Goal: Information Seeking & Learning: Compare options

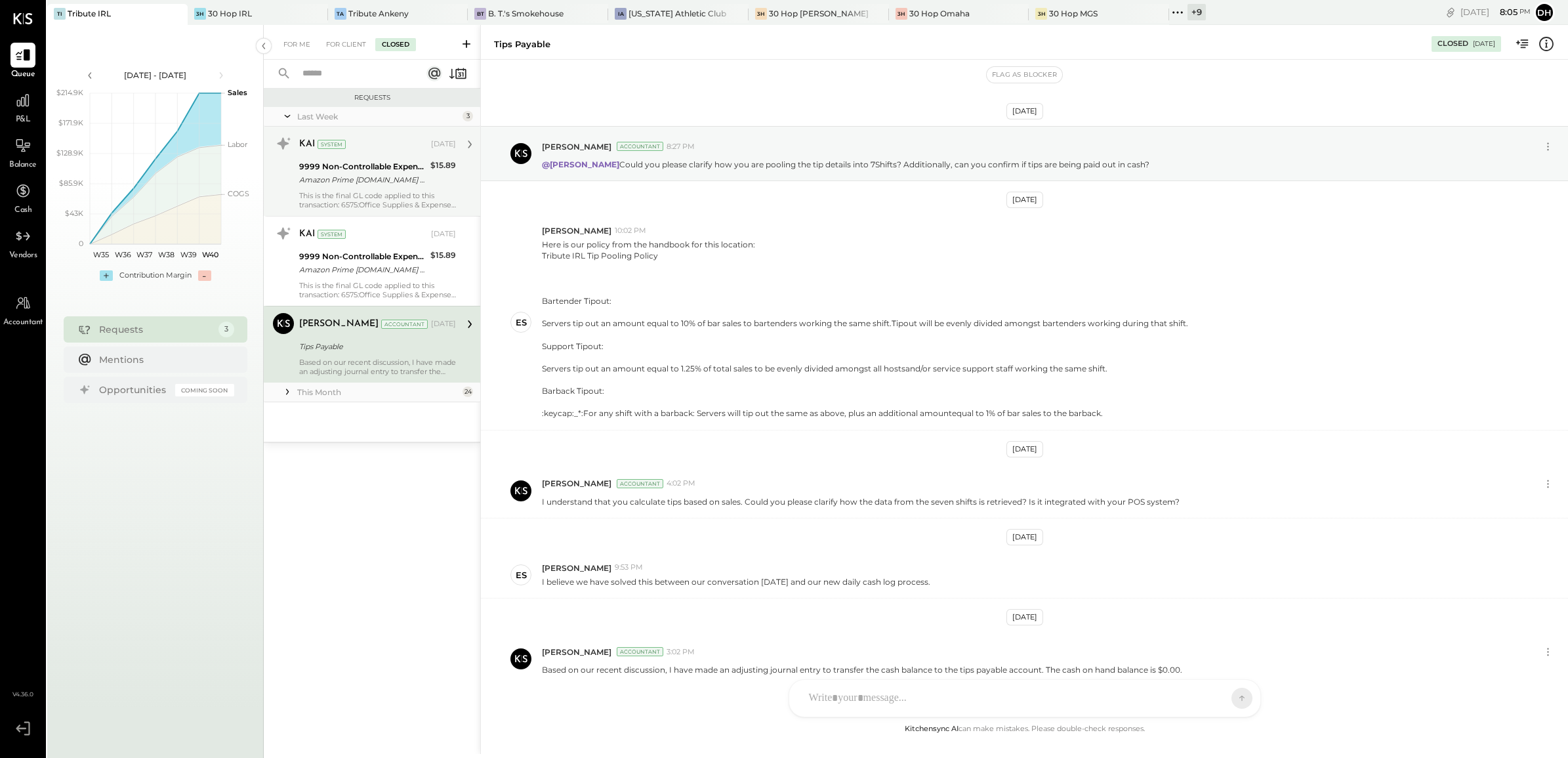
scroll to position [66, 0]
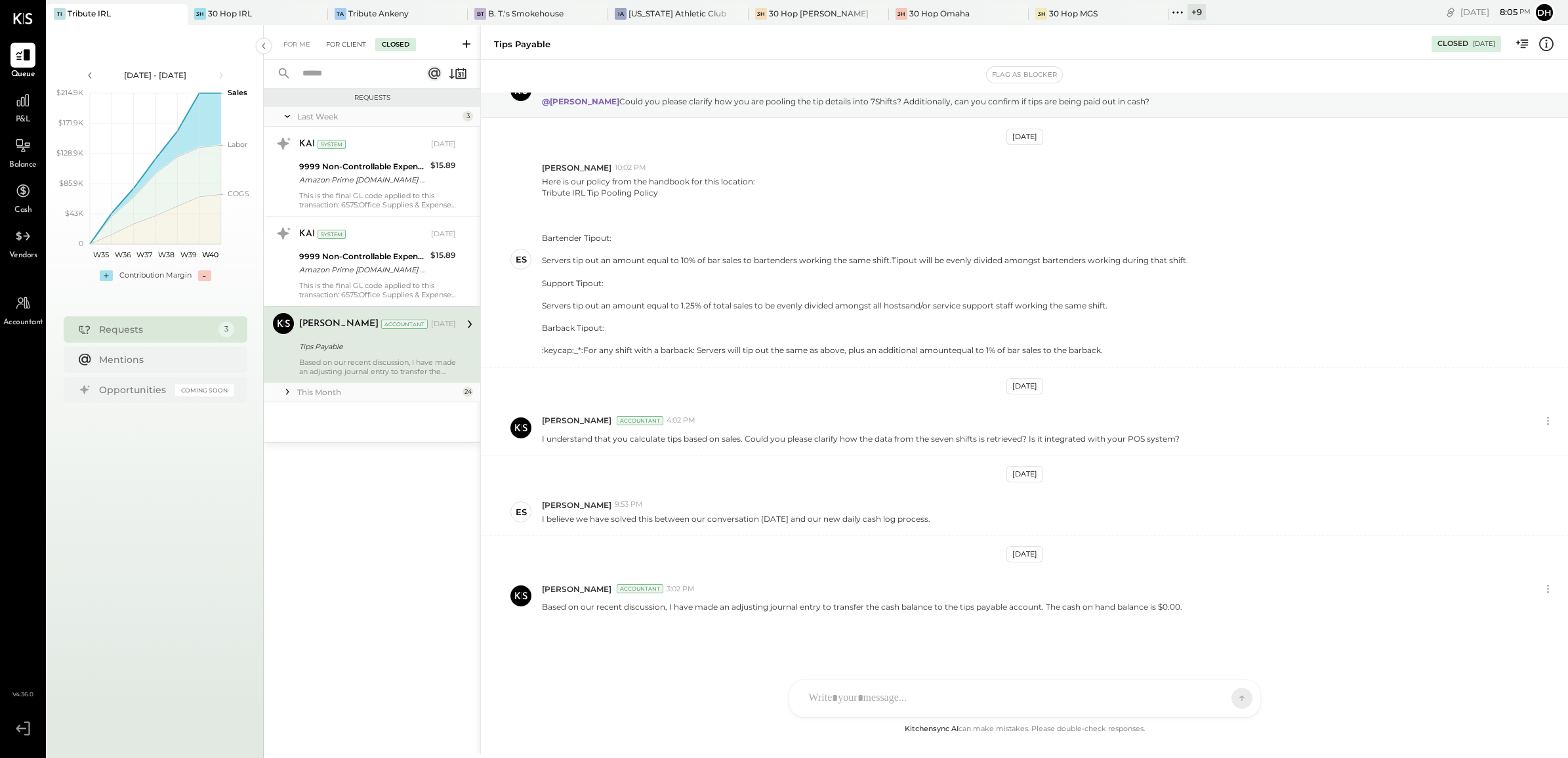
click at [339, 47] on div "For Client" at bounding box center [347, 45] width 53 height 13
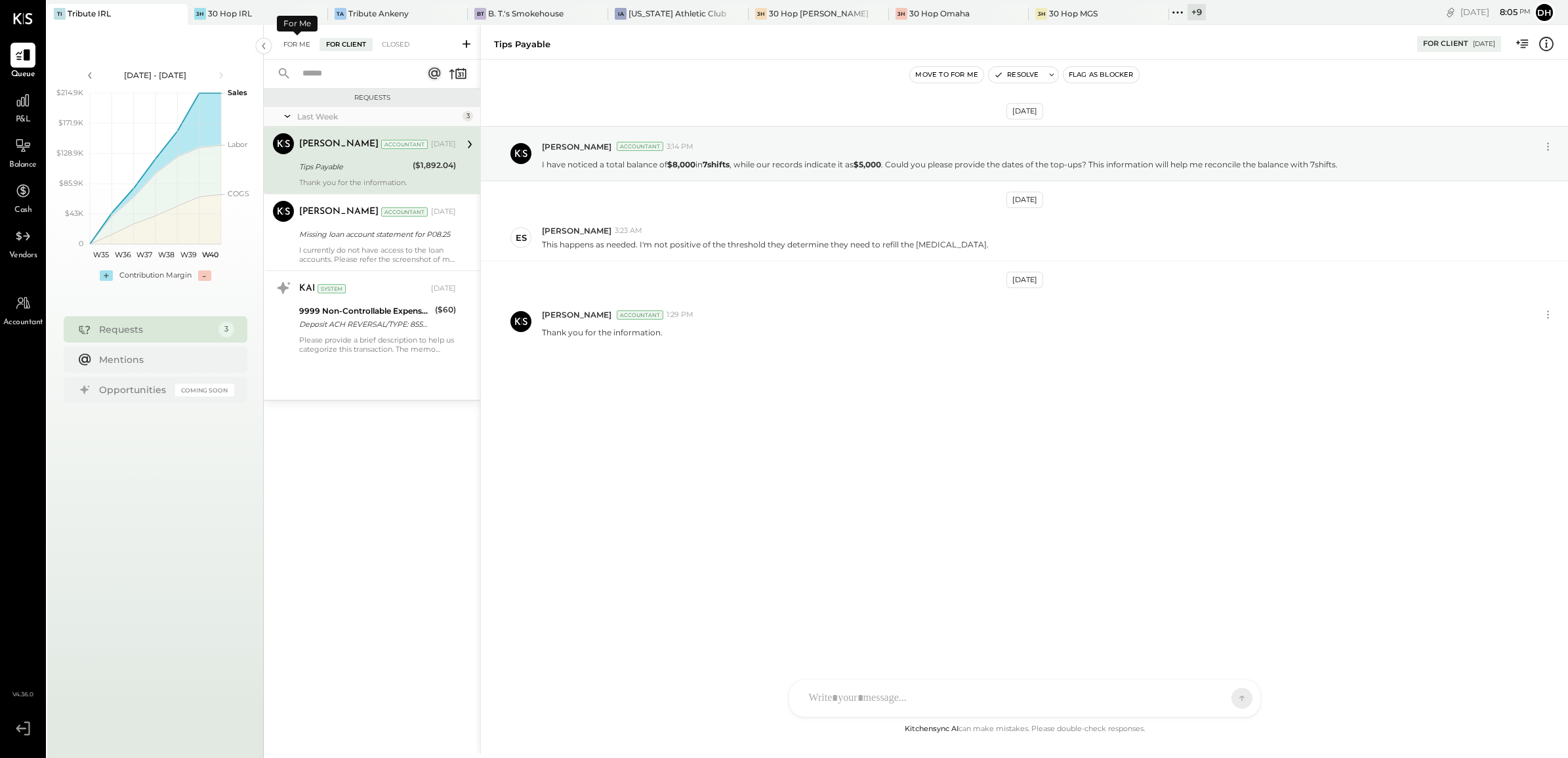
click at [302, 44] on div "For Me" at bounding box center [297, 45] width 40 height 13
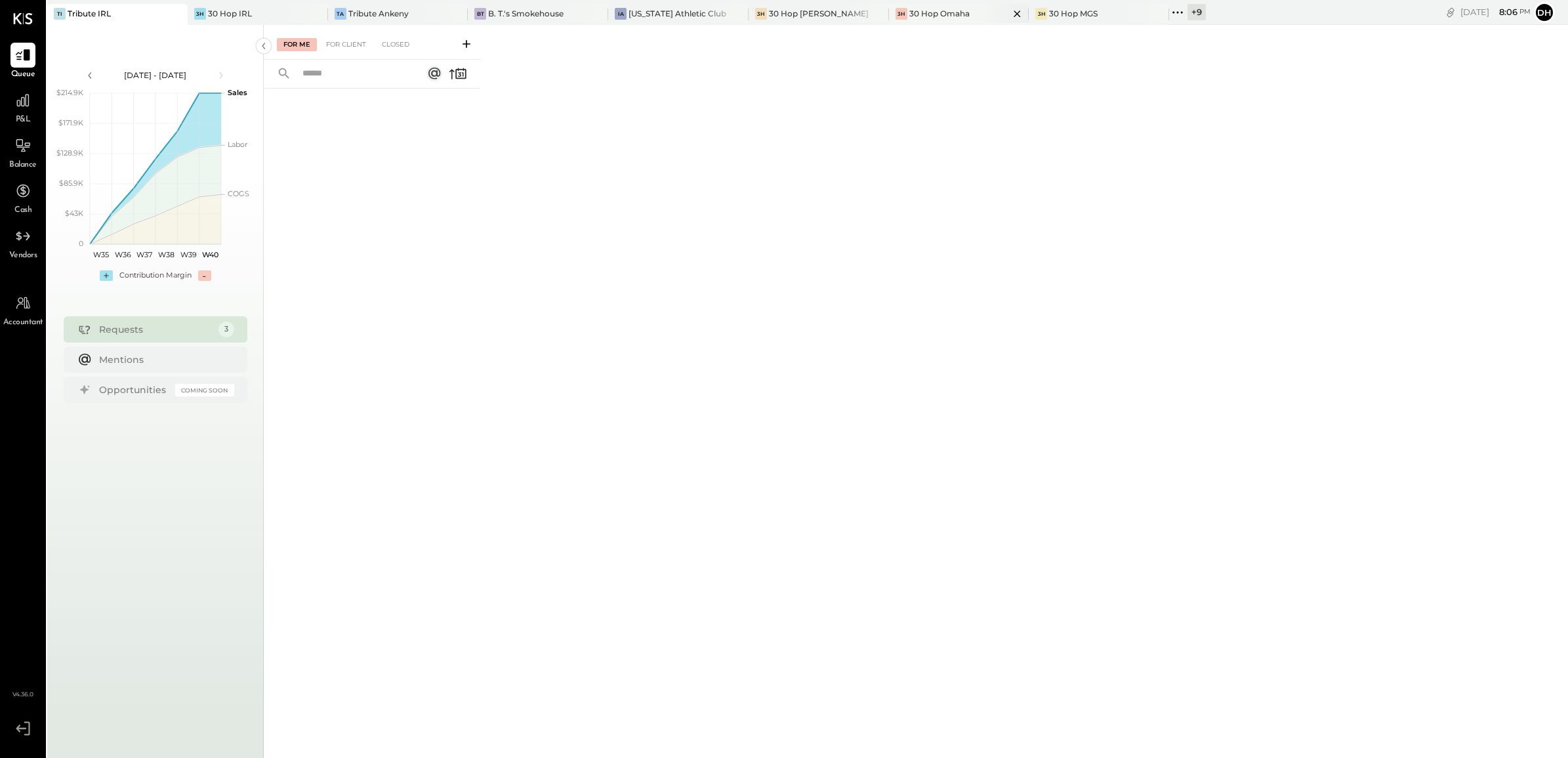
click at [940, 14] on div "3H 30 Hop [GEOGRAPHIC_DATA]" at bounding box center [949, 13] width 121 height 12
click at [342, 45] on div "For Client" at bounding box center [347, 45] width 53 height 13
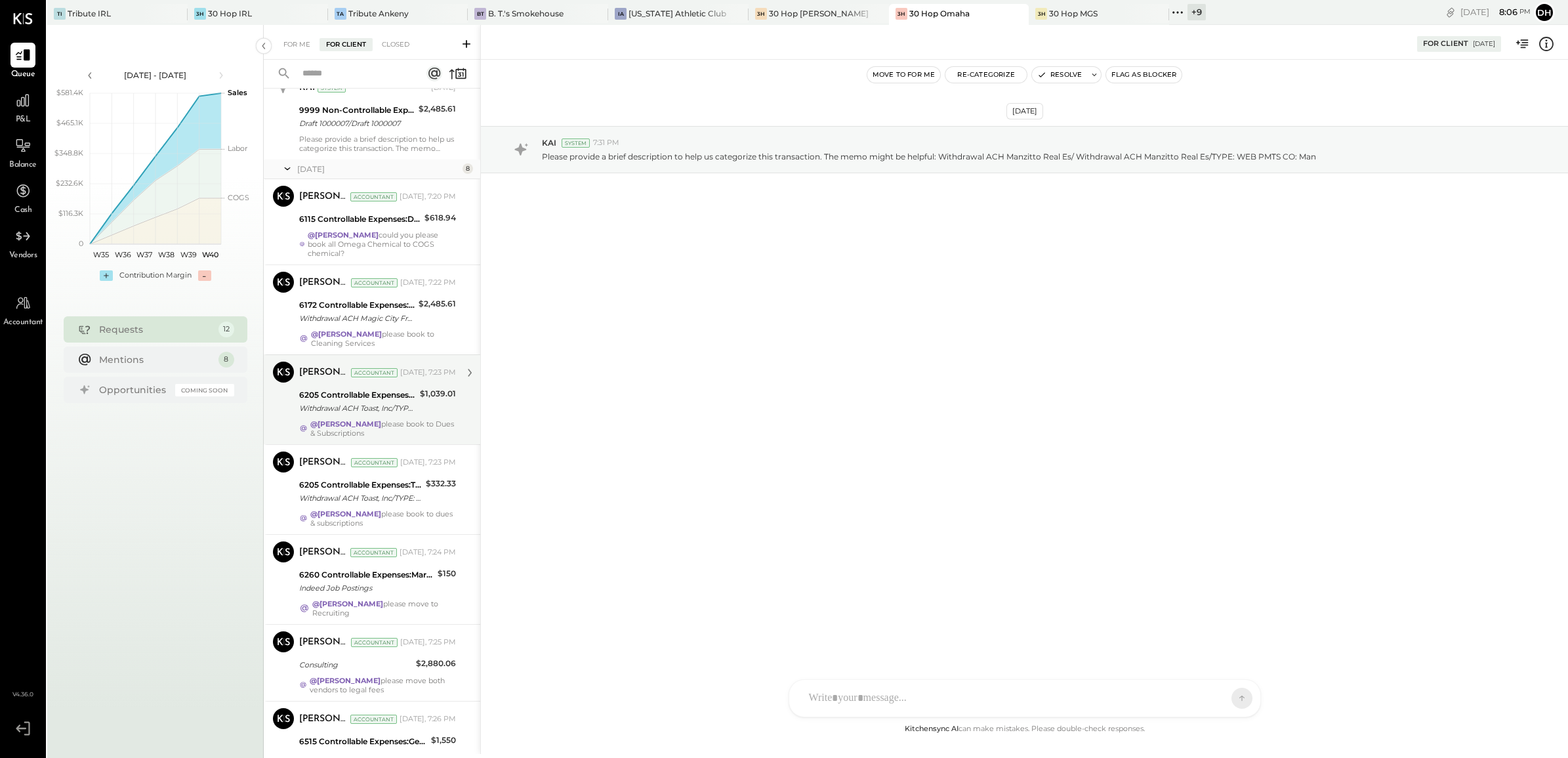
scroll to position [328, 0]
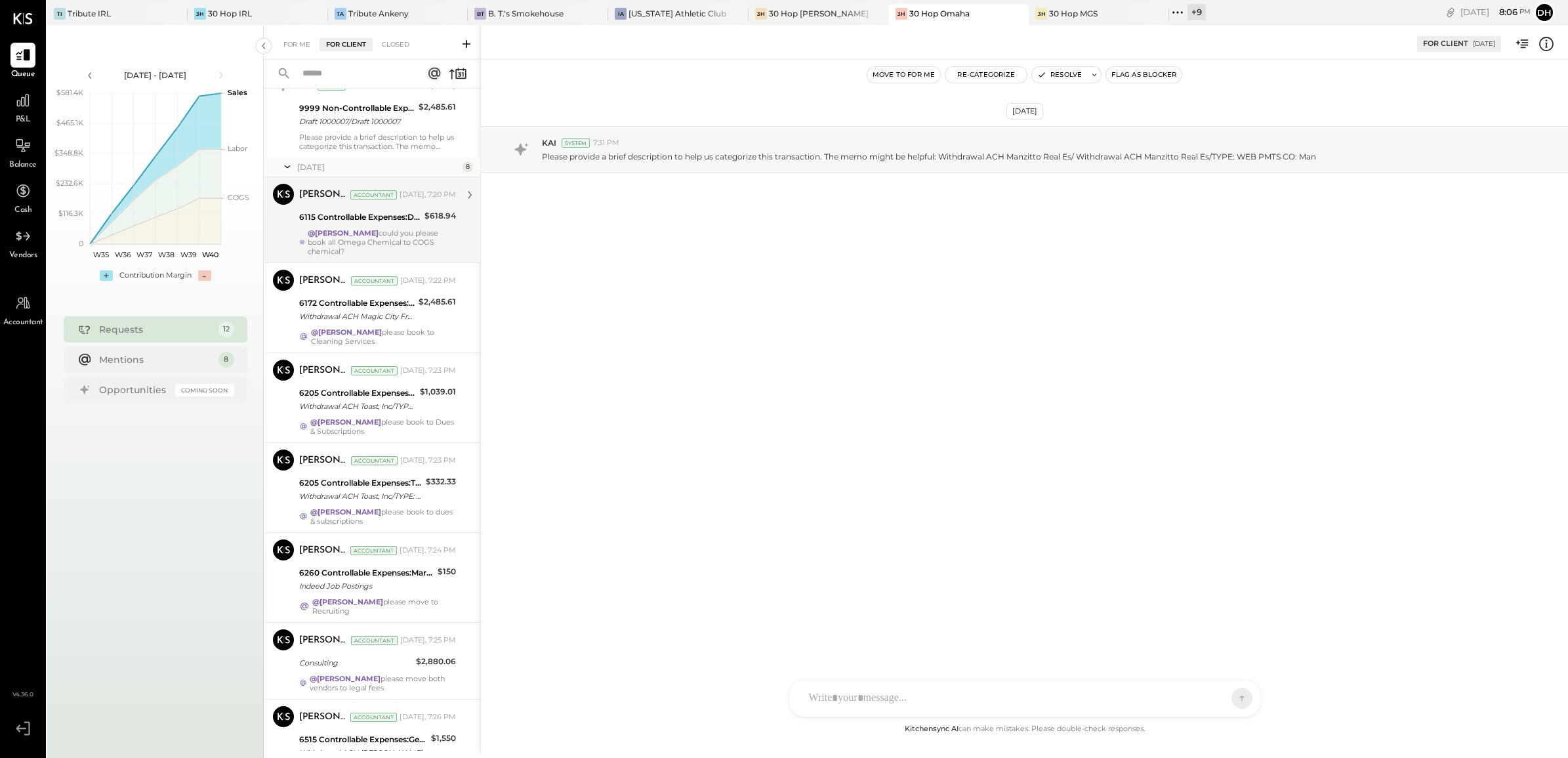
click at [350, 218] on div "6115 Controllable Expenses:Direct Operating Expenses:Cleaning Supplies" at bounding box center [360, 217] width 122 height 13
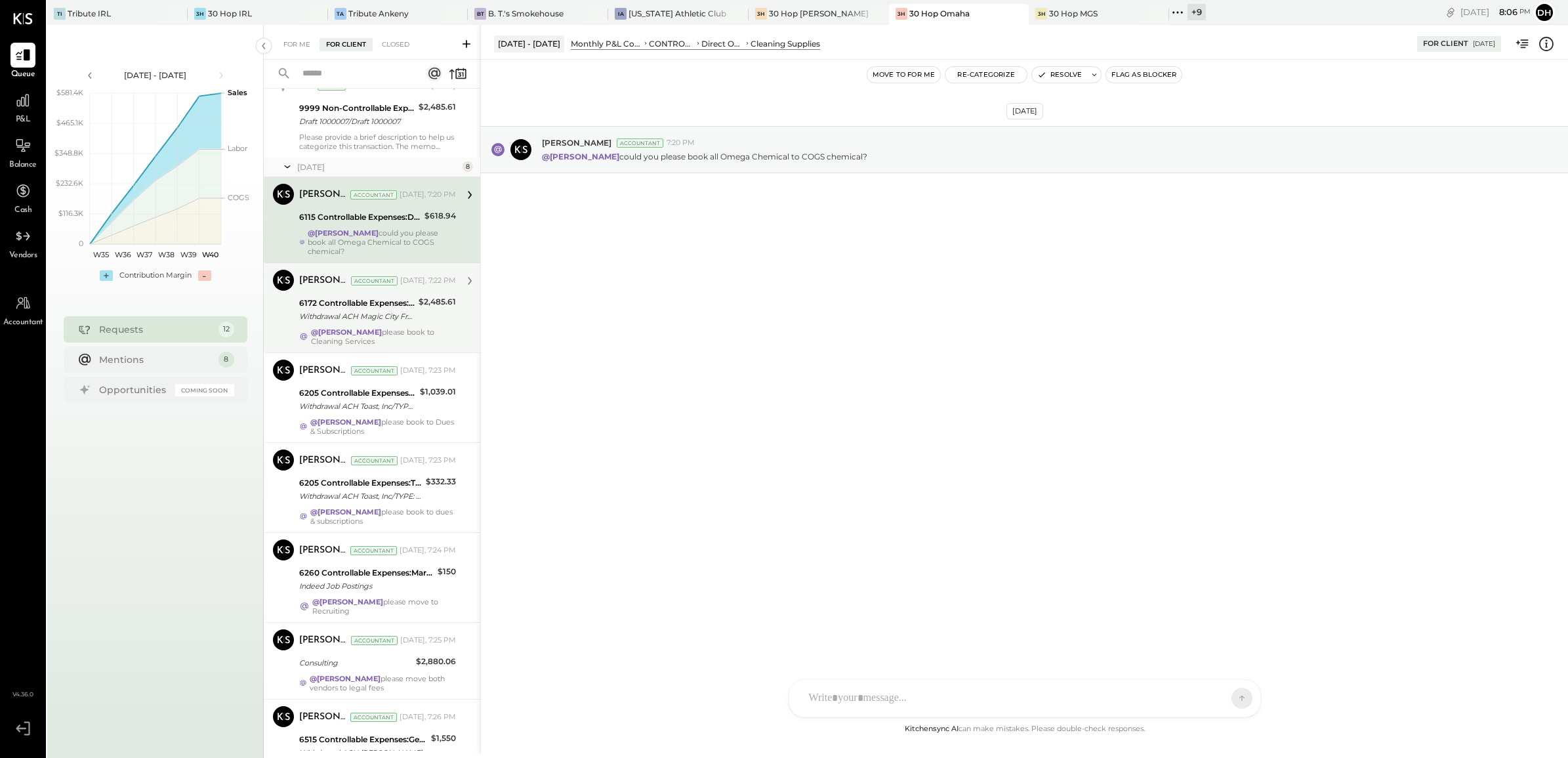
click at [352, 304] on div "6172 Controllable Expenses:Direct Operating Expenses:Contract Labor" at bounding box center [357, 303] width 116 height 13
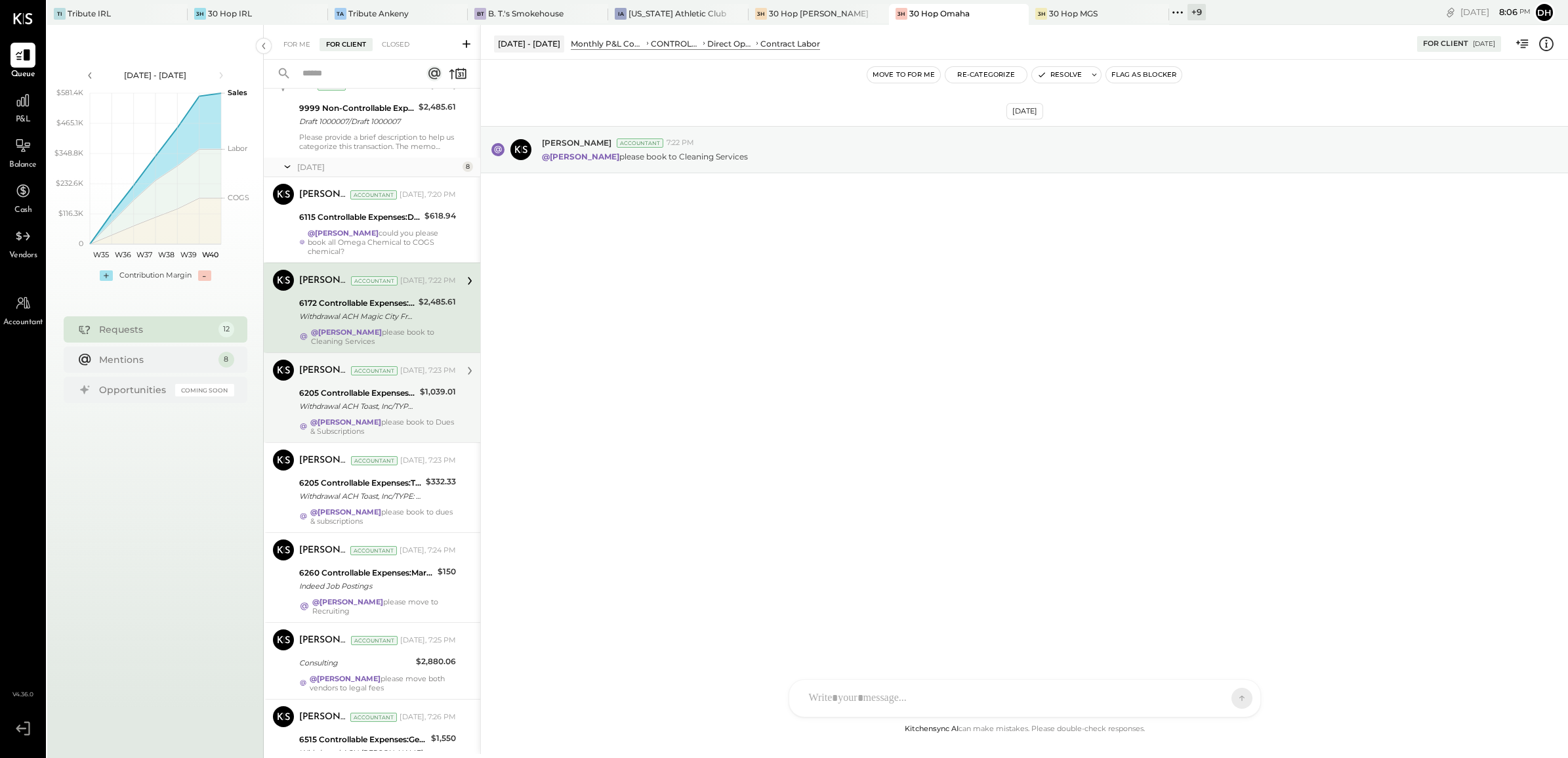
click at [347, 391] on div "6205 Controllable Expenses:Transaction Related Expenses:Credit Card Processing …" at bounding box center [357, 393] width 117 height 13
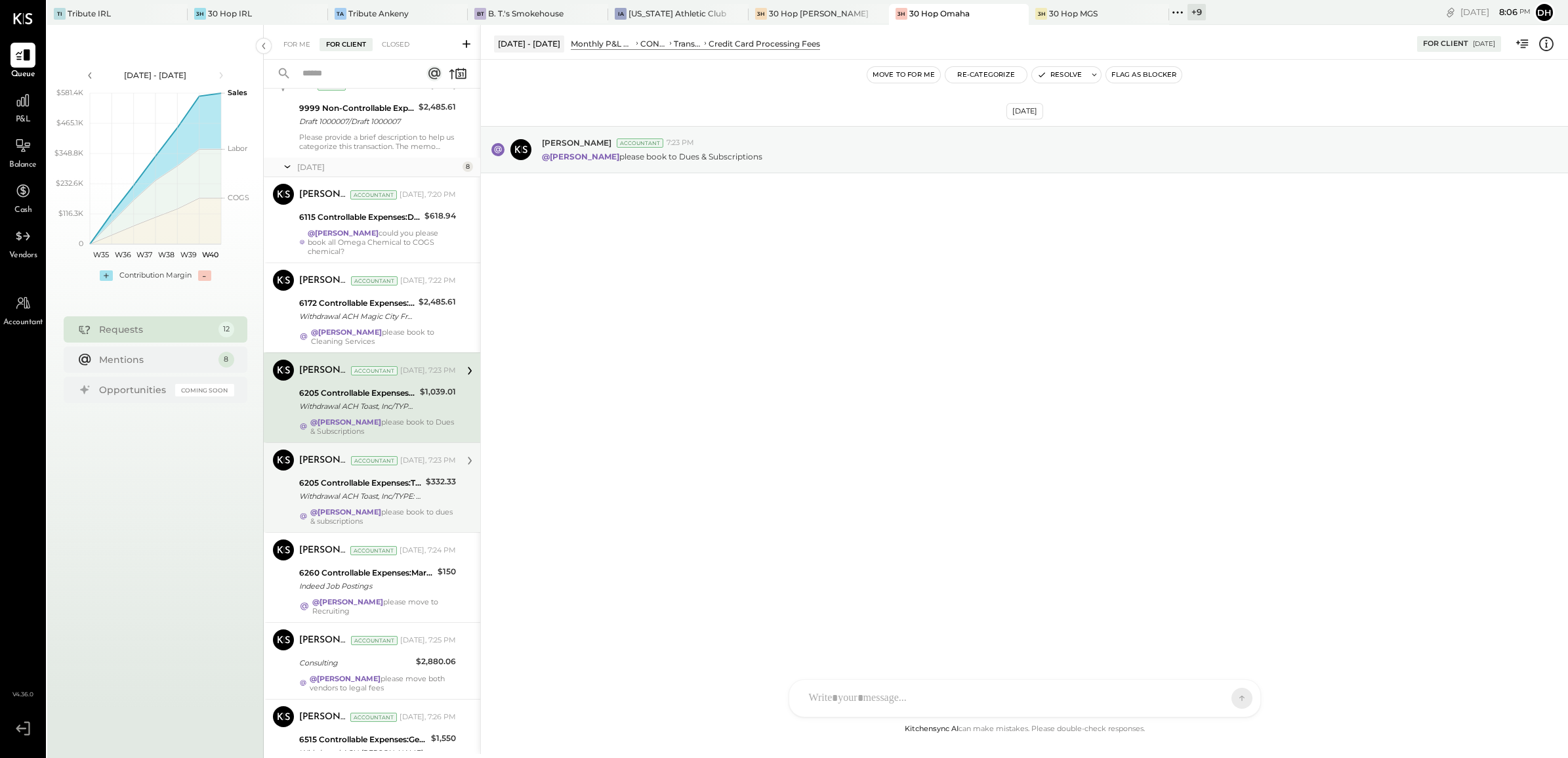
click at [354, 474] on div "[PERSON_NAME] Accountant [DATE], 7:23 PM 6205 Controllable Expenses:Transaction…" at bounding box center [377, 487] width 157 height 76
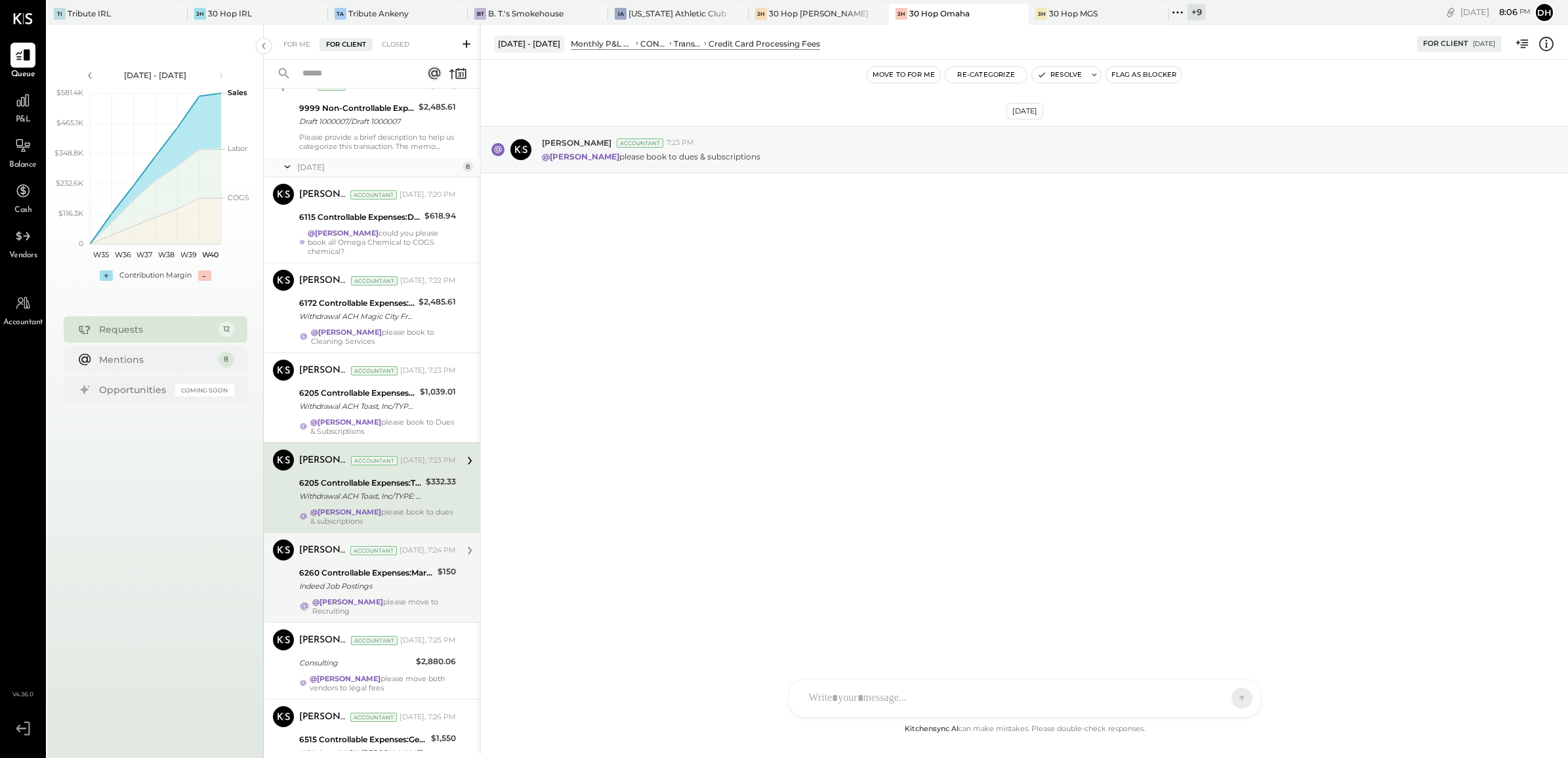
click at [372, 550] on div "Accountant" at bounding box center [374, 550] width 47 height 9
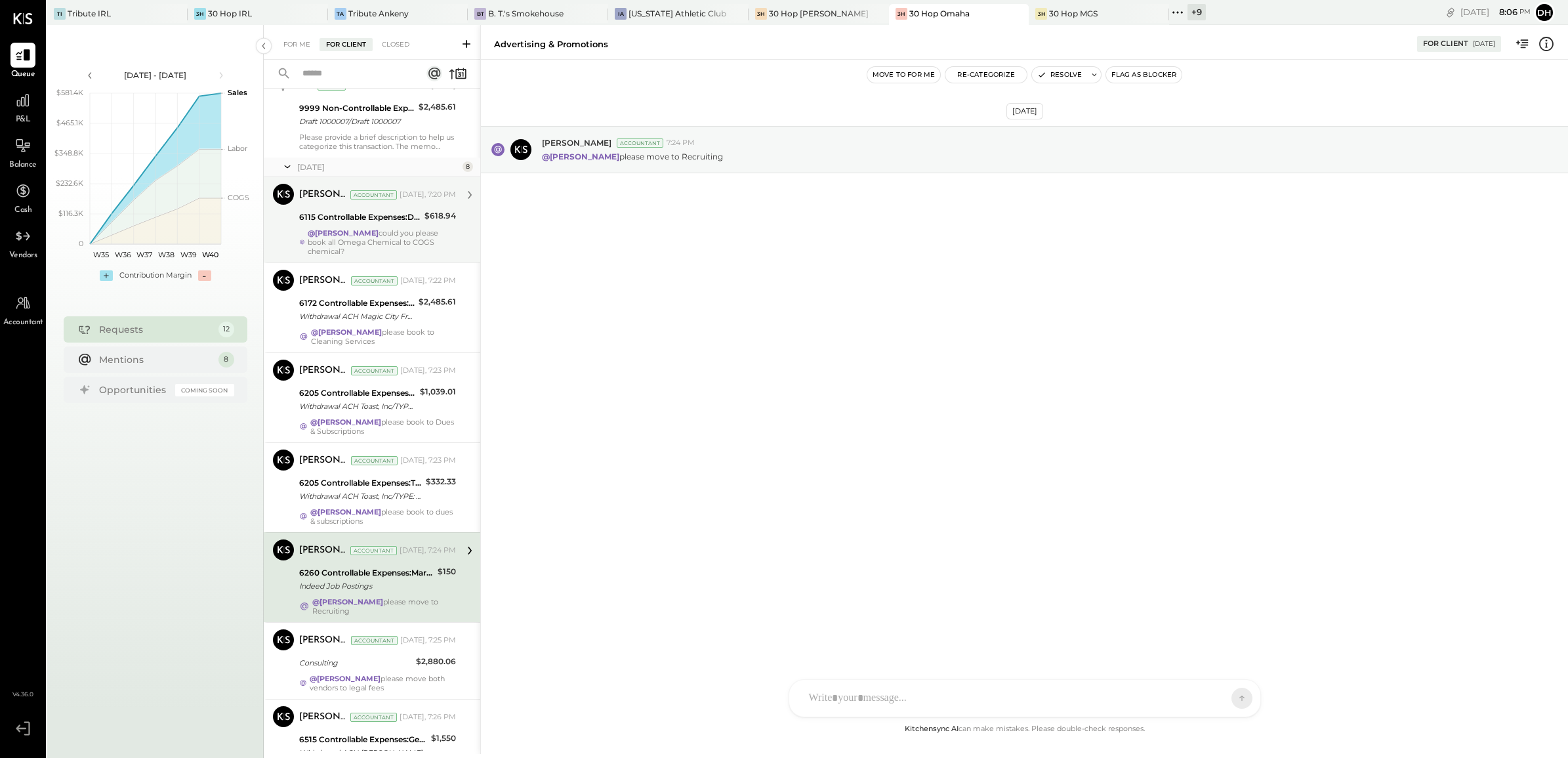
click at [338, 244] on div "@[PERSON_NAME] could you please book all Omega Chemical to COGS chemical?" at bounding box center [382, 242] width 148 height 27
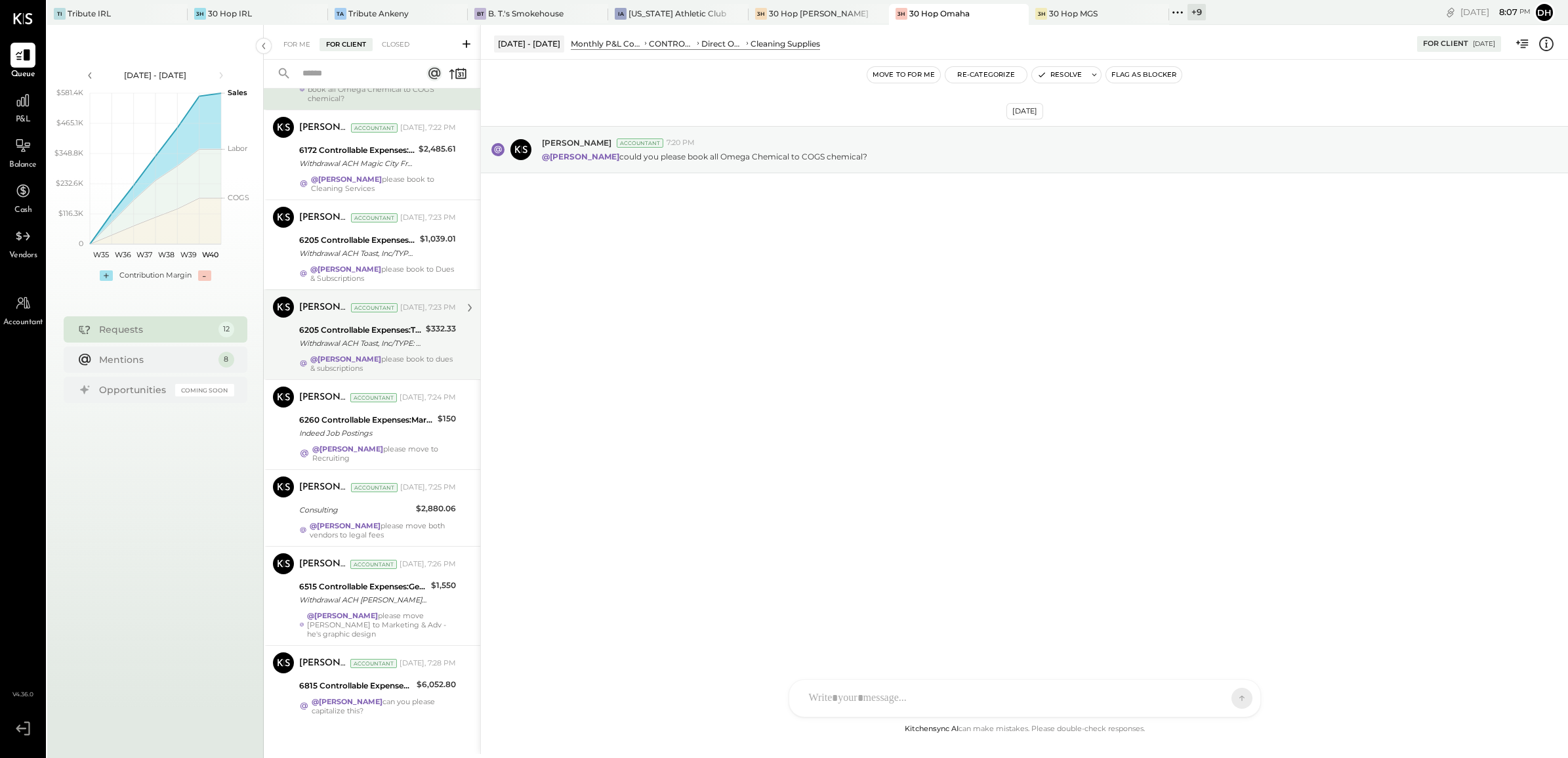
scroll to position [484, 0]
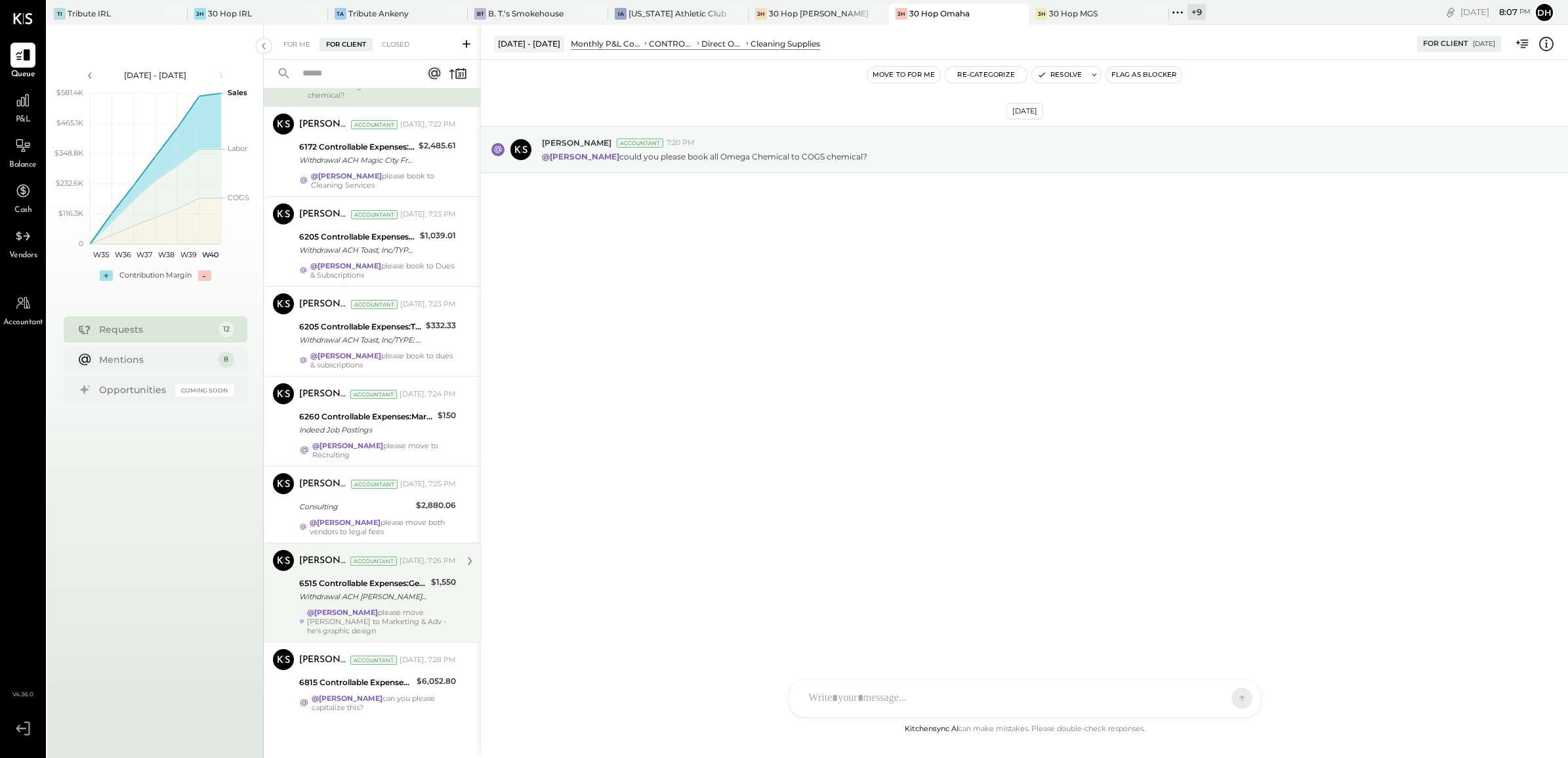
click at [335, 606] on div "[PERSON_NAME] Accountant [DATE], 7:26 PM 6515 Controllable Expenses:General & A…" at bounding box center [377, 592] width 157 height 85
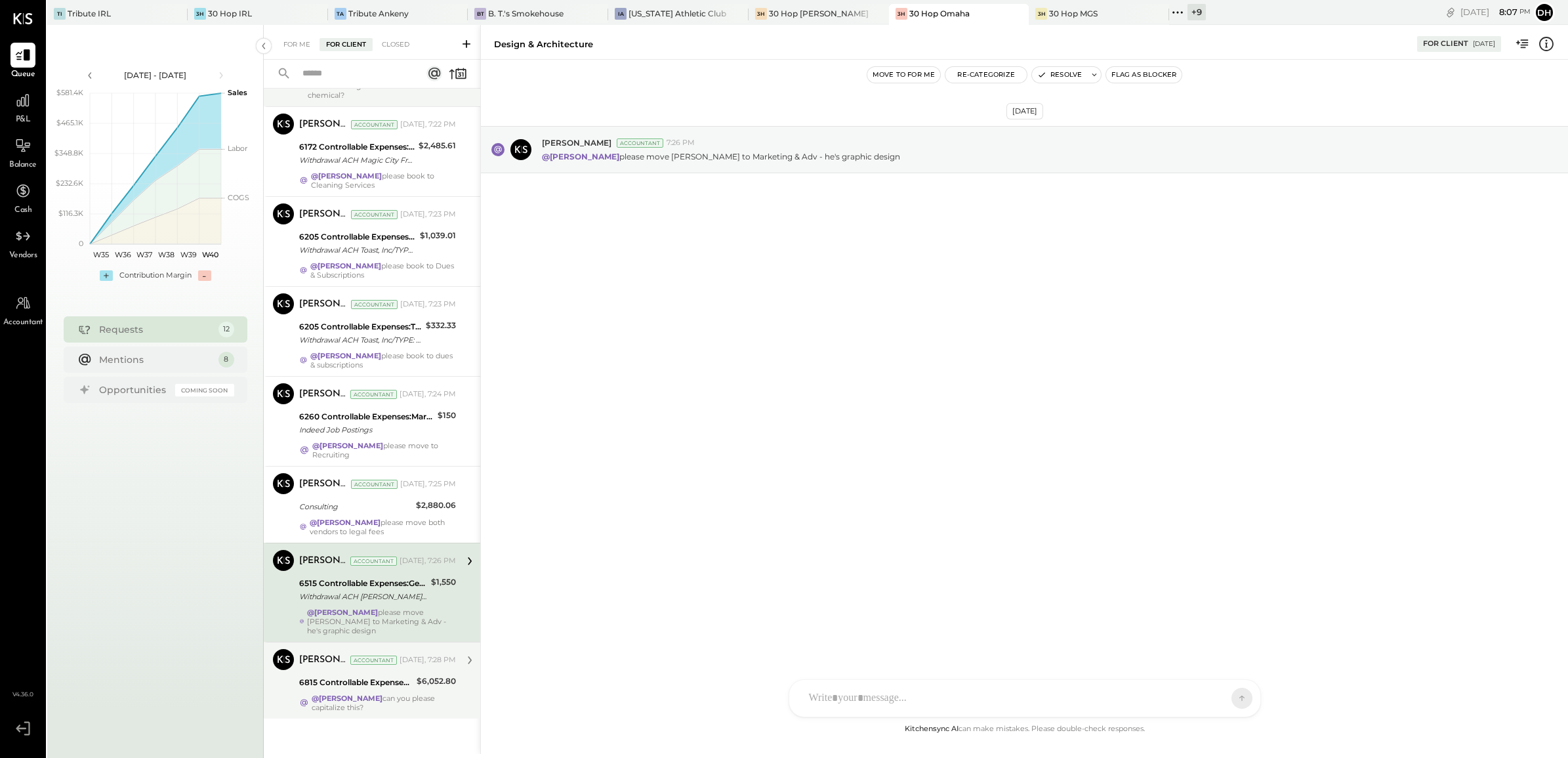
click at [364, 682] on div "[PERSON_NAME] Accountant [DATE], 7:28 PM 6815 Controllable Expenses:Repairs & M…" at bounding box center [377, 681] width 157 height 63
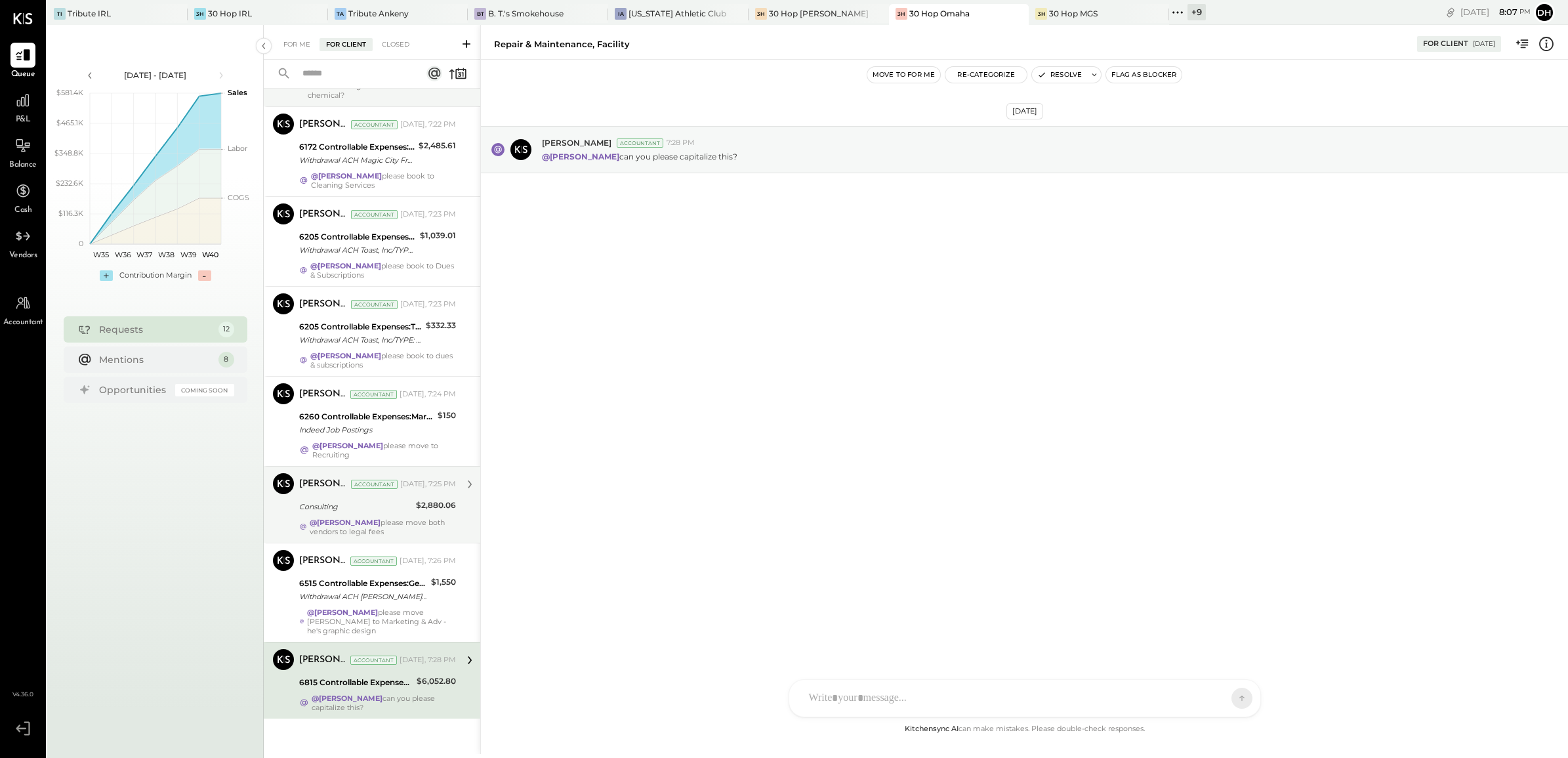
click at [364, 512] on div "Consulting" at bounding box center [355, 506] width 112 height 13
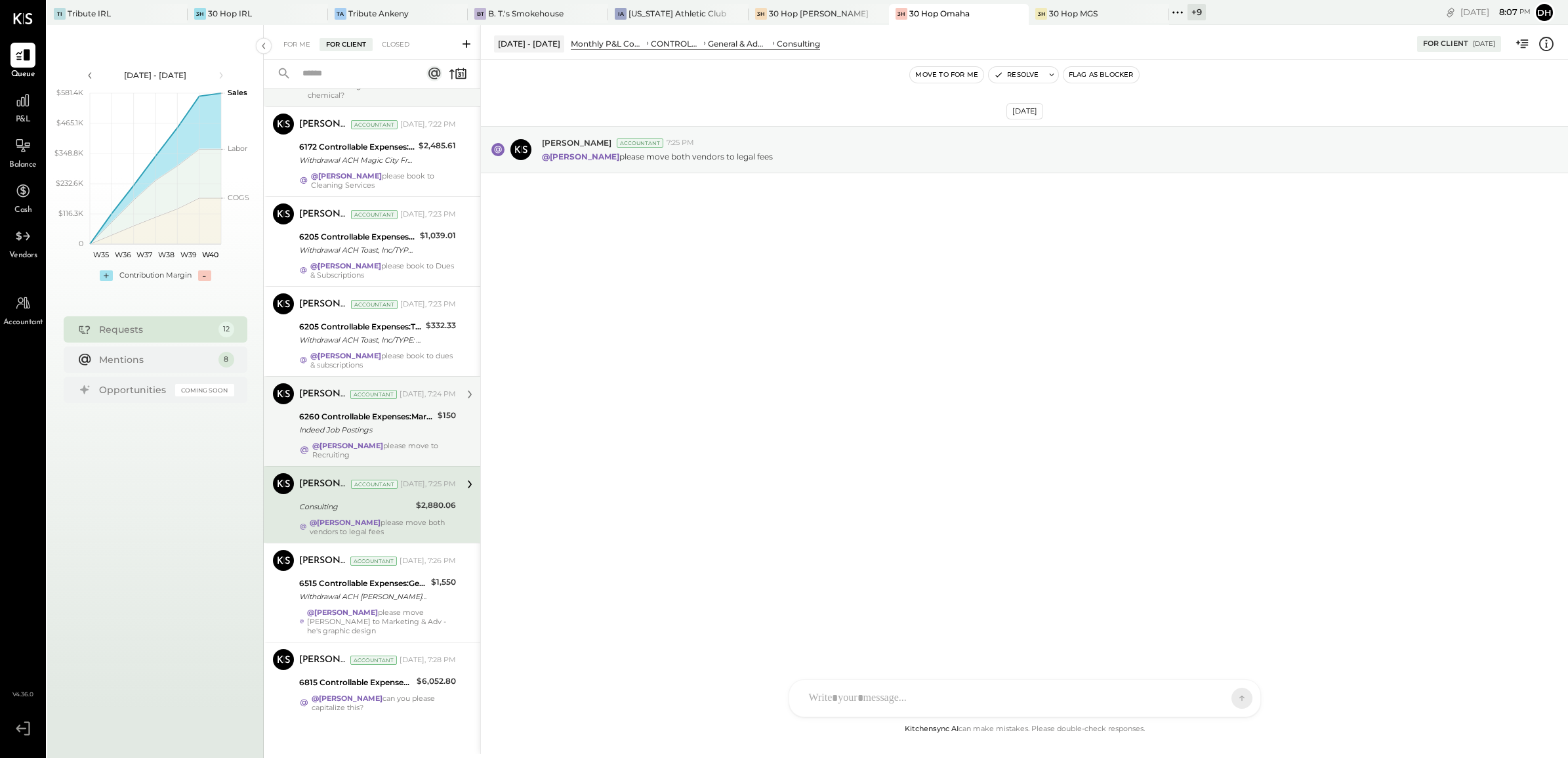
click at [356, 416] on div "6260 Controllable Expenses:Marketing & Advertising:Advertising & Promotions" at bounding box center [366, 416] width 134 height 13
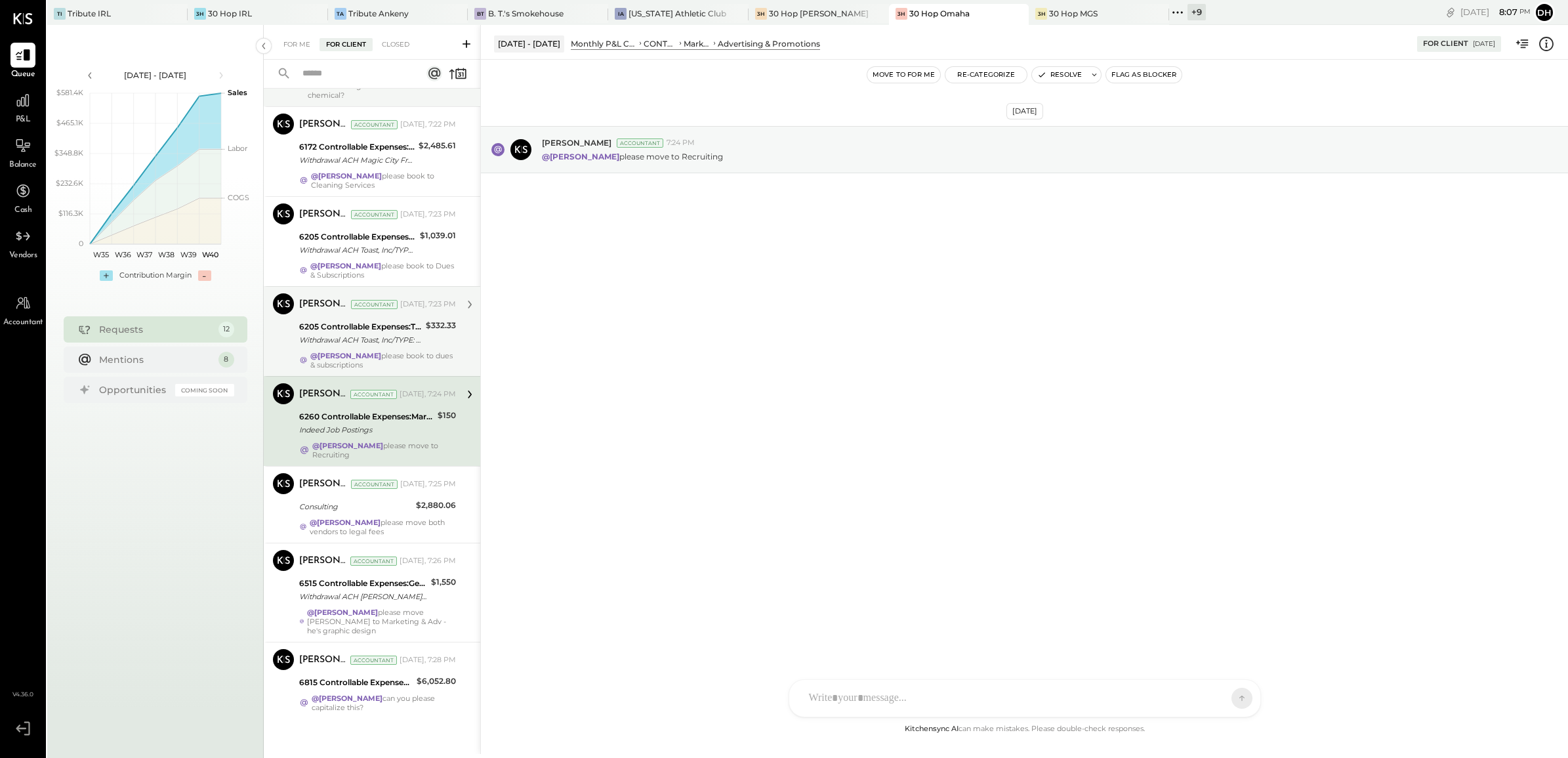
click at [328, 332] on div "6205 Controllable Expenses:Transaction Related Expenses:Credit Card Processing …" at bounding box center [360, 327] width 122 height 13
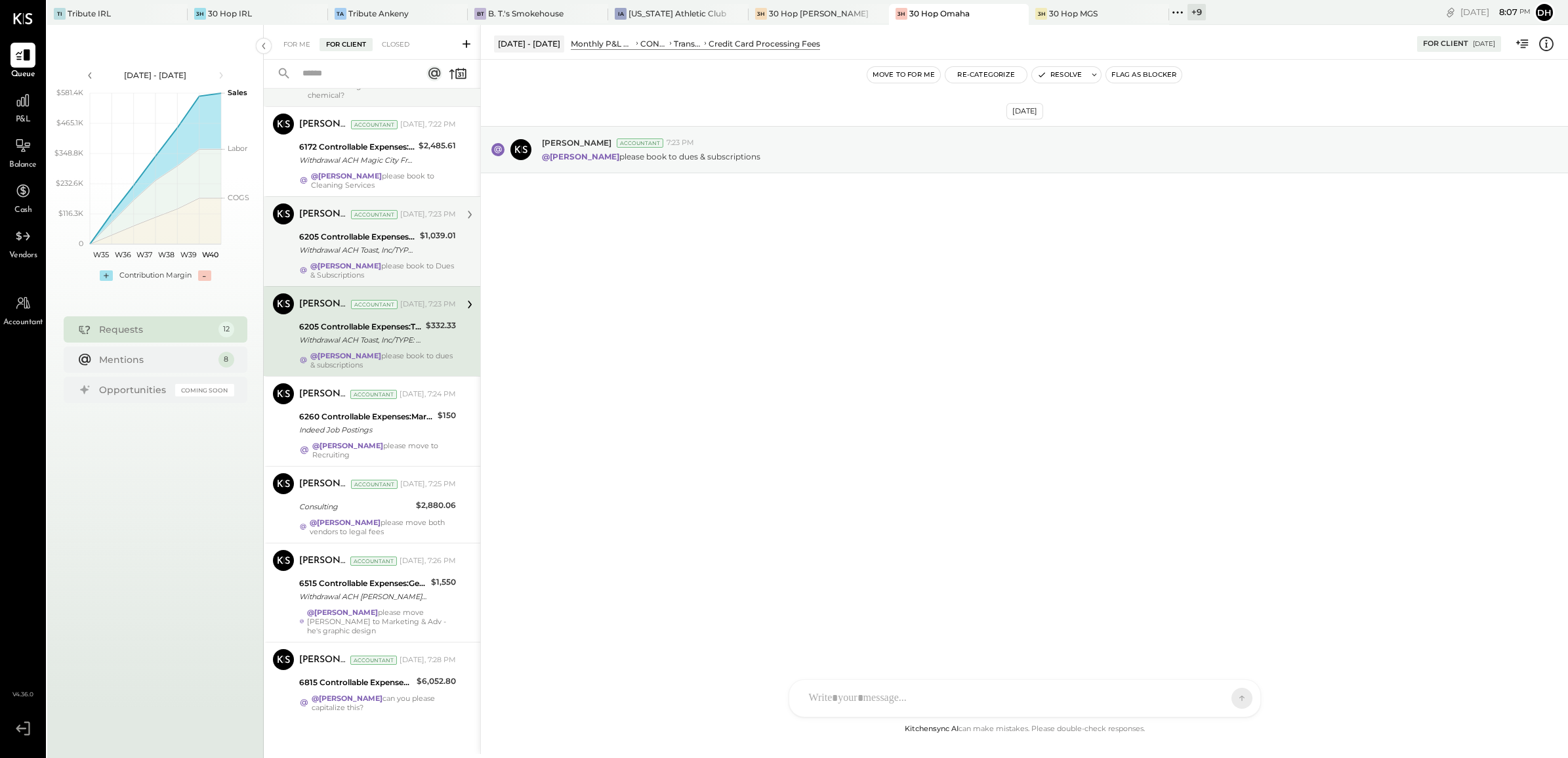
click at [325, 255] on div "Withdrawal ACH Toast, Inc/TYPE: Withdrawal ACH Toast, Inc/TYPE: Toast, Inc CO: …" at bounding box center [357, 250] width 117 height 13
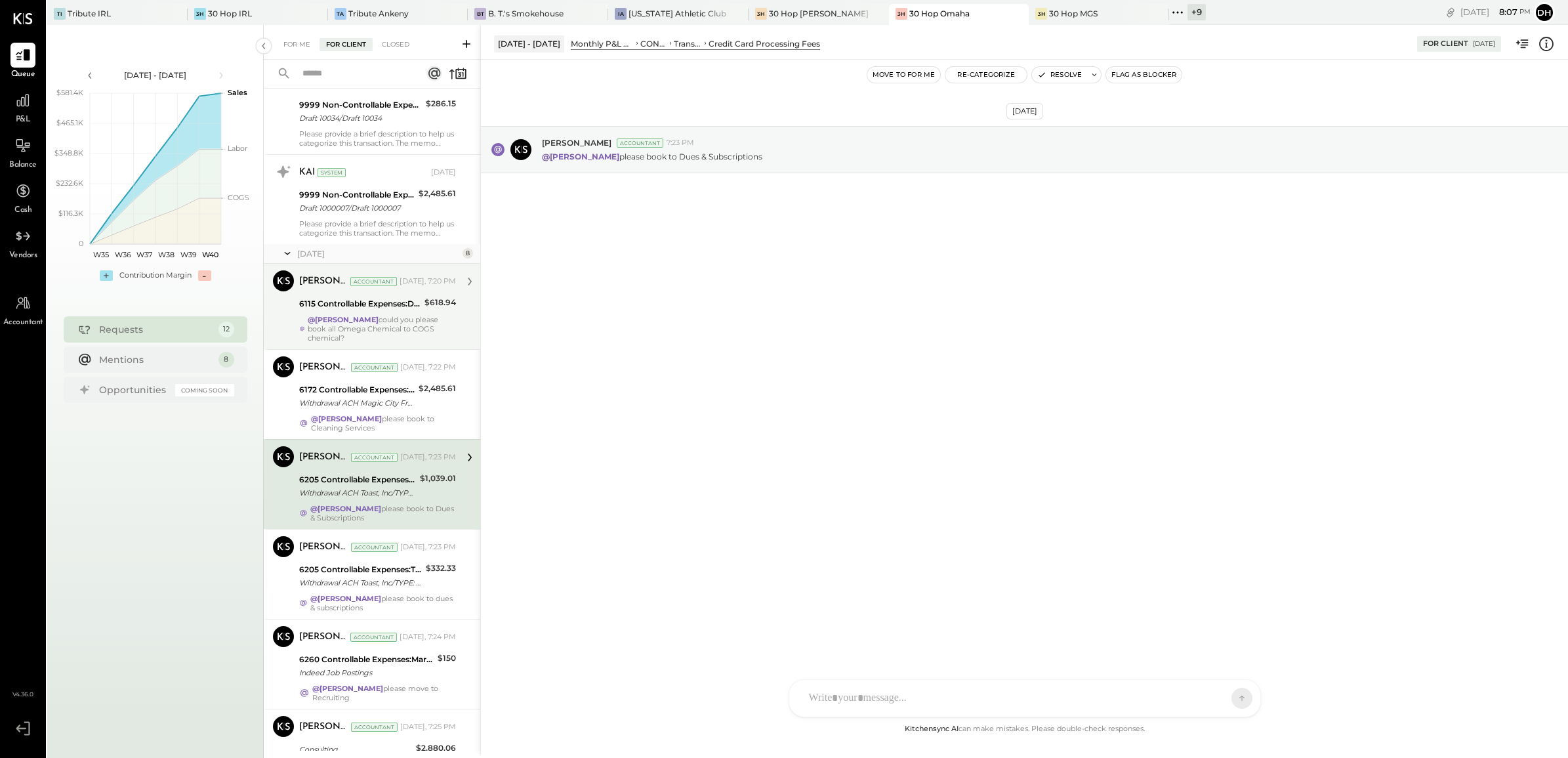
scroll to position [238, 0]
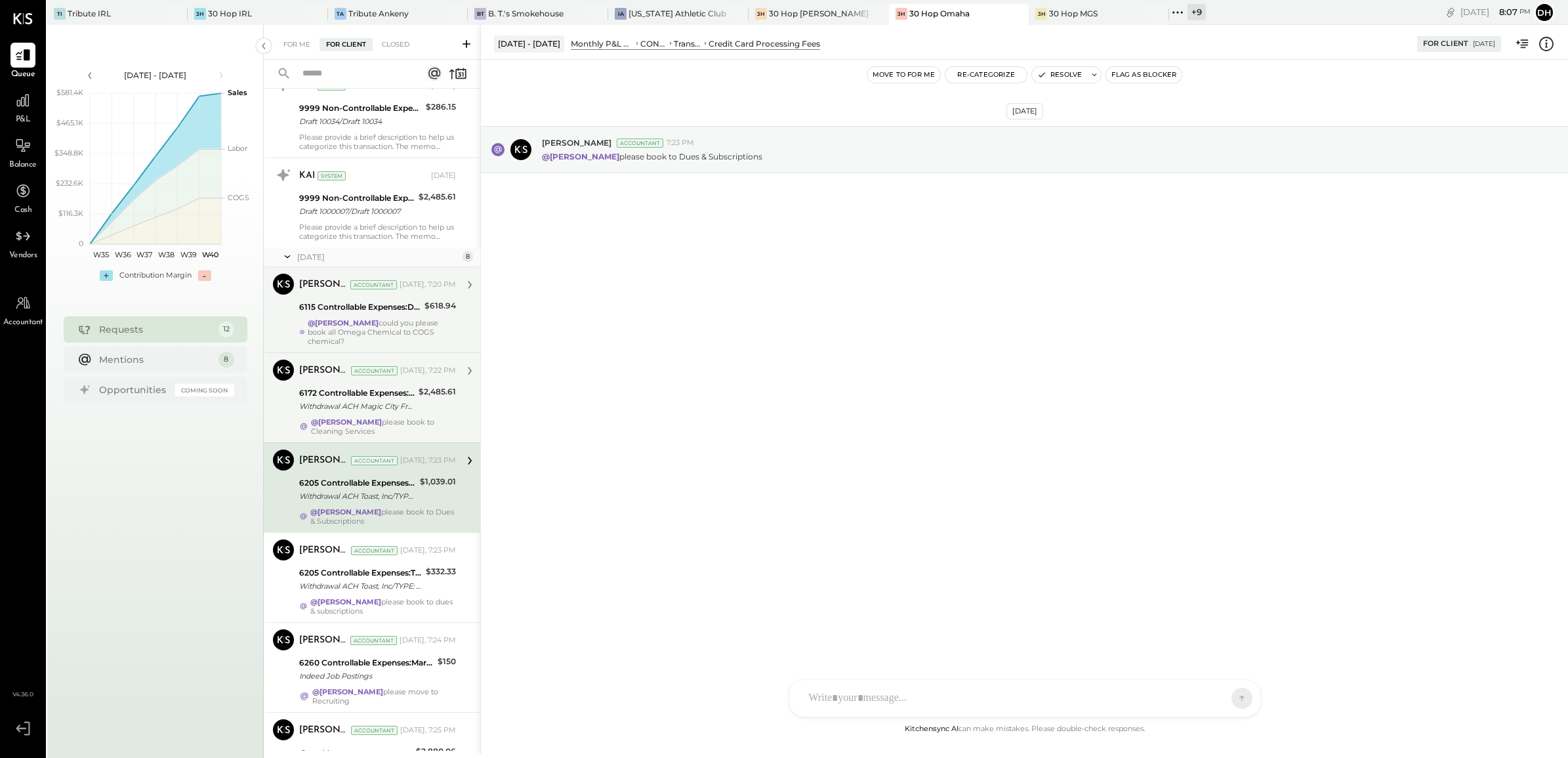
click at [347, 394] on div "6172 Controllable Expenses:Direct Operating Expenses:Contract Labor" at bounding box center [357, 393] width 116 height 13
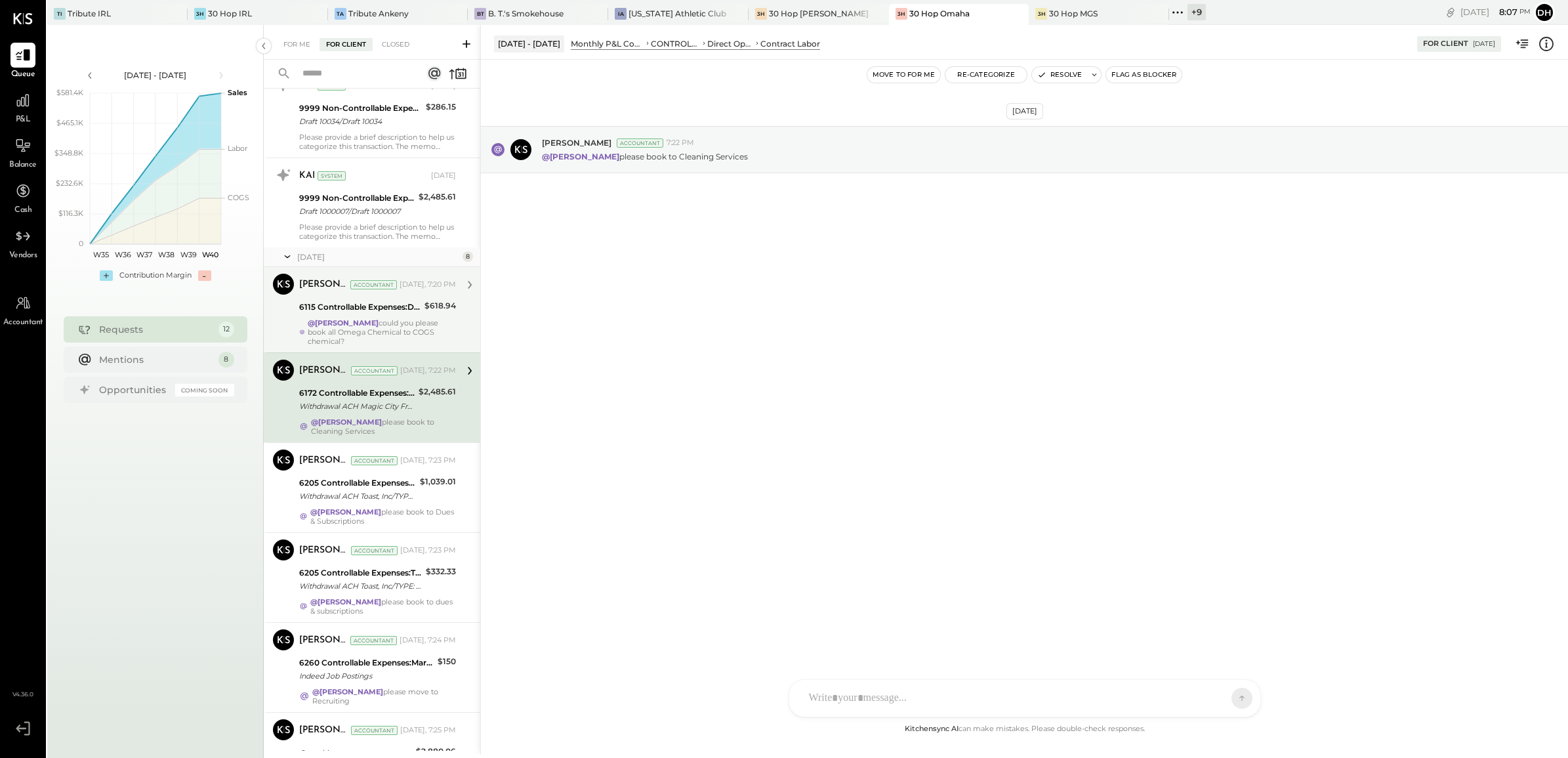
click at [342, 318] on strong "@[PERSON_NAME]" at bounding box center [342, 322] width 71 height 9
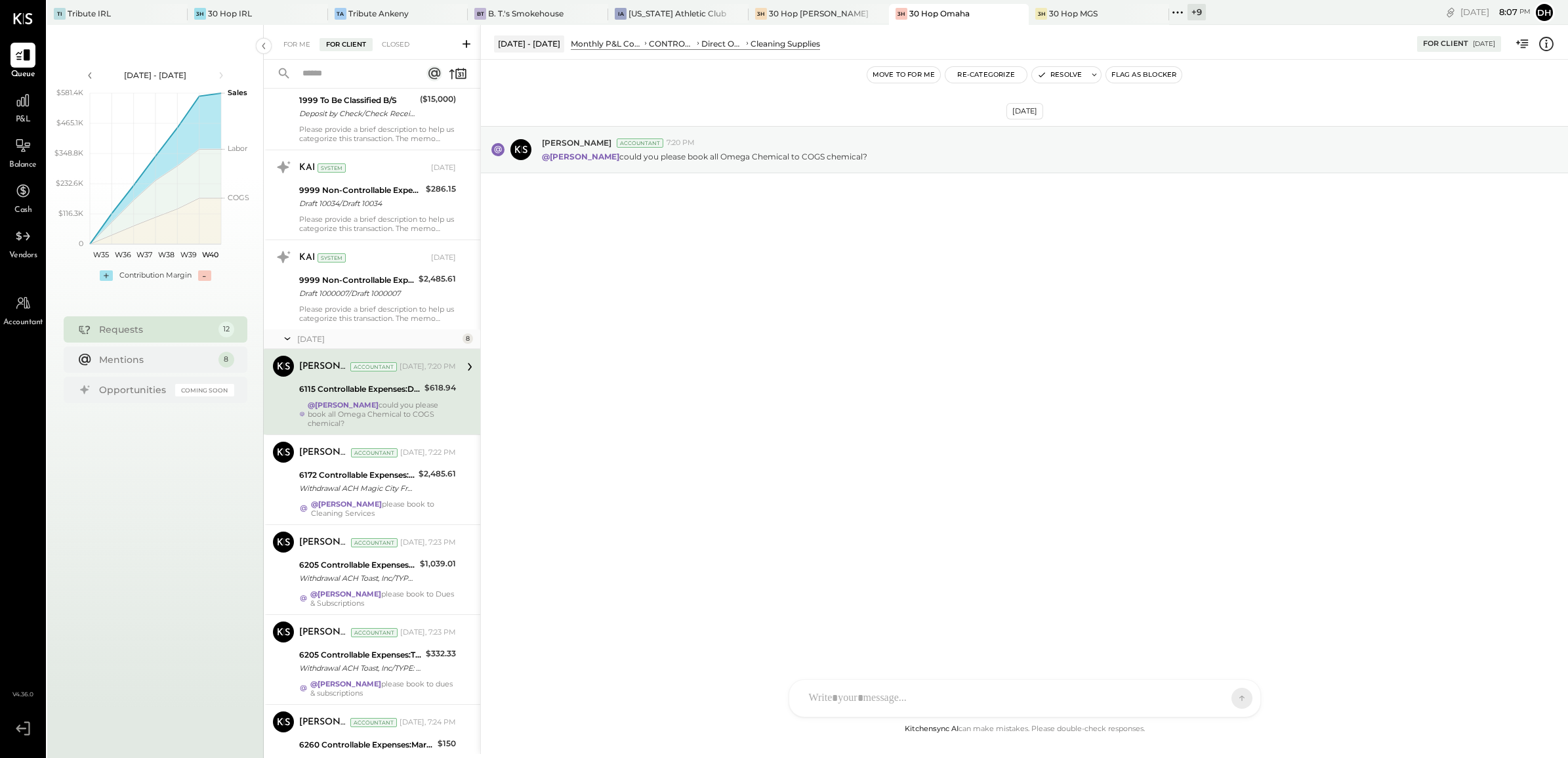
scroll to position [238, 0]
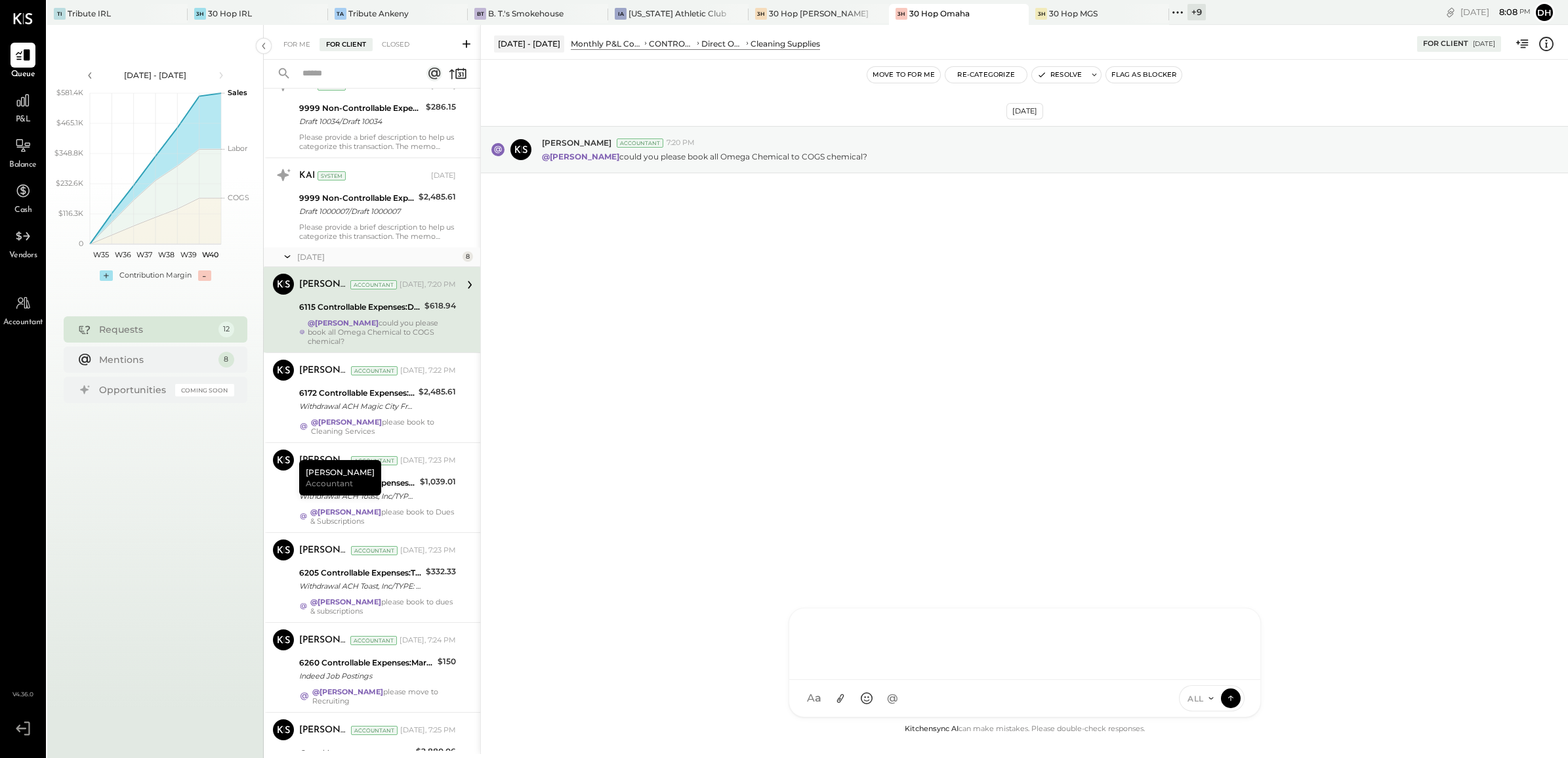
click at [913, 669] on div at bounding box center [1025, 642] width 445 height 52
click at [912, 619] on div at bounding box center [1025, 642] width 445 height 52
click at [1235, 696] on icon at bounding box center [1231, 697] width 12 height 13
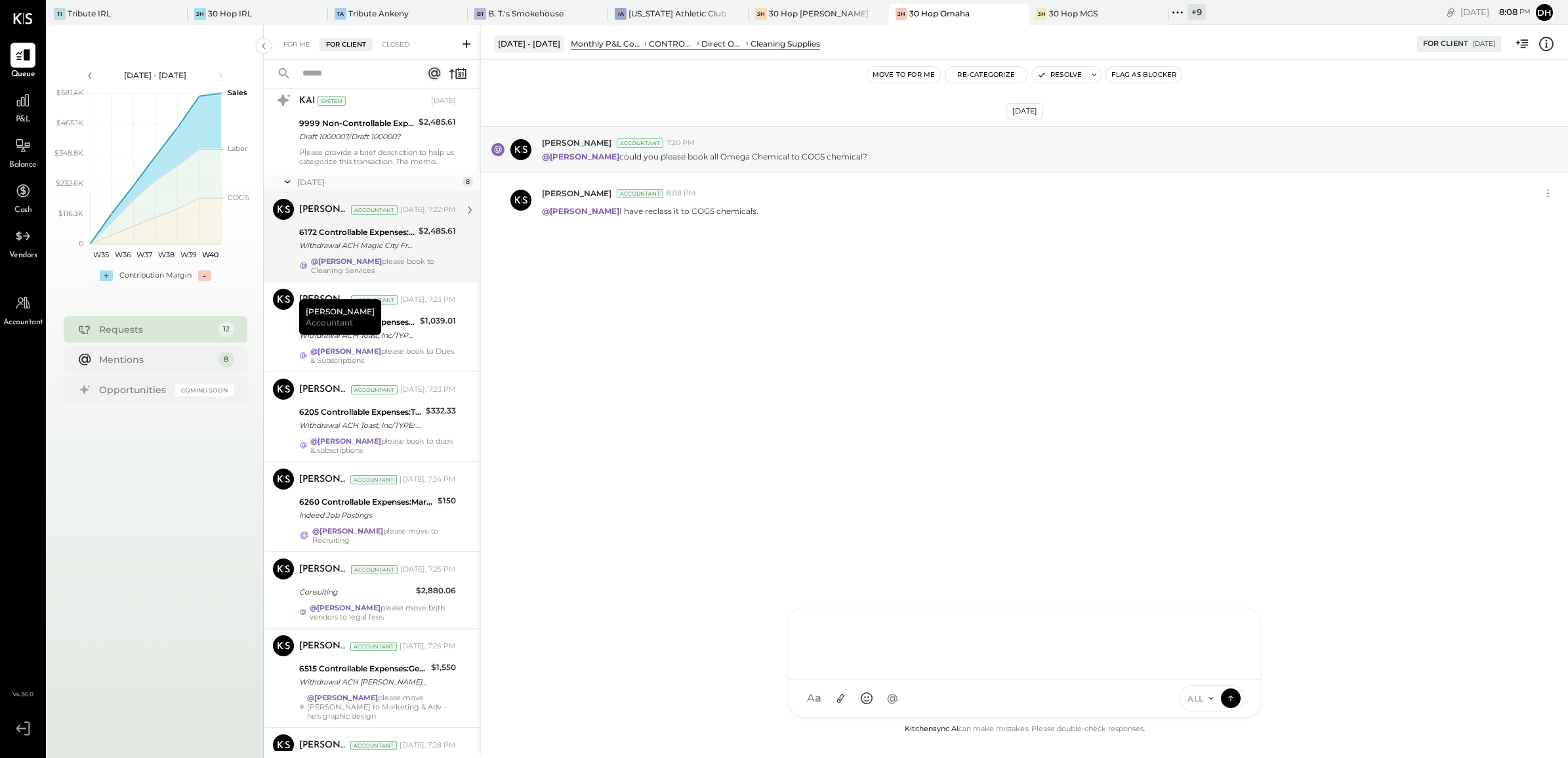
scroll to position [312, 0]
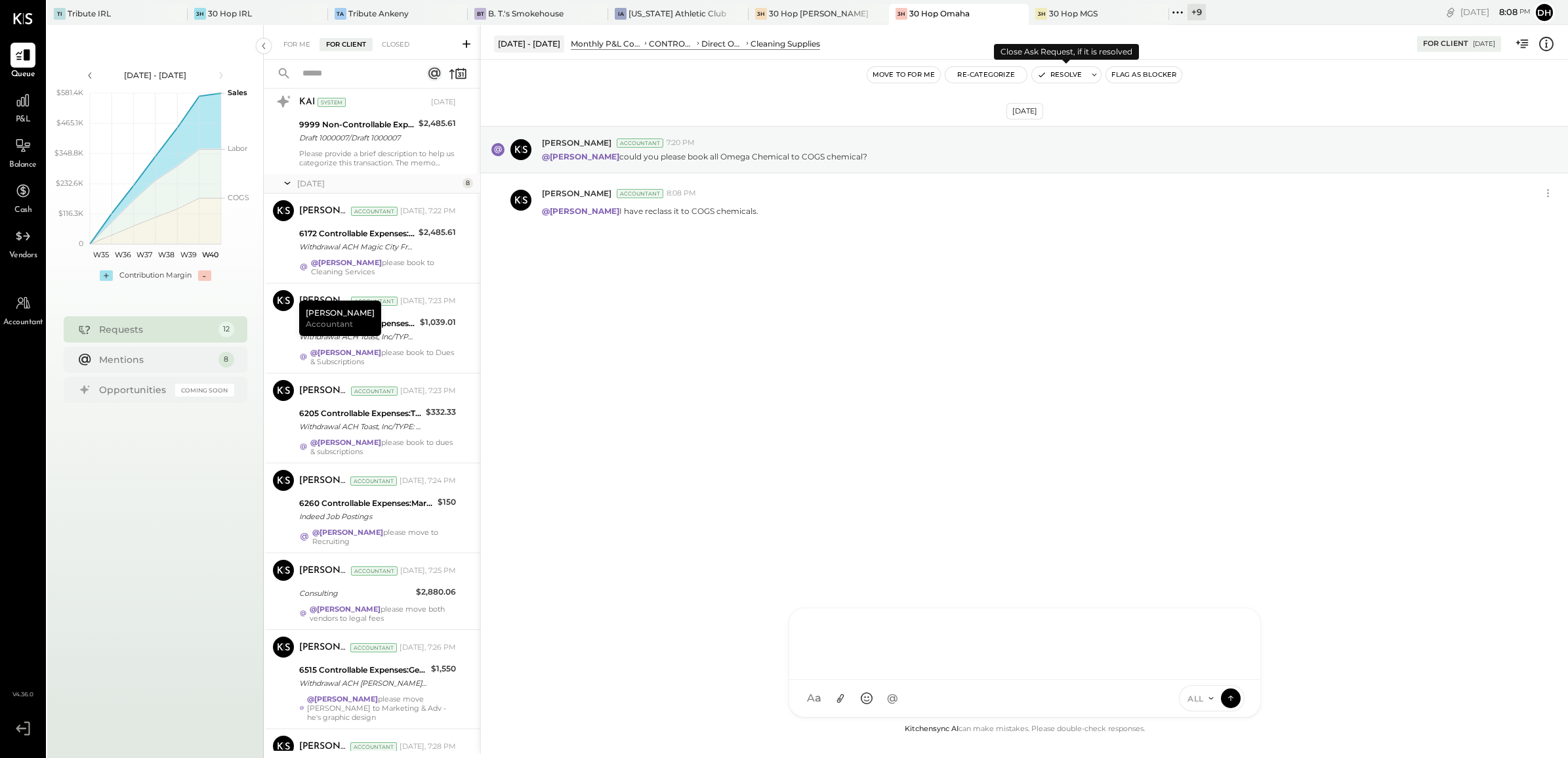
click at [1063, 73] on button "Resolve" at bounding box center [1060, 74] width 55 height 16
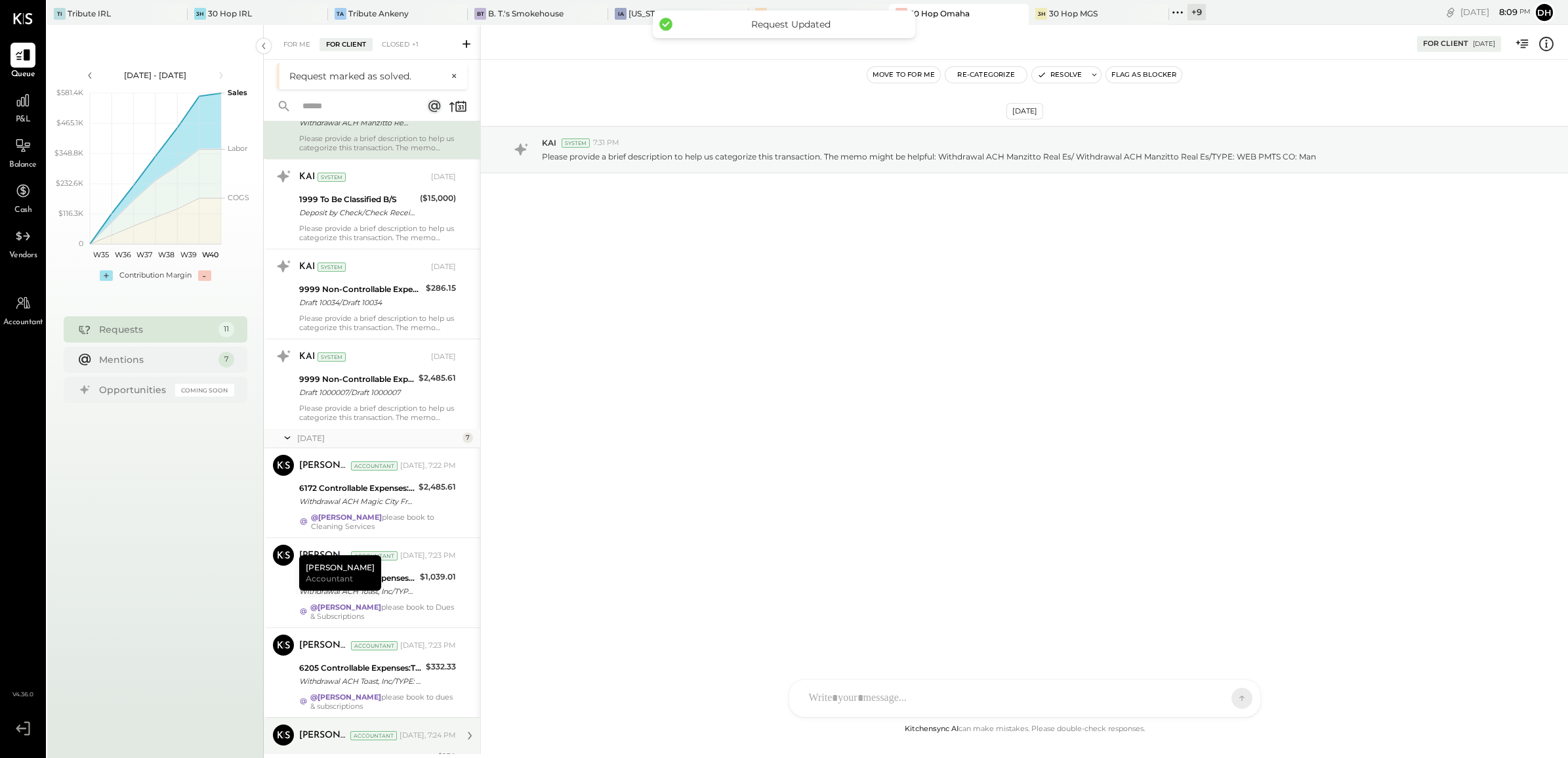
scroll to position [246, 0]
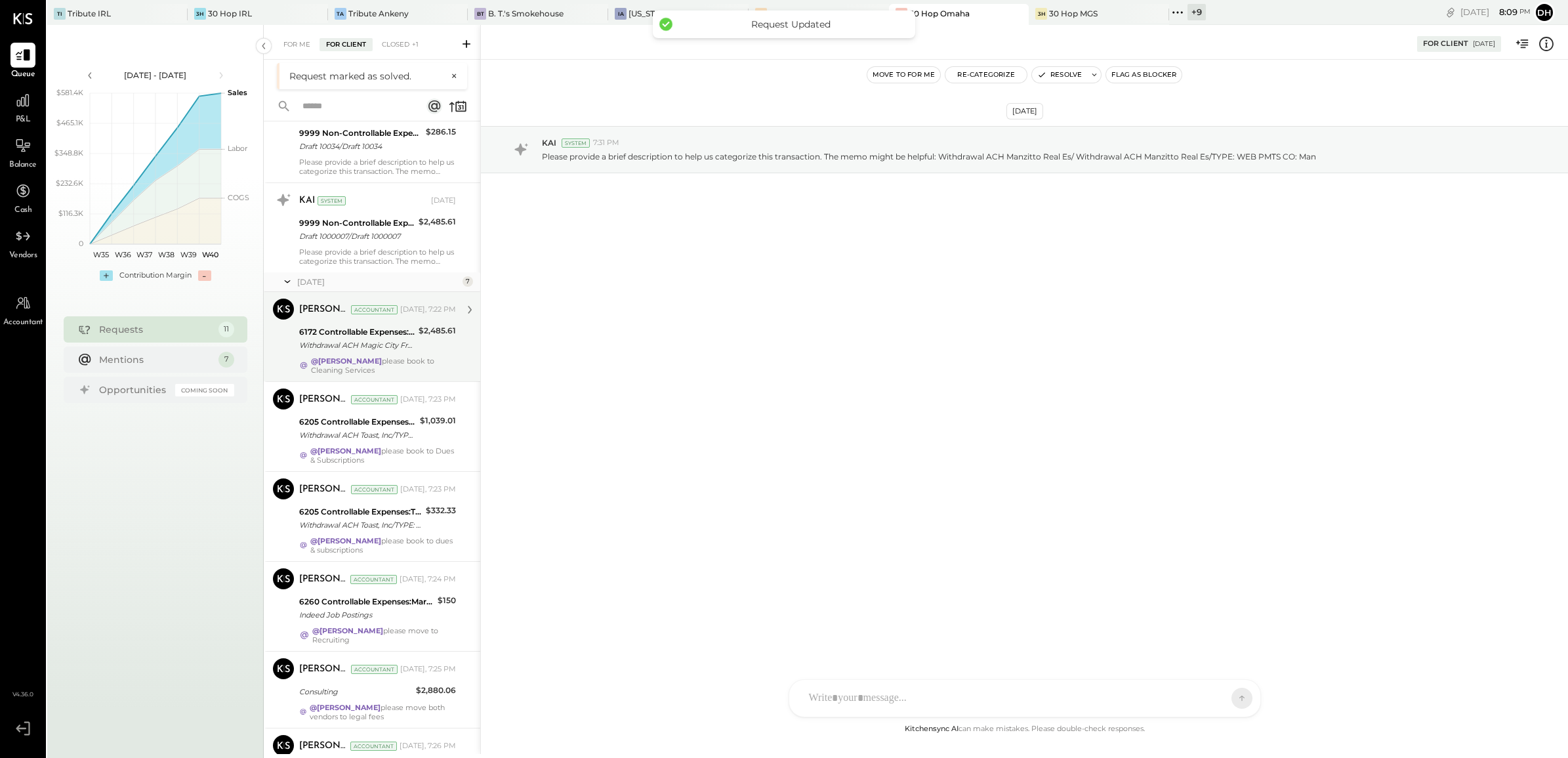
click at [345, 335] on div "6172 Controllable Expenses:Direct Operating Expenses:Contract Labor" at bounding box center [357, 332] width 116 height 13
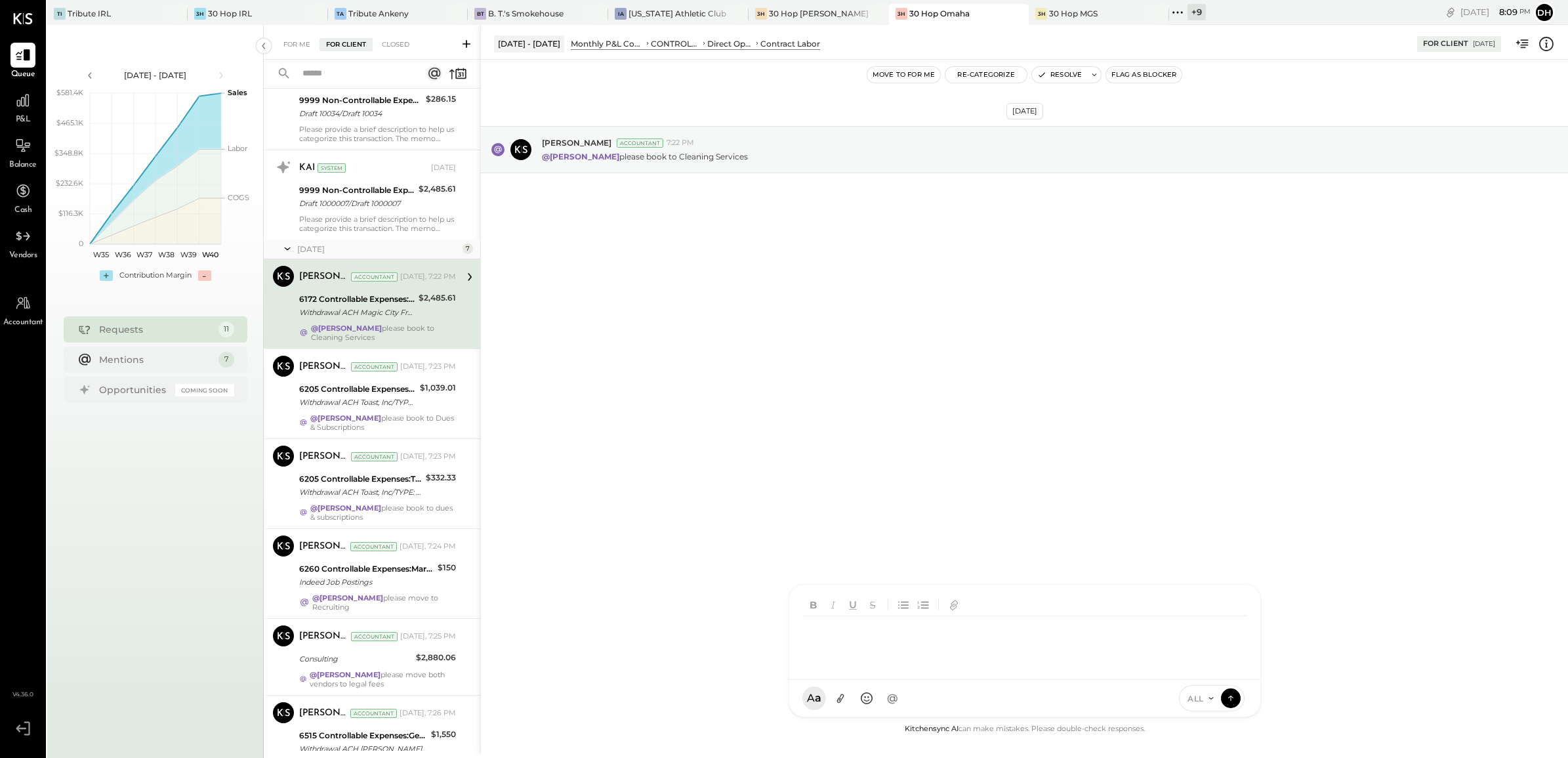
click at [931, 680] on div at bounding box center [1026, 632] width 472 height 95
click at [1231, 691] on icon at bounding box center [1231, 697] width 12 height 13
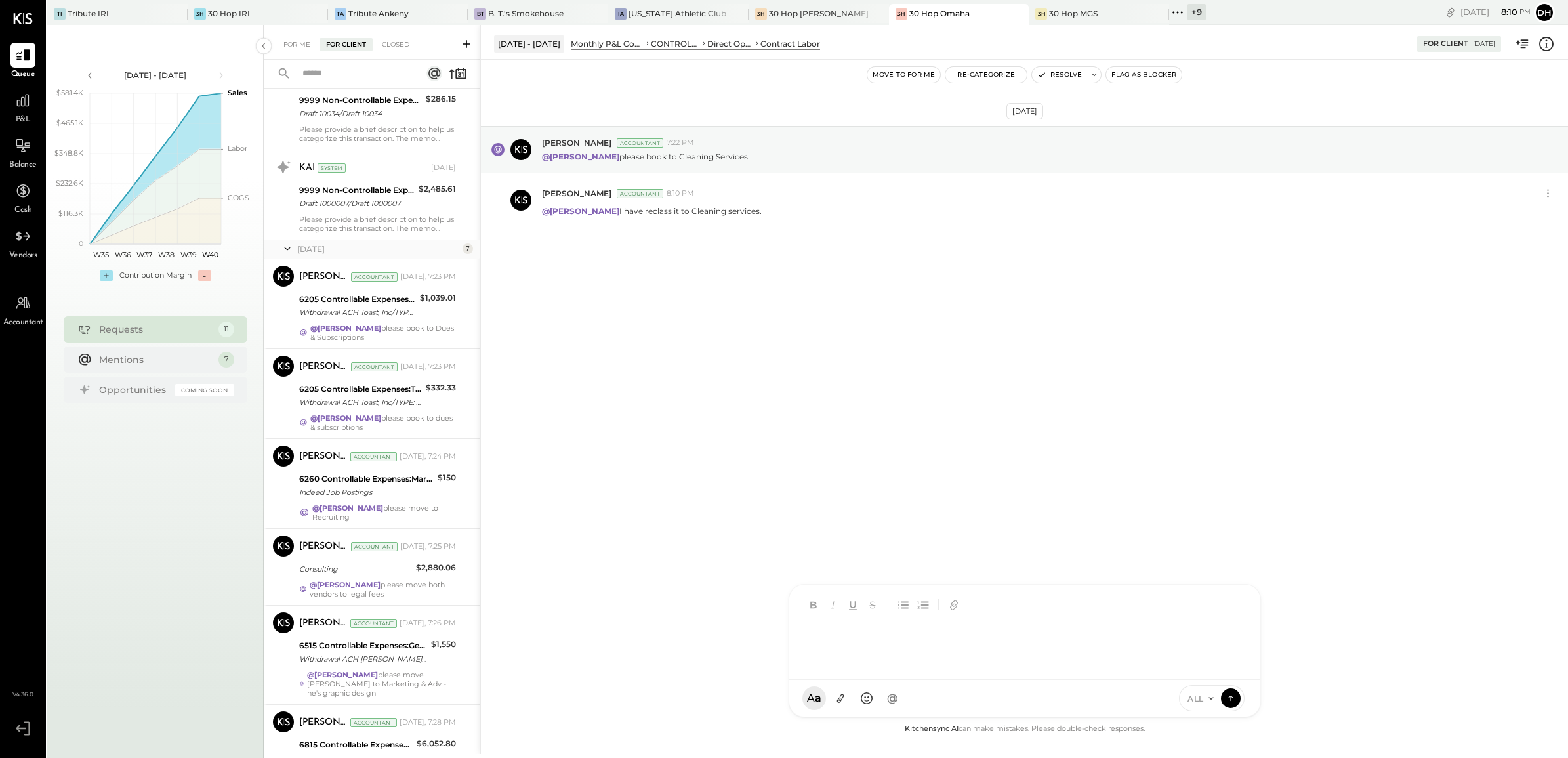
scroll to position [398, 0]
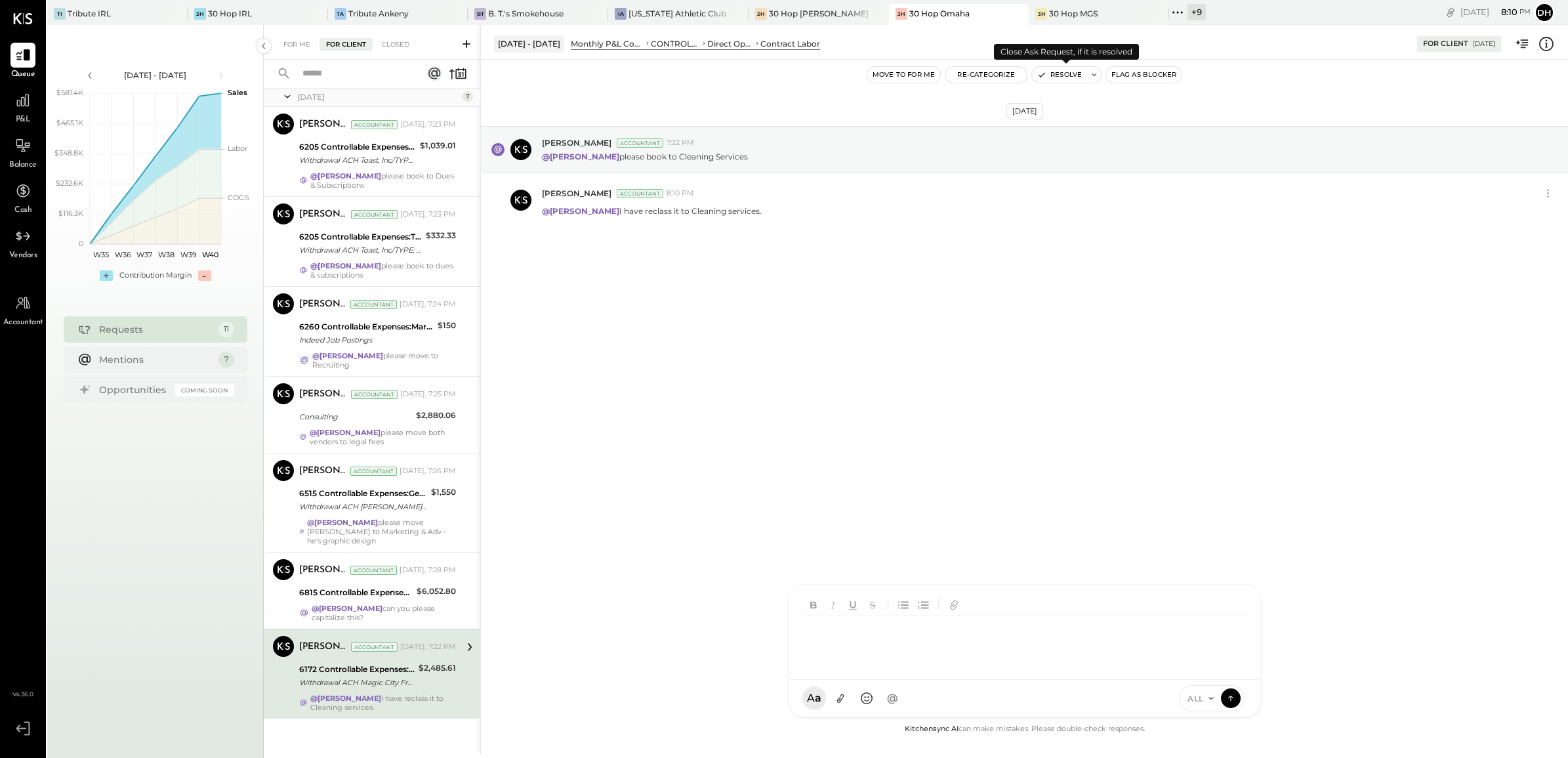
click at [1070, 73] on button "Resolve" at bounding box center [1060, 74] width 55 height 16
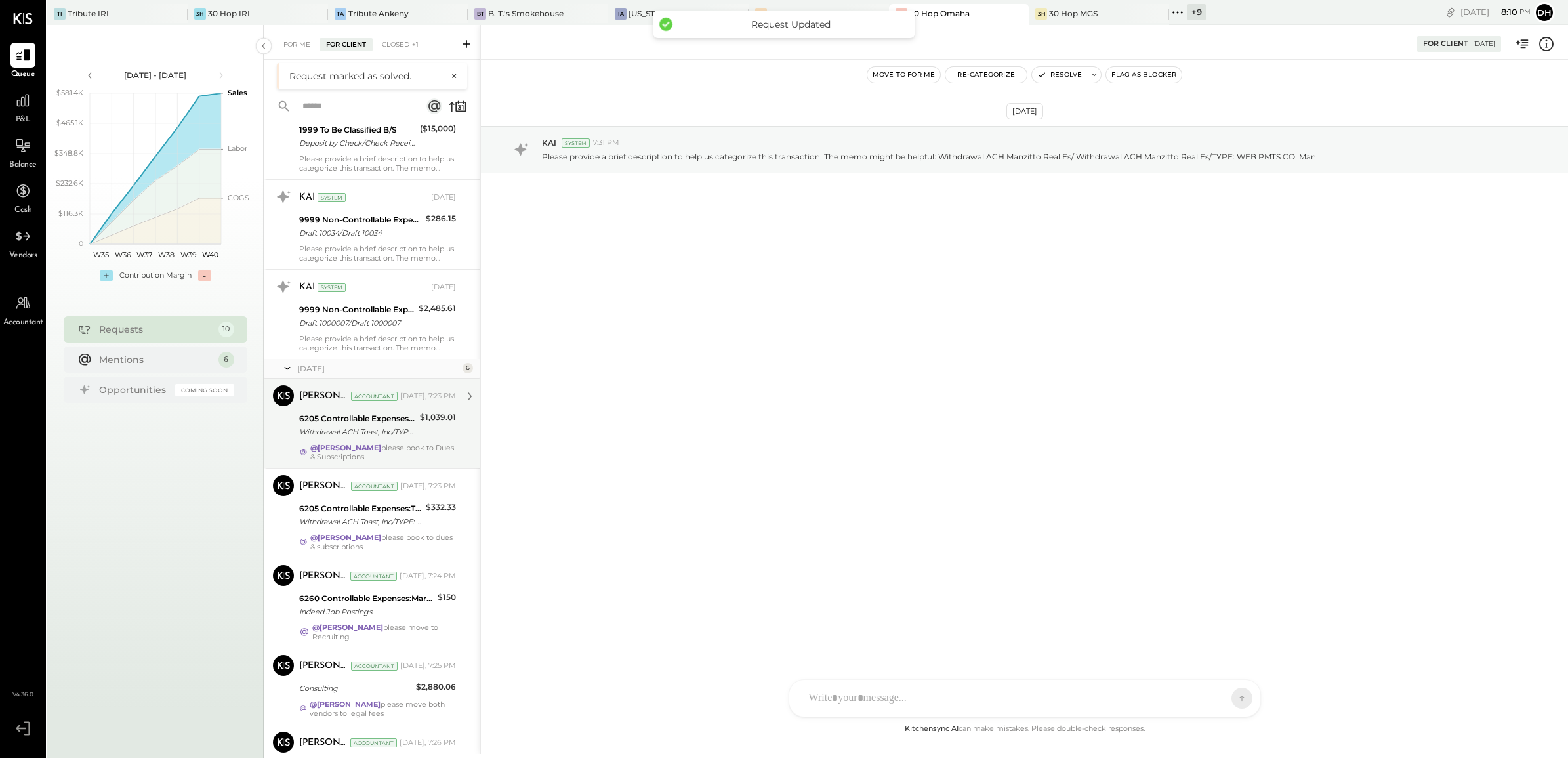
scroll to position [164, 0]
click at [329, 435] on div "[PERSON_NAME] Accountant [DATE], 7:23 PM 6205 Controllable Expenses:Transaction…" at bounding box center [377, 418] width 157 height 76
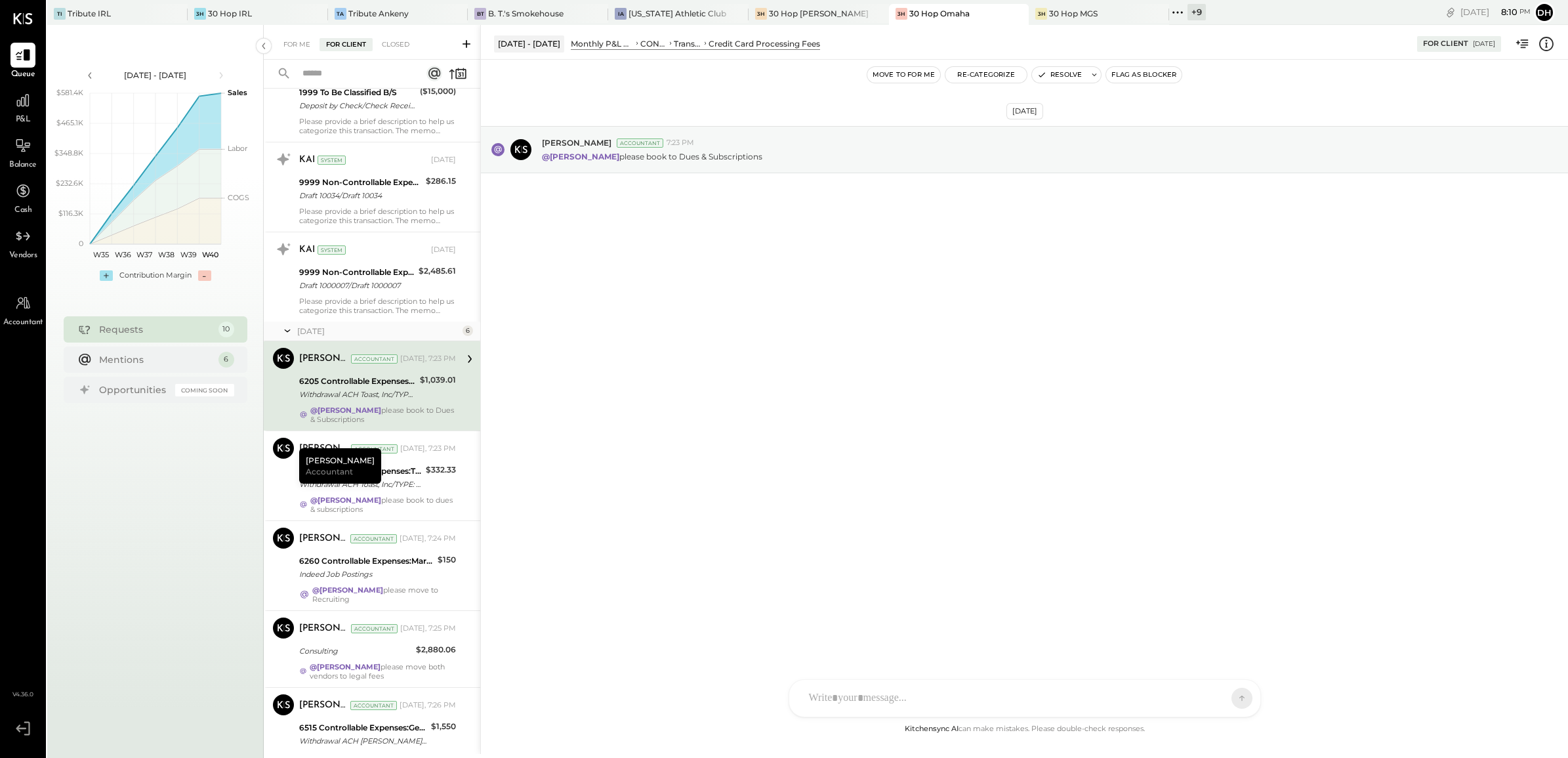
click at [879, 694] on div at bounding box center [1013, 698] width 422 height 29
click at [1056, 666] on div "**********" at bounding box center [1025, 642] width 445 height 52
click at [1226, 694] on icon at bounding box center [1231, 697] width 12 height 13
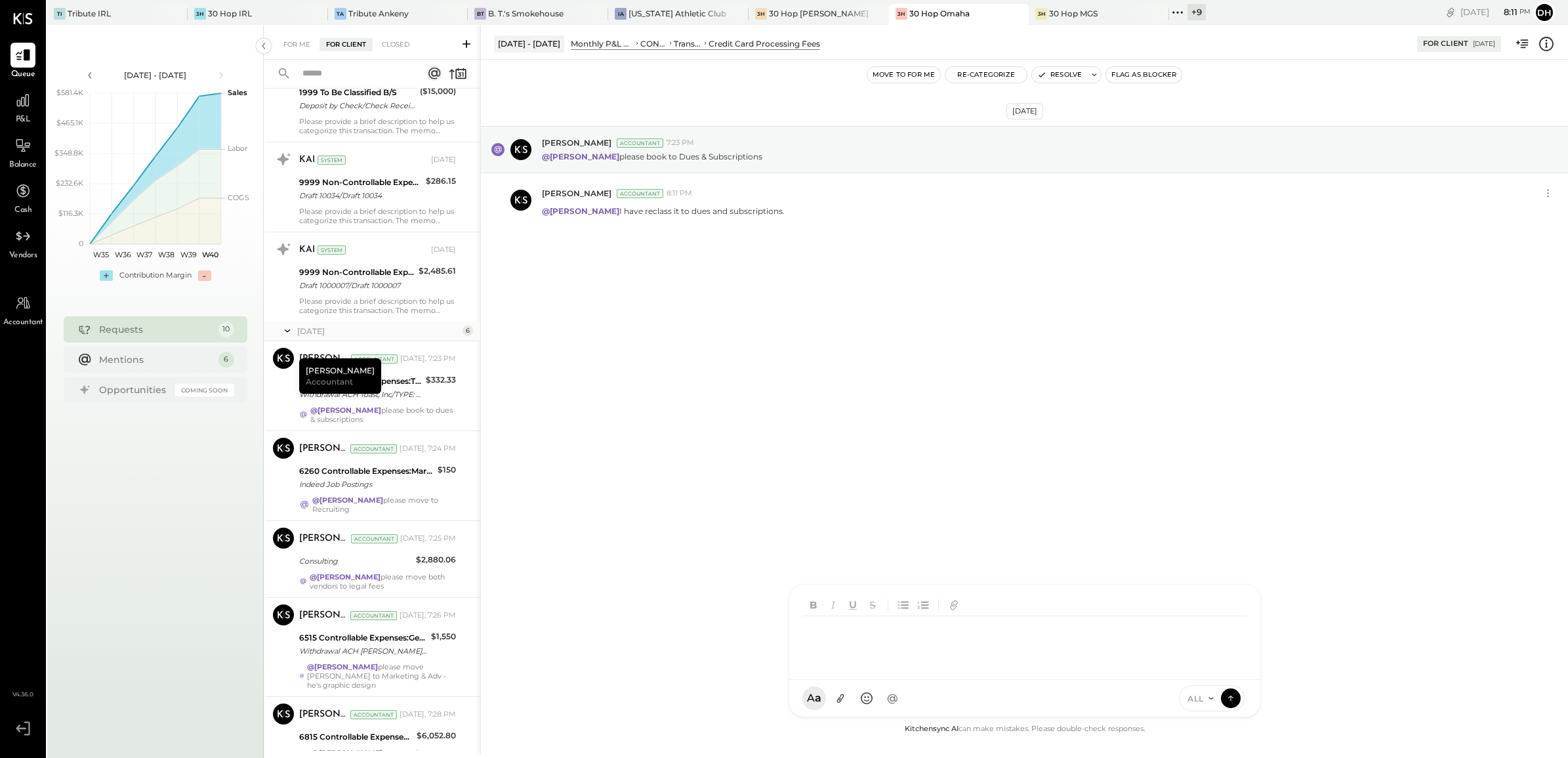
scroll to position [308, 0]
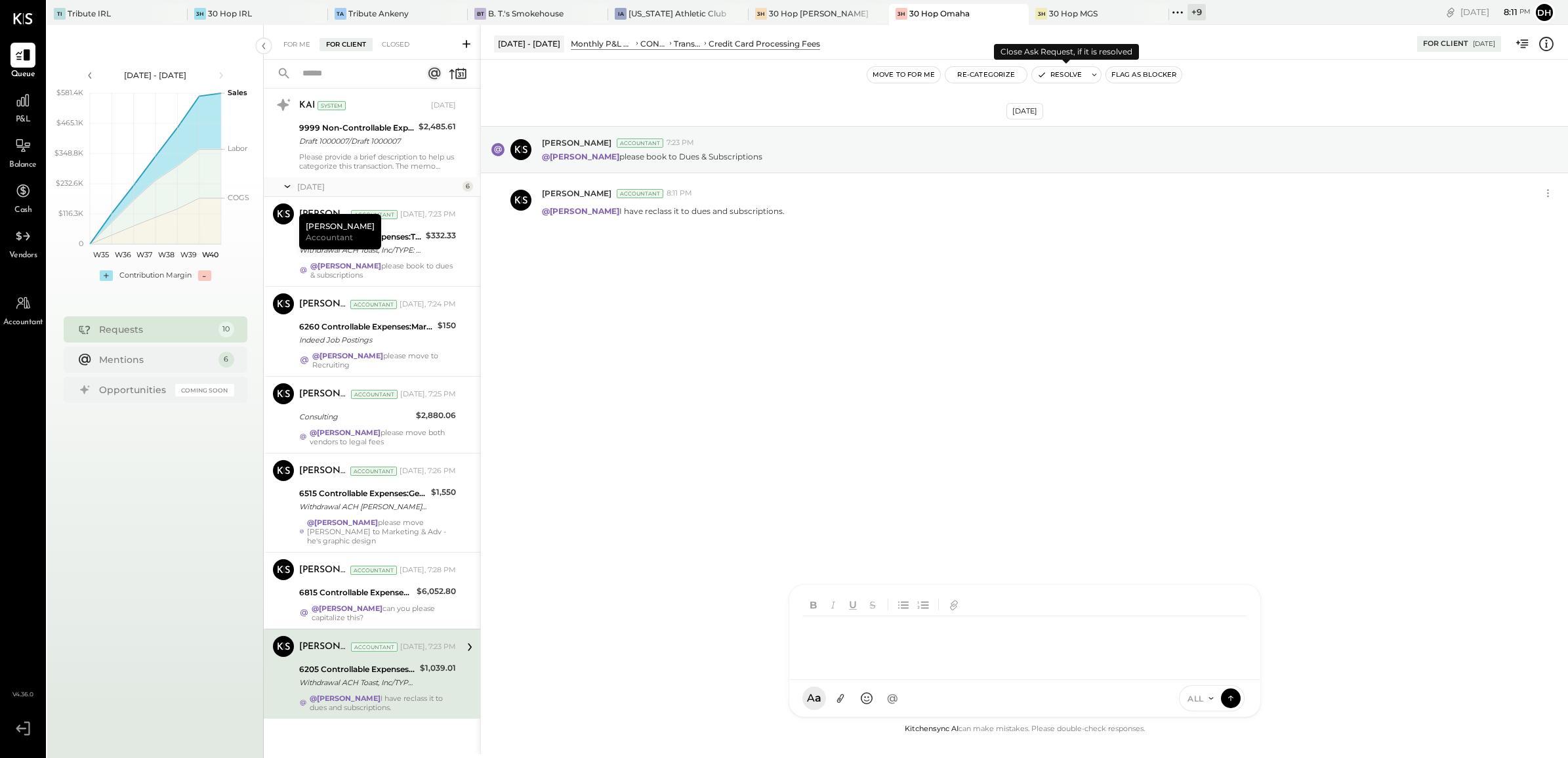
click at [1074, 73] on button "Resolve" at bounding box center [1060, 74] width 55 height 16
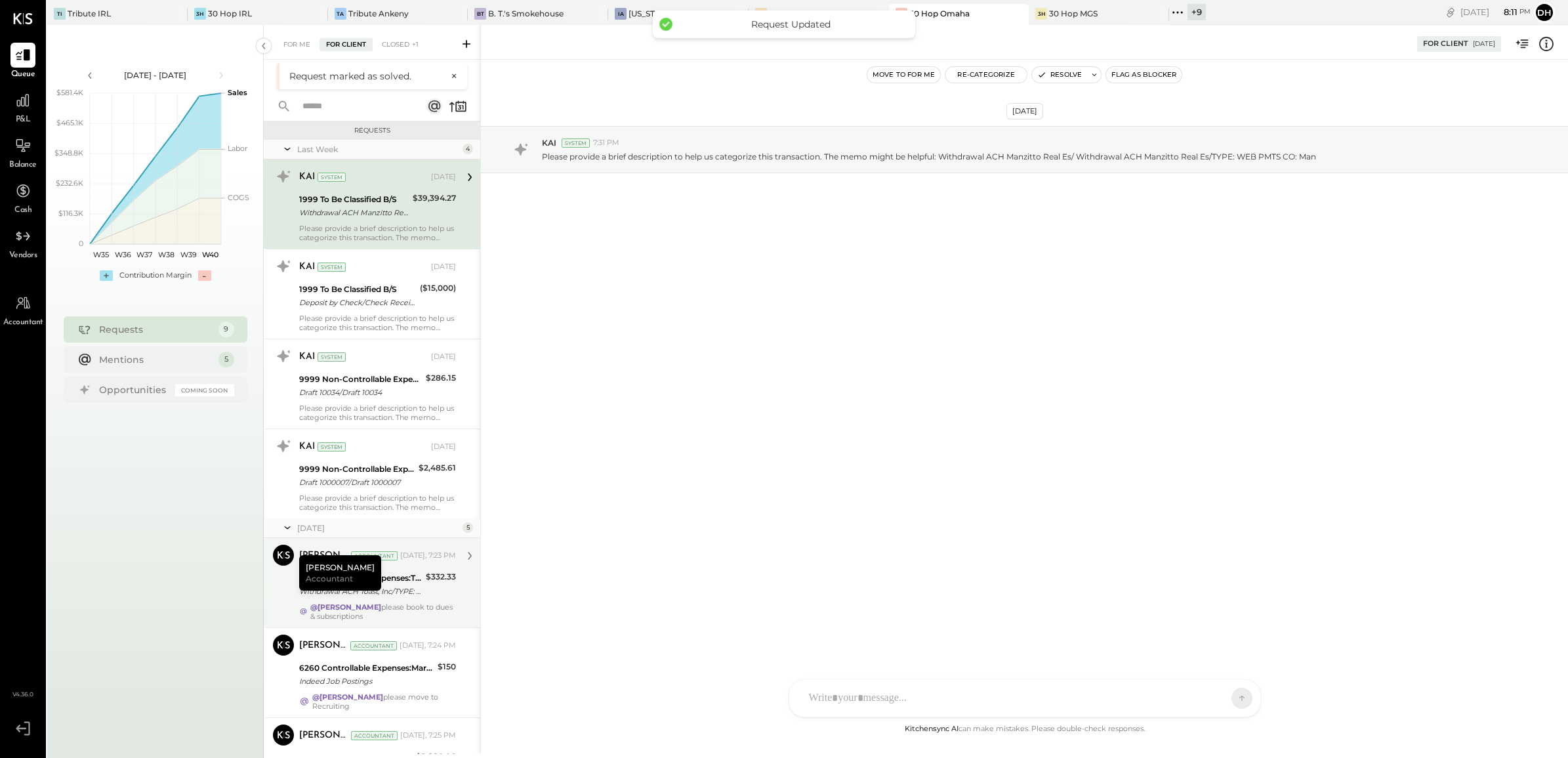
click at [404, 589] on div "Withdrawal ACH Toast, Inc/TYPE: Withdrawal ACH Toast, Inc/TYPE: Toast, Inc CO: …" at bounding box center [360, 591] width 122 height 13
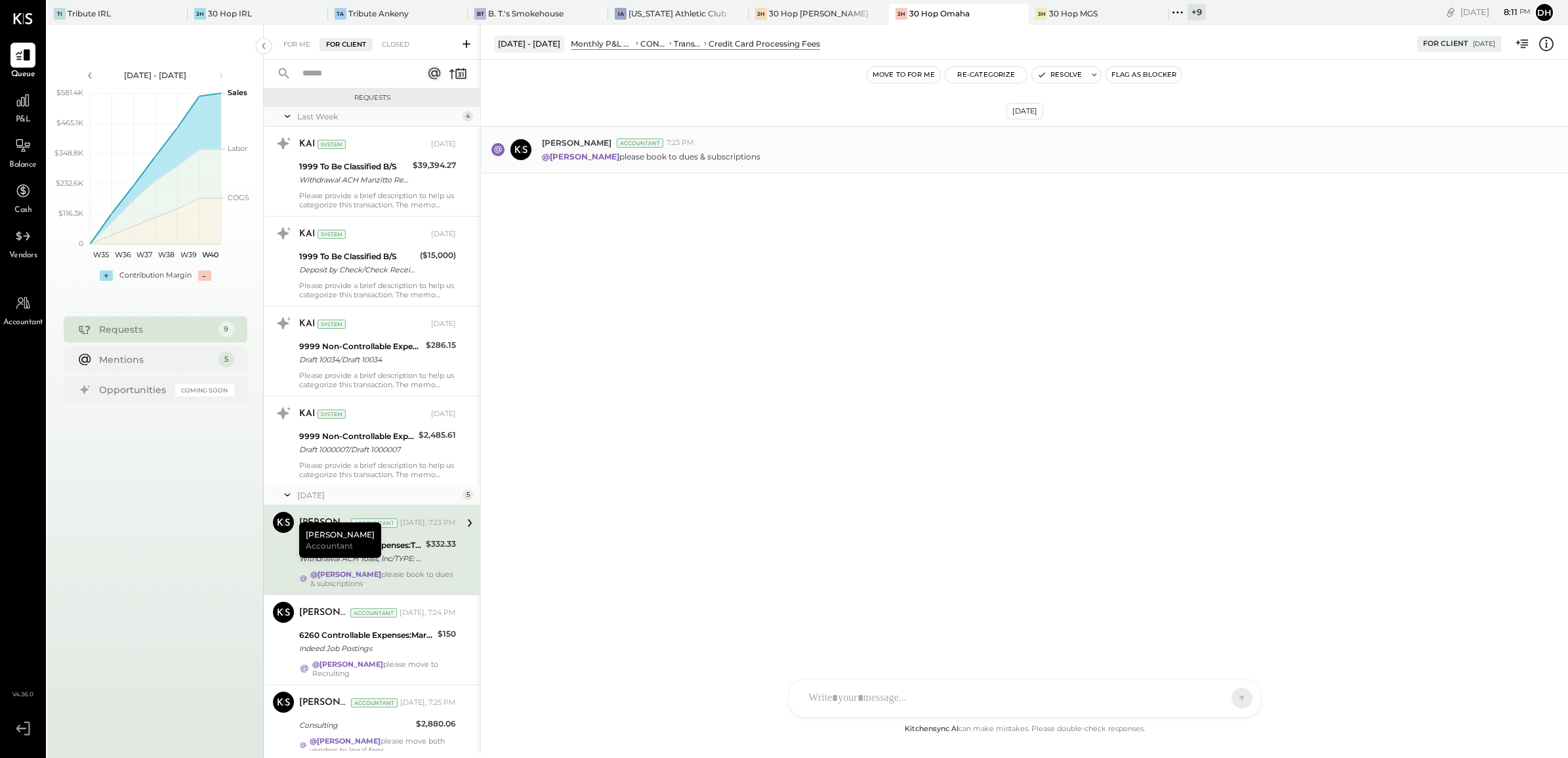
drag, startPoint x: 769, startPoint y: 154, endPoint x: 677, endPoint y: 156, distance: 92.0
click at [677, 156] on div "@[PERSON_NAME] please book to dues & subscriptions" at bounding box center [1050, 155] width 1016 height 14
copy p "dues & subscriptions"
click at [873, 687] on div at bounding box center [1026, 698] width 472 height 37
click at [1231, 700] on icon at bounding box center [1231, 697] width 12 height 13
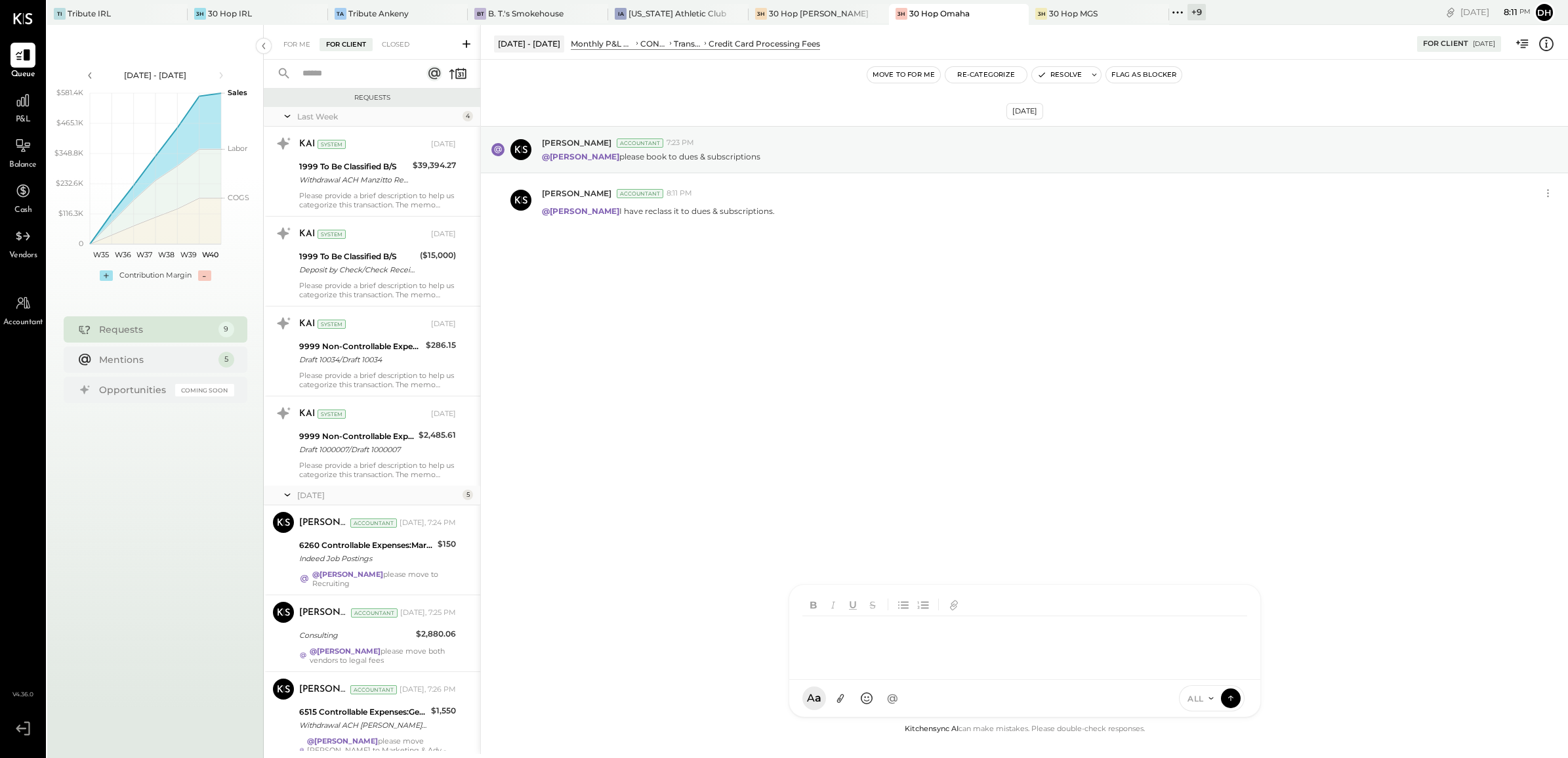
scroll to position [217, 0]
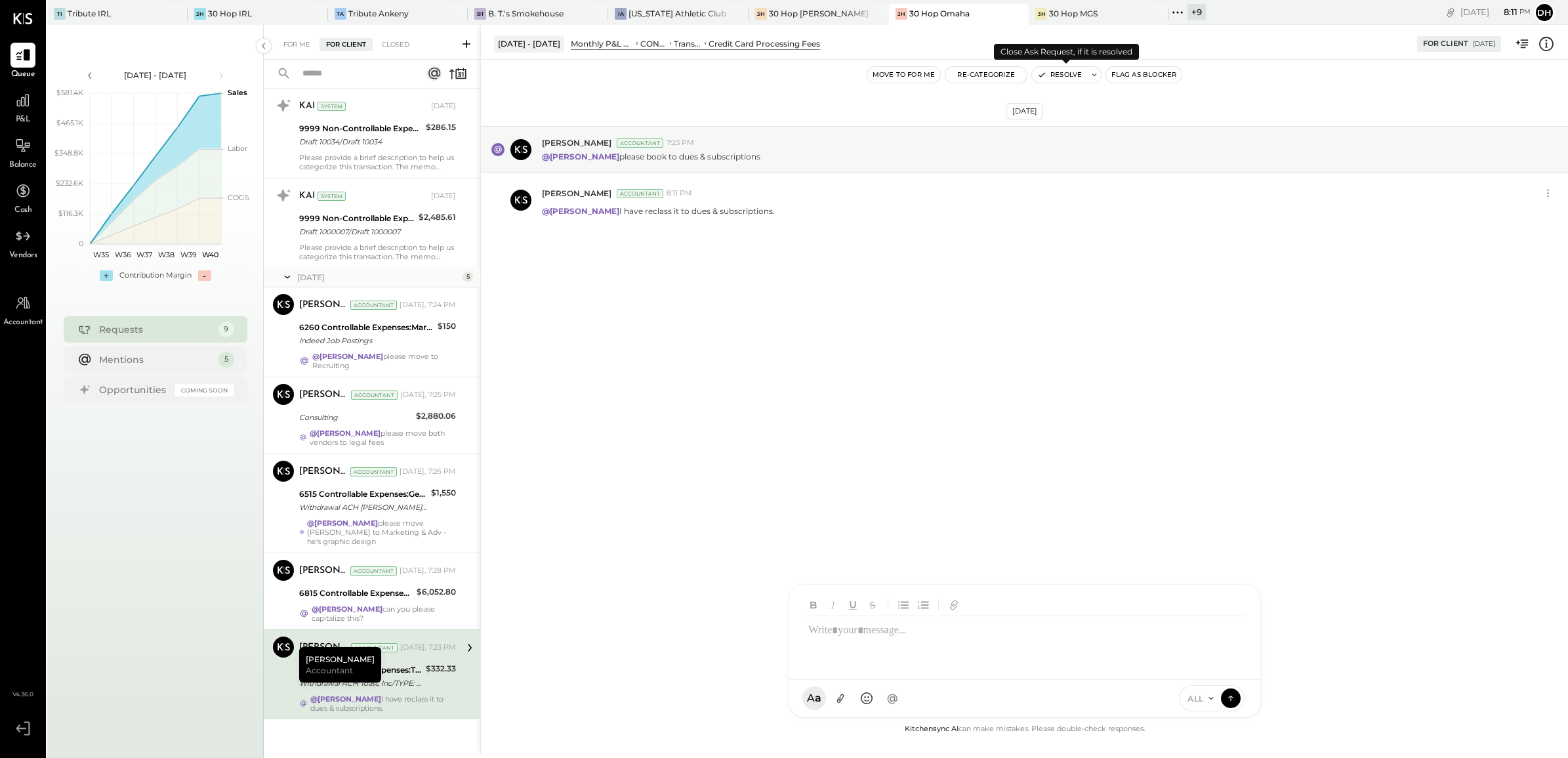
click at [1071, 72] on button "Resolve" at bounding box center [1060, 74] width 55 height 16
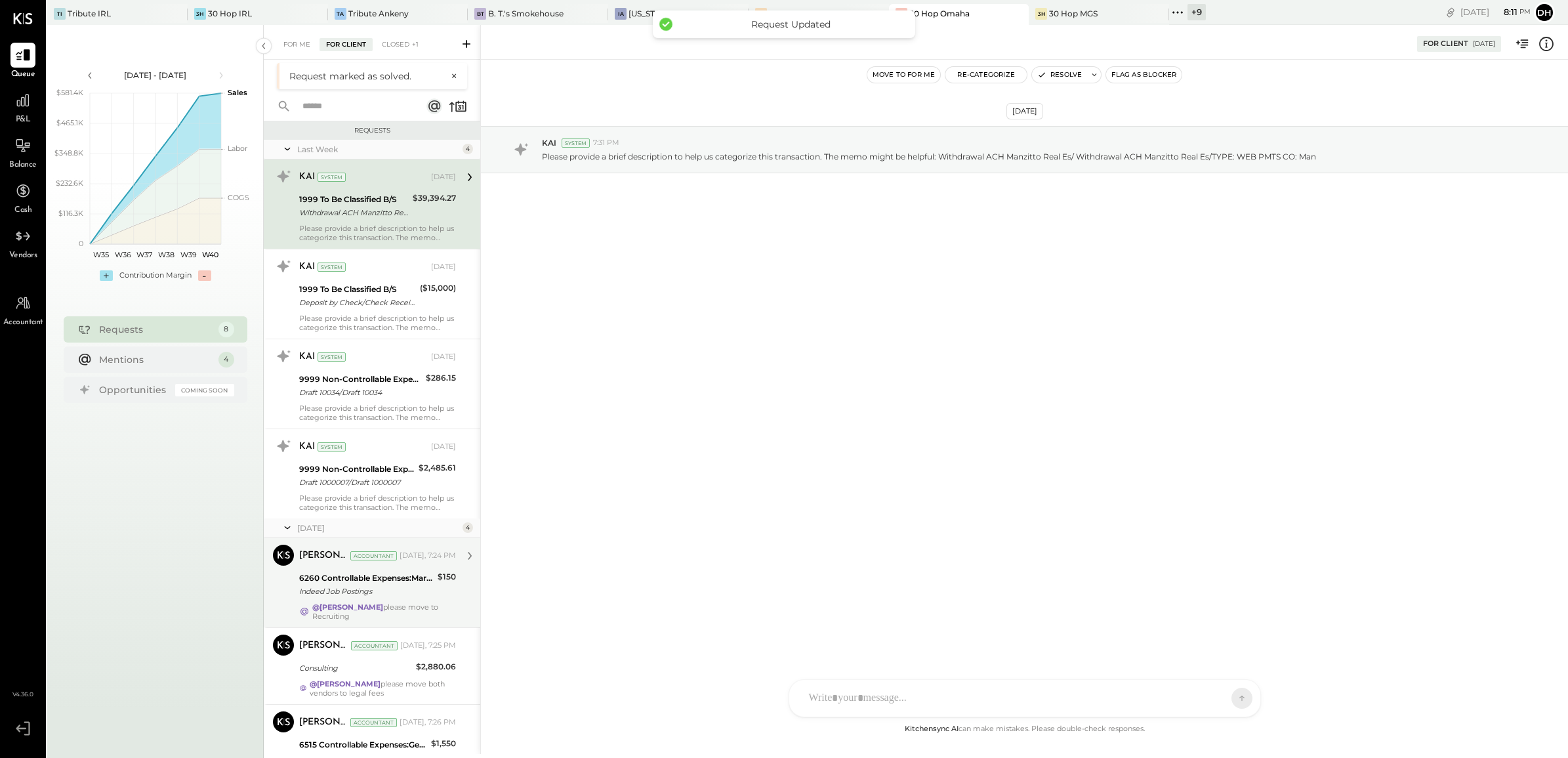
click at [382, 584] on div "6260 Controllable Expenses:Marketing & Advertising:Advertising & Promotions" at bounding box center [366, 578] width 134 height 13
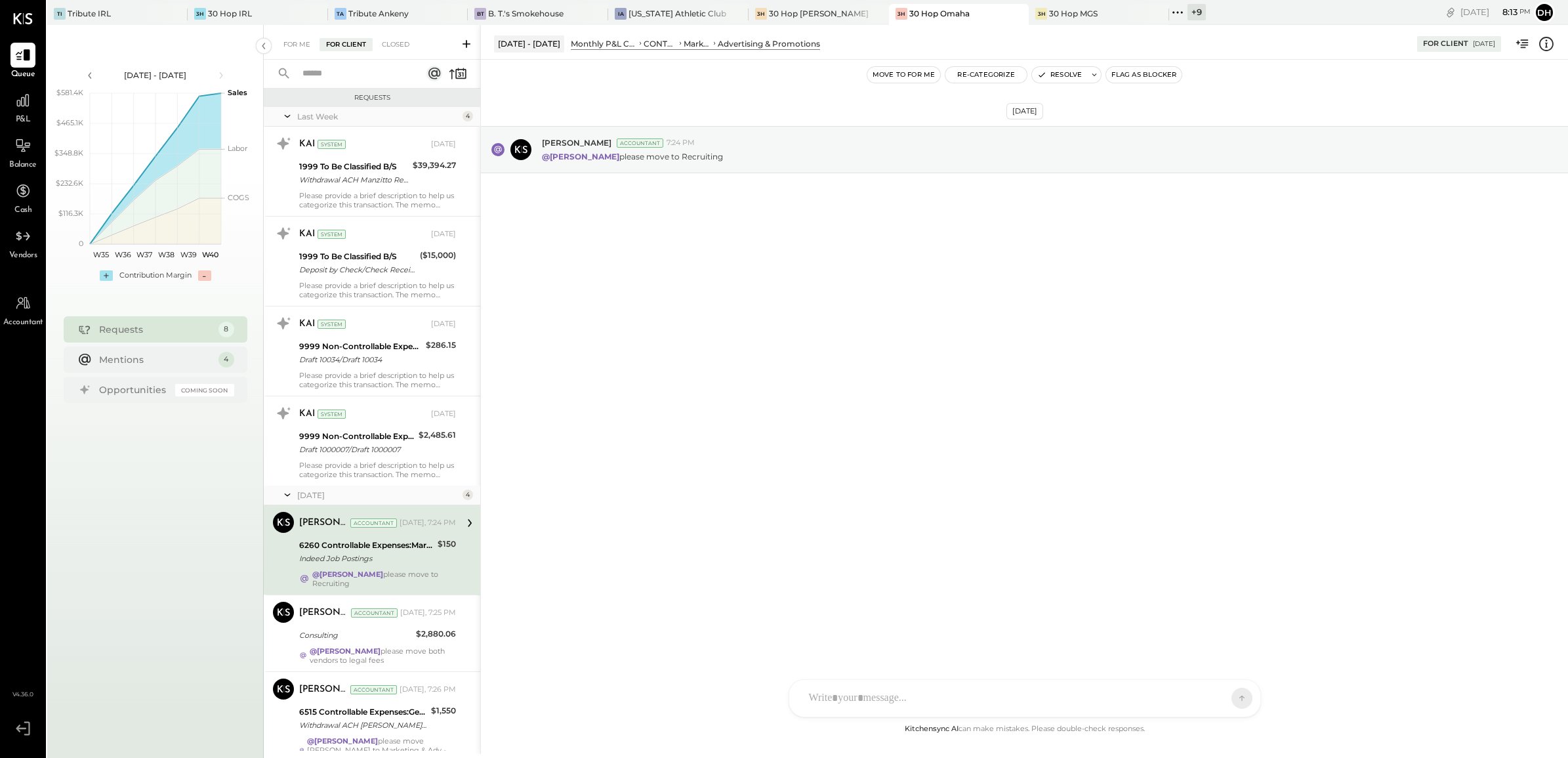
click at [896, 687] on div at bounding box center [1026, 698] width 472 height 37
click at [1238, 699] on button at bounding box center [1231, 697] width 20 height 20
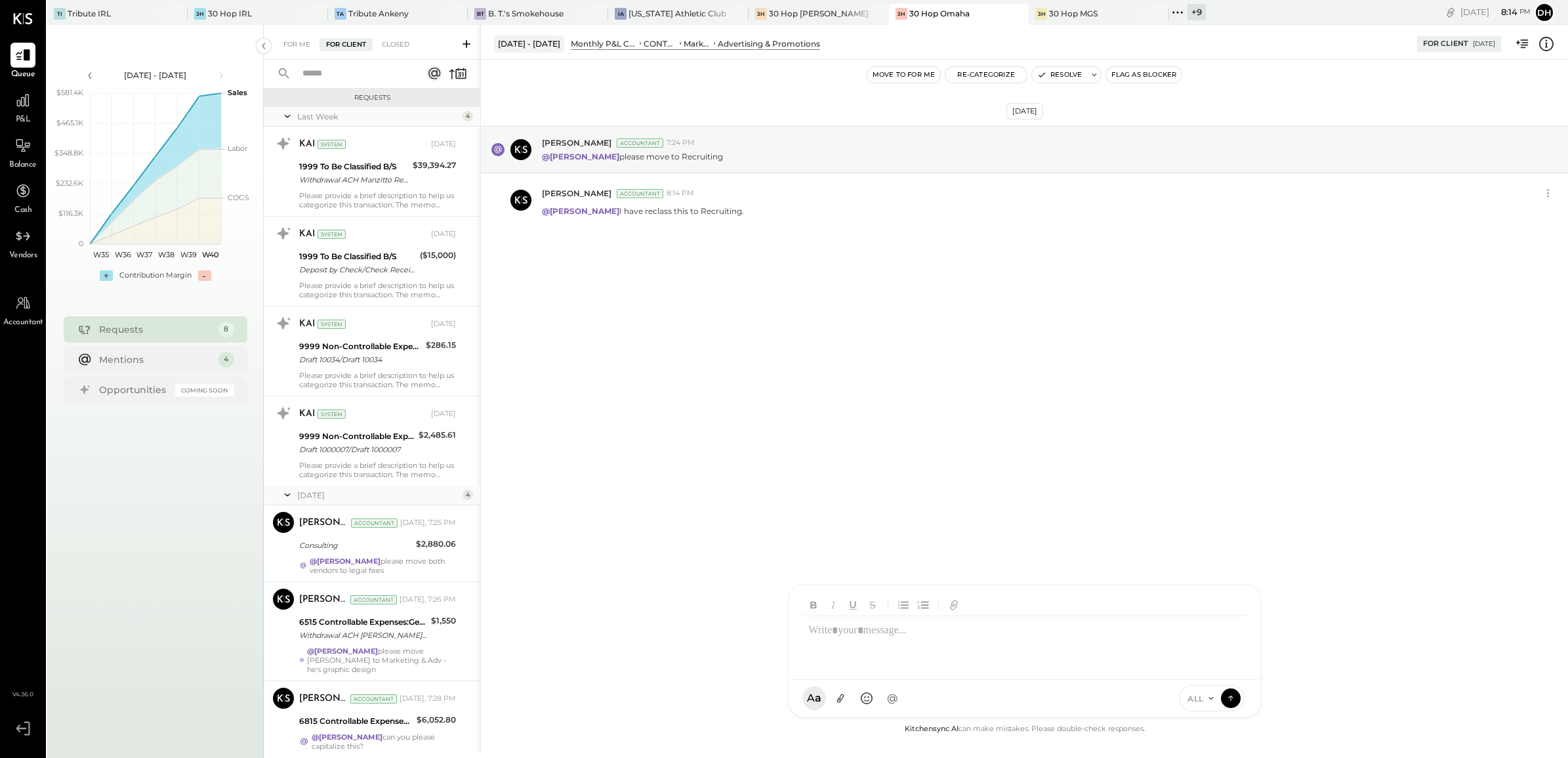
scroll to position [128, 0]
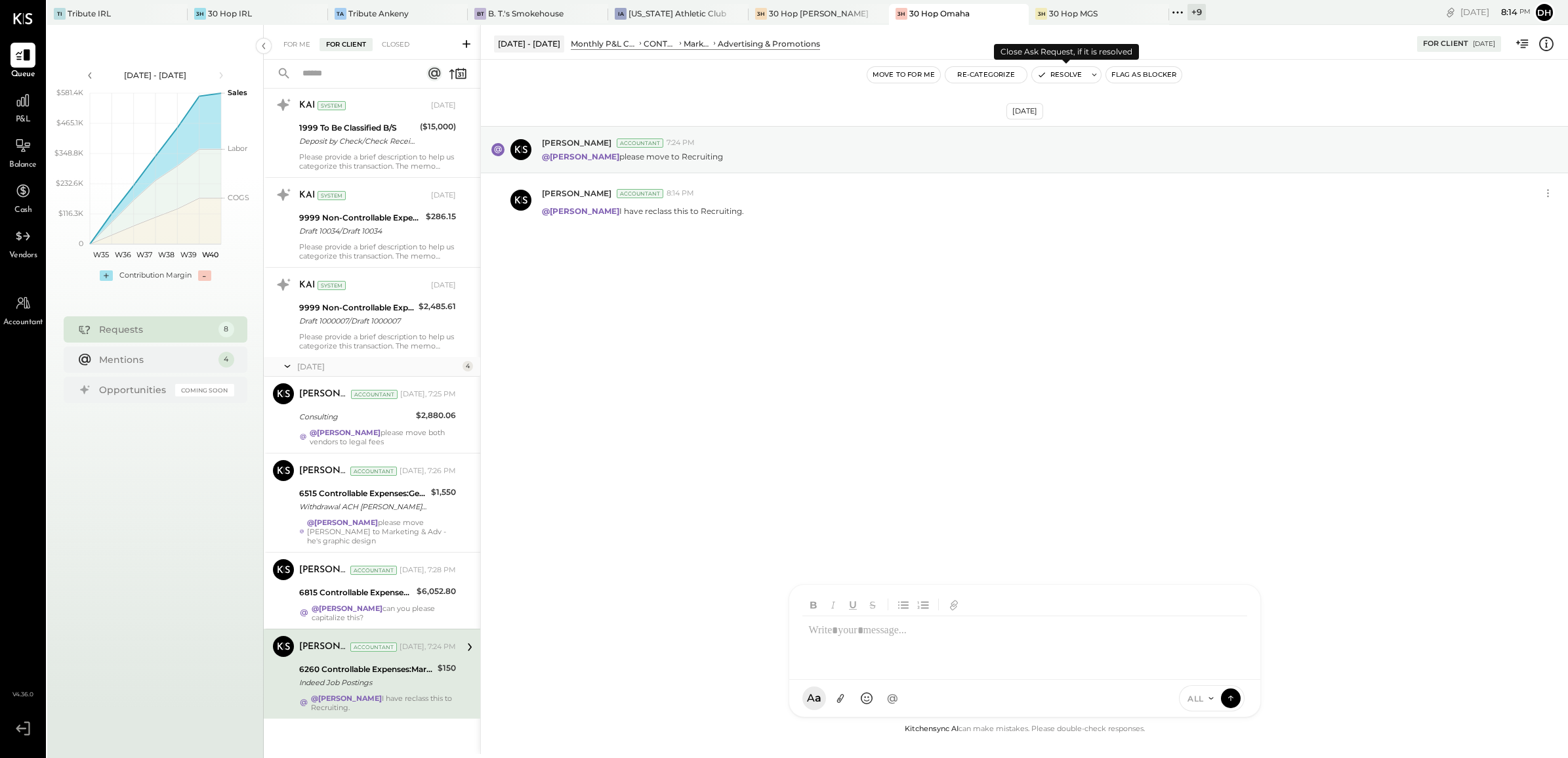
click at [1061, 73] on button "Resolve" at bounding box center [1060, 74] width 55 height 16
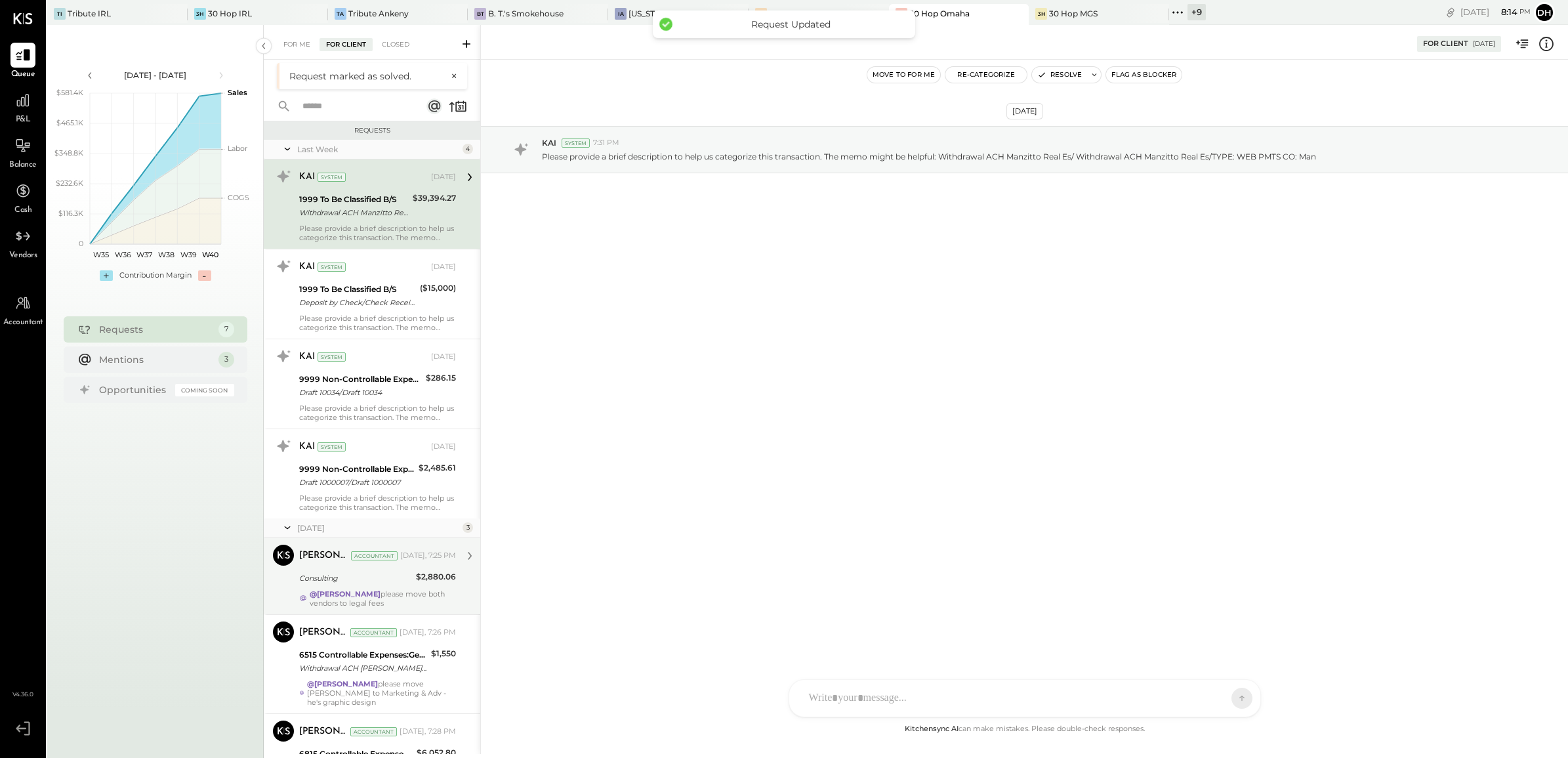
click at [362, 592] on strong "@[PERSON_NAME]" at bounding box center [345, 593] width 71 height 9
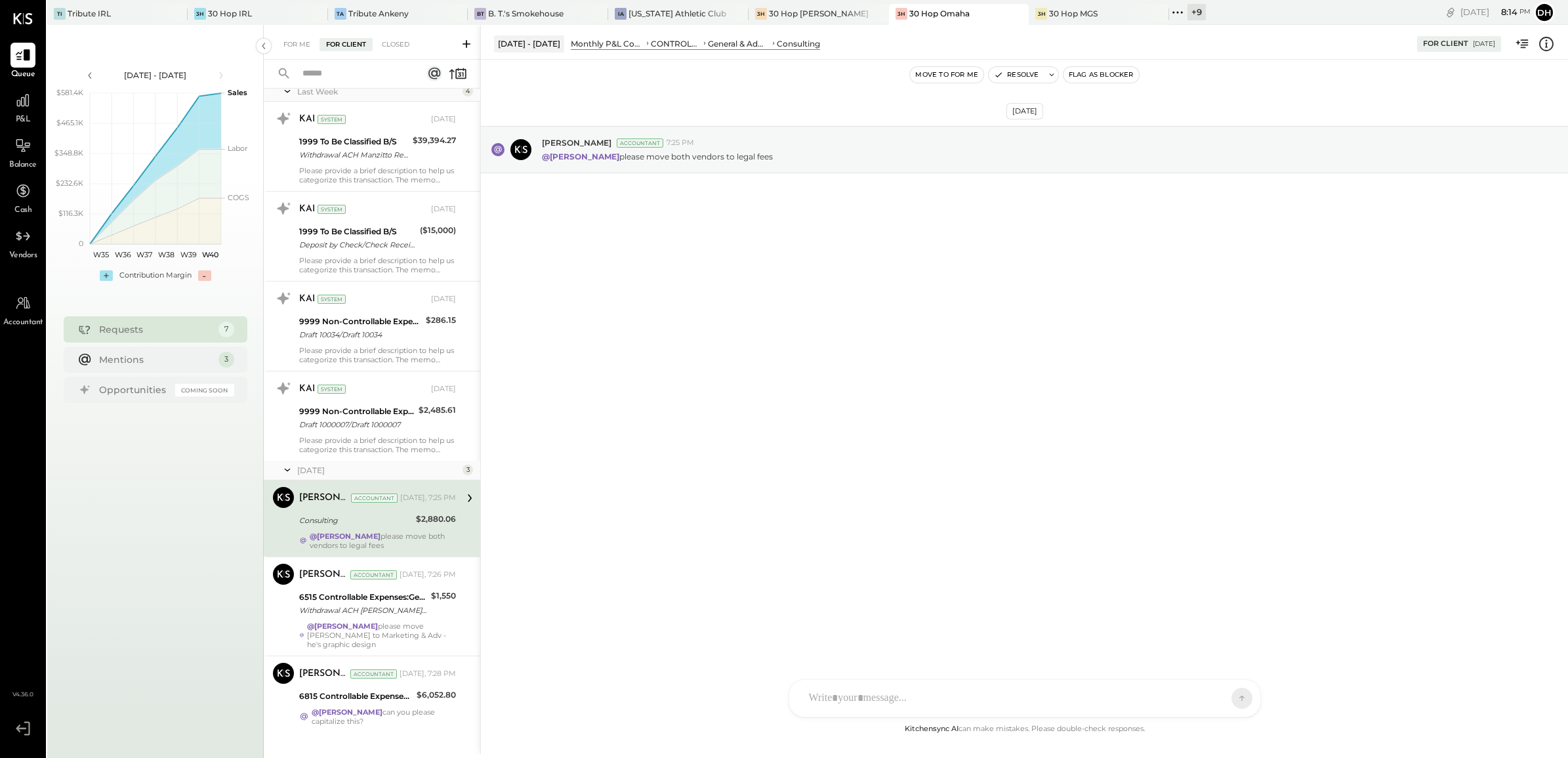
scroll to position [38, 0]
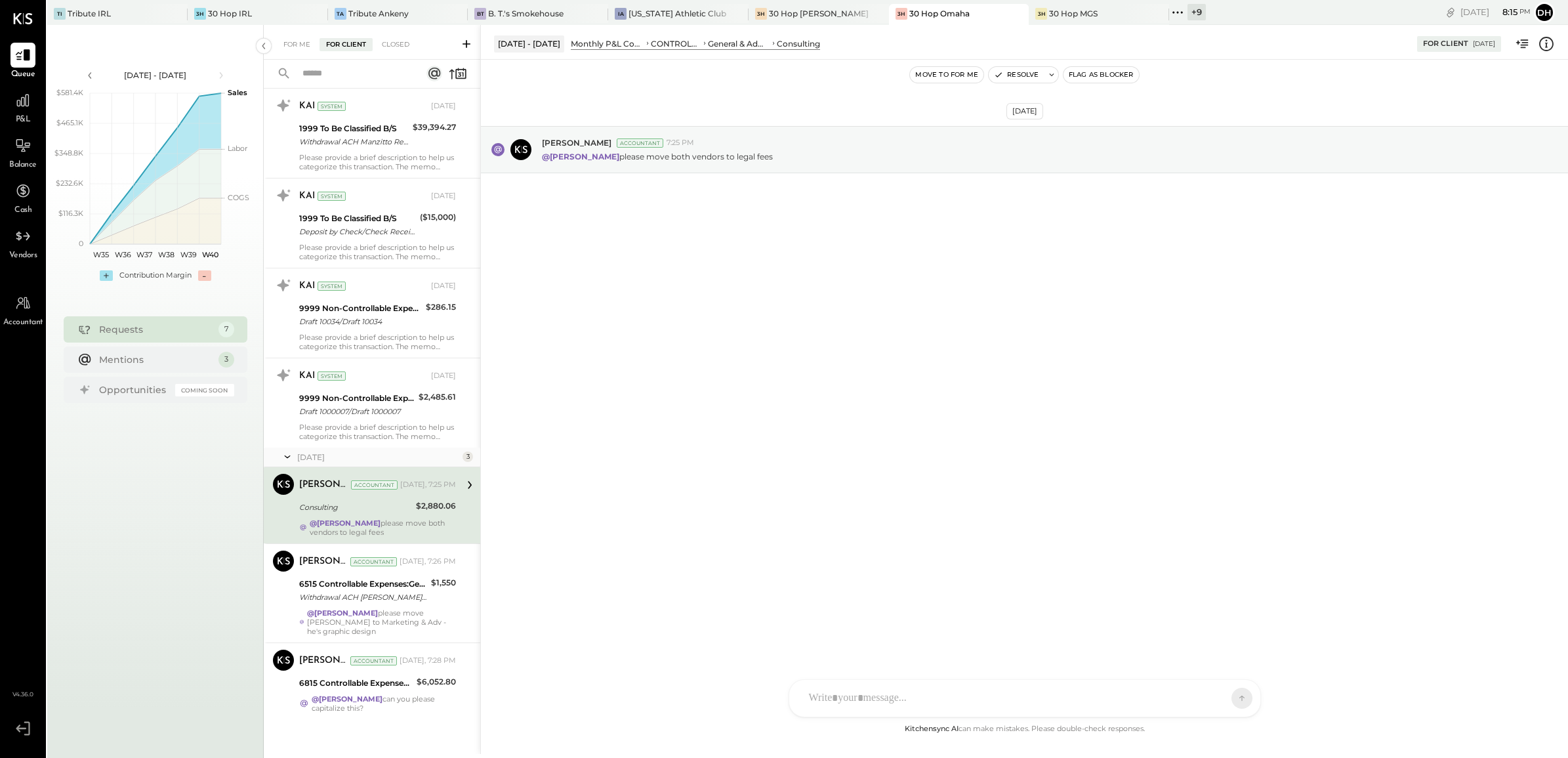
click at [851, 694] on div at bounding box center [1013, 698] width 422 height 29
click at [1235, 696] on icon at bounding box center [1231, 697] width 12 height 13
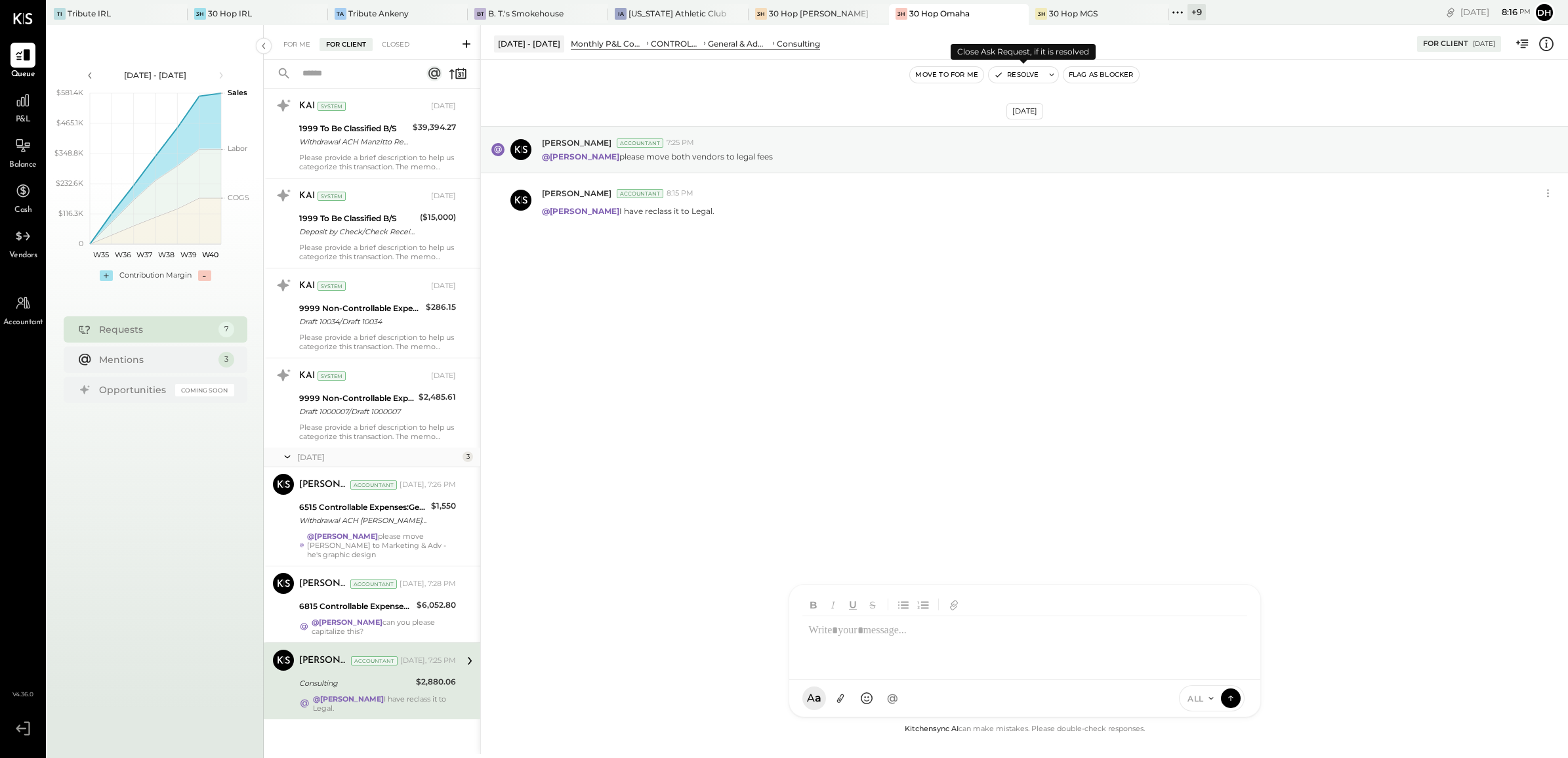
click at [1041, 69] on button "Resolve" at bounding box center [1016, 74] width 55 height 16
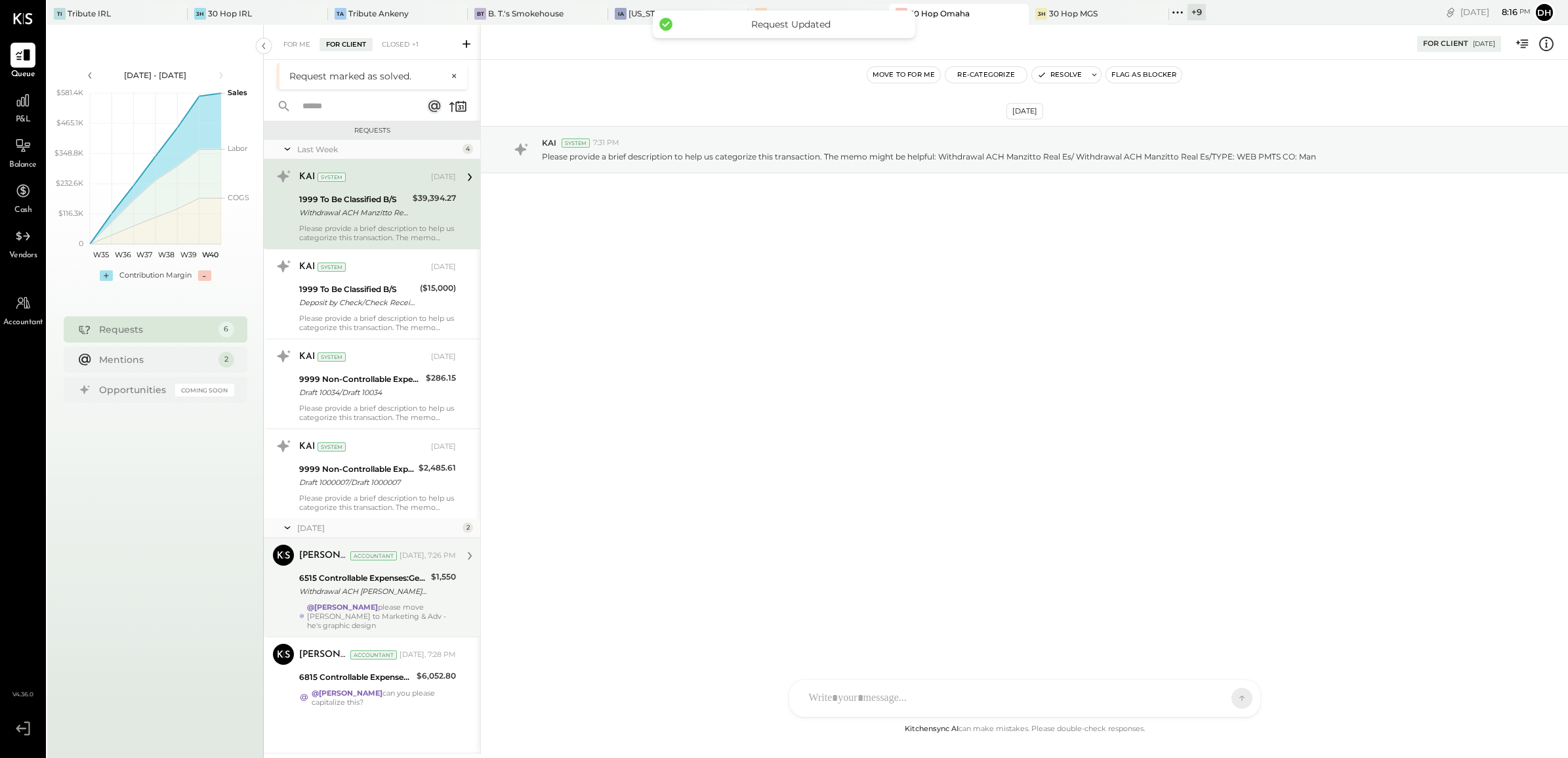
click at [359, 589] on div "Withdrawal ACH [PERSON_NAME]/TYPE: Withdrawal ACH [PERSON_NAME]/TYPE: Payables …" at bounding box center [363, 591] width 128 height 13
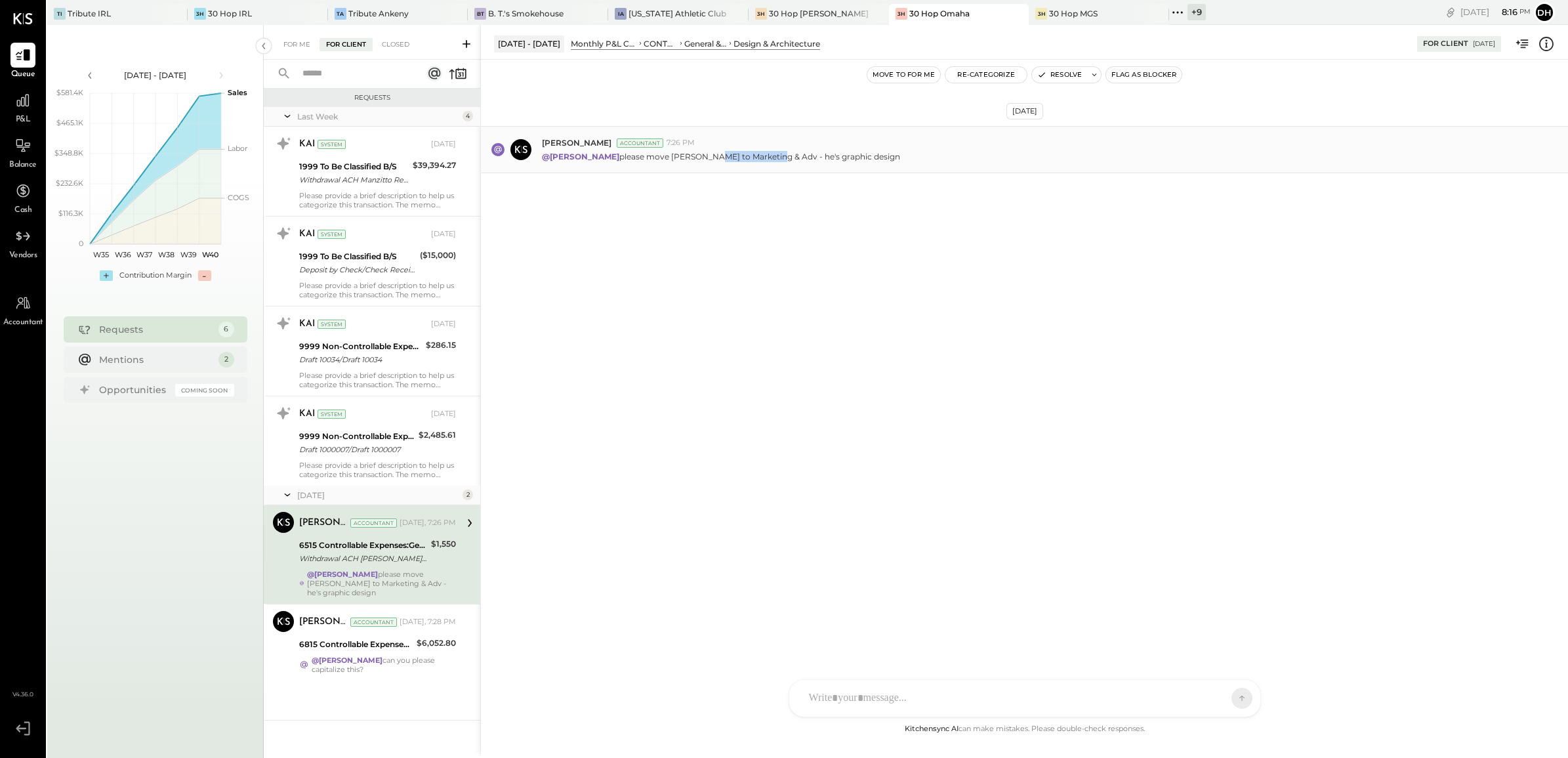
drag, startPoint x: 703, startPoint y: 155, endPoint x: 769, endPoint y: 153, distance: 66.0
click at [769, 153] on p "@[PERSON_NAME] please move [PERSON_NAME] to Marketing & Adv - he's graphic desi…" at bounding box center [722, 156] width 358 height 11
copy p "Marketing & Adv"
click at [851, 691] on div at bounding box center [1026, 698] width 472 height 37
click at [1222, 702] on button at bounding box center [1231, 697] width 20 height 20
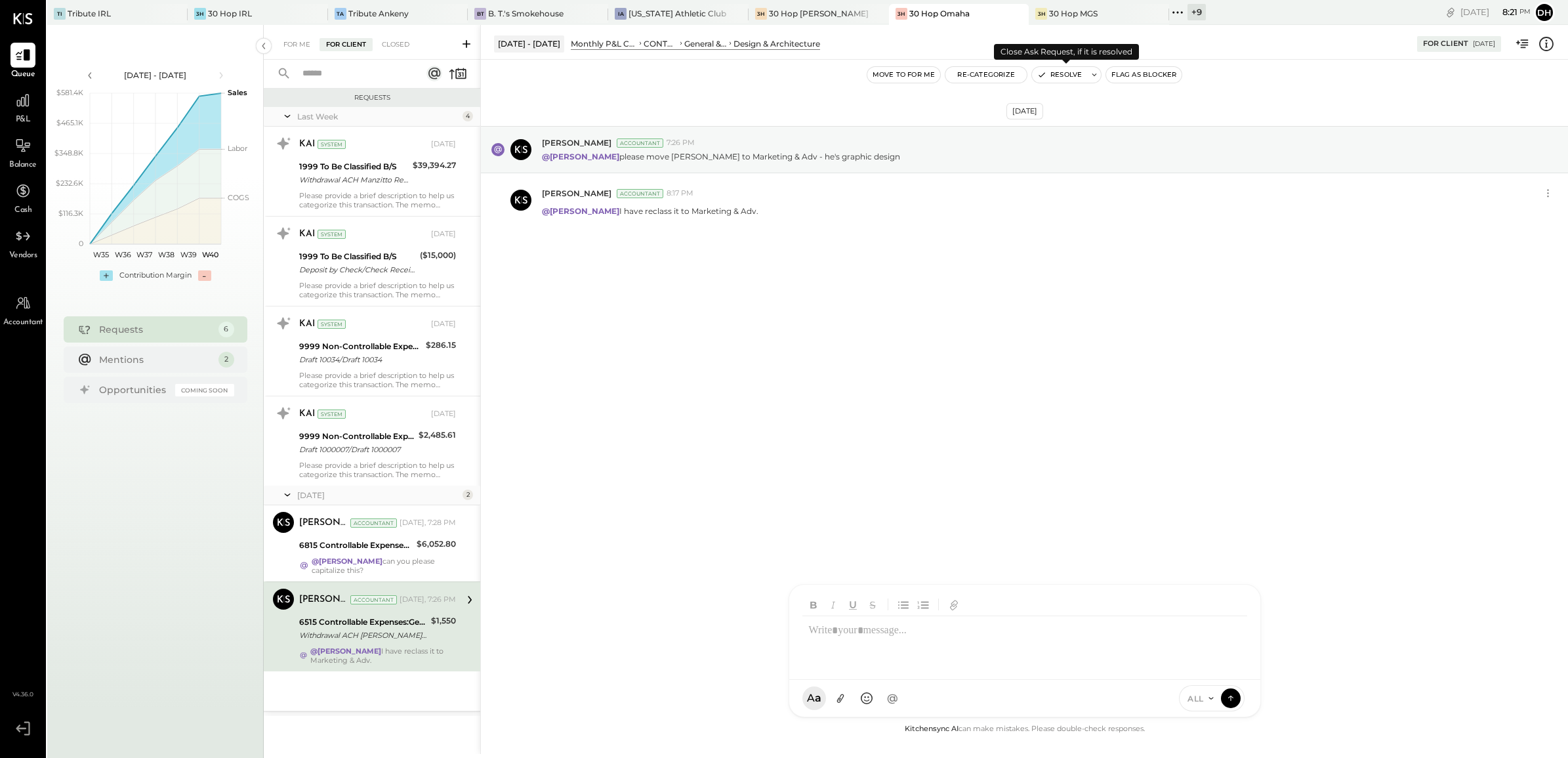
click at [1074, 70] on button "Resolve" at bounding box center [1060, 74] width 55 height 16
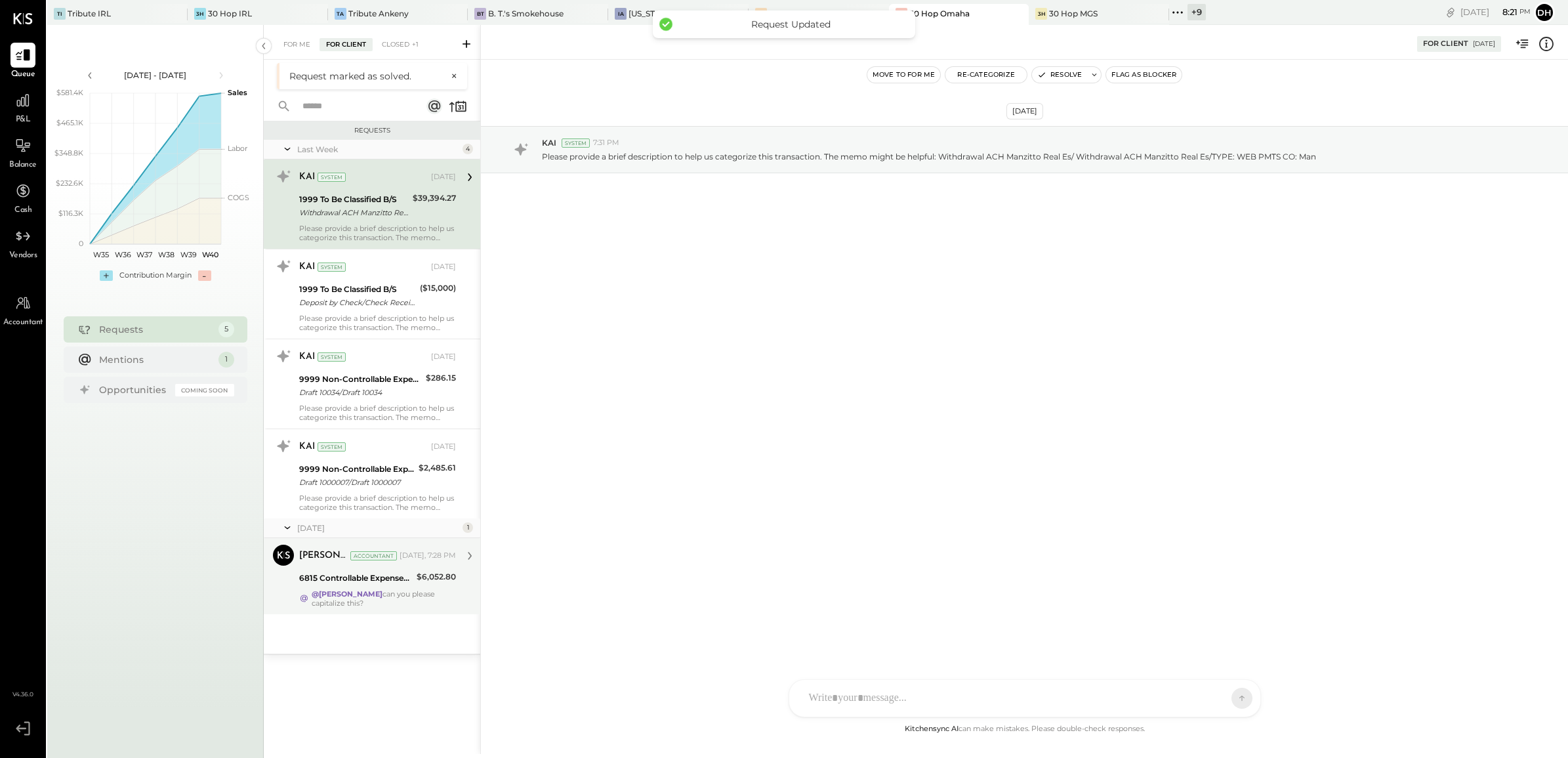
click at [366, 598] on strong "@[PERSON_NAME]" at bounding box center [347, 593] width 71 height 9
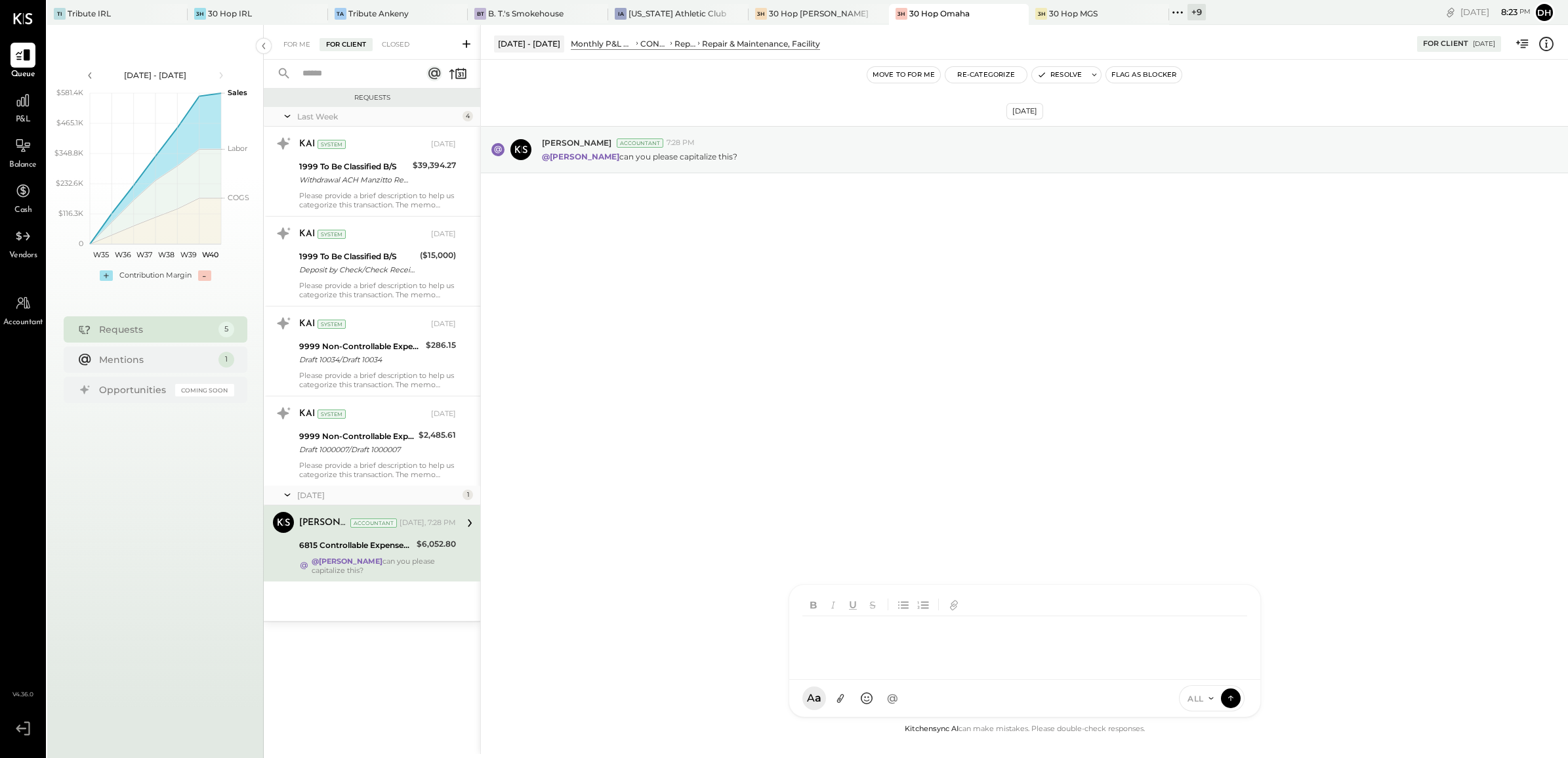
click at [821, 669] on div at bounding box center [1027, 642] width 450 height 52
type input "*"
type input "*****"
click at [1229, 693] on icon at bounding box center [1231, 697] width 12 height 13
click at [1067, 72] on button "Resolve" at bounding box center [1060, 74] width 55 height 16
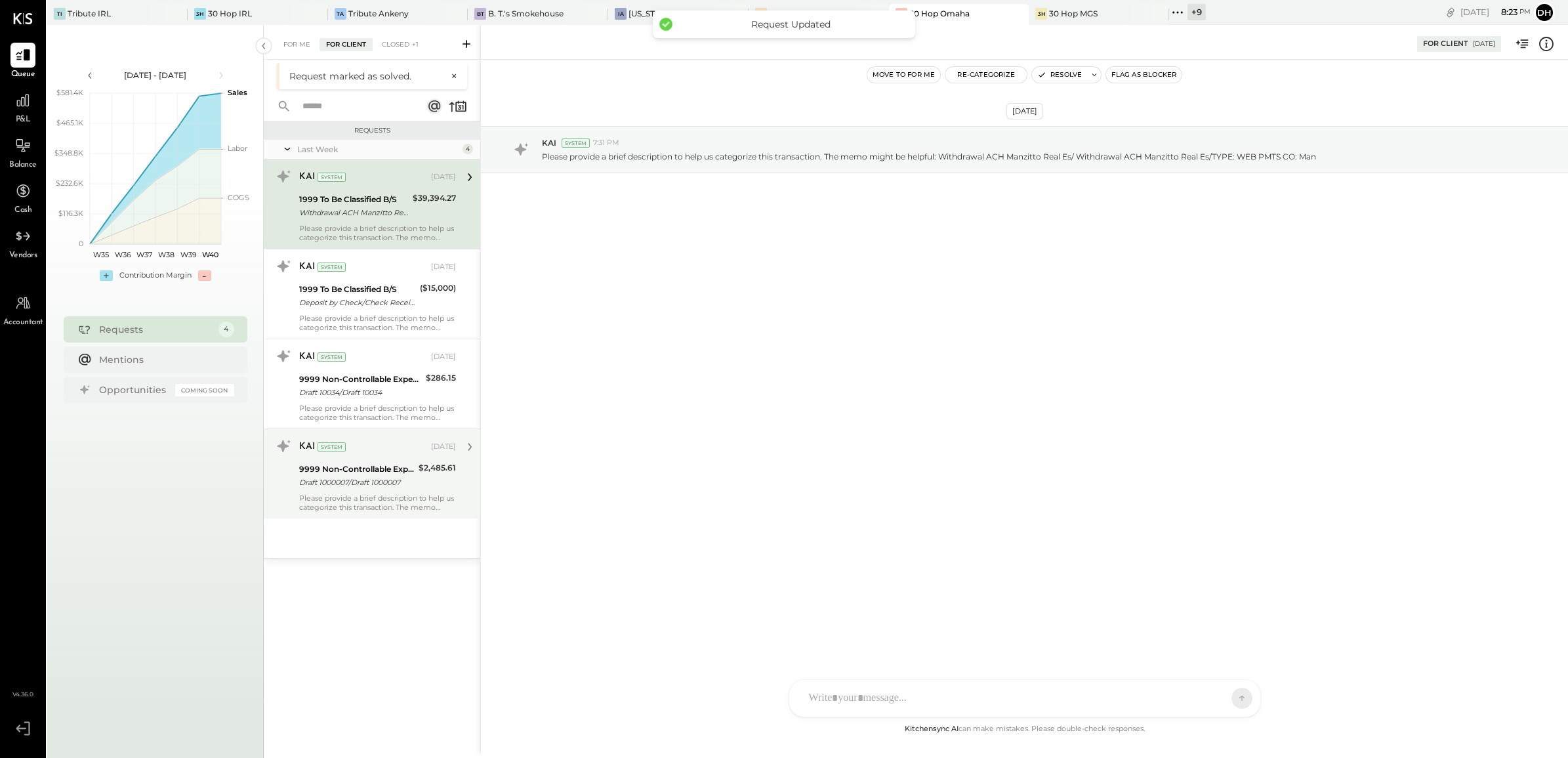
click at [366, 469] on div "9999 Non-Controllable Expenses:Other Income and Expenses:To Be Classified P&L" at bounding box center [357, 469] width 116 height 13
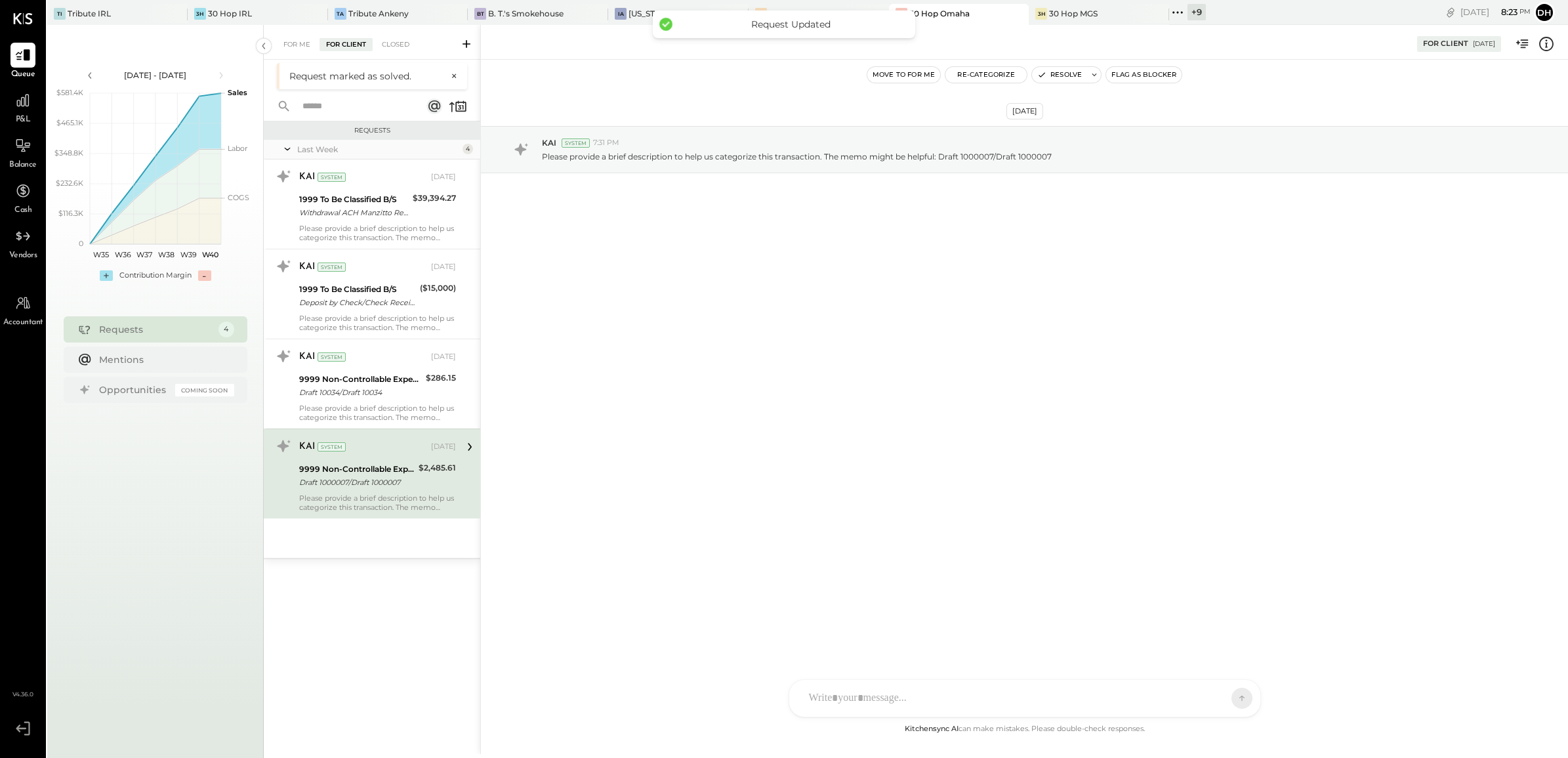
click at [1547, 43] on icon at bounding box center [1546, 44] width 17 height 17
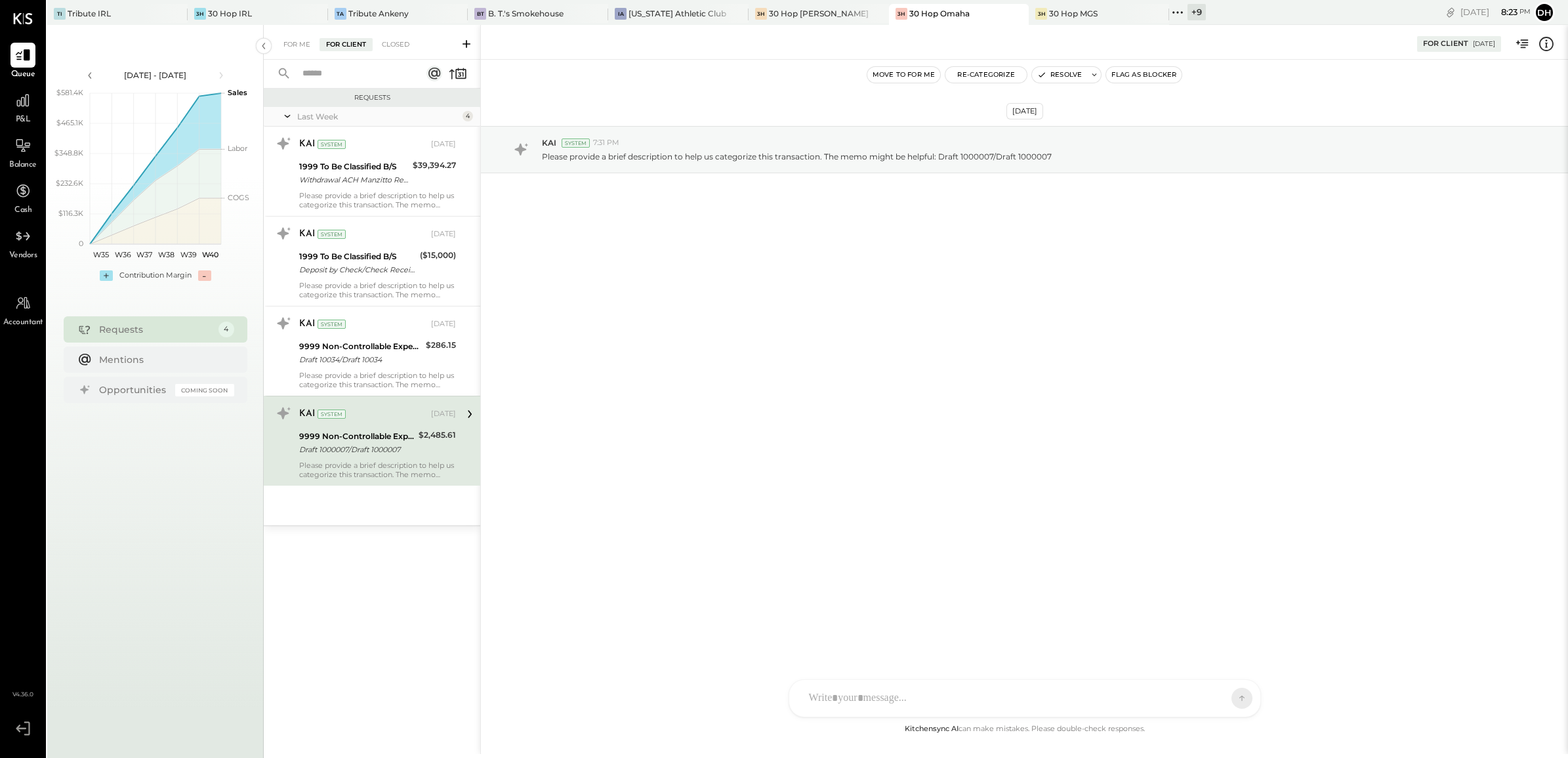
click at [1102, 325] on div "For Me For Client Closed Requests Last Week 4 KAI System [DATE] 1999 To Be Clas…" at bounding box center [916, 389] width 1305 height 729
click at [372, 338] on div "KAI System [DATE] 9999 Non-Controllable Expenses:Other Income and Expenses:To B…" at bounding box center [377, 351] width 157 height 76
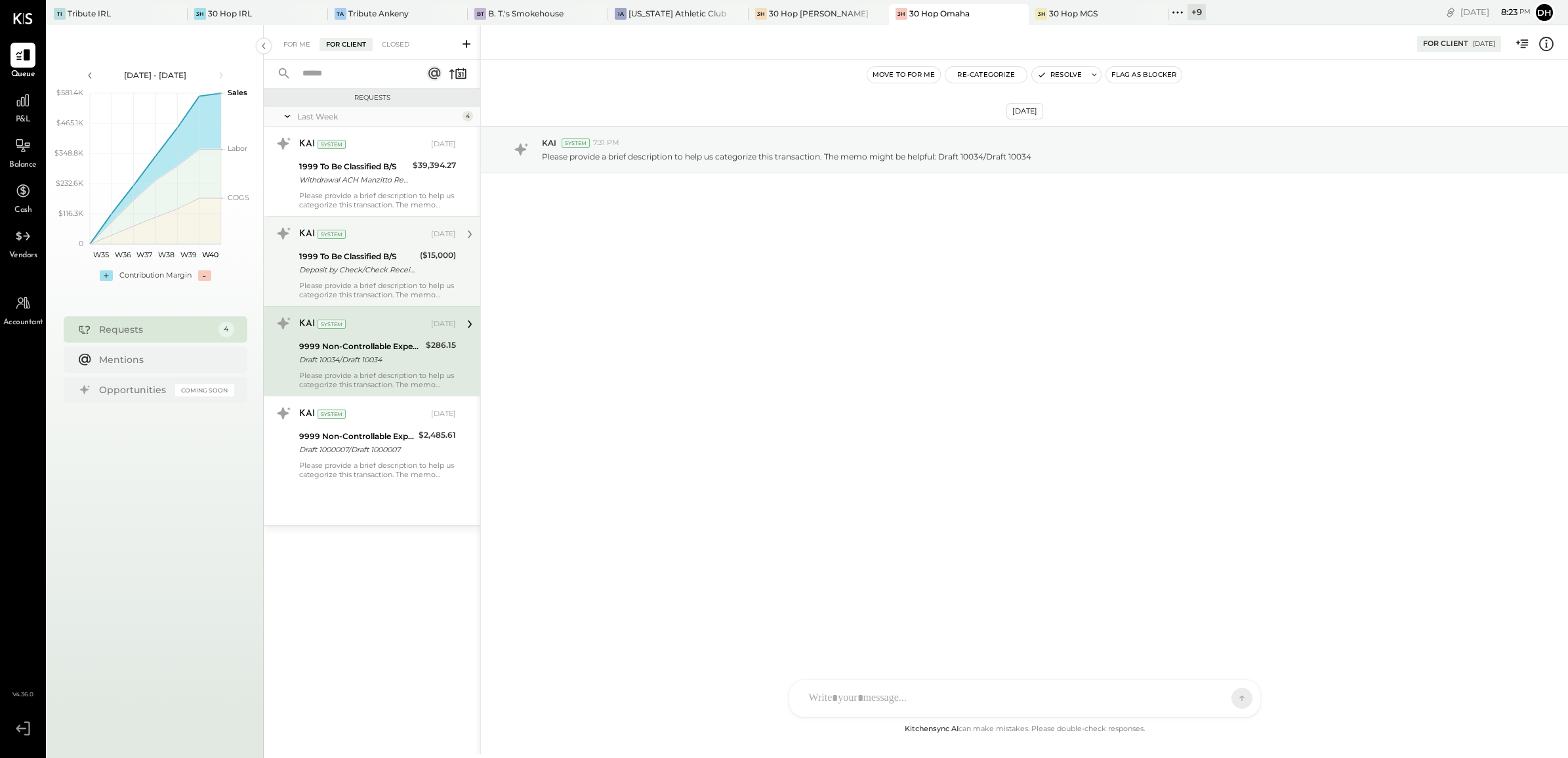
click at [354, 263] on div "Deposit by Check/Check Received Deposit by Check/Check Received 15,000.00" at bounding box center [357, 270] width 117 height 13
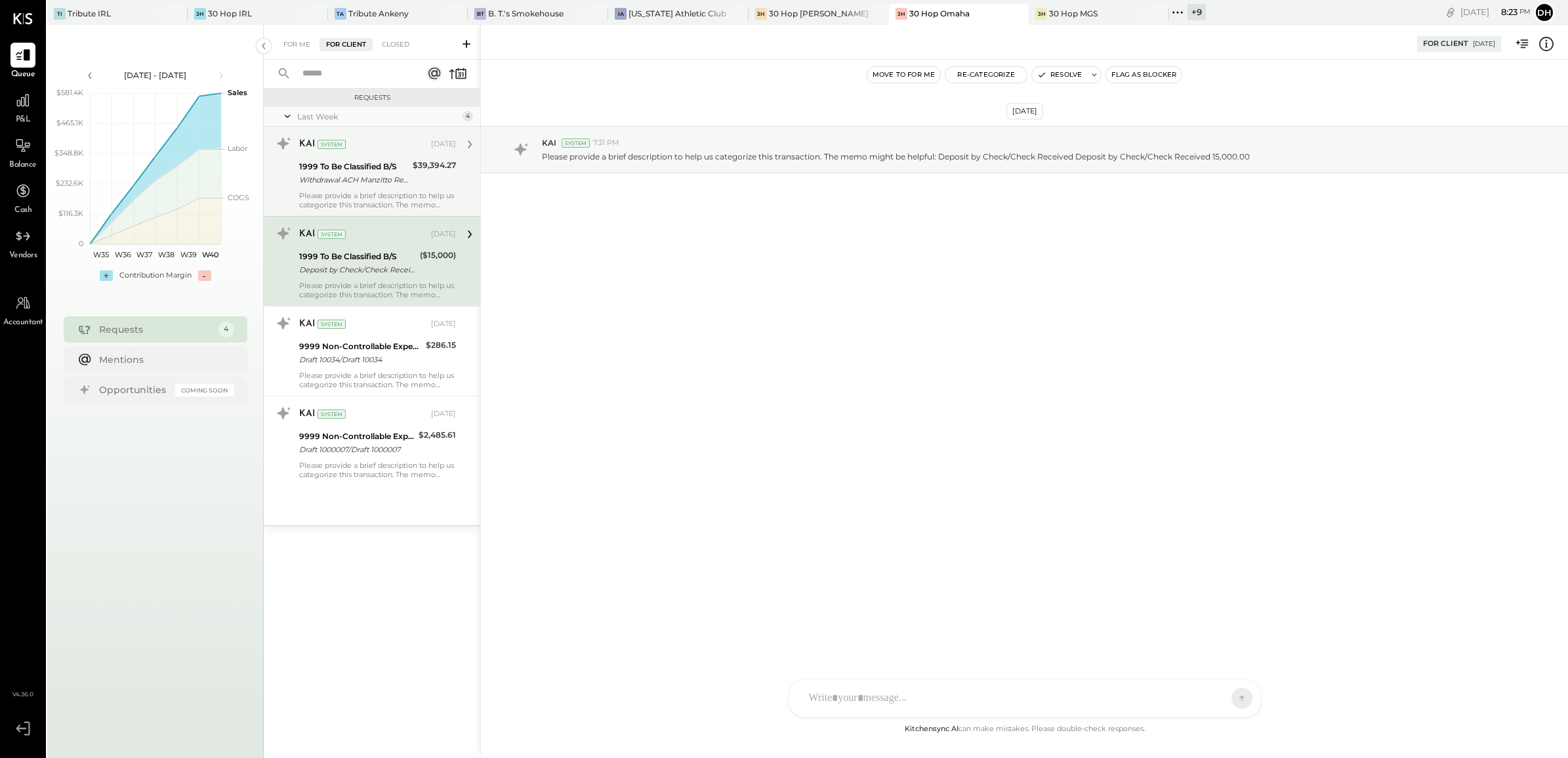
click at [352, 207] on div "Please provide a brief description to help us categorize this transaction. The …" at bounding box center [377, 200] width 157 height 18
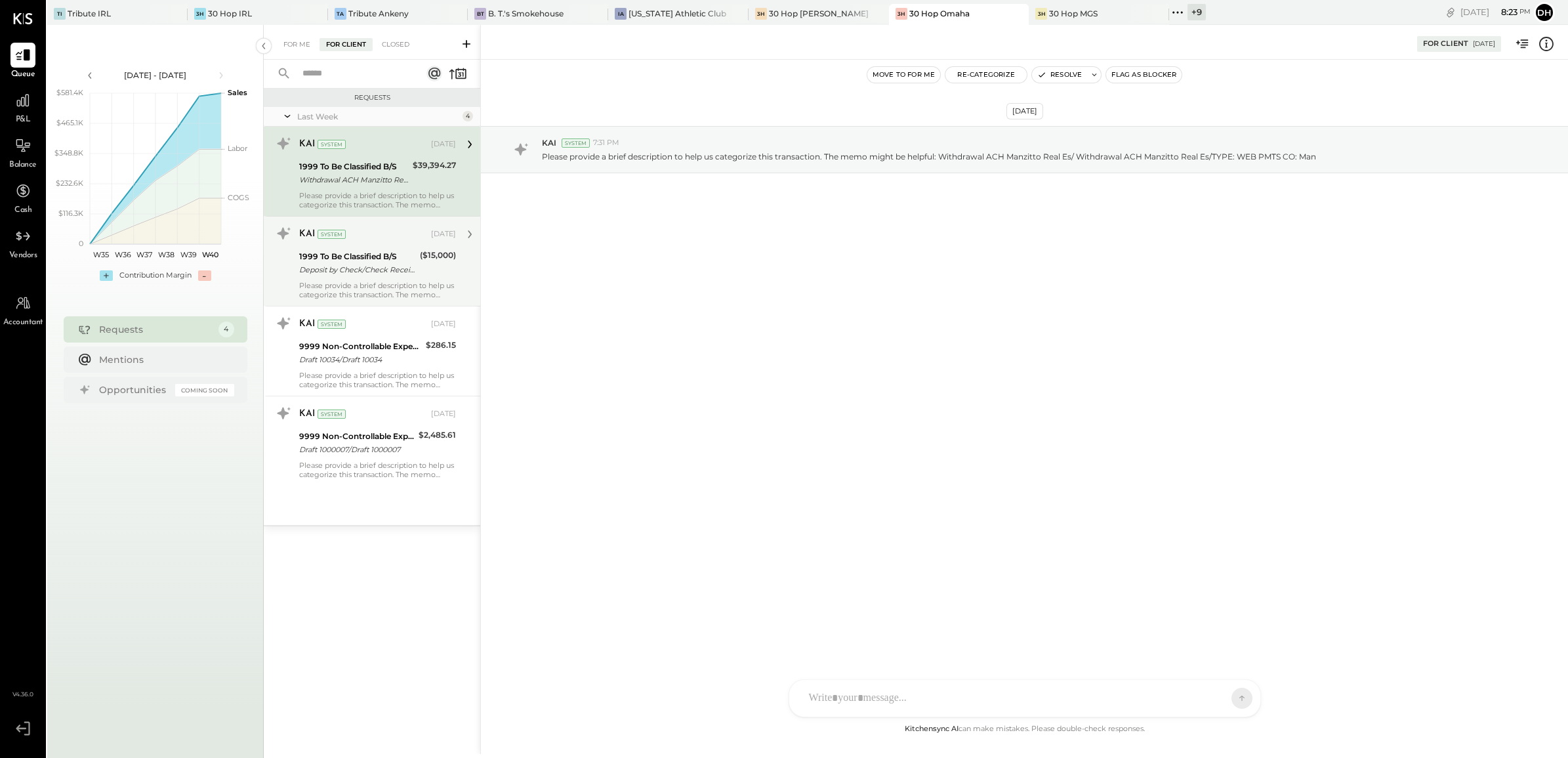
click at [351, 252] on div "1999 To Be Classified B/S" at bounding box center [357, 257] width 117 height 13
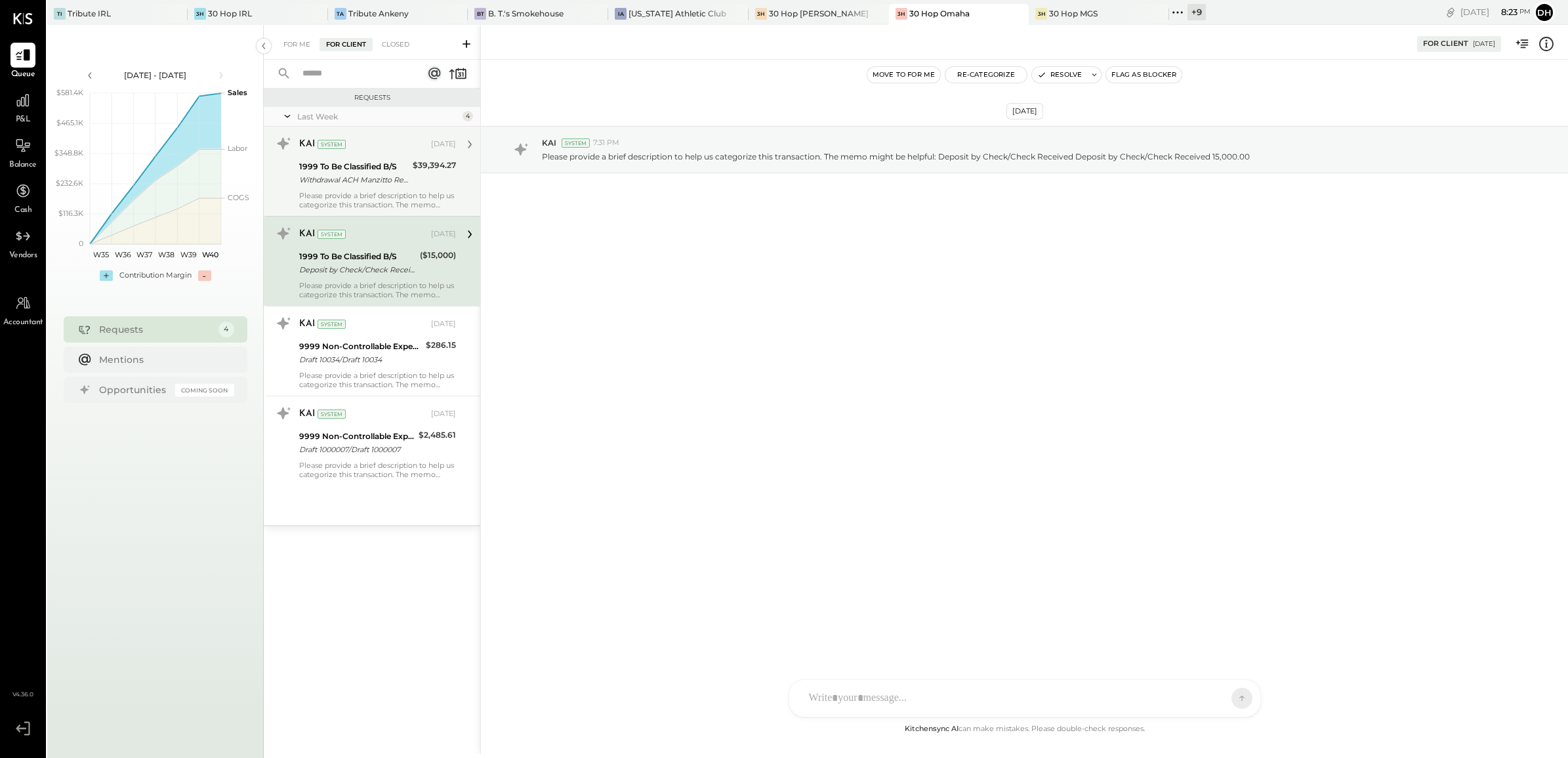
click at [349, 168] on div "1999 To Be Classified B/S" at bounding box center [354, 167] width 110 height 13
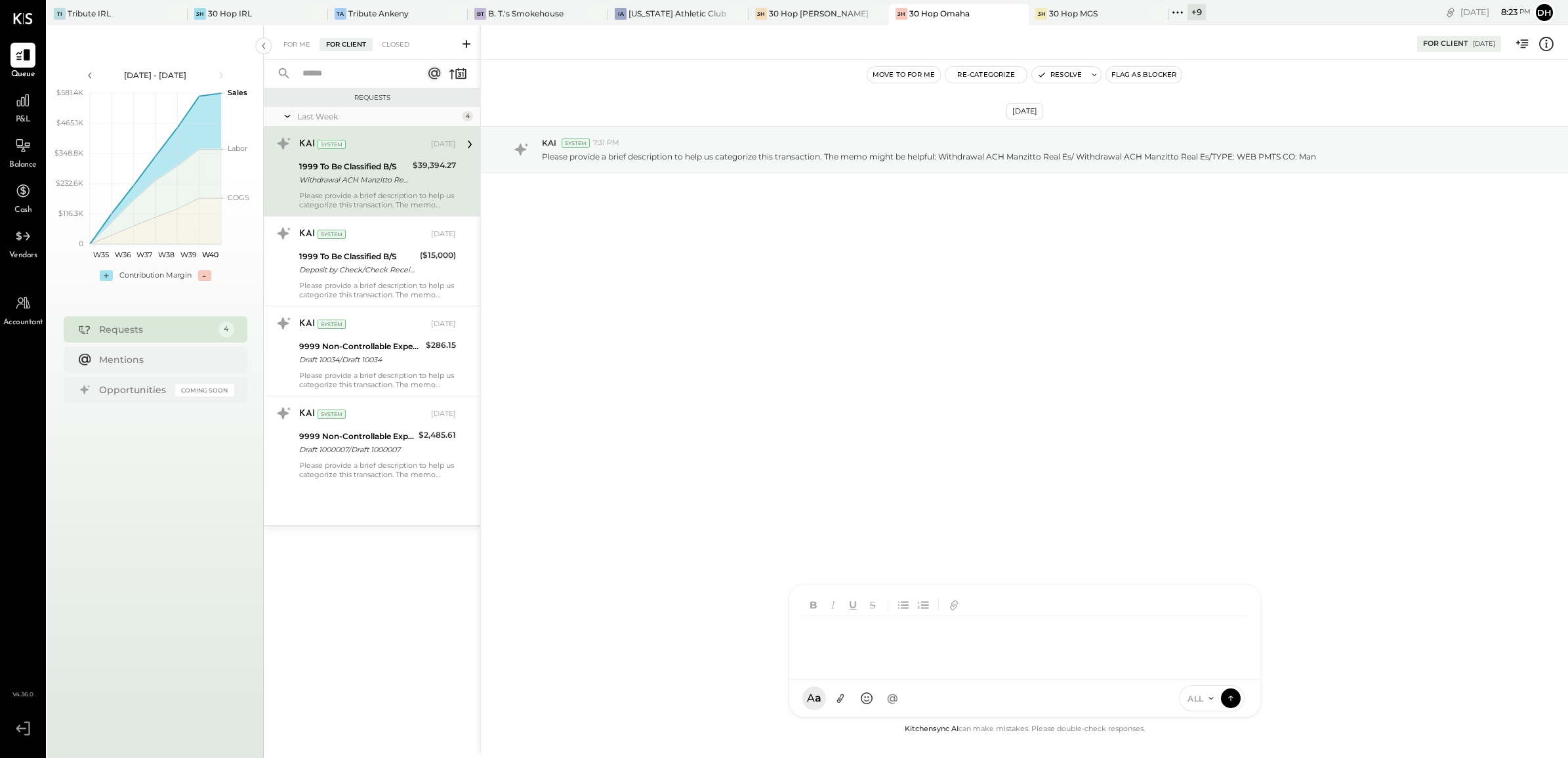
click at [833, 693] on div "AM [PERSON_NAME] [PERSON_NAME] DB [PERSON_NAME] ES [PERSON_NAME] BF [PERSON_NAM…" at bounding box center [1025, 651] width 472 height 133
copy div "**********"
click at [935, 631] on div "**********" at bounding box center [1025, 642] width 445 height 52
click at [956, 628] on div "**********" at bounding box center [1025, 642] width 445 height 52
drag, startPoint x: 971, startPoint y: 631, endPoint x: 922, endPoint y: 629, distance: 49.0
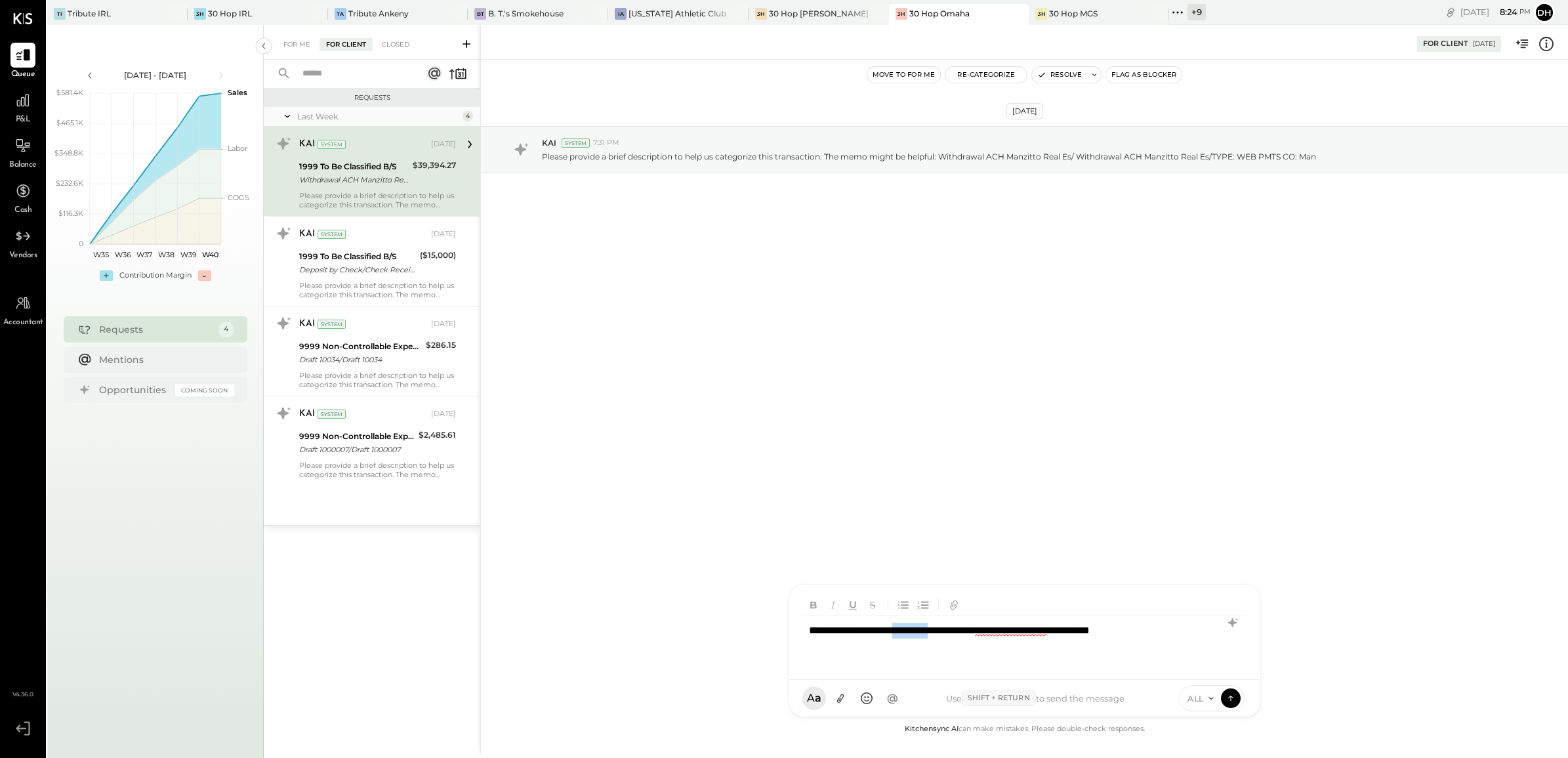
click at [922, 629] on div "**********" at bounding box center [1025, 642] width 445 height 52
click at [1226, 624] on icon at bounding box center [1233, 622] width 16 height 16
click at [1232, 675] on icon at bounding box center [1233, 677] width 16 height 16
drag, startPoint x: 1064, startPoint y: 653, endPoint x: 804, endPoint y: 629, distance: 261.1
click at [804, 629] on div "**********" at bounding box center [1025, 642] width 445 height 52
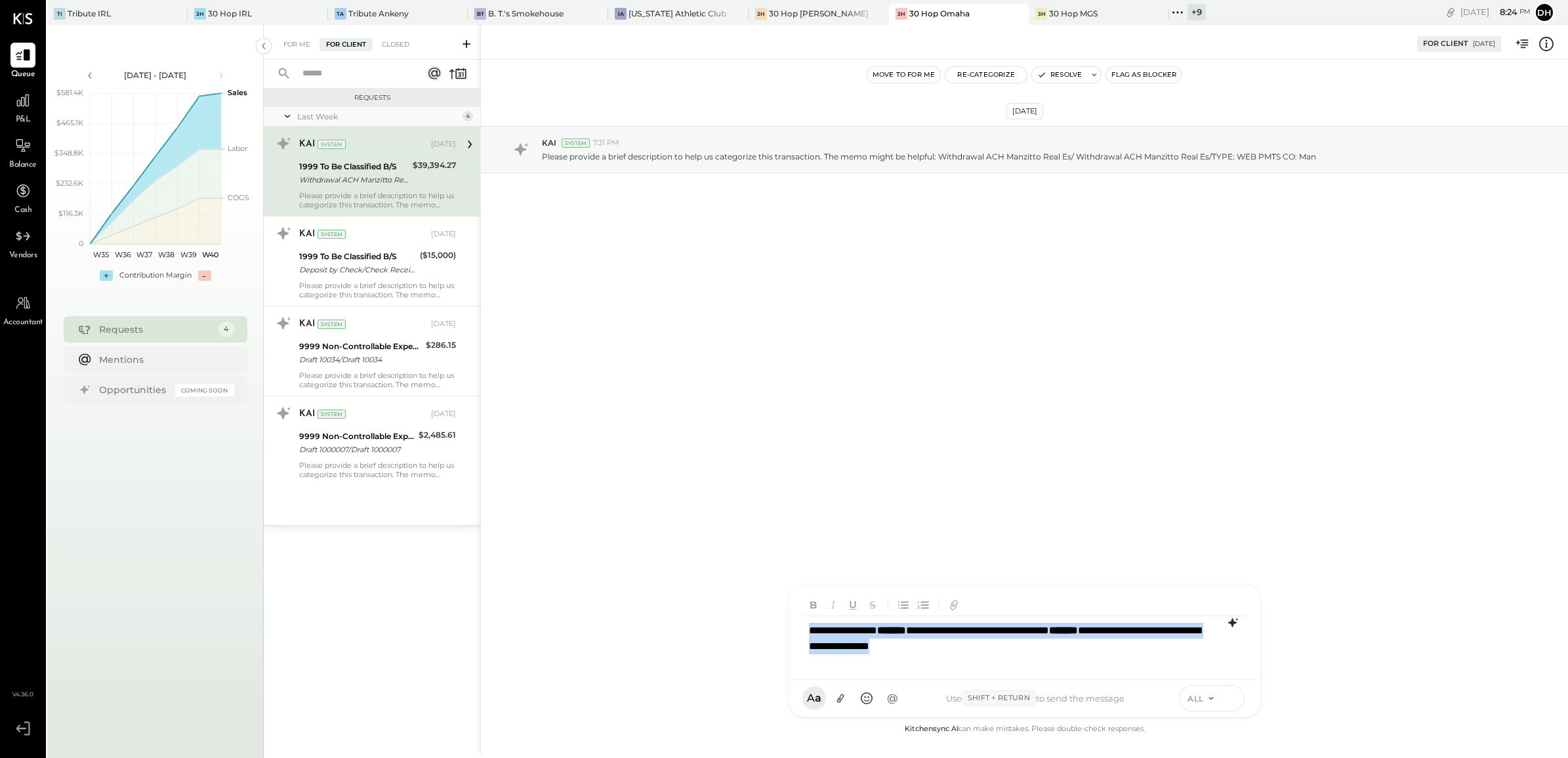
click at [1231, 696] on icon at bounding box center [1231, 697] width 12 height 13
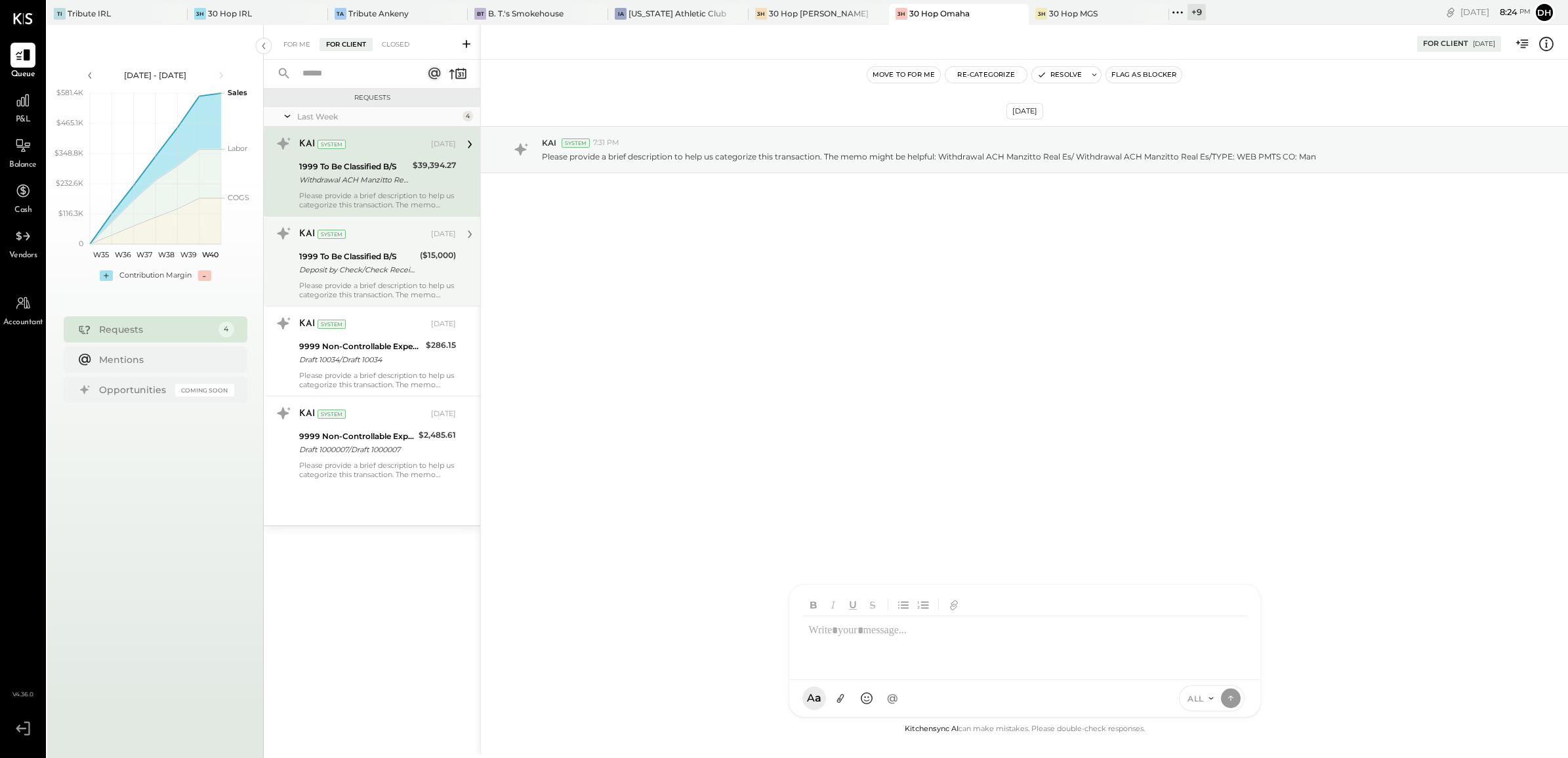
click at [366, 243] on div "KAI System [DATE]" at bounding box center [377, 234] width 157 height 22
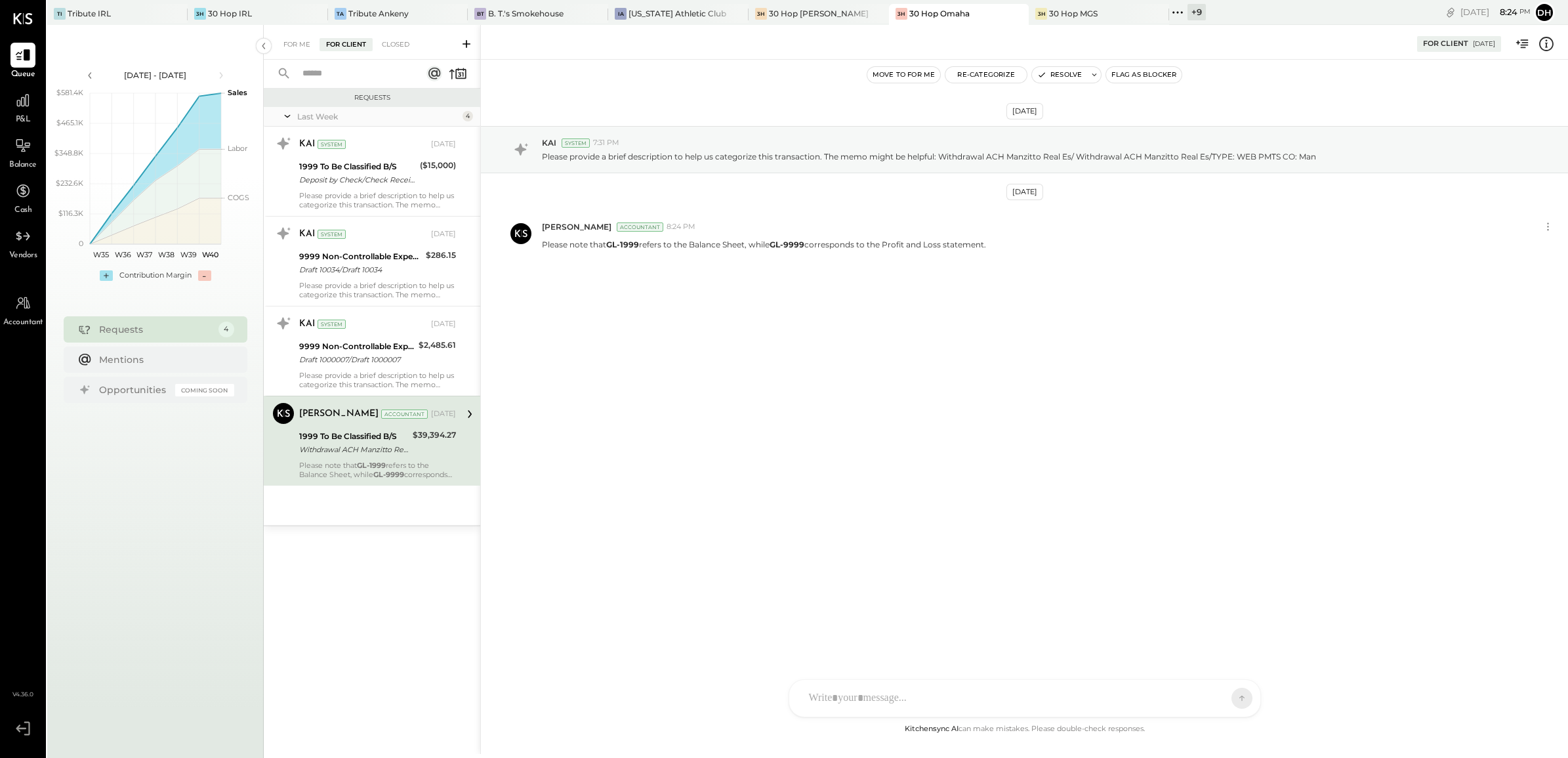
click at [876, 690] on div "AM [PERSON_NAME] [PERSON_NAME] DB [PERSON_NAME] ES [PERSON_NAME] BF [PERSON_NAM…" at bounding box center [1025, 698] width 472 height 38
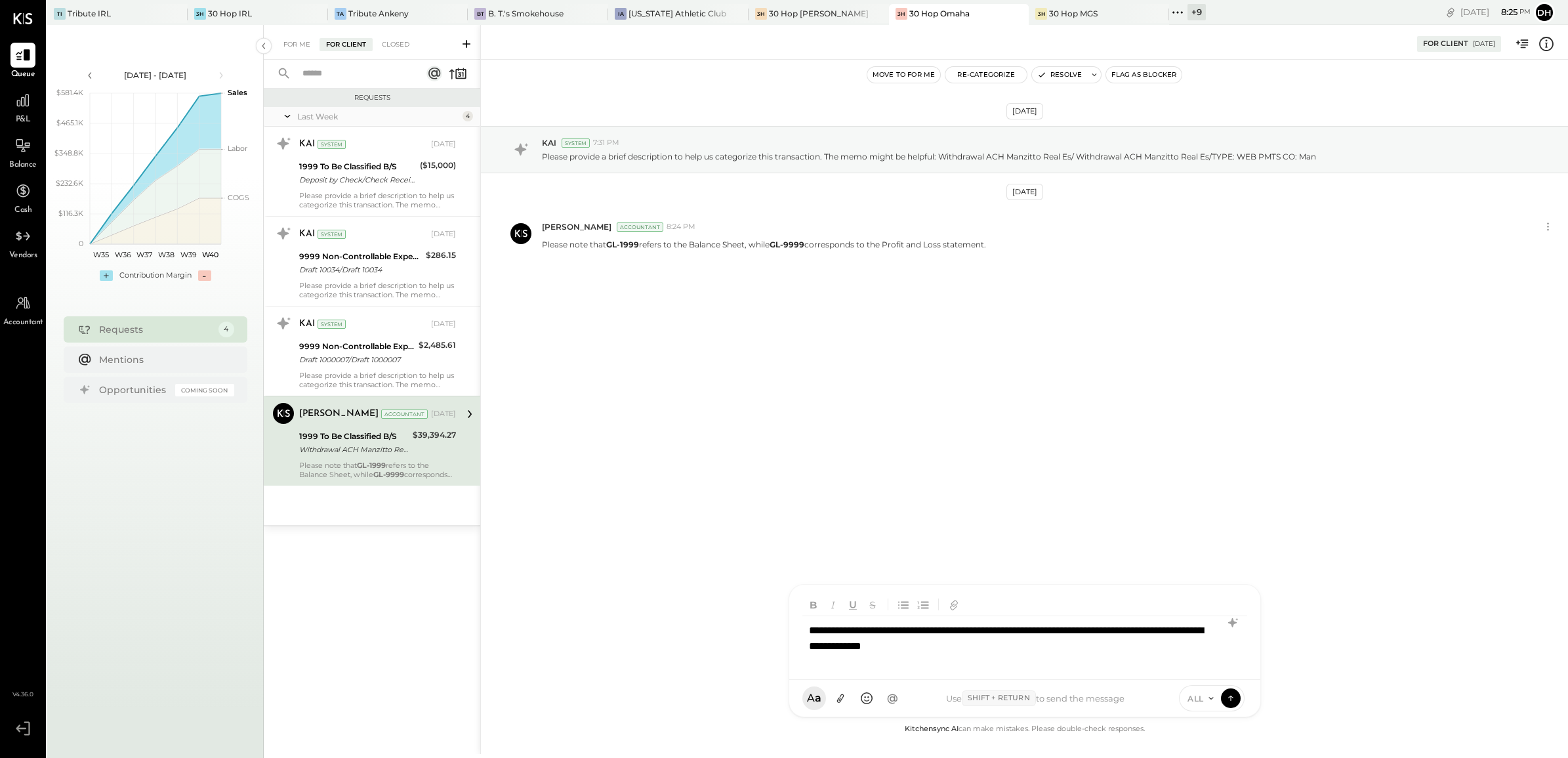
click at [1218, 696] on div "ALL" at bounding box center [1200, 698] width 41 height 11
click at [1226, 693] on icon at bounding box center [1231, 697] width 12 height 13
click at [987, 446] on div "[DATE] KAI System 7:31 PM Please provide a brief description to help us categor…" at bounding box center [1024, 391] width 1087 height 661
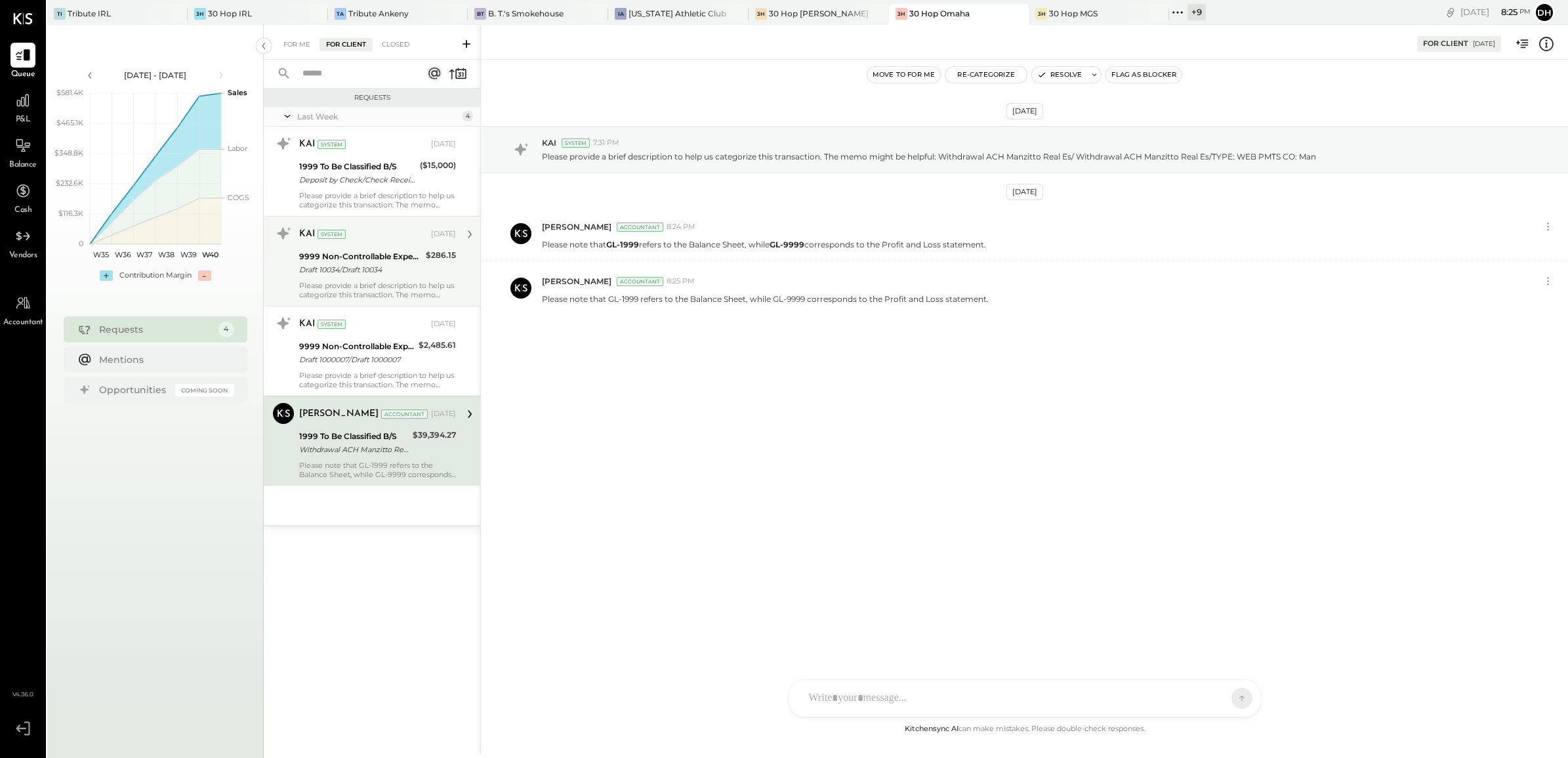
click at [352, 252] on div "9999 Non-Controllable Expenses:Other Income and Expenses:To Be Classified P&L" at bounding box center [360, 257] width 122 height 13
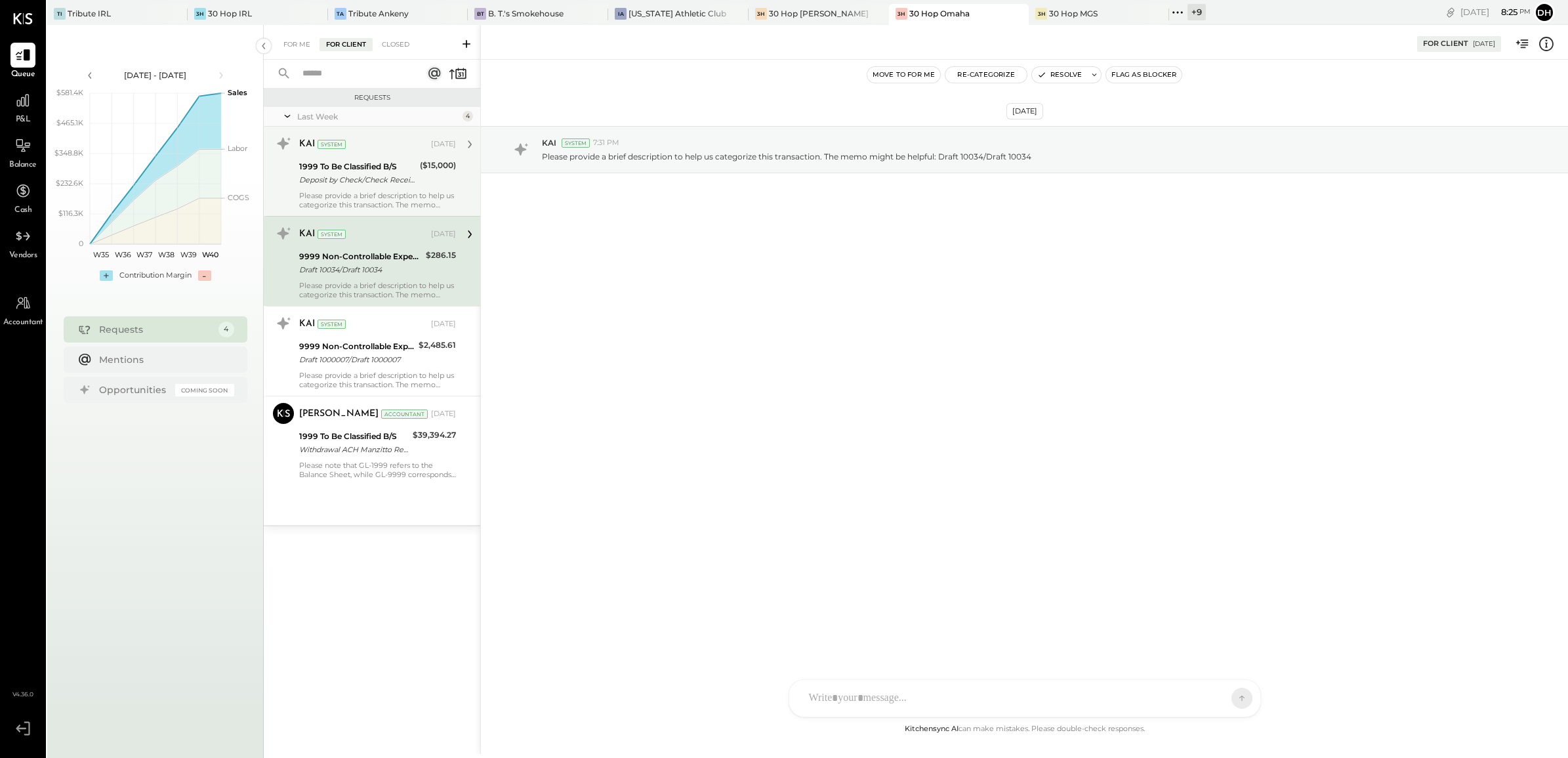
click at [340, 184] on div "Deposit by Check/Check Received Deposit by Check/Check Received 15,000.00" at bounding box center [357, 180] width 117 height 13
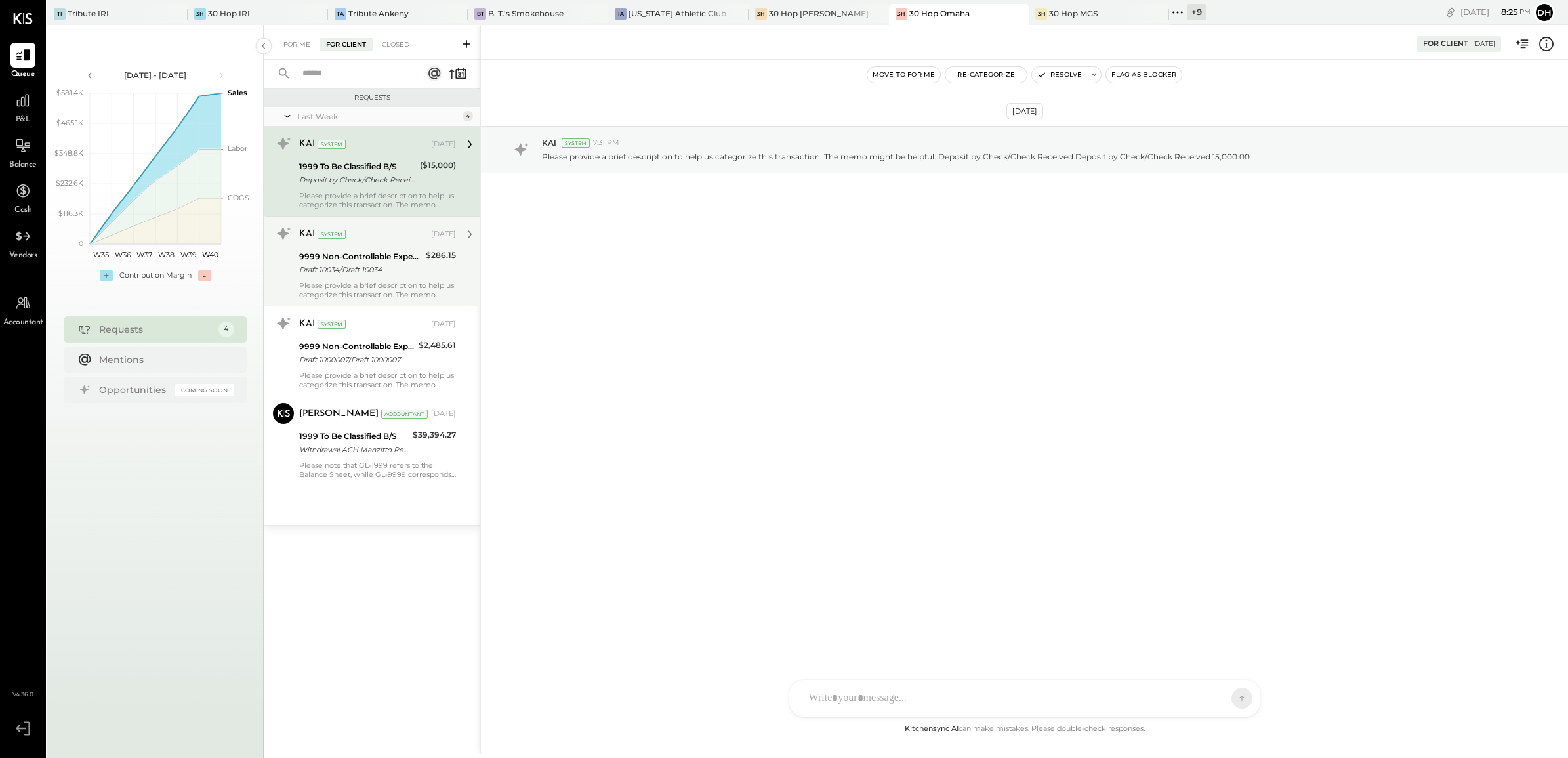
click at [372, 264] on div "Draft 10034/Draft 10034" at bounding box center [360, 270] width 122 height 13
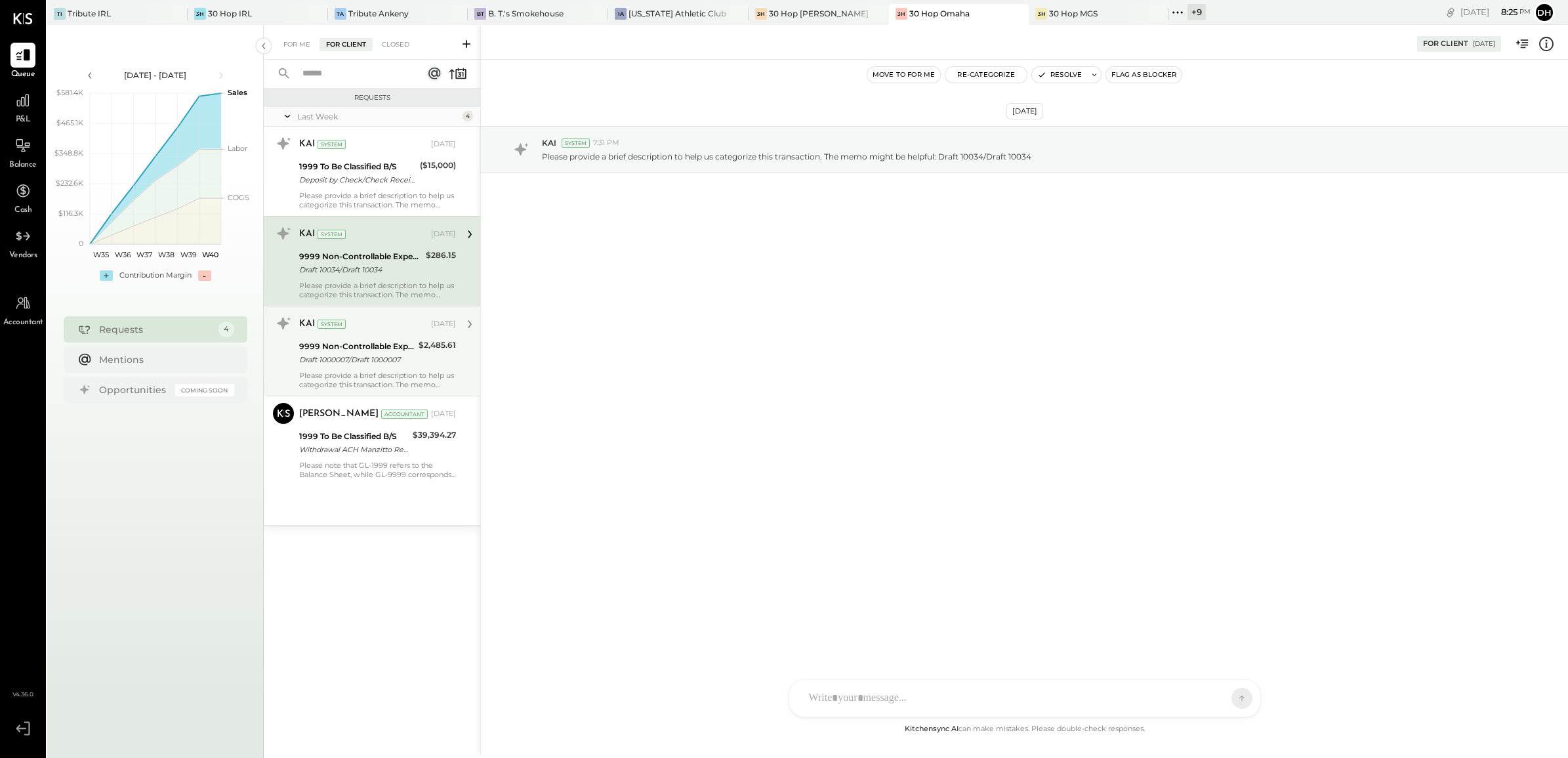
click at [362, 347] on div "9999 Non-Controllable Expenses:Other Income and Expenses:To Be Classified P&L" at bounding box center [357, 347] width 116 height 13
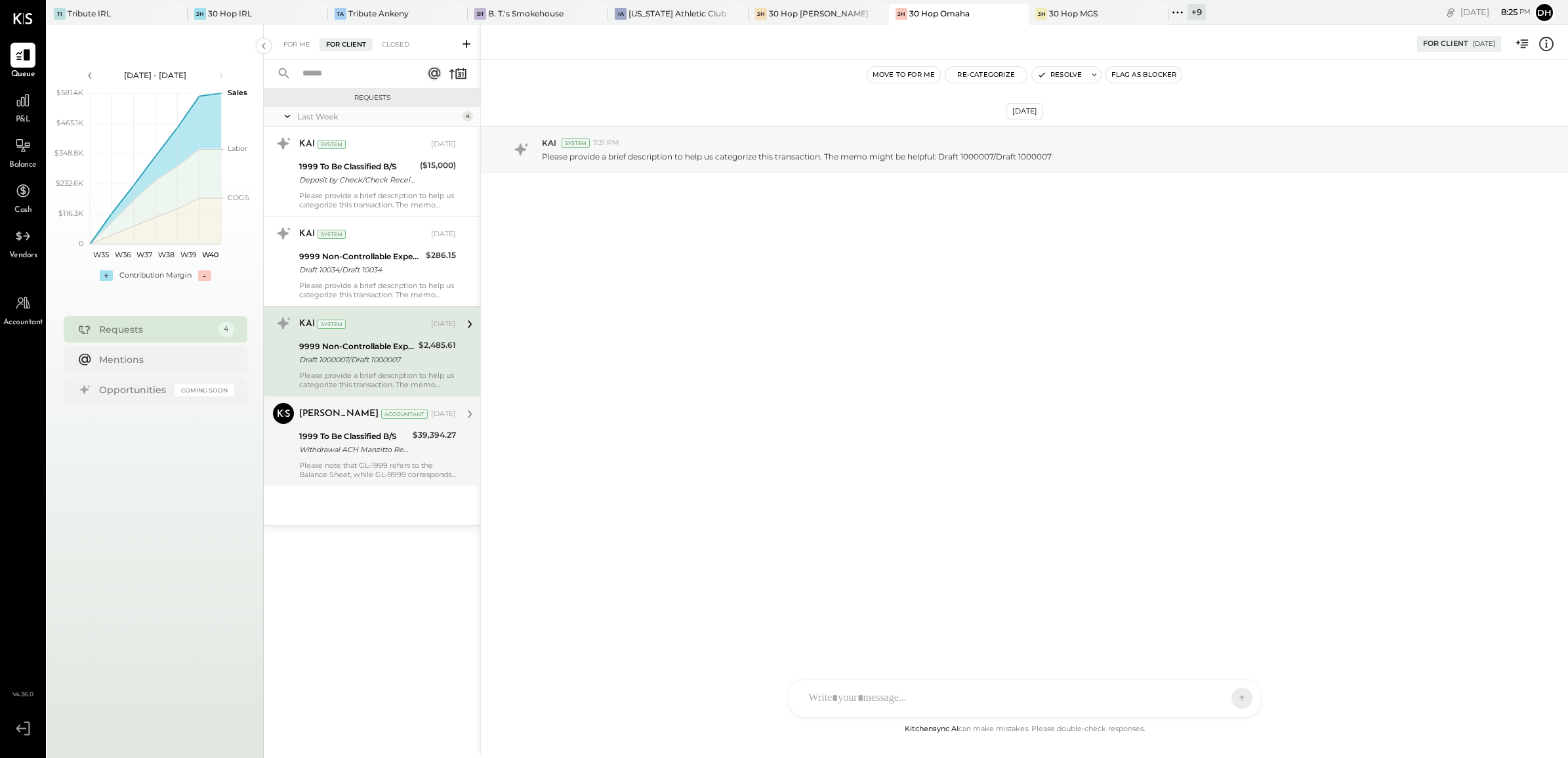
click at [385, 446] on div "Withdrawal ACH Manzitto Real Es/ Withdrawal ACH Manzitto Real Es/TYPE: WEB PMTS…" at bounding box center [354, 450] width 110 height 13
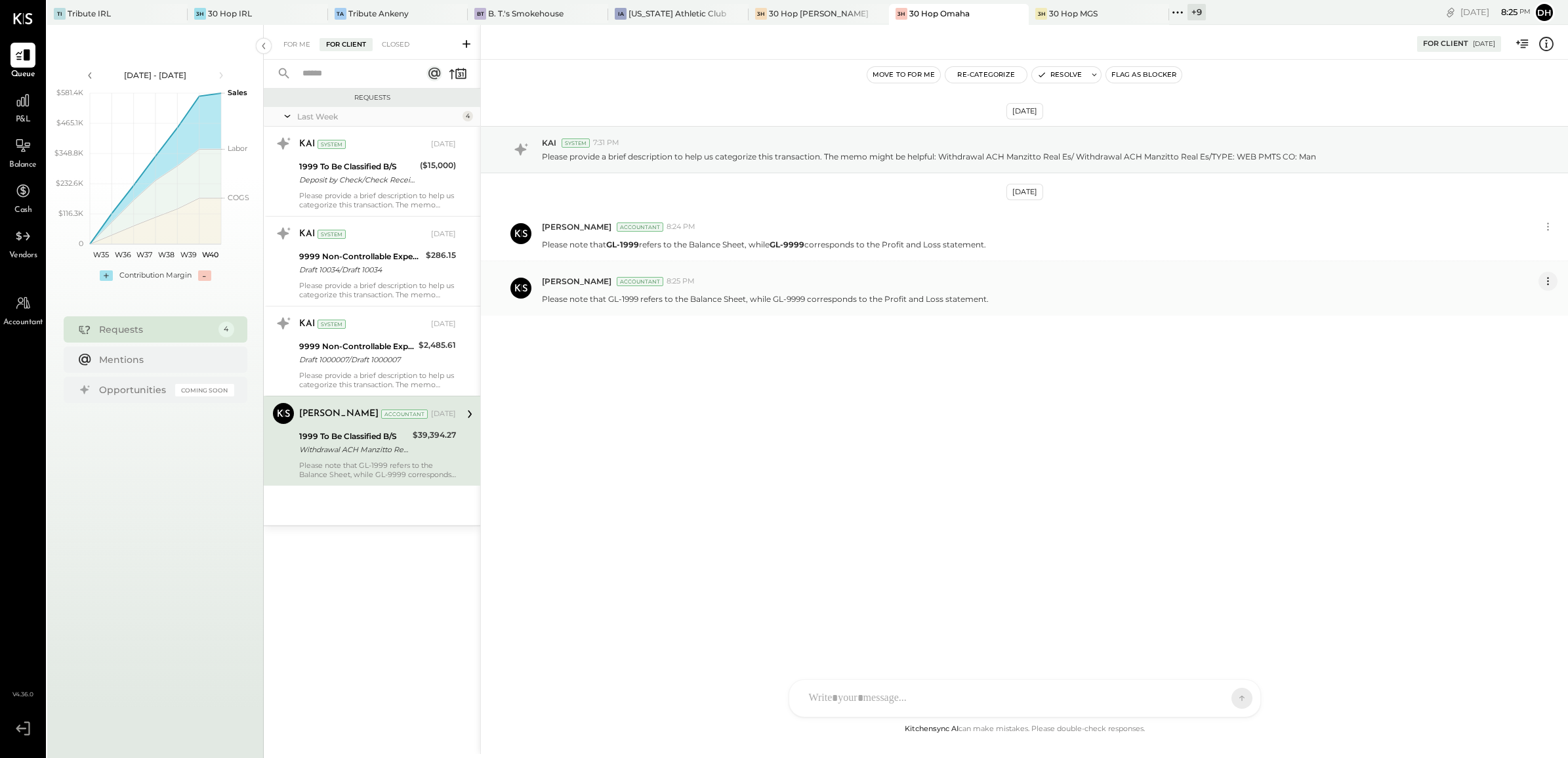
click at [1547, 277] on icon at bounding box center [1548, 281] width 14 height 14
click at [1511, 322] on button "Delete Message..." at bounding box center [1514, 326] width 88 height 22
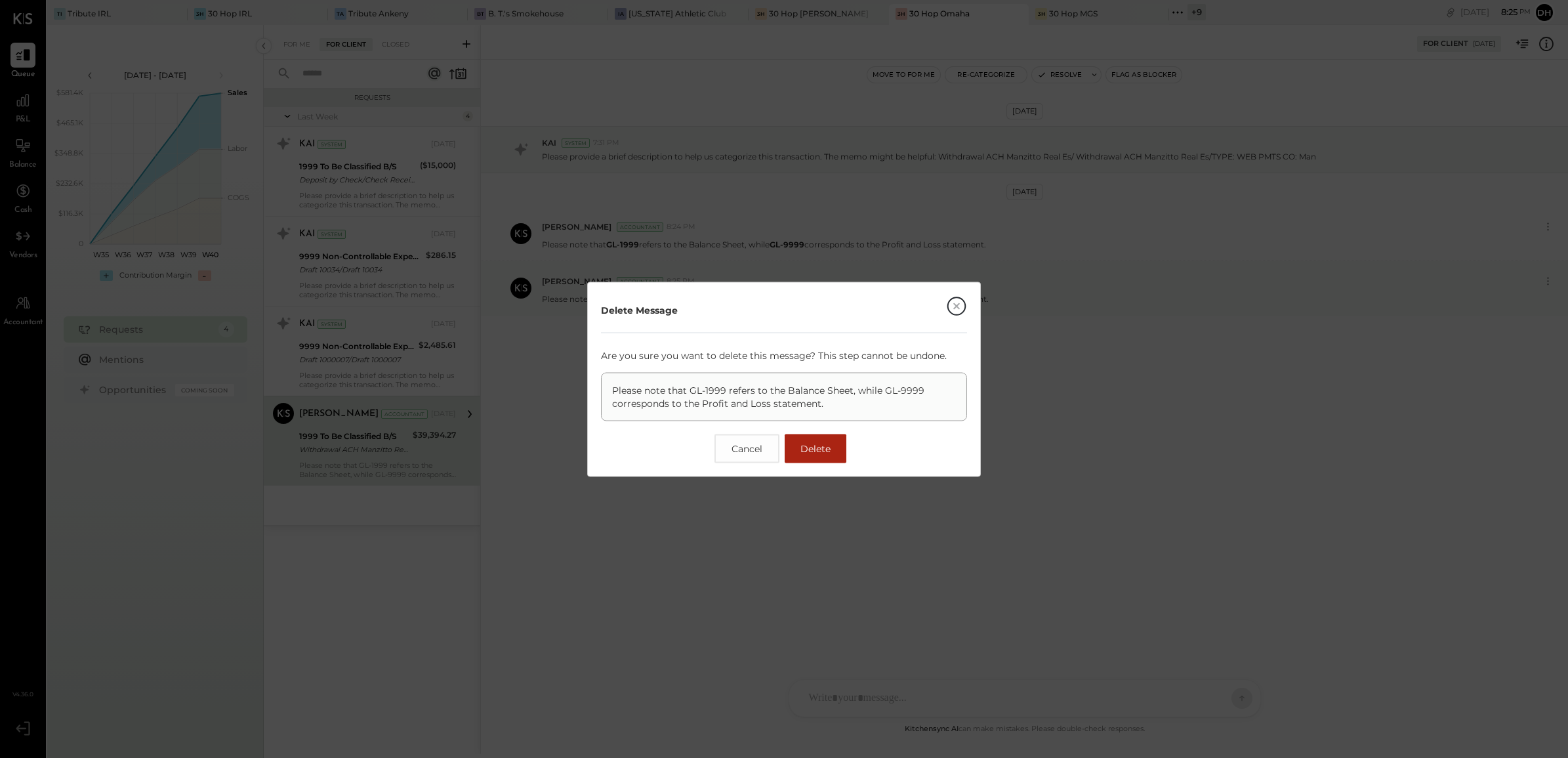
click at [819, 451] on span "Delete" at bounding box center [816, 448] width 30 height 12
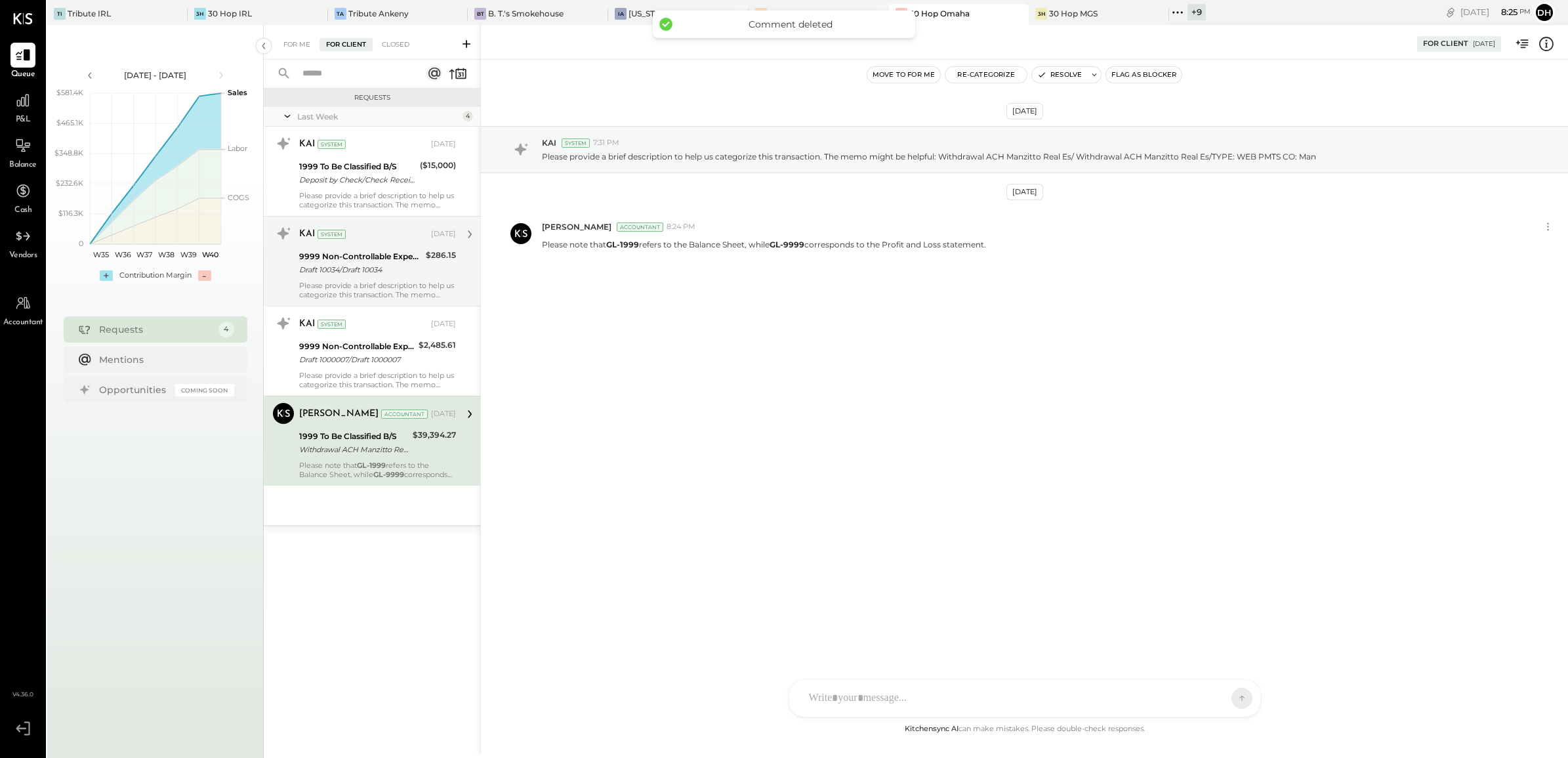
click at [327, 277] on div "KAI System [DATE] 9999 Non-Controllable Expenses:Other Income and Expenses:To B…" at bounding box center [377, 261] width 157 height 76
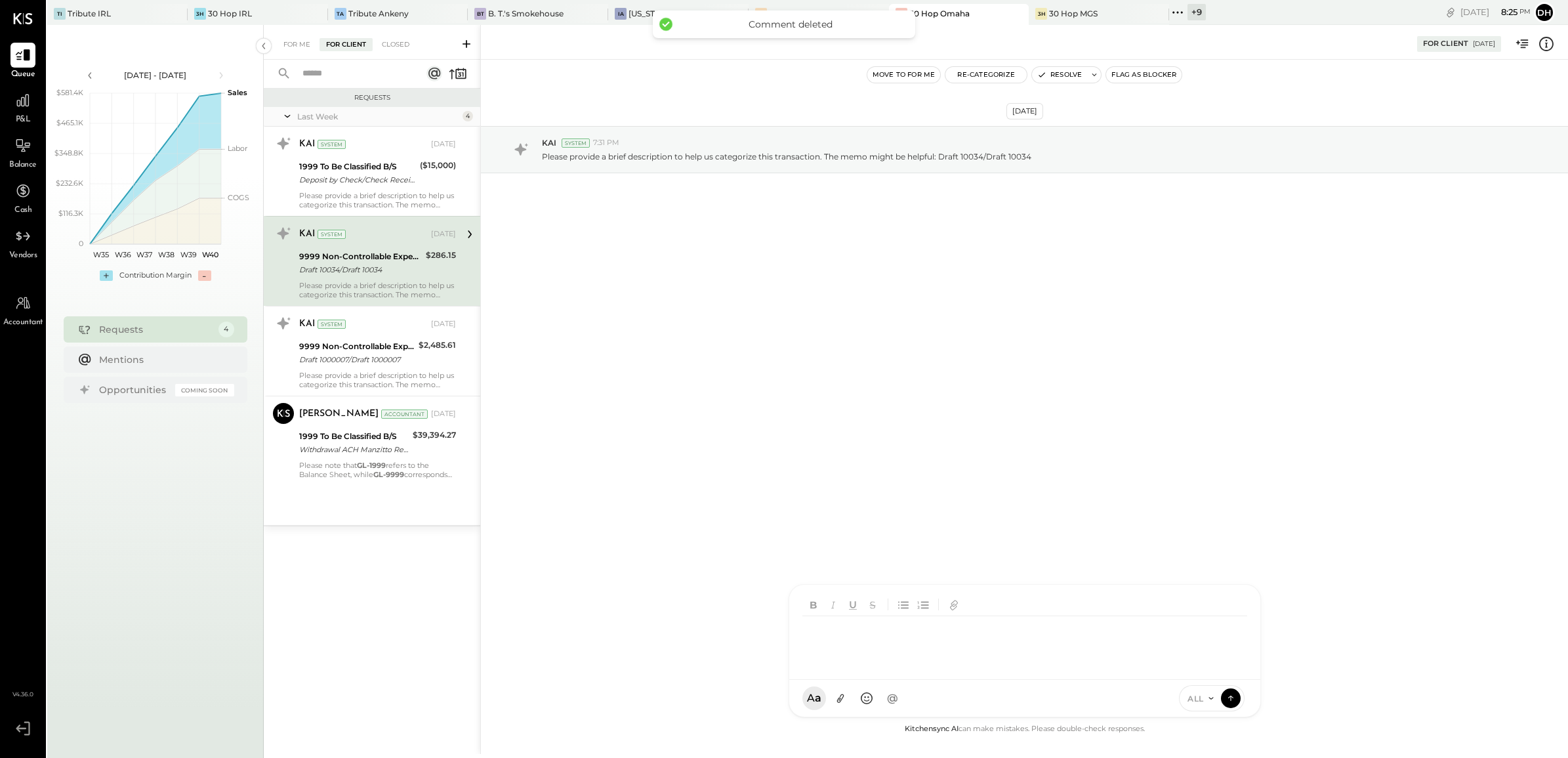
click at [853, 690] on div "AM [PERSON_NAME] [PERSON_NAME] DB [PERSON_NAME] ES [PERSON_NAME] BF [PERSON_NAM…" at bounding box center [1025, 651] width 472 height 133
click at [1232, 693] on icon at bounding box center [1231, 697] width 12 height 13
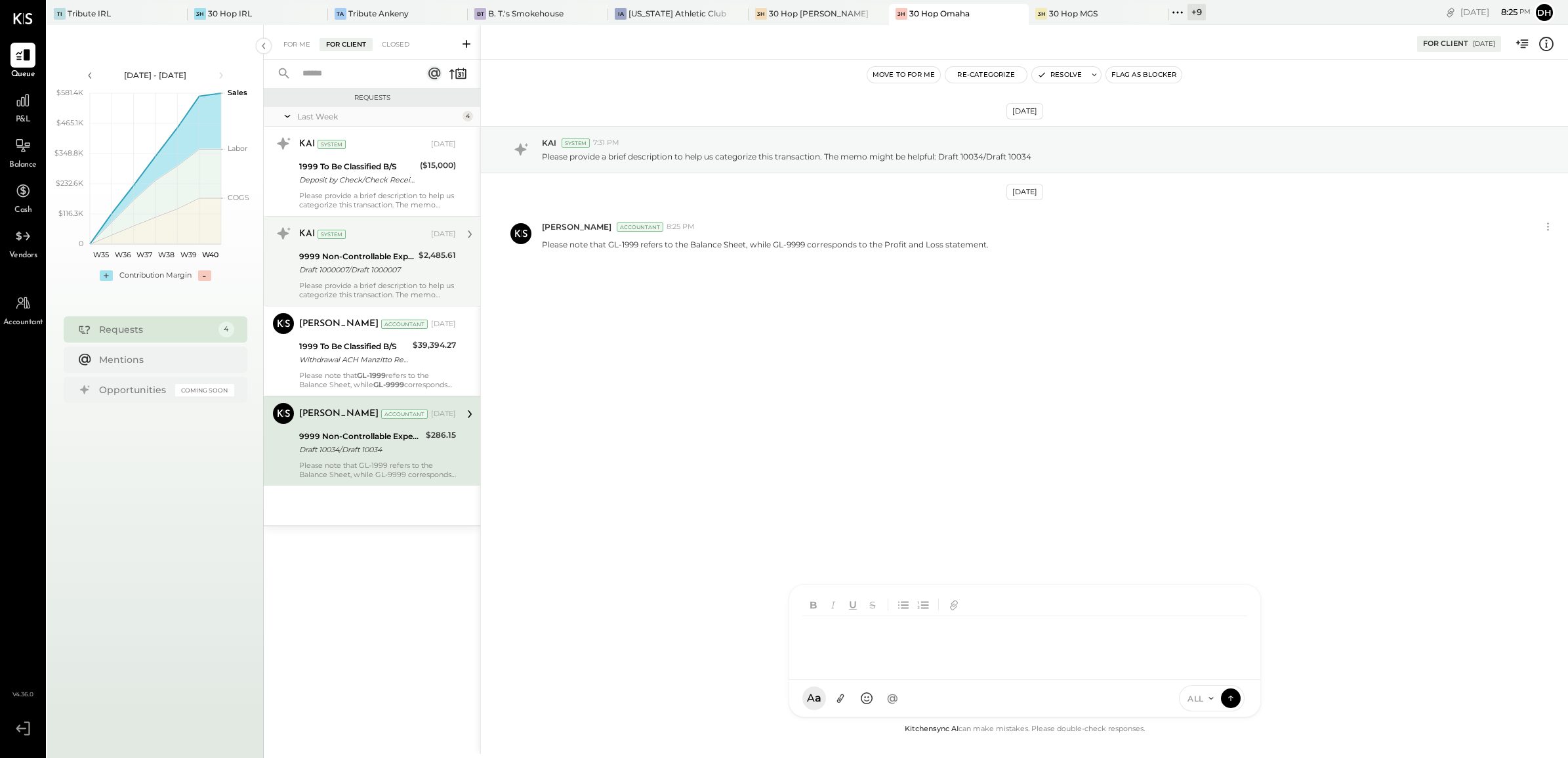
click at [335, 237] on div "System" at bounding box center [332, 234] width 28 height 9
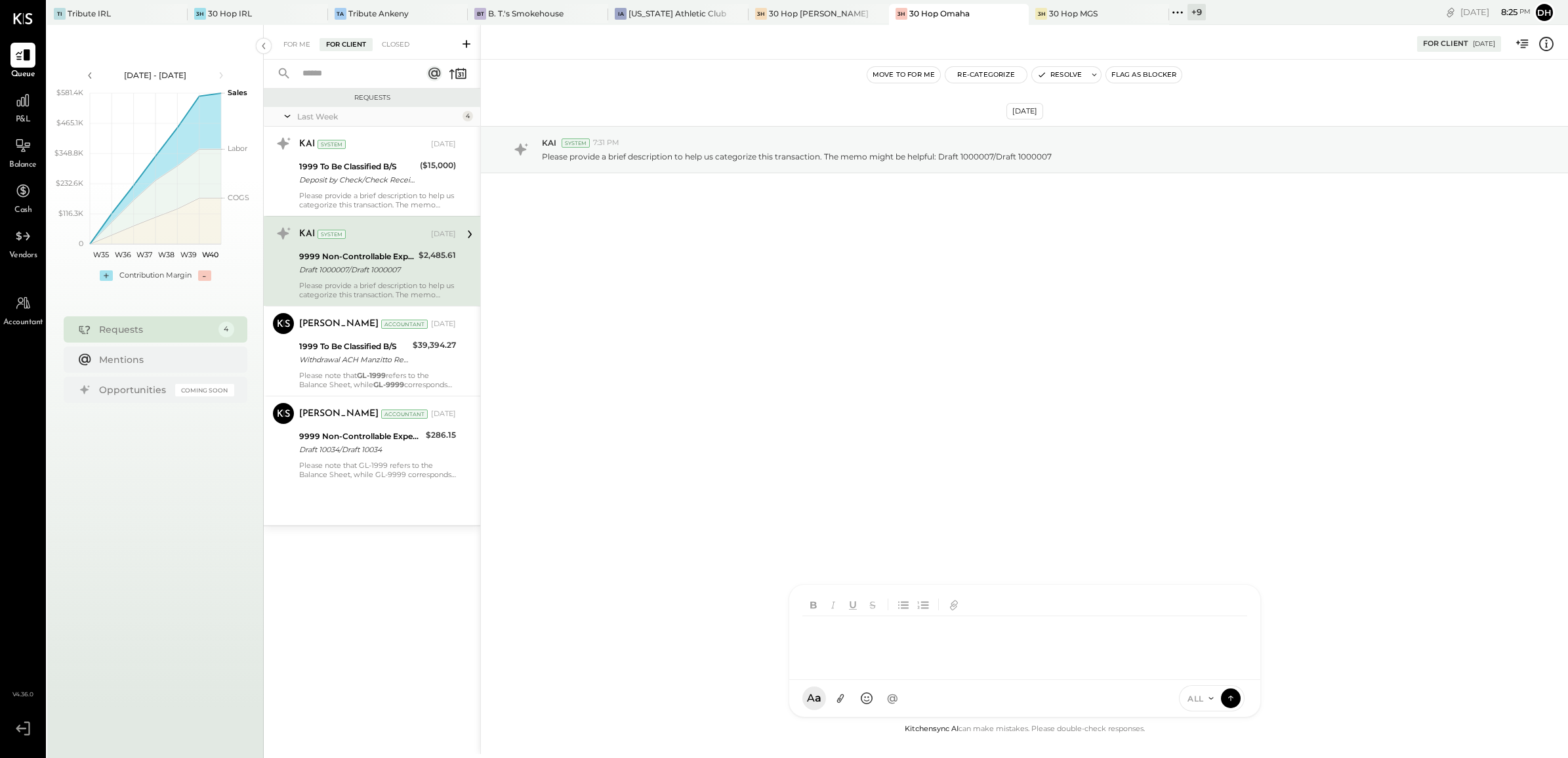
click at [840, 696] on div "AM [PERSON_NAME] [PERSON_NAME] DB [PERSON_NAME] ES [PERSON_NAME] BF [PERSON_NAM…" at bounding box center [1025, 651] width 472 height 133
click at [1226, 700] on icon at bounding box center [1231, 697] width 12 height 13
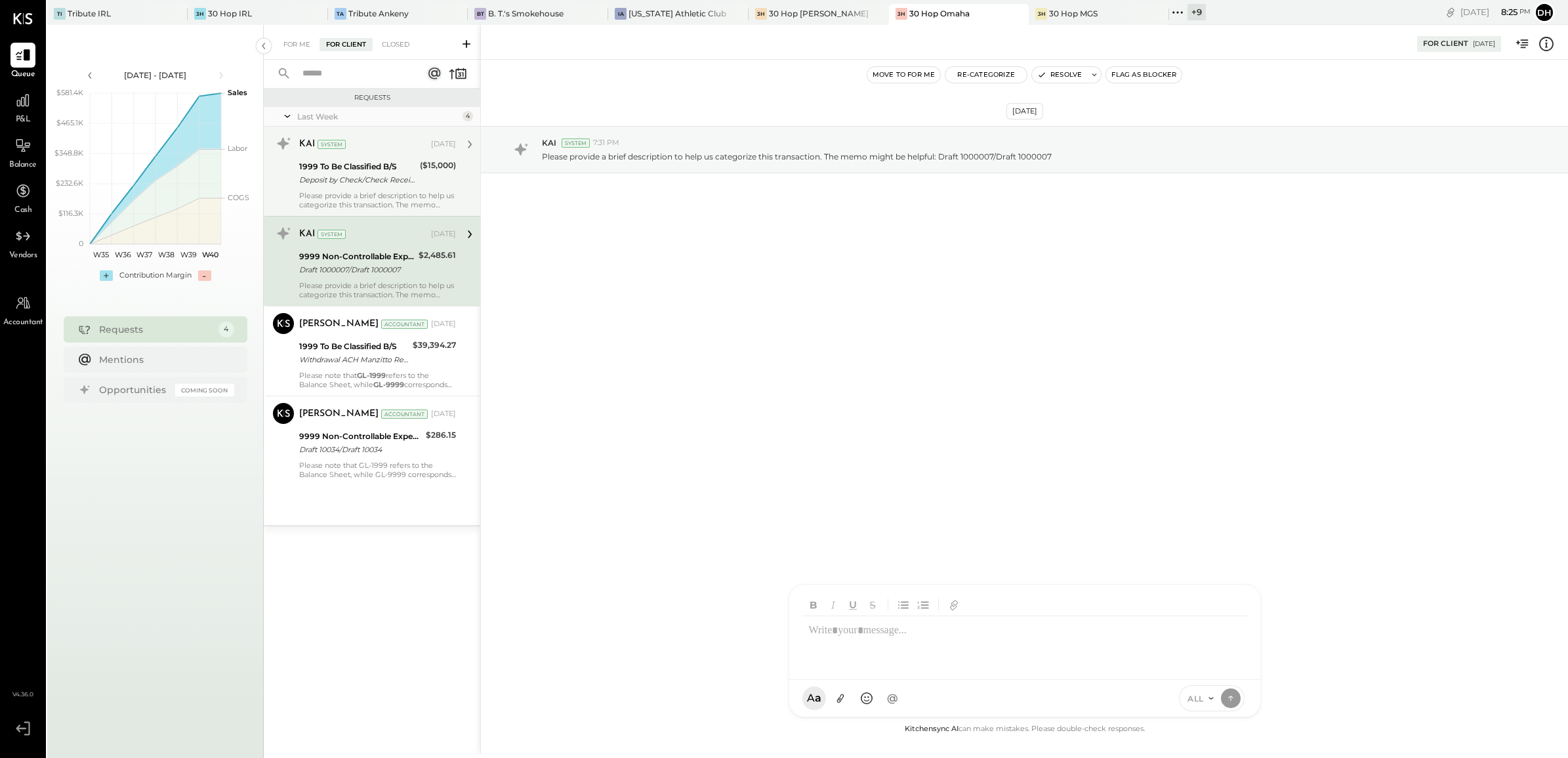
click at [316, 184] on div "Deposit by Check/Check Received Deposit by Check/Check Received 15,000.00" at bounding box center [357, 180] width 117 height 13
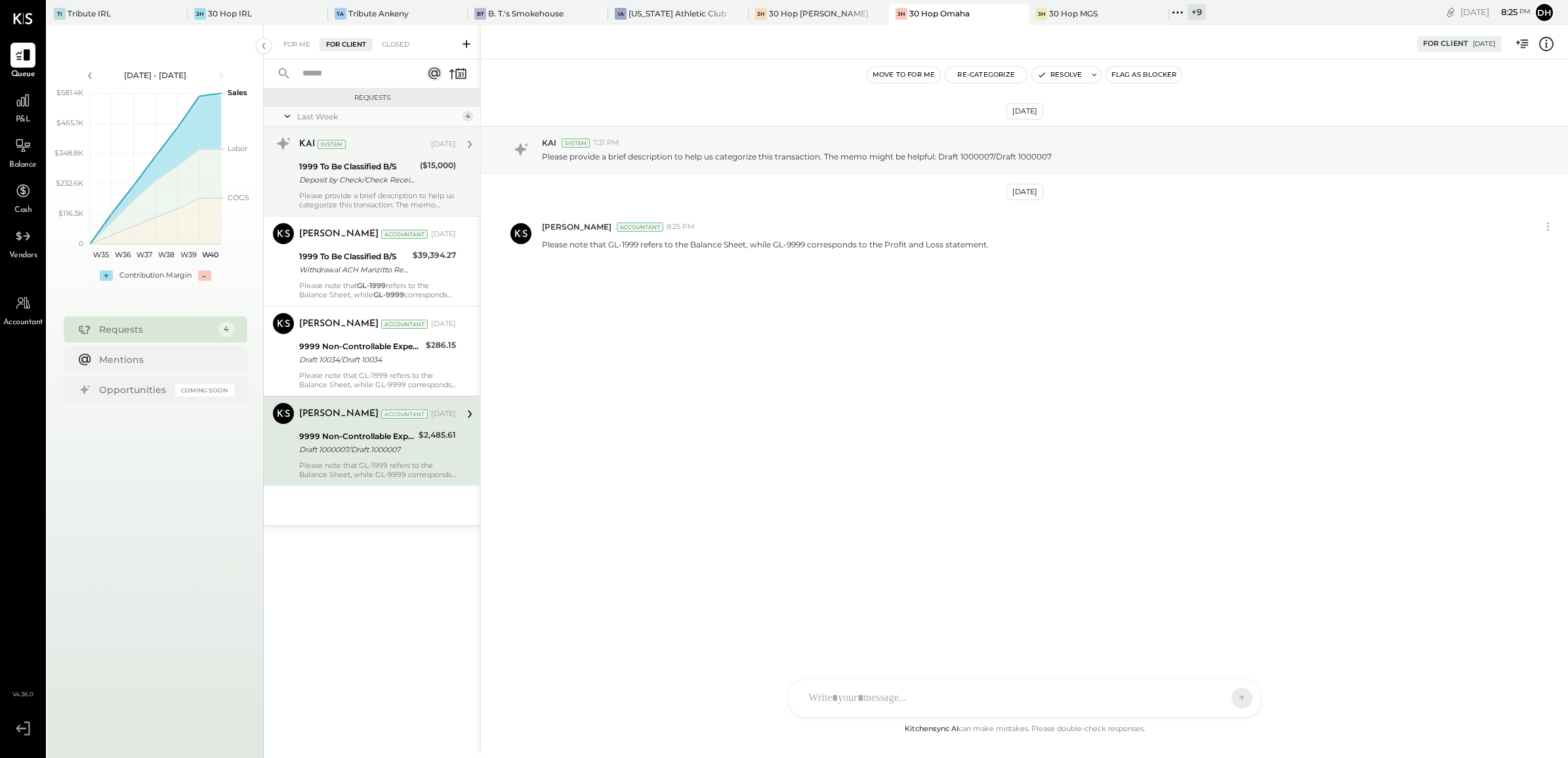
click at [350, 148] on div "KAI System" at bounding box center [363, 144] width 129 height 13
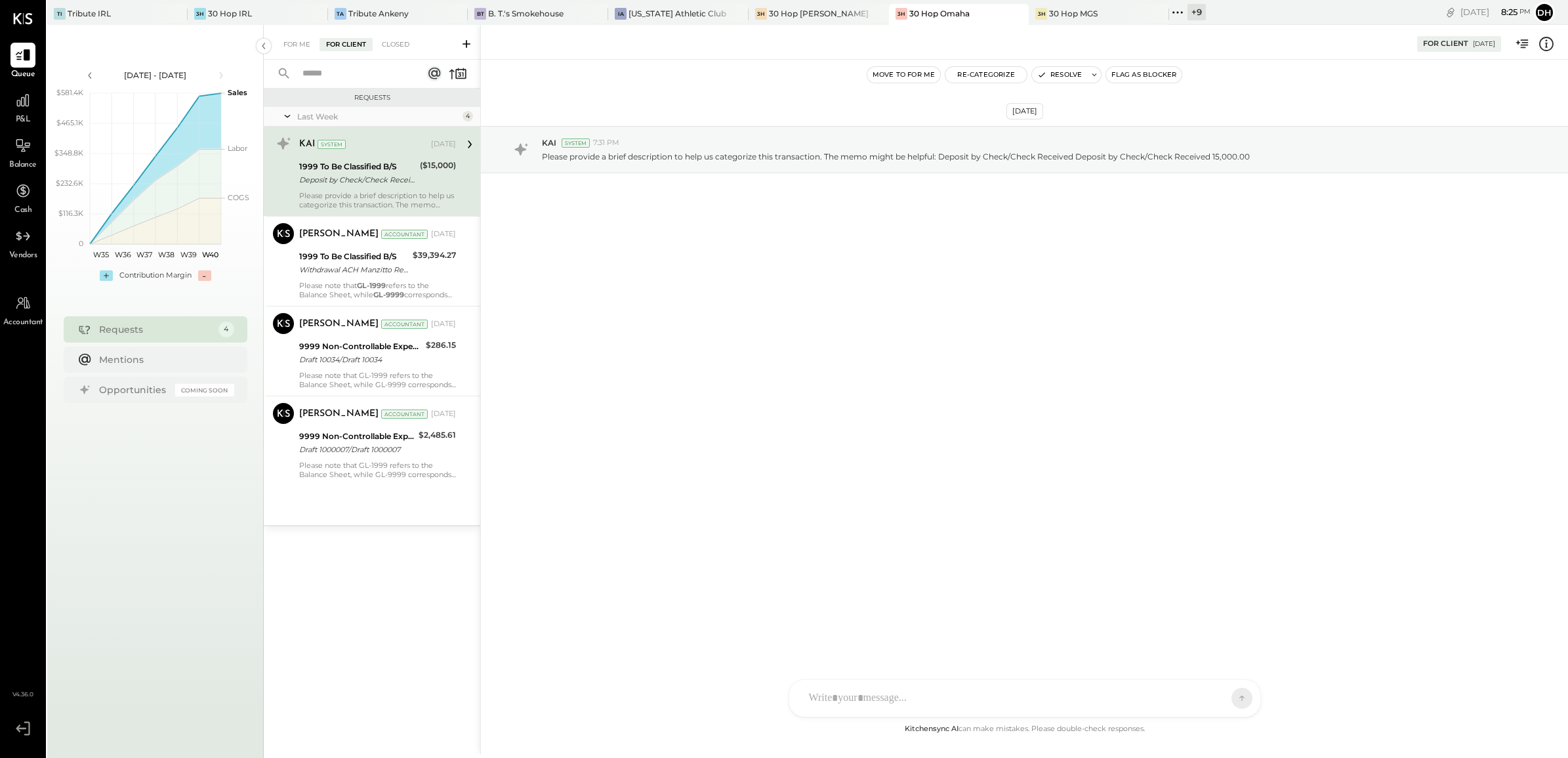
click at [846, 691] on div "AM [PERSON_NAME] [PERSON_NAME] DB [PERSON_NAME] ES [PERSON_NAME] BF [PERSON_NAM…" at bounding box center [1025, 698] width 472 height 38
click at [1228, 694] on icon at bounding box center [1231, 697] width 12 height 13
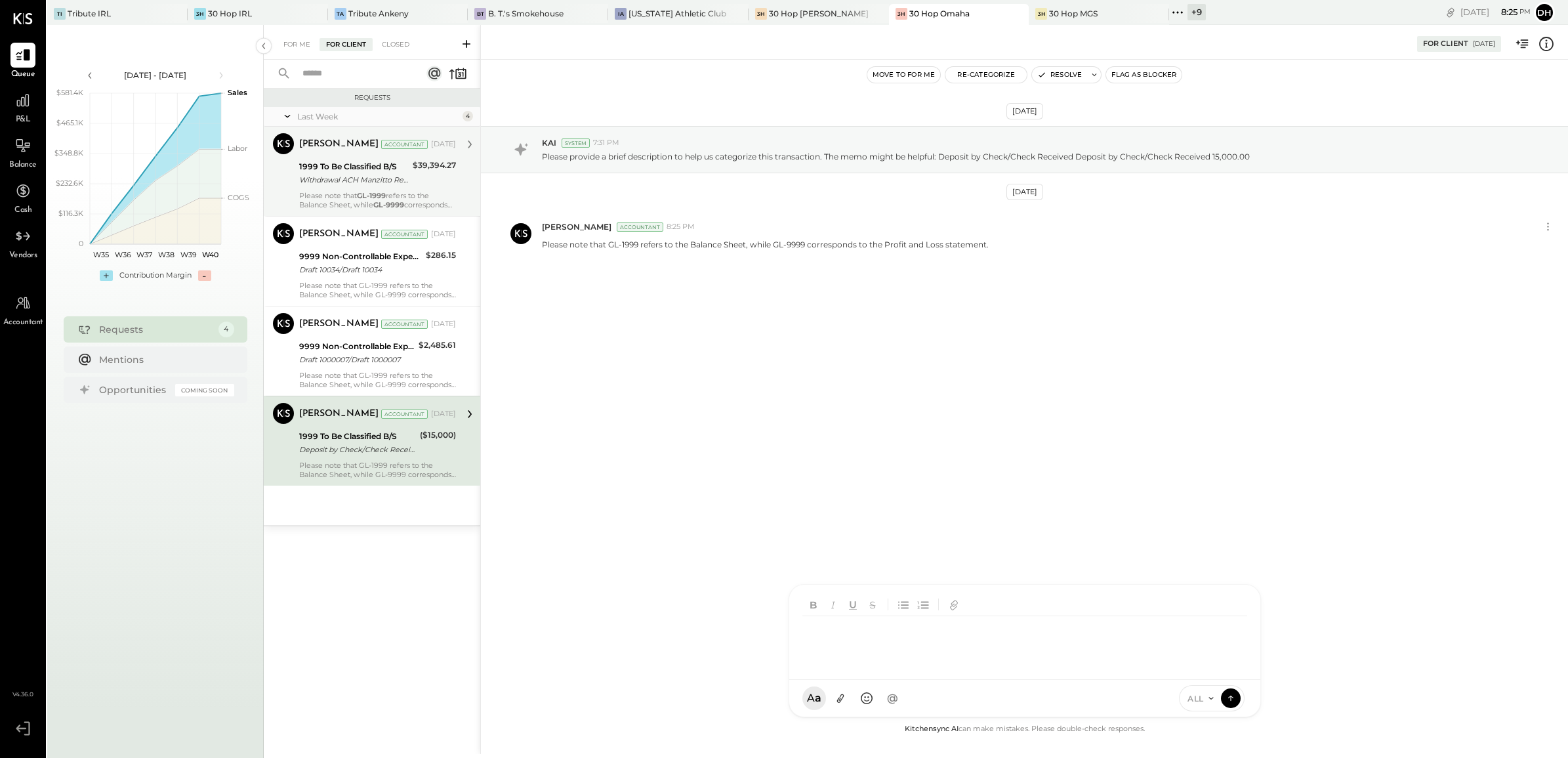
click at [313, 177] on div "Withdrawal ACH Manzitto Real Es/ Withdrawal ACH Manzitto Real Es/TYPE: WEB PMTS…" at bounding box center [354, 180] width 110 height 13
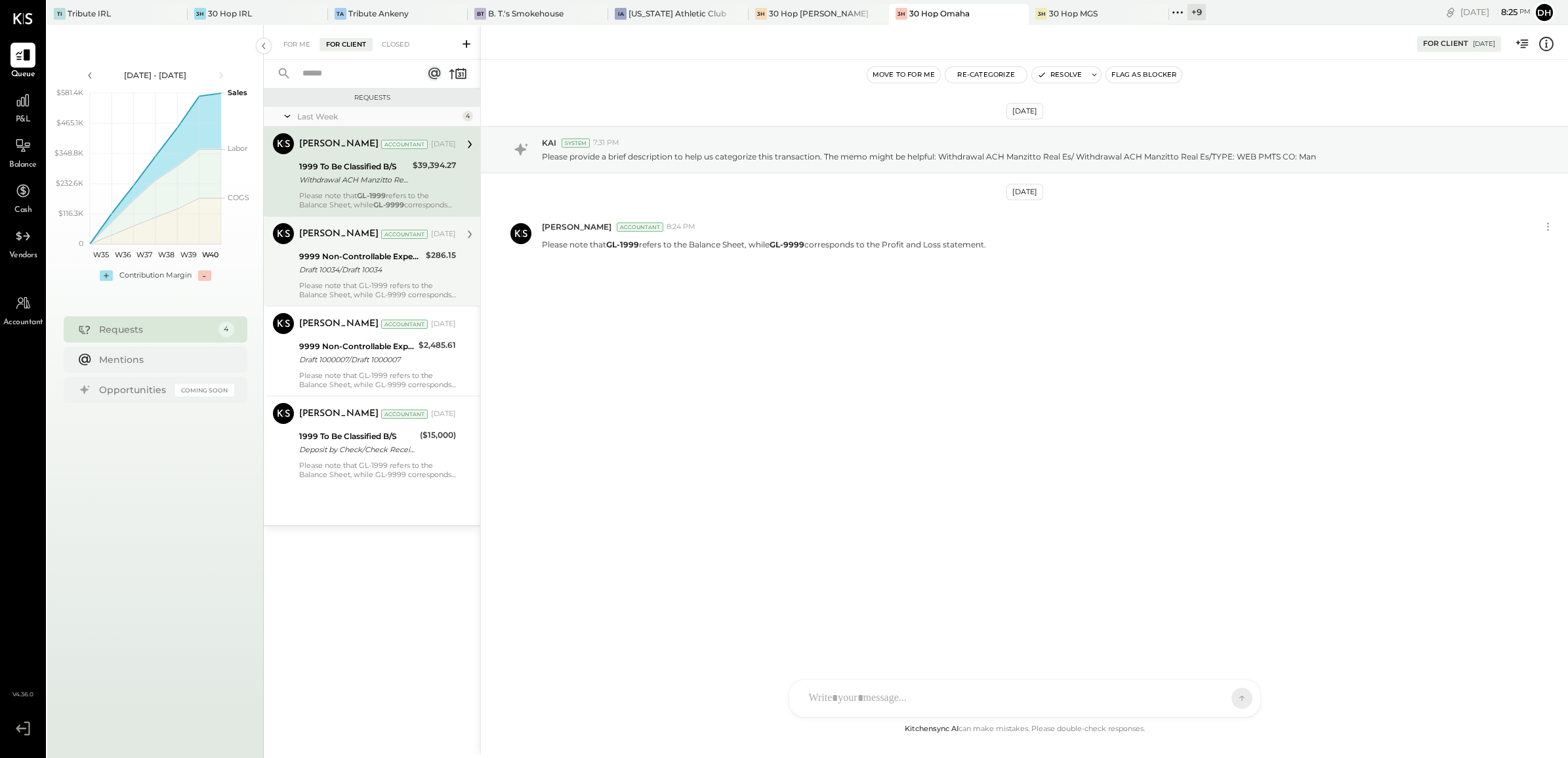
click at [326, 263] on div "Draft 10034/Draft 10034" at bounding box center [360, 270] width 122 height 13
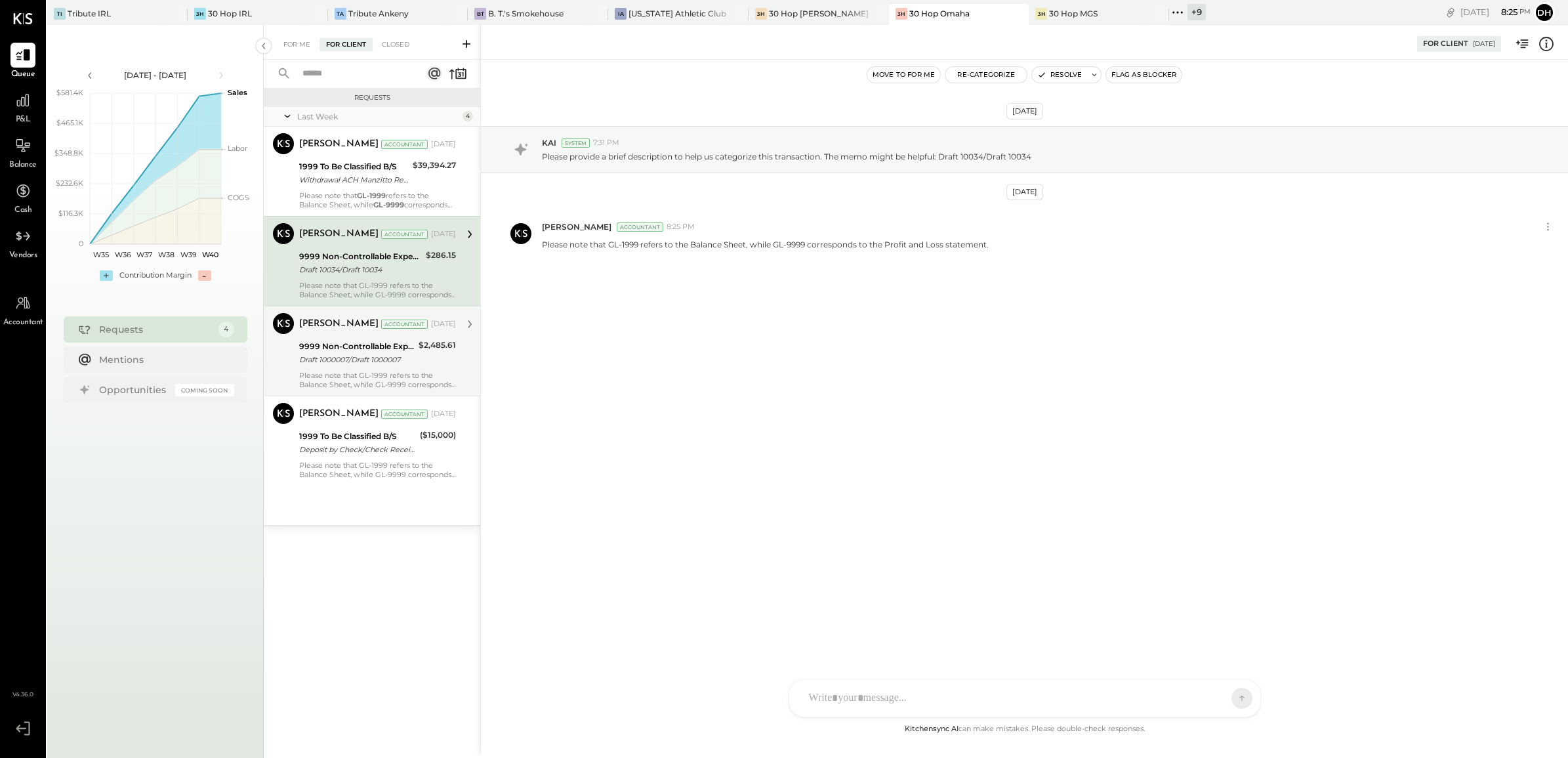
click at [349, 347] on div "9999 Non-Controllable Expenses:Other Income and Expenses:To Be Classified P&L" at bounding box center [357, 347] width 116 height 13
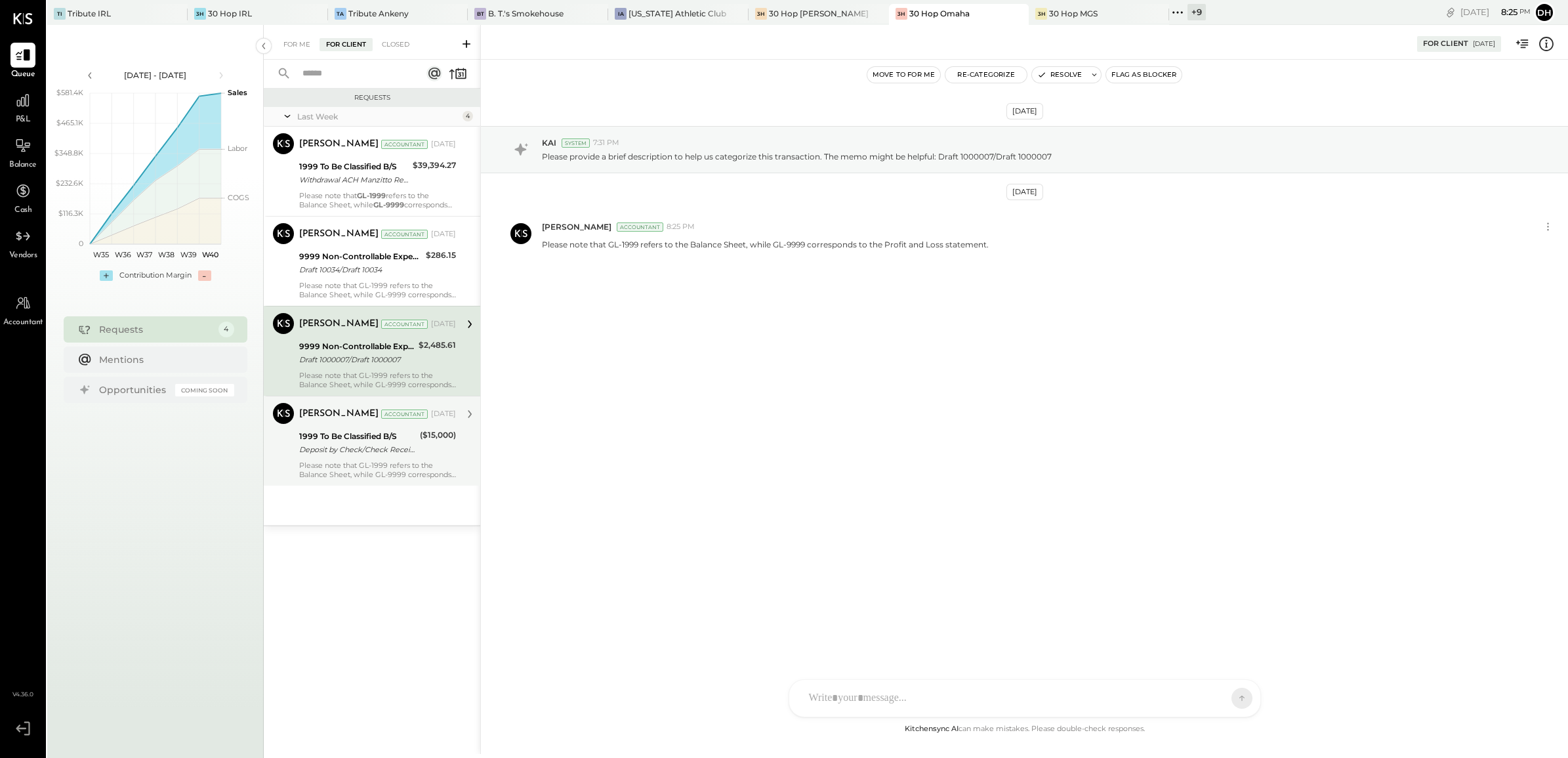
click at [352, 430] on div "1999 To Be Classified B/S" at bounding box center [357, 436] width 117 height 13
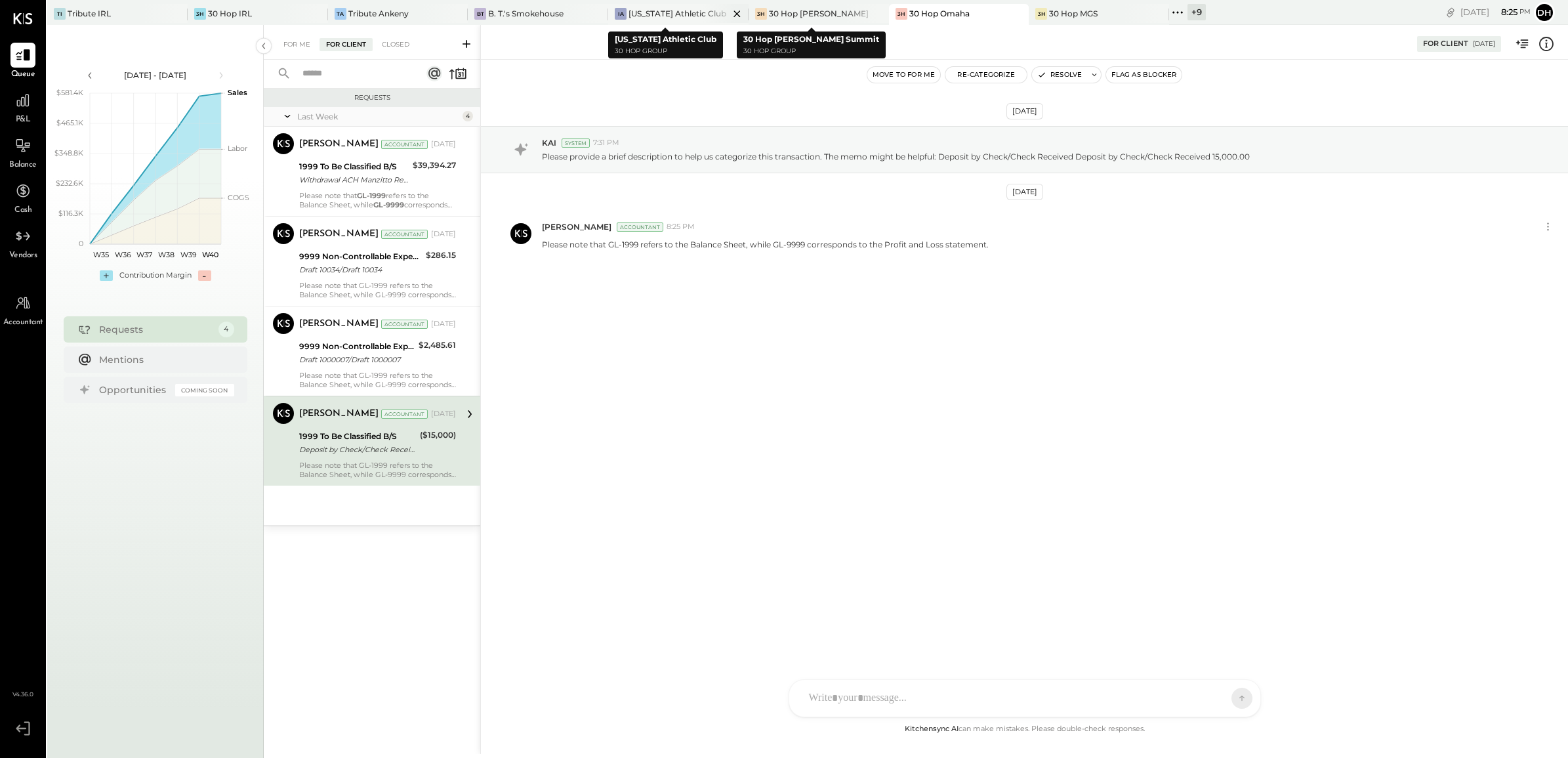
click at [640, 20] on div "IA [US_STATE] Athletic Club" at bounding box center [678, 14] width 141 height 21
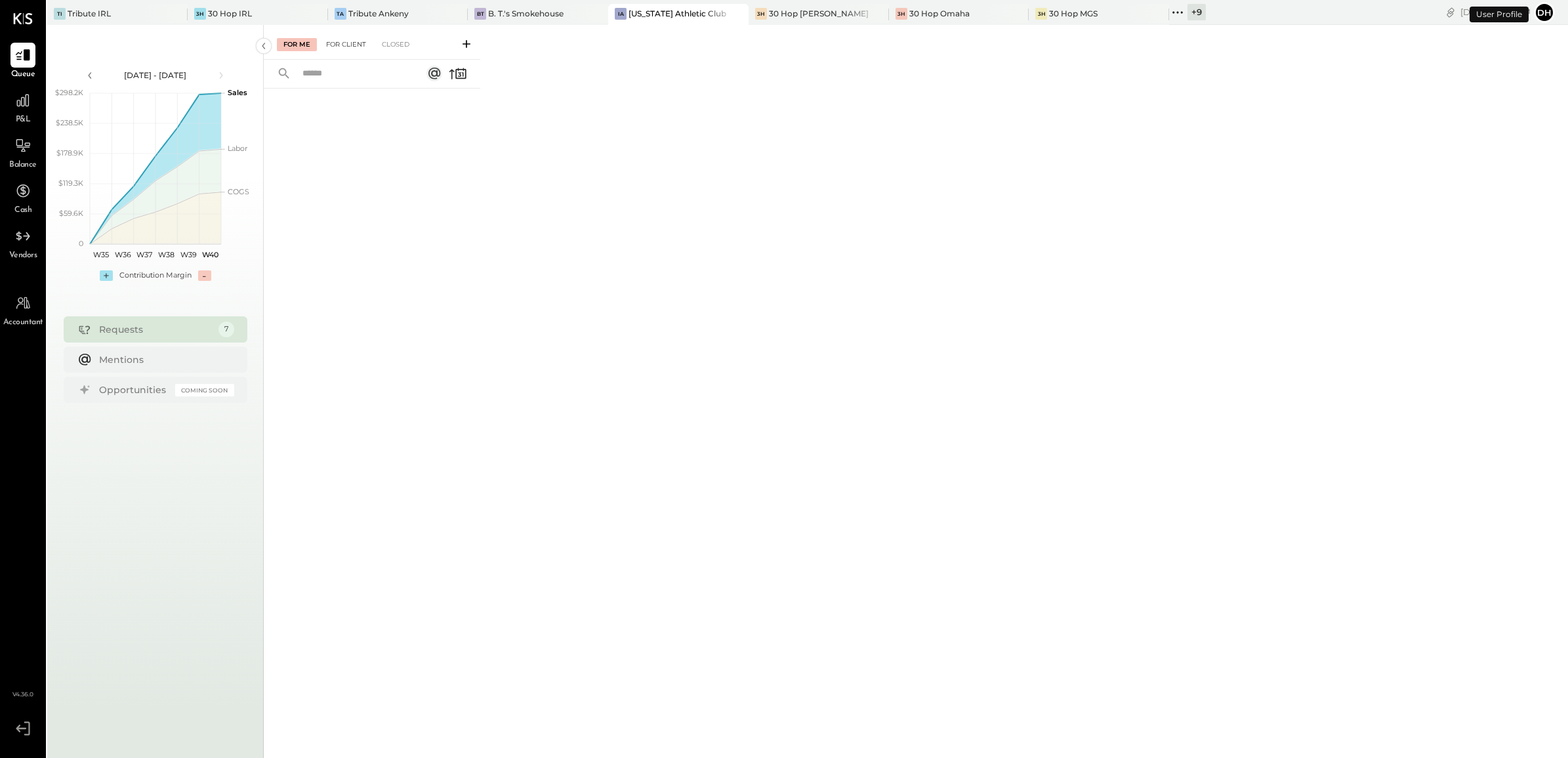
click at [362, 47] on div "For Client" at bounding box center [347, 45] width 53 height 13
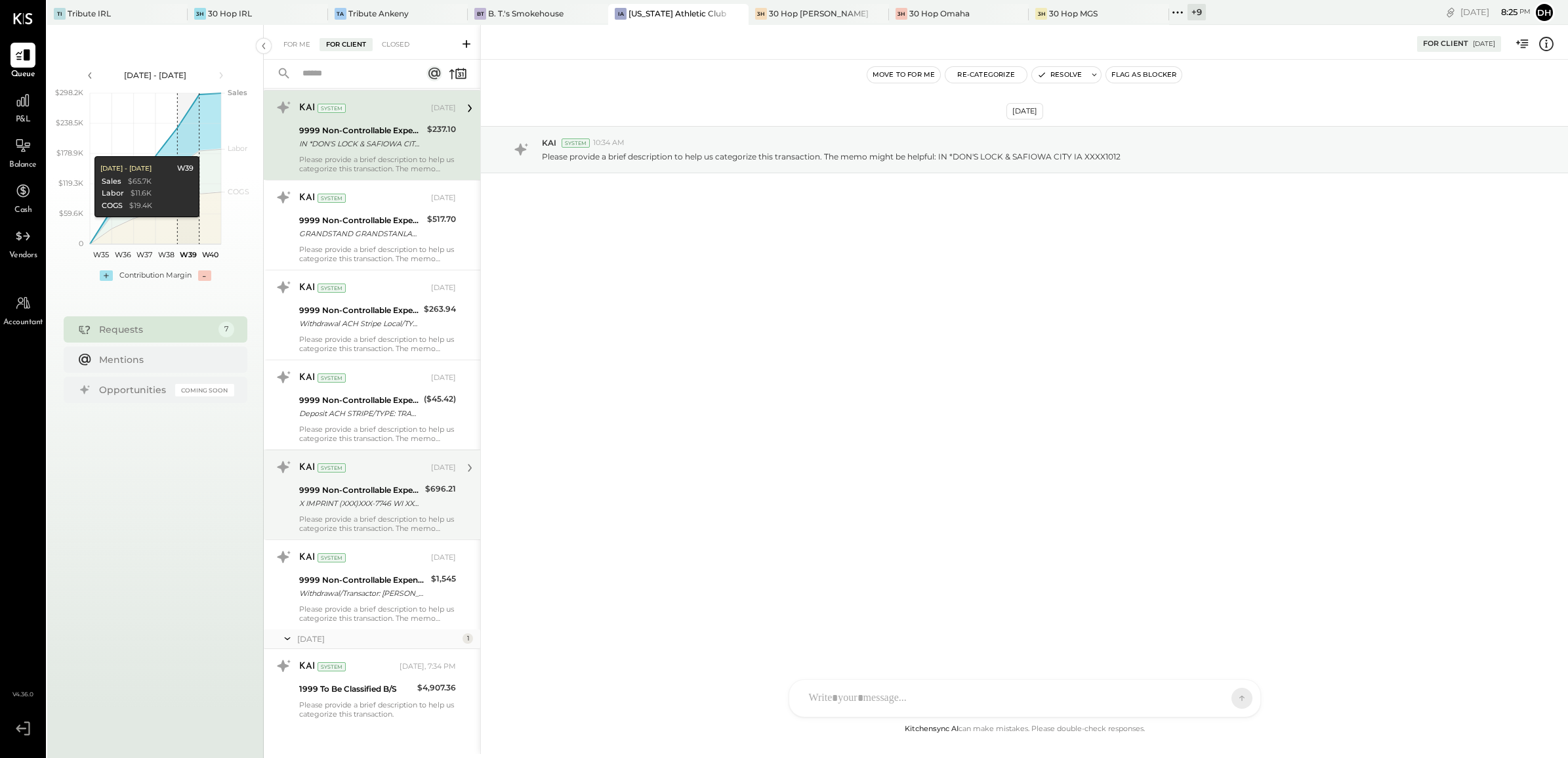
scroll to position [51, 0]
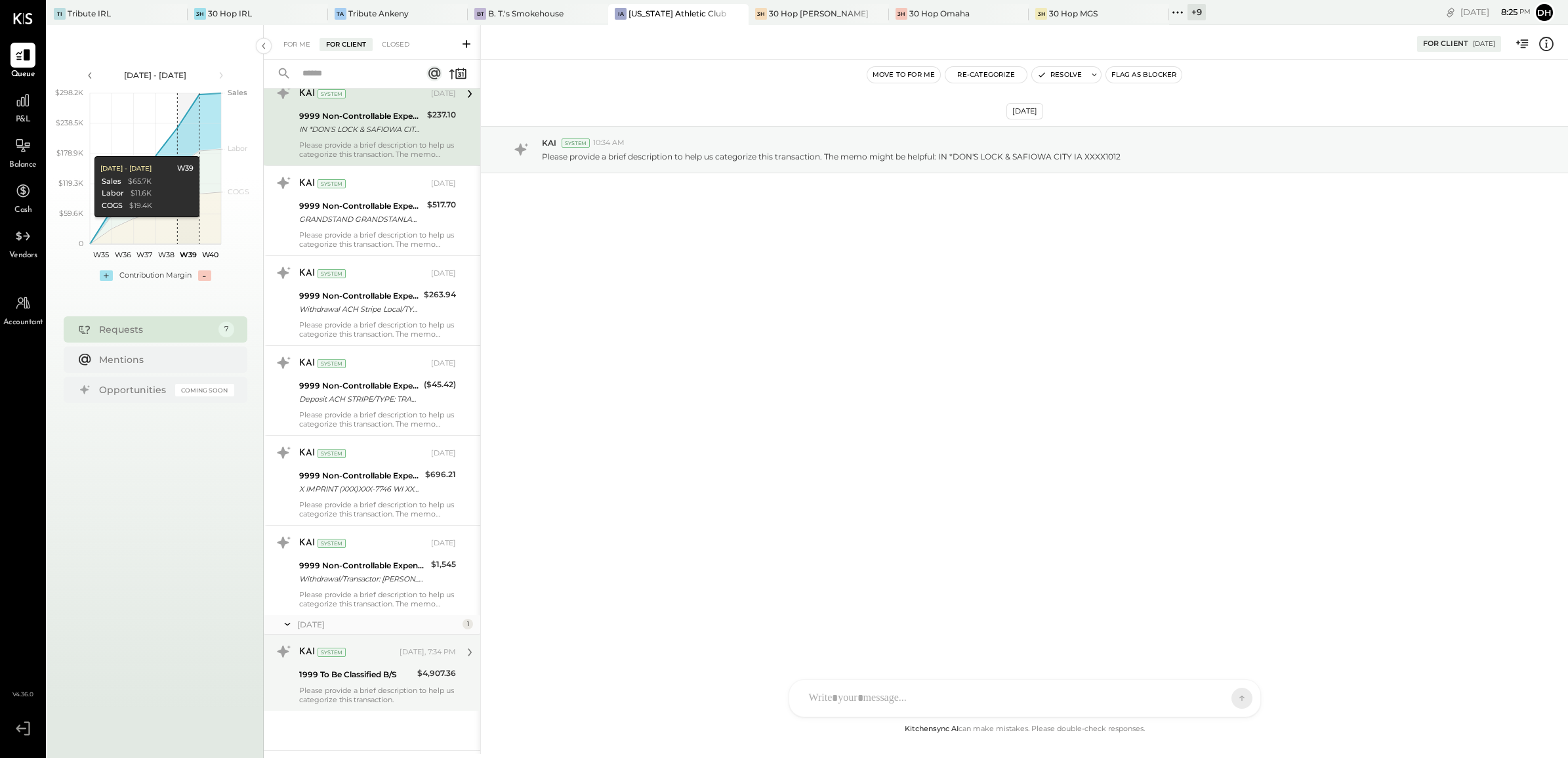
click at [381, 700] on div "Please provide a brief description to help us categorize this transaction." at bounding box center [377, 695] width 157 height 18
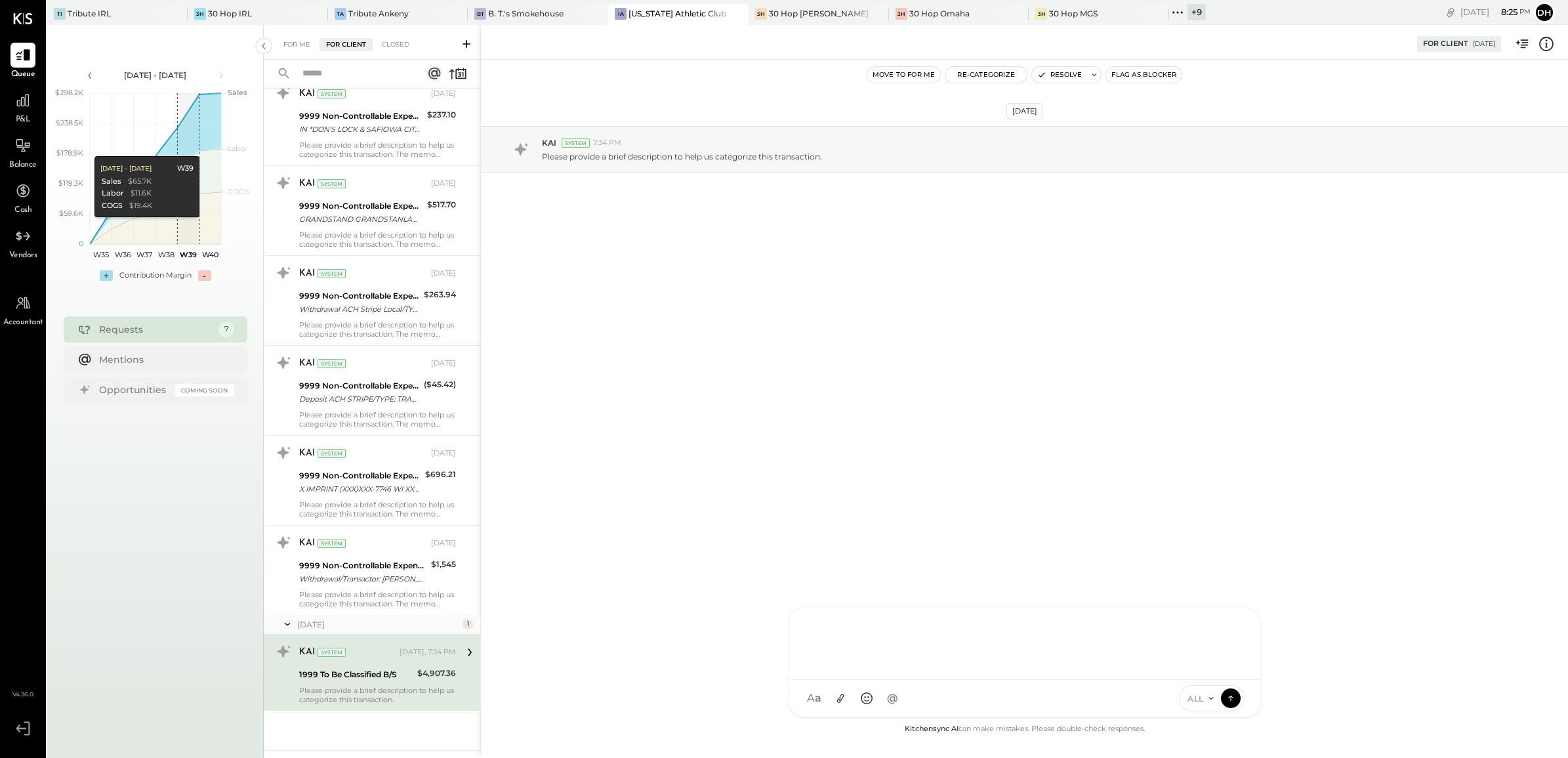
click at [875, 694] on div "AM [PERSON_NAME] [PERSON_NAME] NK [PERSON_NAME] DB [PERSON_NAME] ES [PERSON_NAM…" at bounding box center [1025, 662] width 472 height 110
paste div
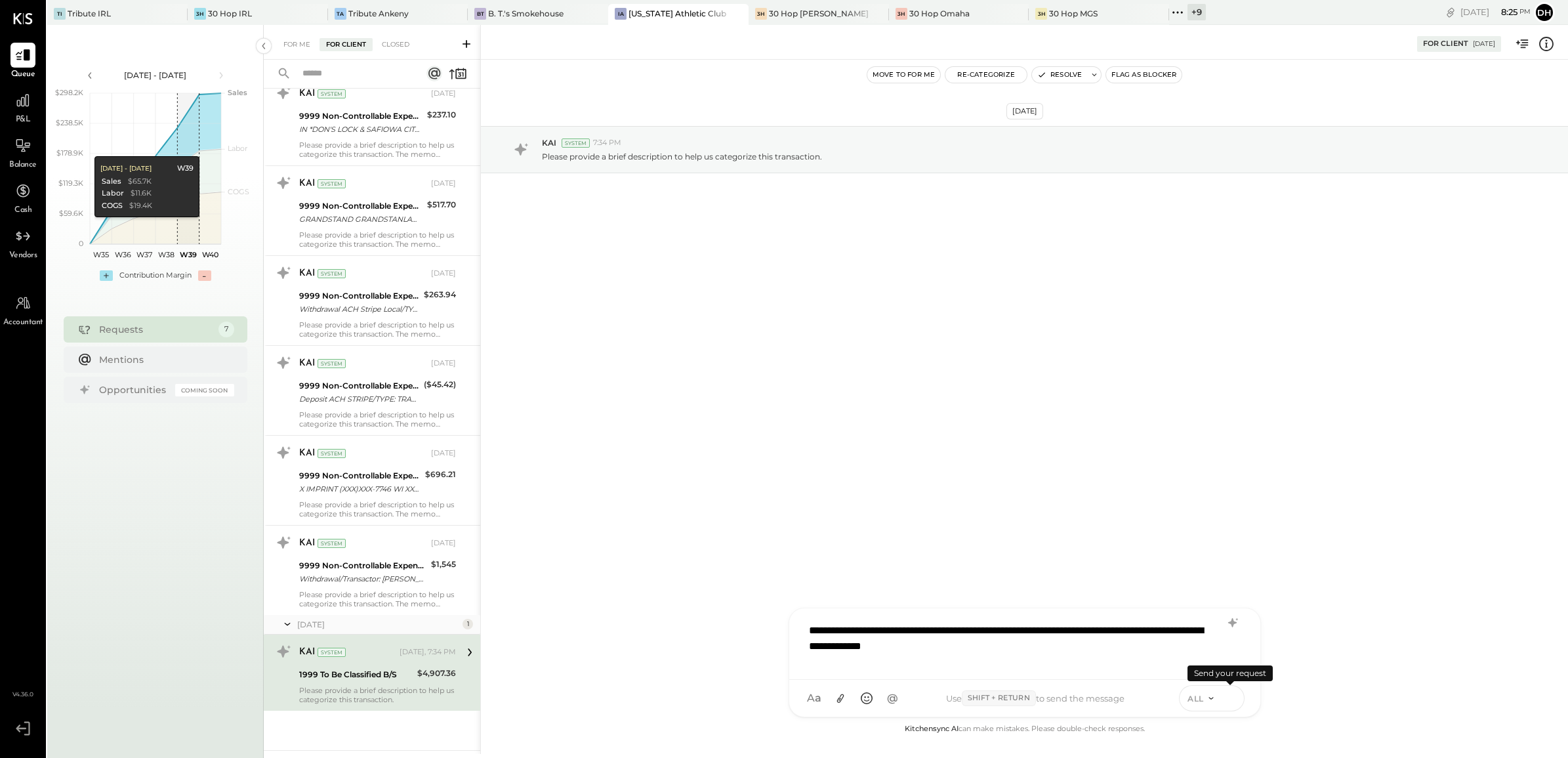
click at [1231, 703] on icon at bounding box center [1231, 697] width 12 height 13
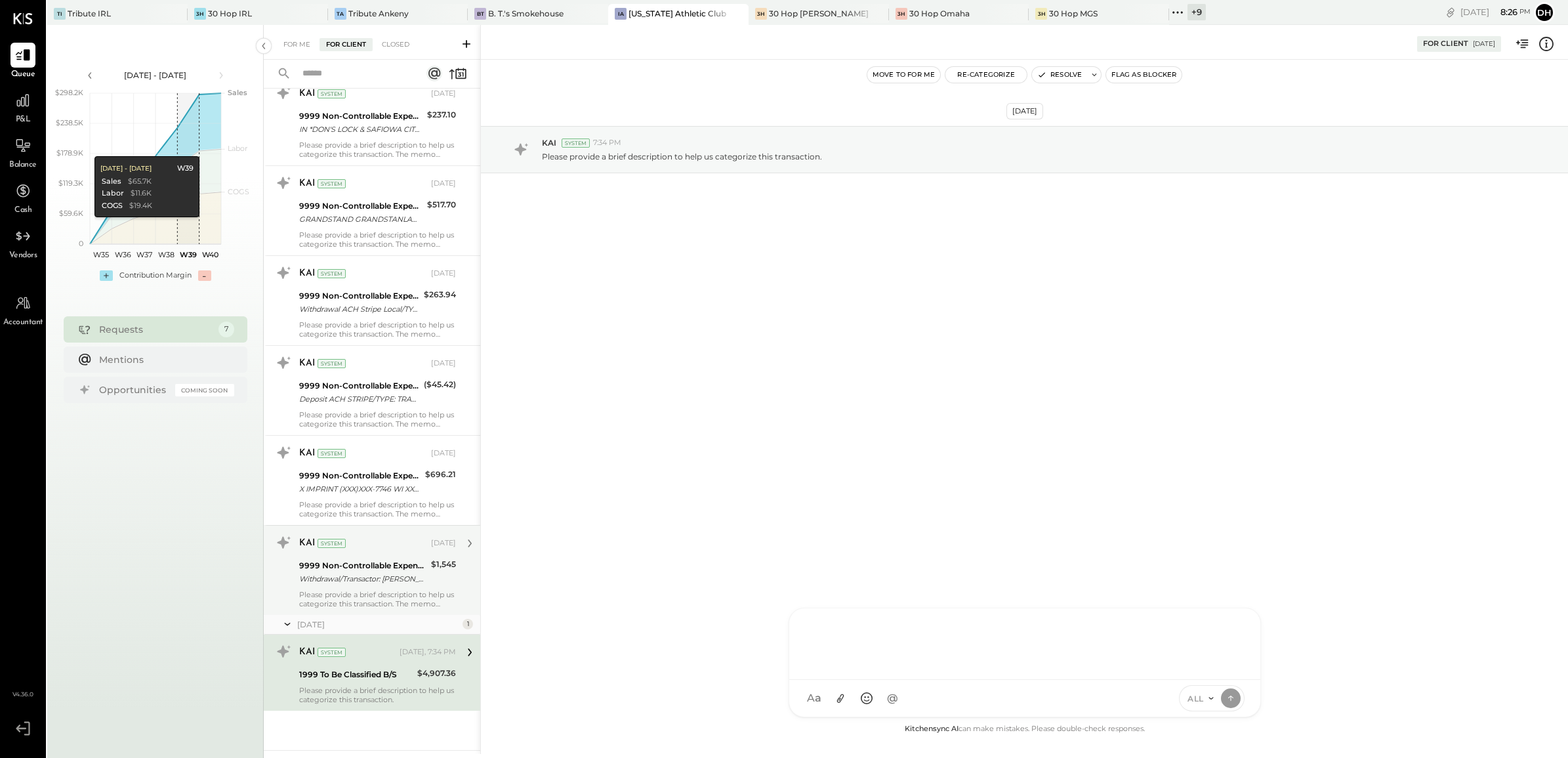
click at [325, 587] on div "KAI System [DATE] 9999 Non-Controllable Expenses:Other Income and Expenses:To B…" at bounding box center [377, 570] width 157 height 76
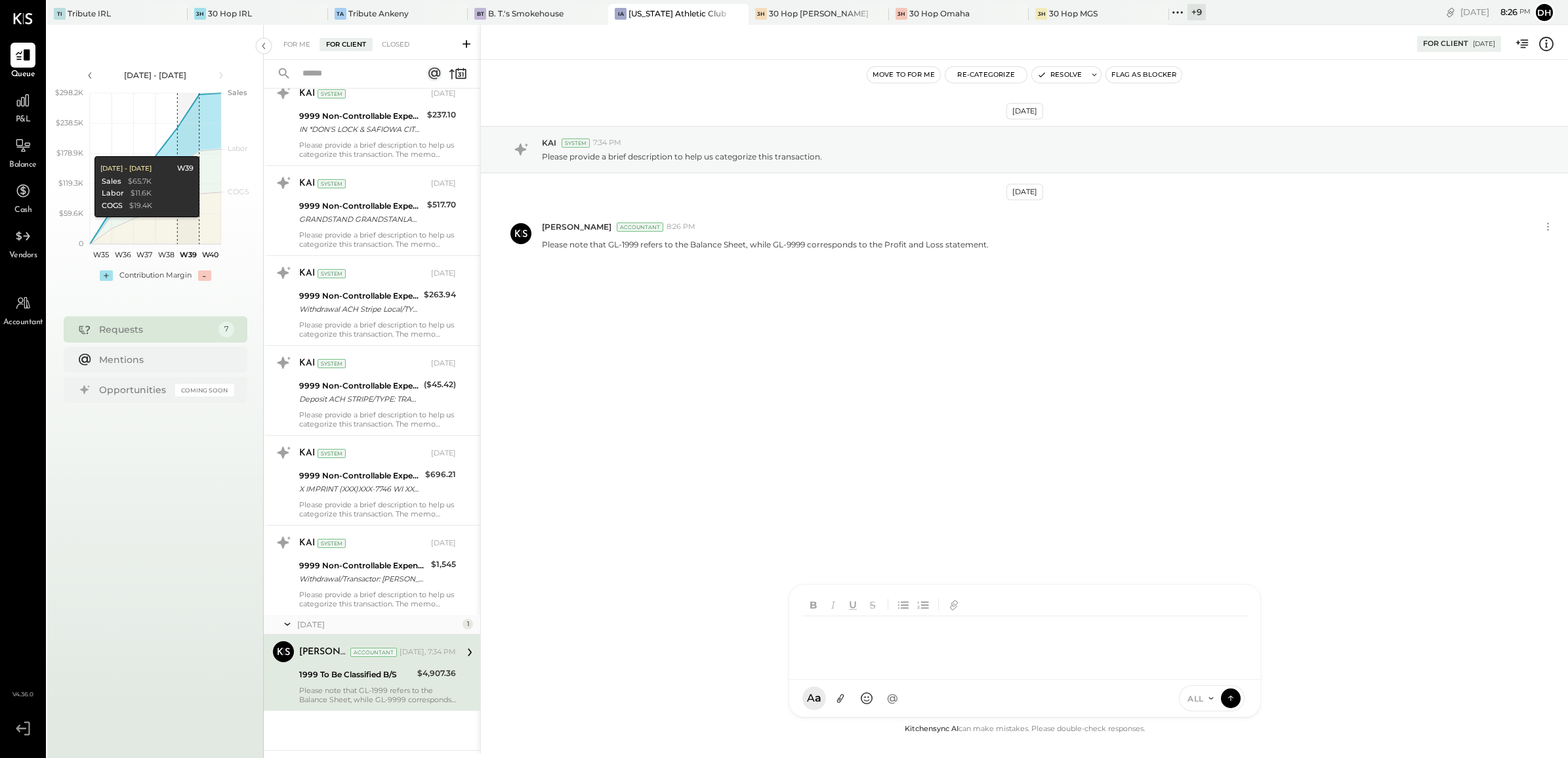
click at [868, 680] on div at bounding box center [1026, 632] width 472 height 95
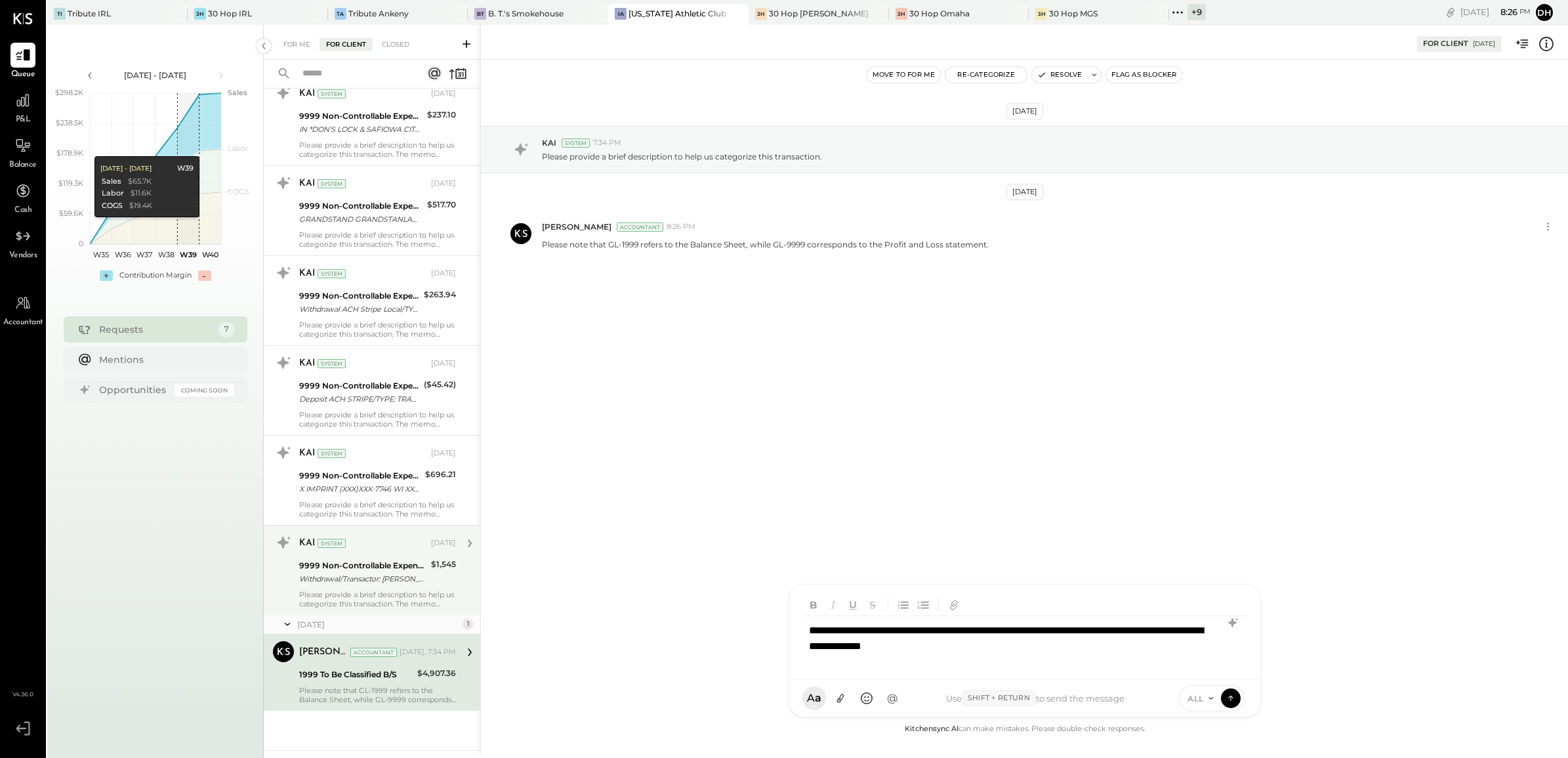
click at [371, 581] on div "Withdrawal/Transactor: [PERSON_NAME]/Transactor: [PERSON_NAME] [PERSON_NAME]" at bounding box center [363, 579] width 128 height 13
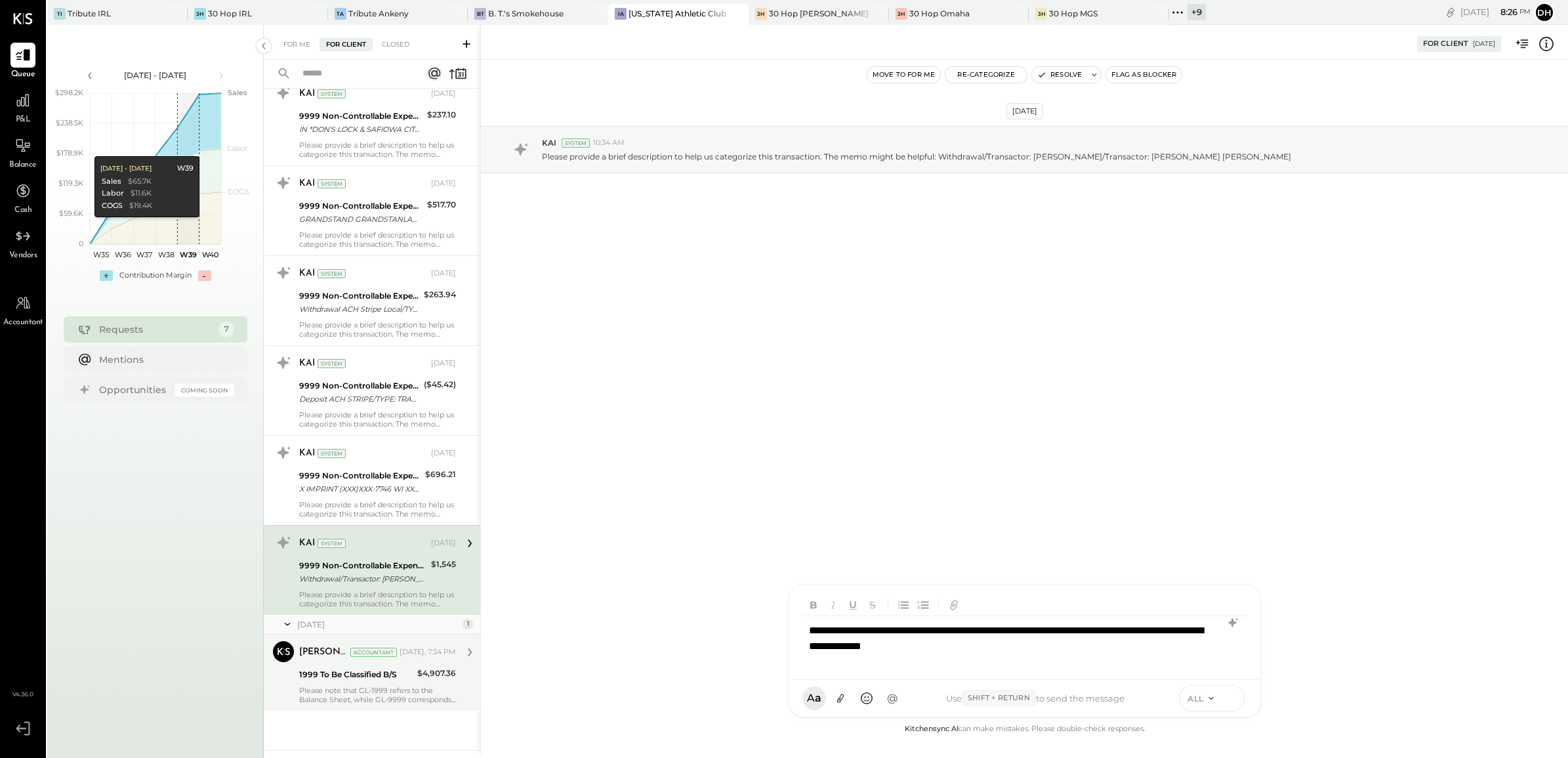
click at [1237, 704] on button at bounding box center [1231, 697] width 20 height 20
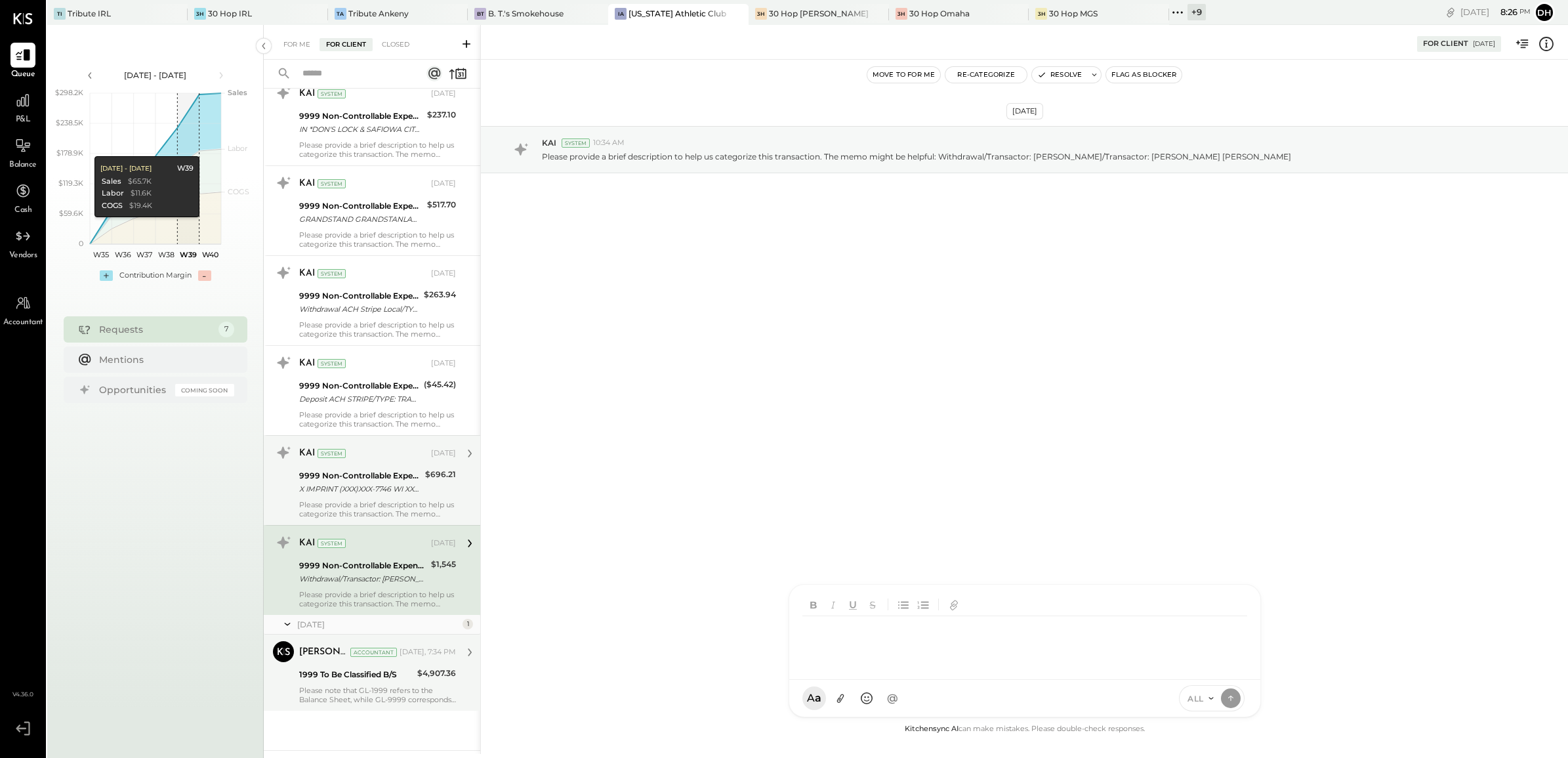
click at [362, 474] on div "9999 Non-Controllable Expenses:Other Income and Expenses:To Be Classified P&L" at bounding box center [360, 476] width 122 height 13
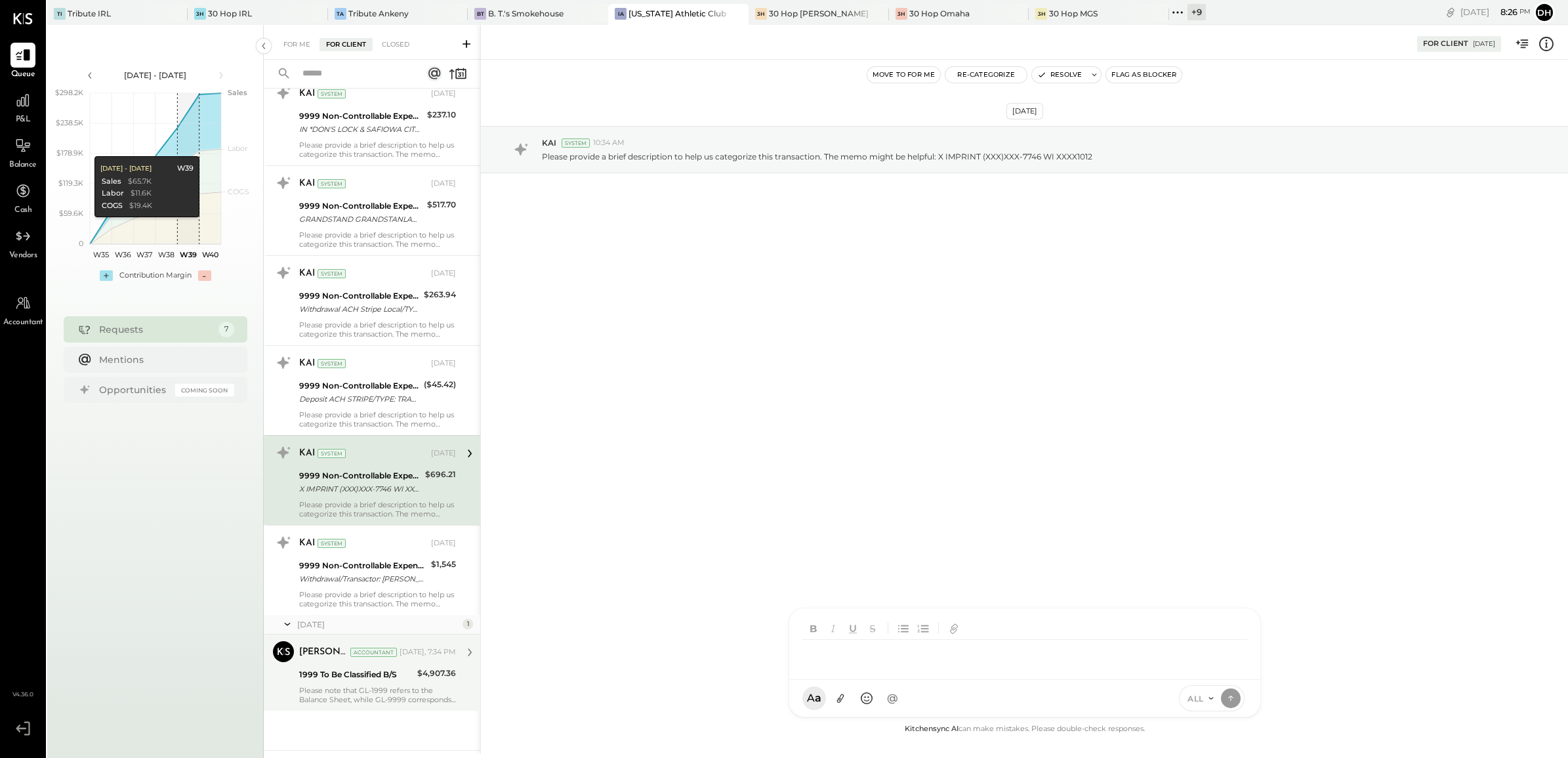
click at [876, 692] on div "AM [PERSON_NAME] [PERSON_NAME] NK [PERSON_NAME] DB [PERSON_NAME] ES [PERSON_NAM…" at bounding box center [1025, 662] width 472 height 110
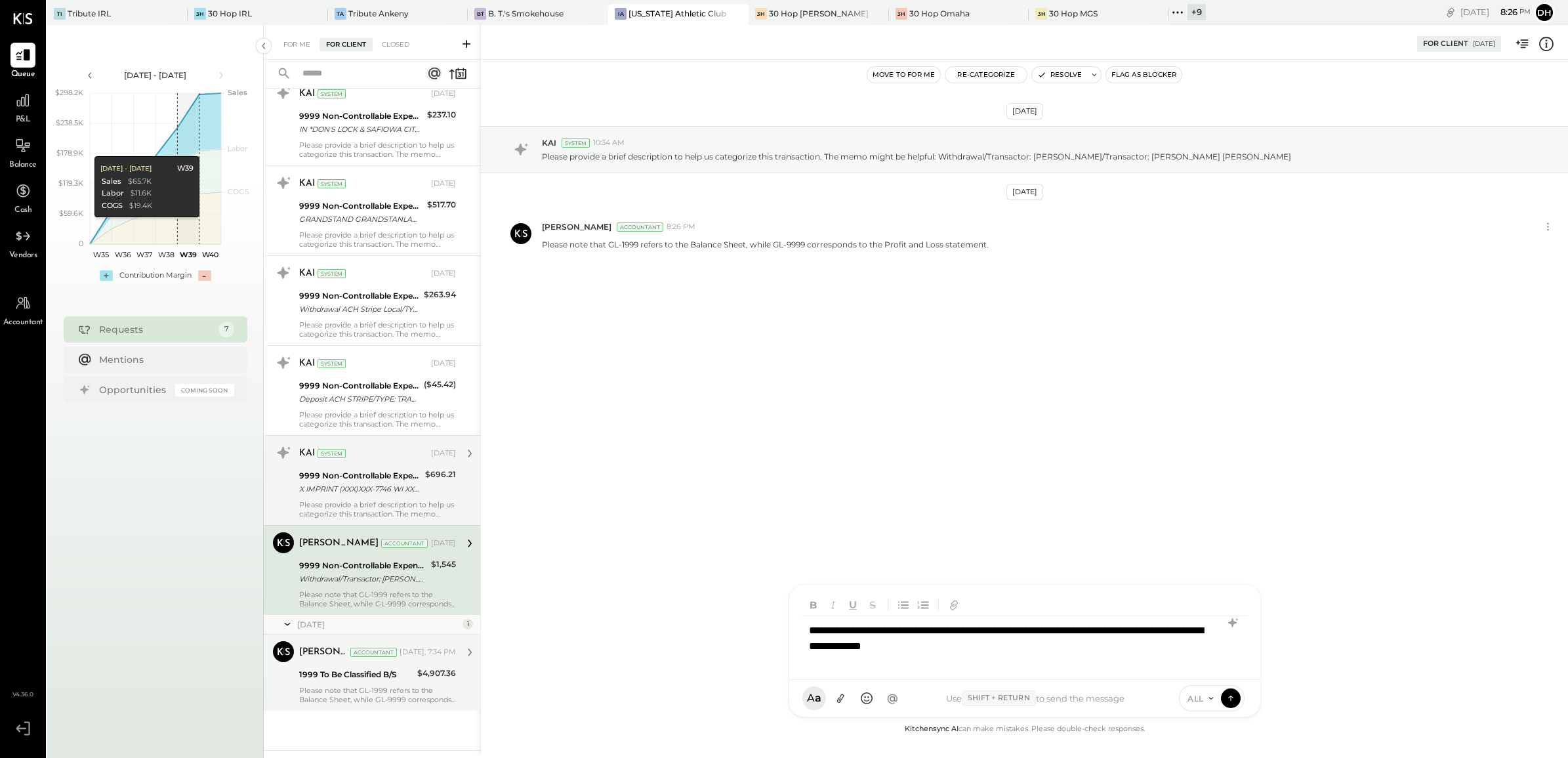
click at [319, 504] on div "Please provide a brief description to help us categorize this transaction. The …" at bounding box center [377, 509] width 157 height 18
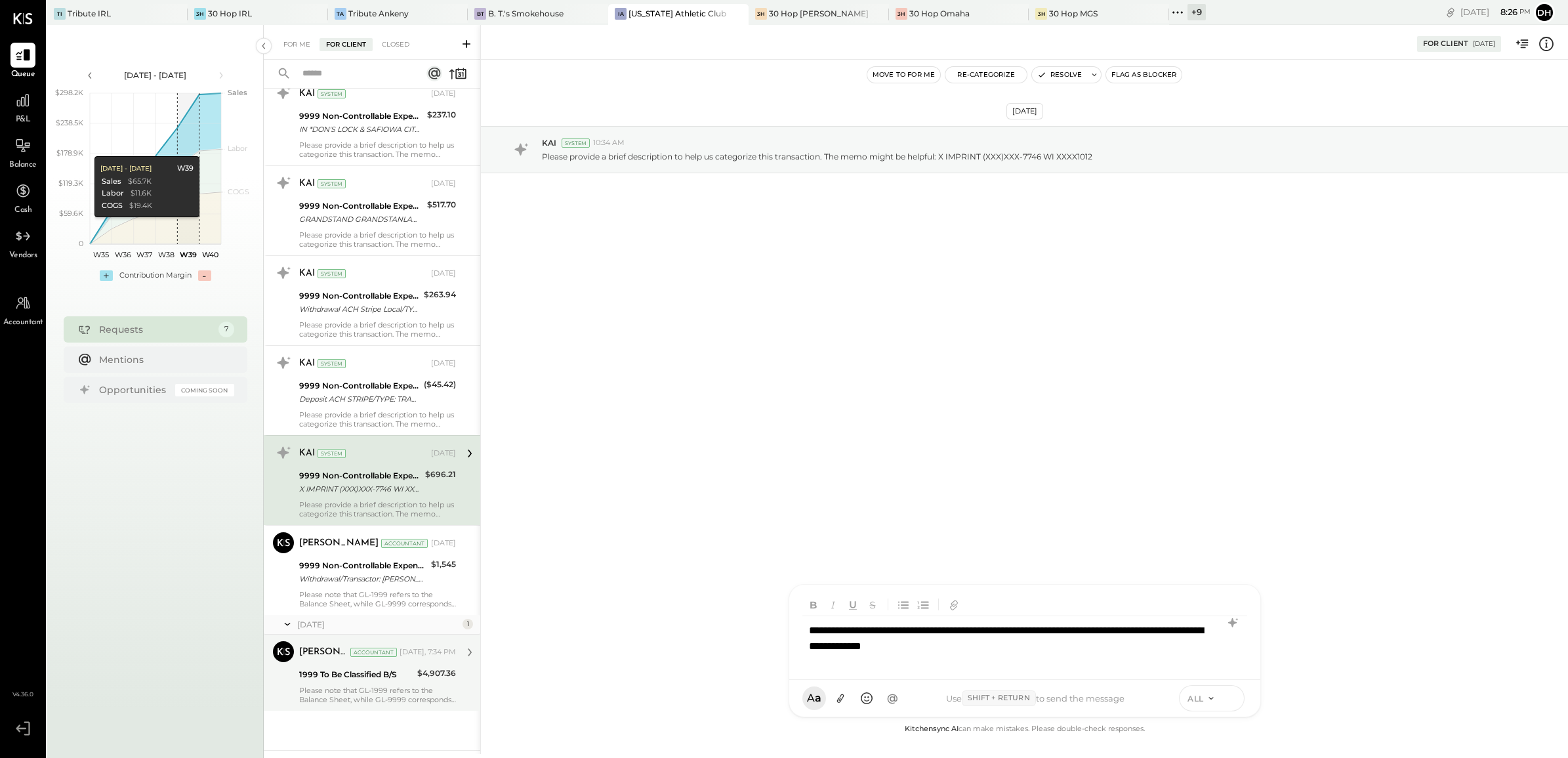
click at [1232, 692] on icon at bounding box center [1231, 697] width 12 height 13
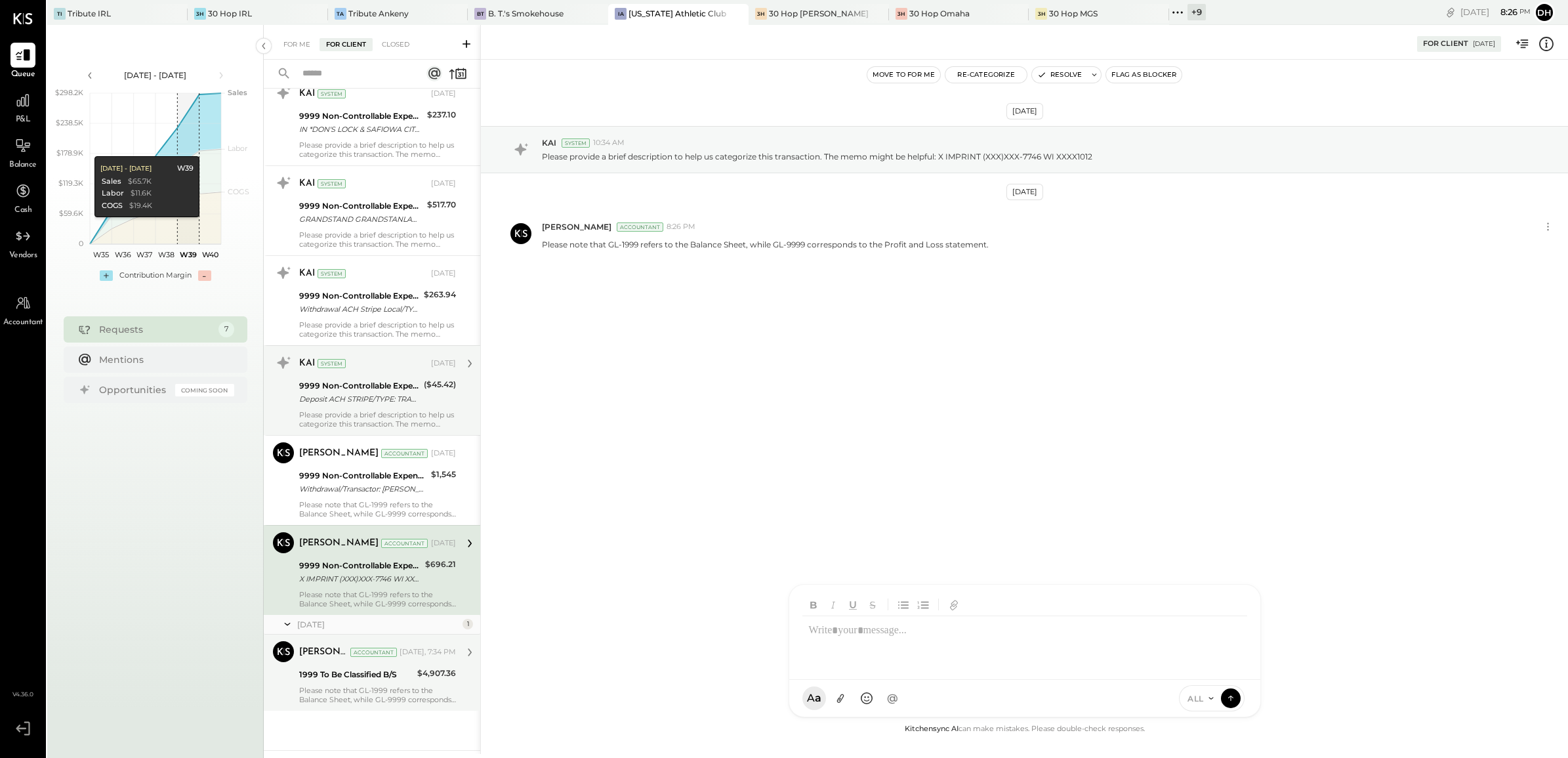
click at [351, 384] on div "9999 Non-Controllable Expenses:Other Income and Expenses:To Be Classified P&L" at bounding box center [359, 386] width 121 height 13
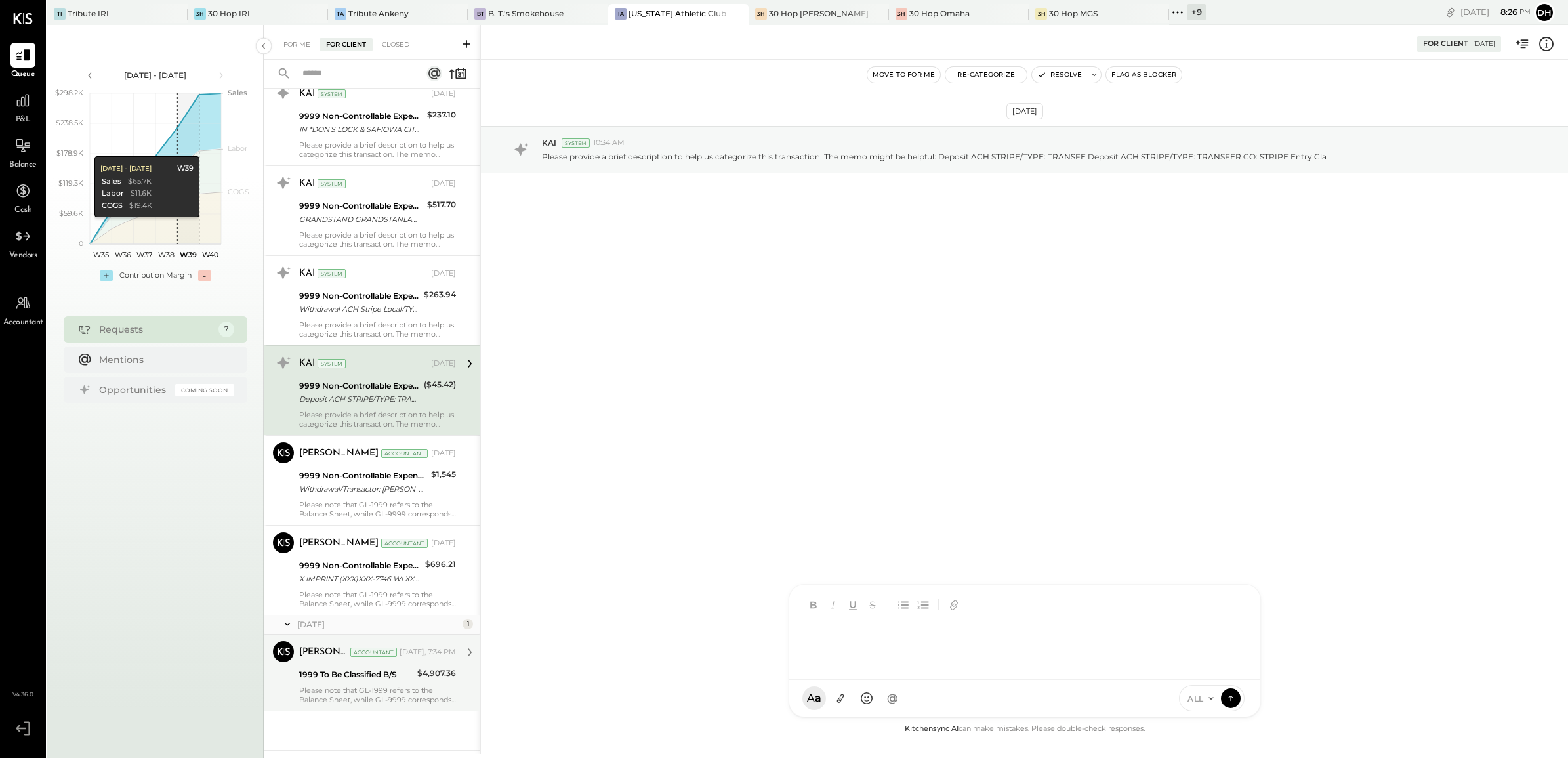
click at [926, 680] on div at bounding box center [1026, 632] width 472 height 95
click at [1228, 694] on icon at bounding box center [1231, 697] width 12 height 13
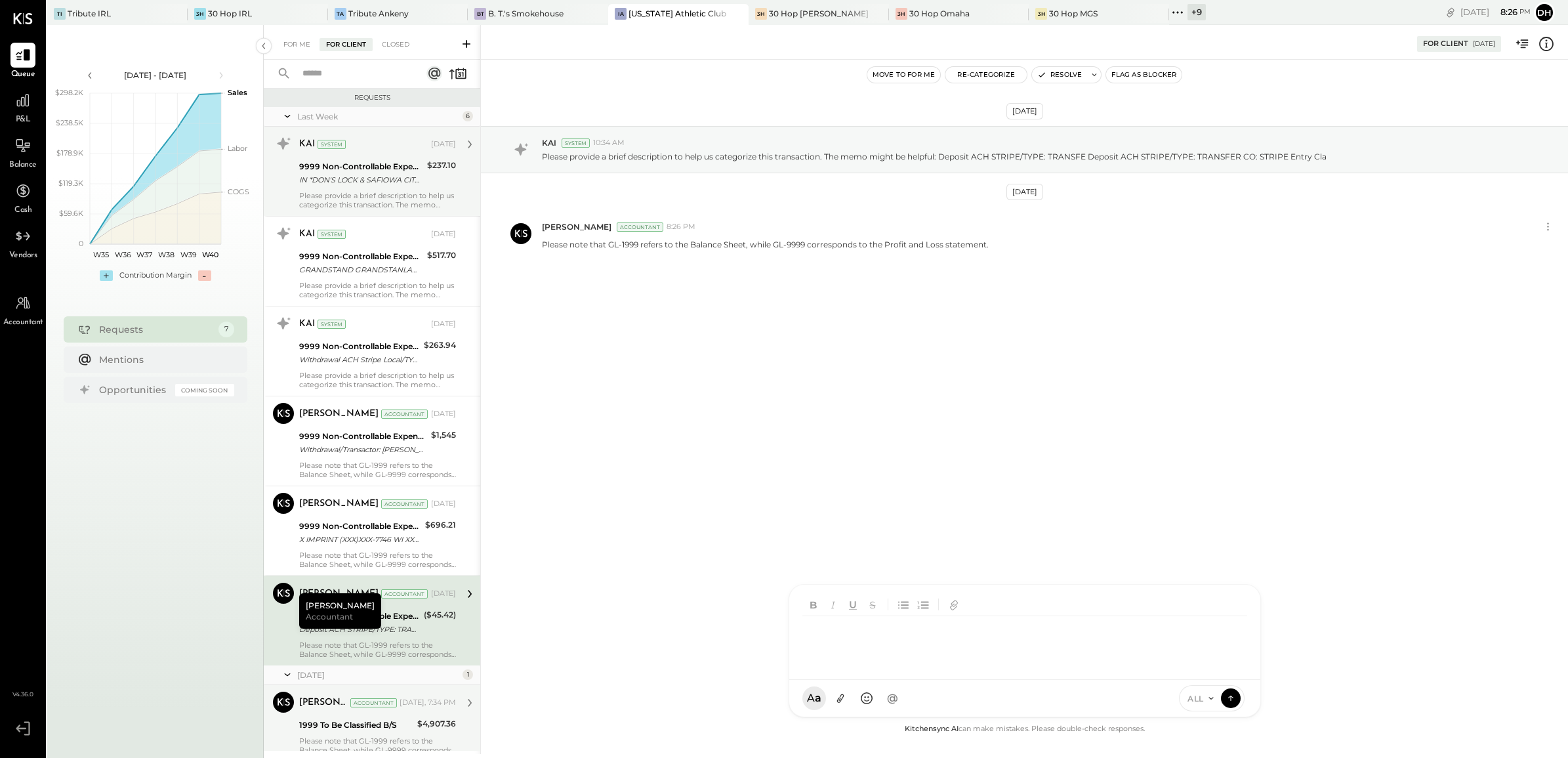
click at [315, 162] on div "9999 Non-Controllable Expenses:Other Income and Expenses:To Be Classified P&L" at bounding box center [361, 167] width 124 height 13
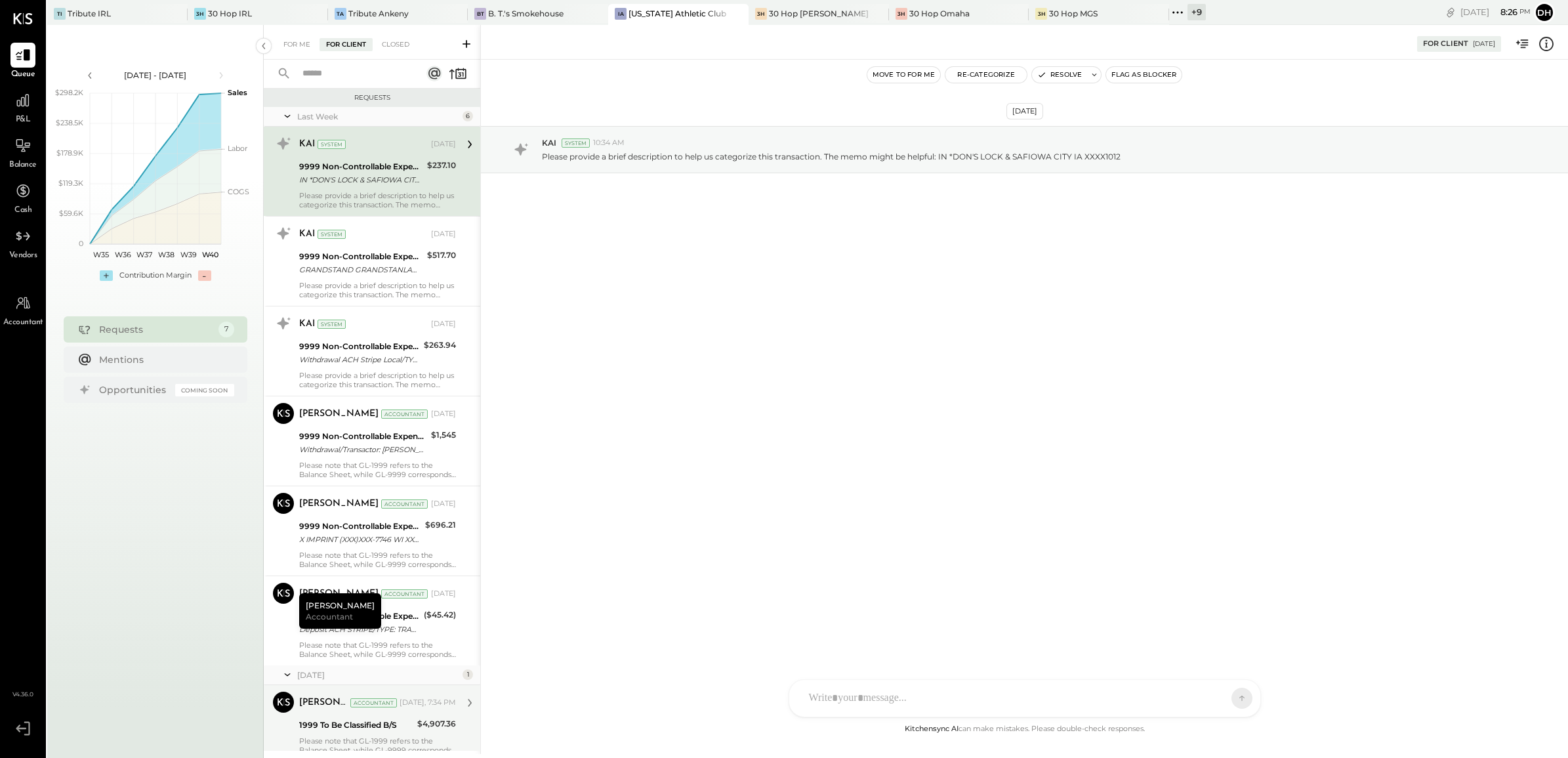
click at [916, 691] on div at bounding box center [1026, 698] width 472 height 37
click at [1228, 693] on icon at bounding box center [1231, 697] width 12 height 13
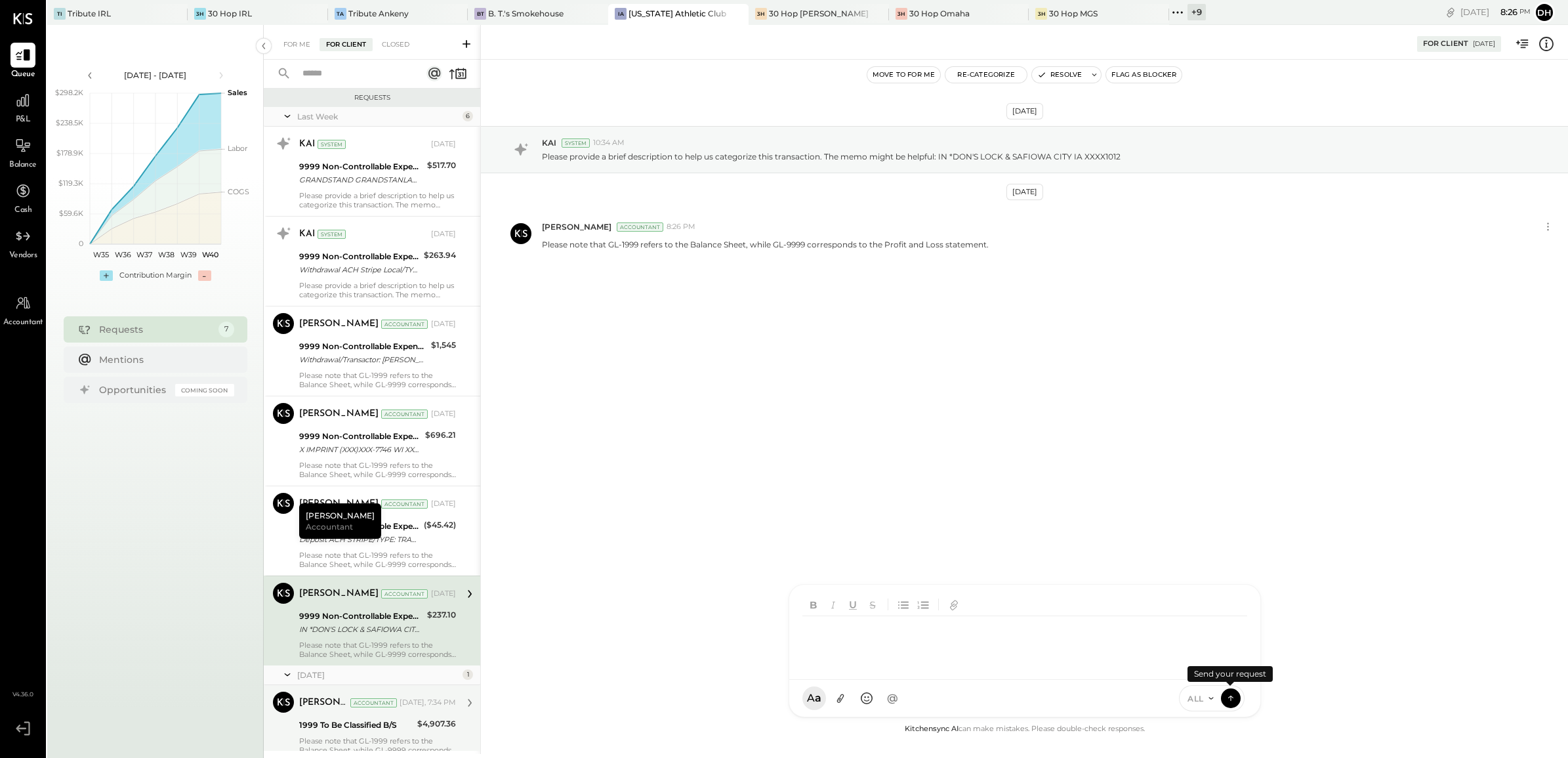
scroll to position [51, 0]
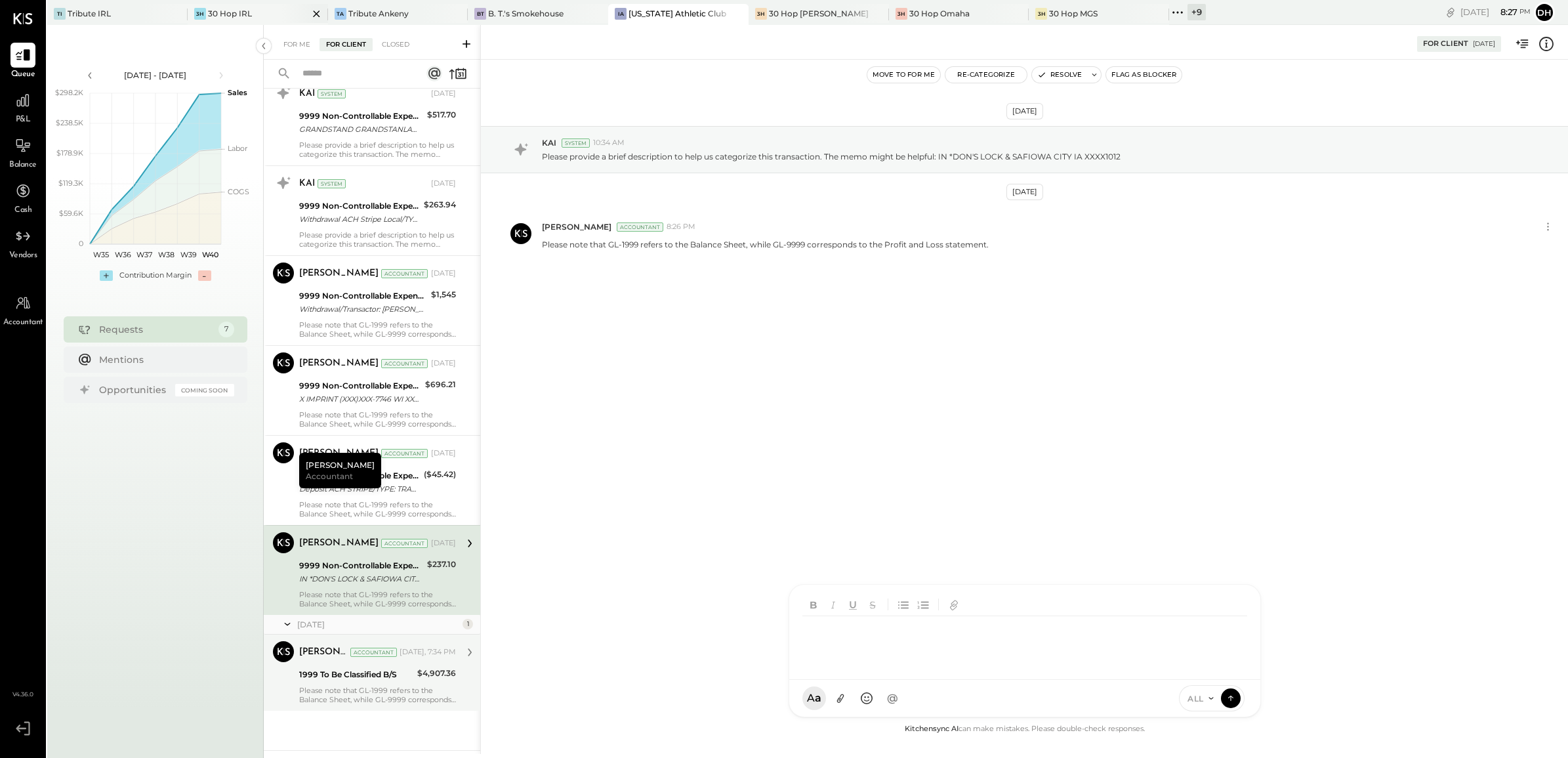
click at [217, 12] on div "30 Hop IRL" at bounding box center [230, 12] width 44 height 11
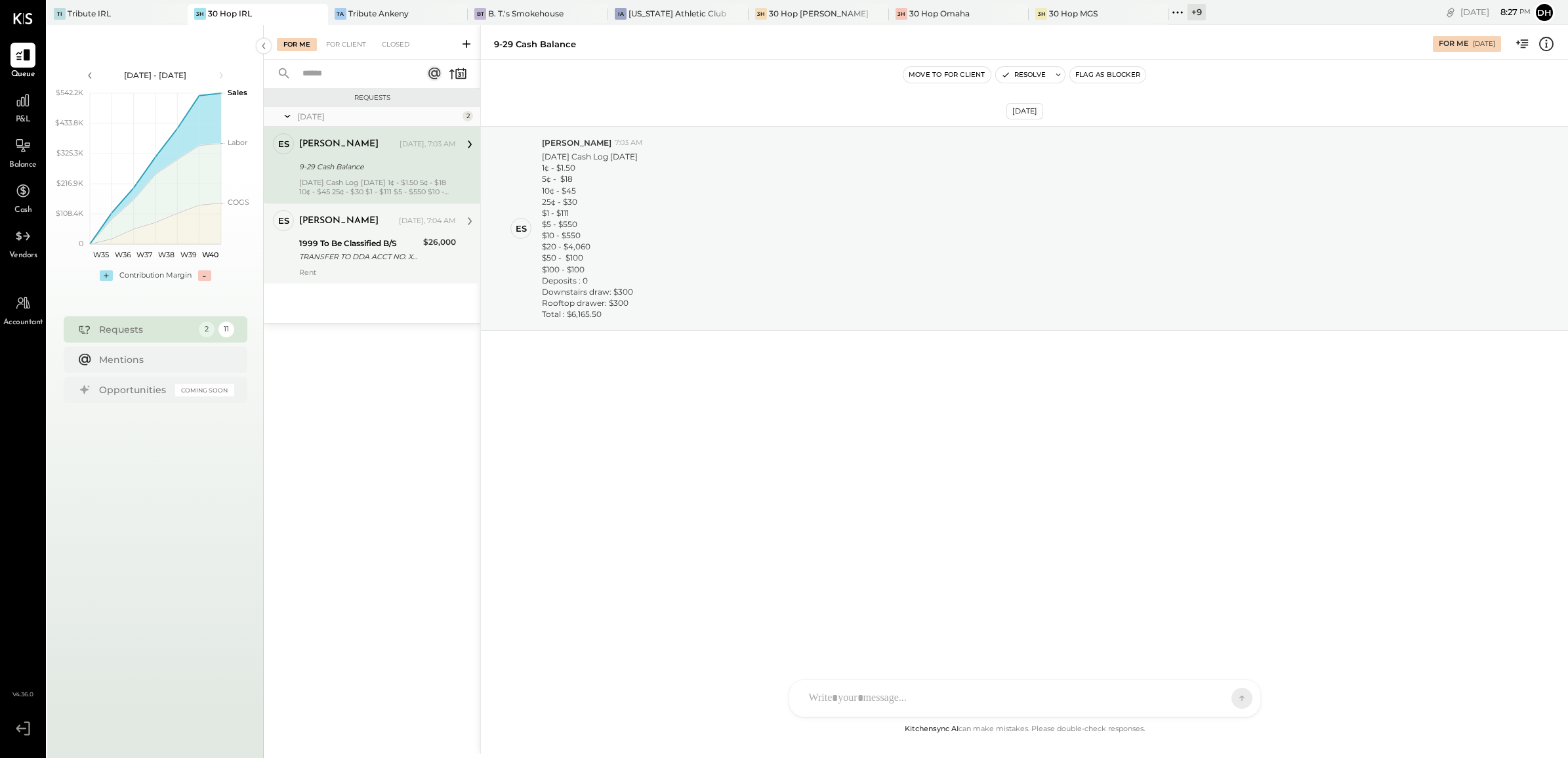
click at [338, 261] on div "TRANSFER TO DDA ACCT NO. XXXX7704 TRANSFER TO DDA ACCT NO. 187704" at bounding box center [359, 257] width 120 height 13
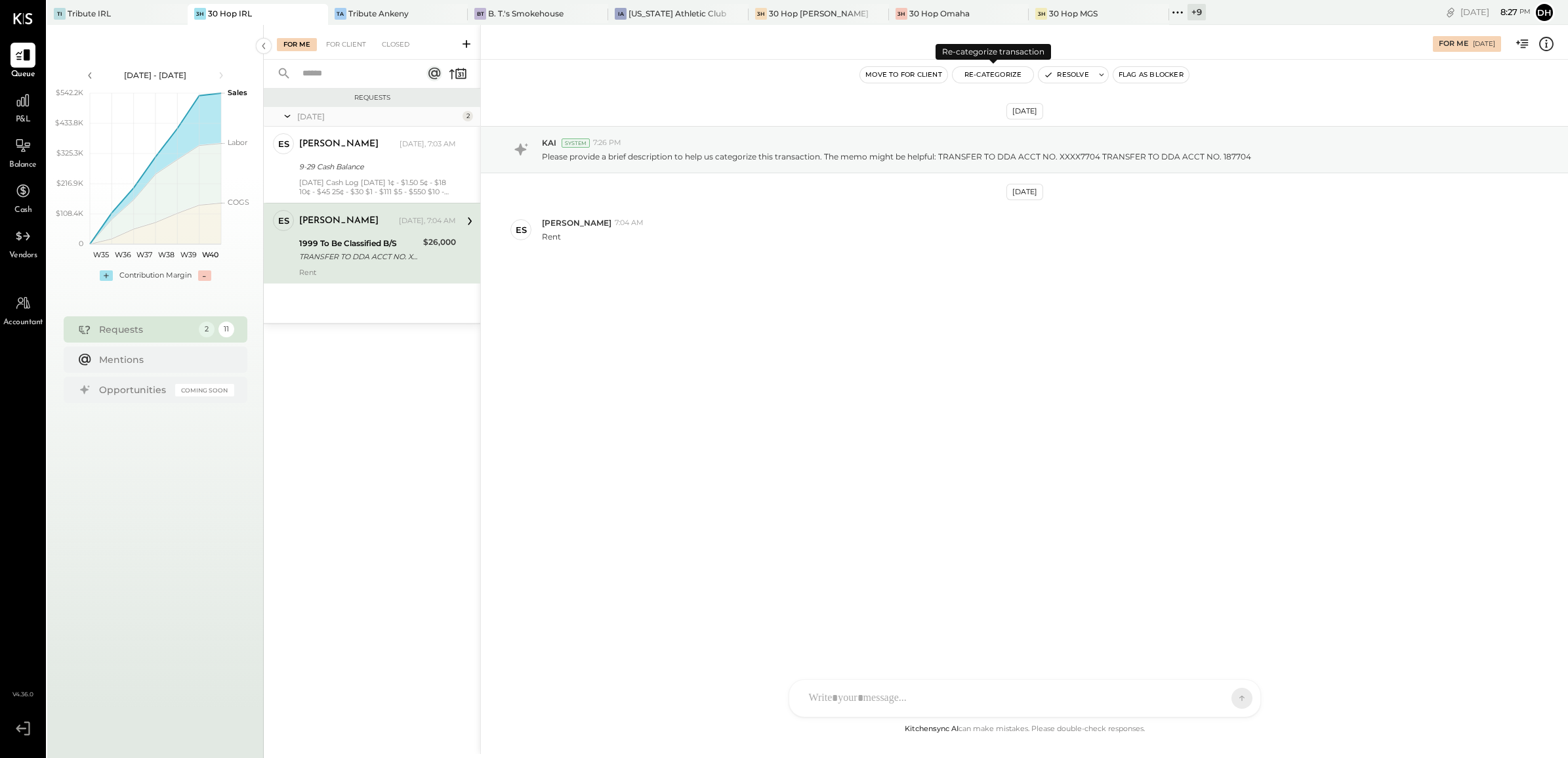
click at [991, 71] on button "Re-Categorize" at bounding box center [994, 74] width 82 height 16
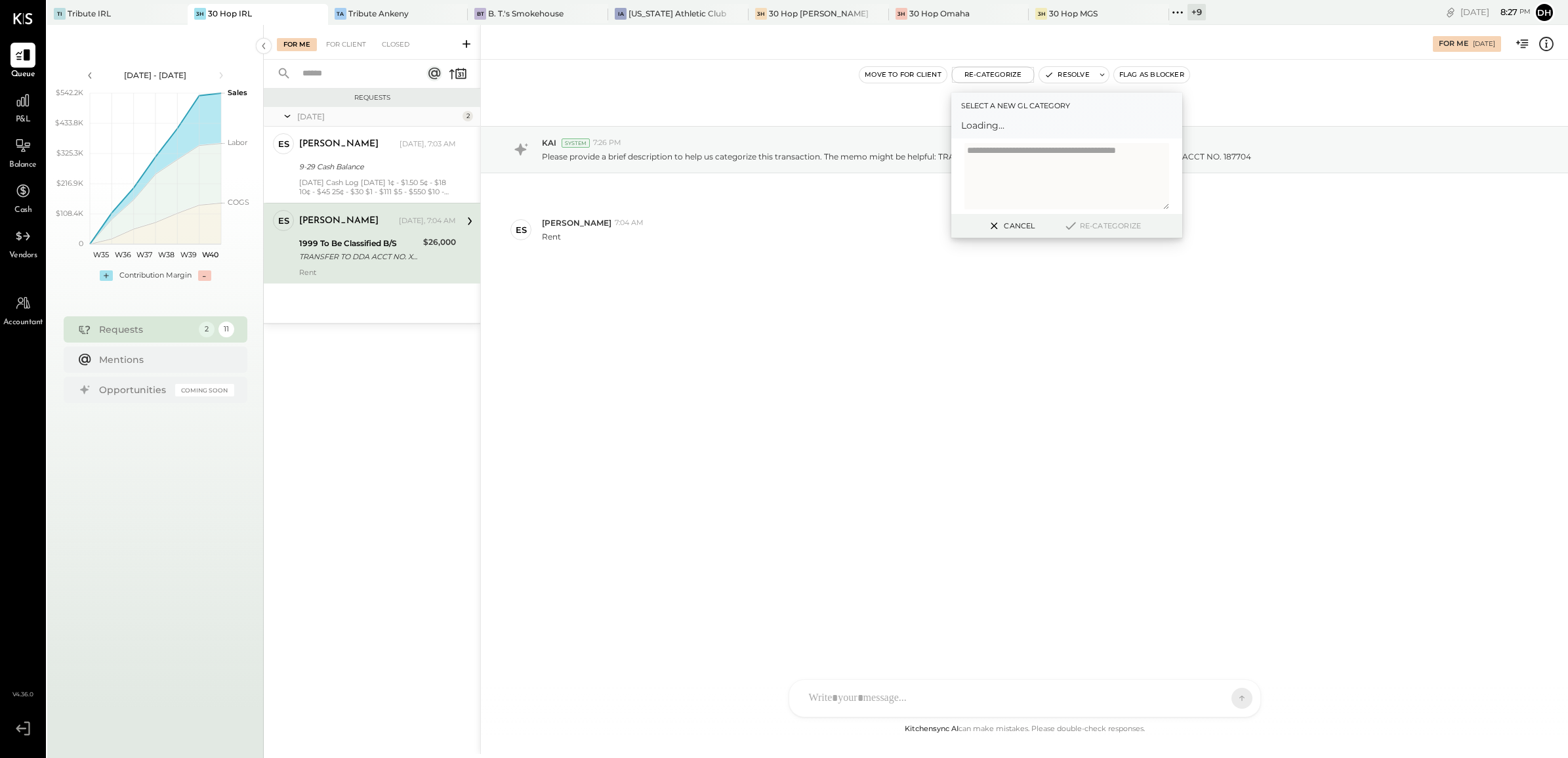
click at [997, 132] on span "Loading..." at bounding box center [1067, 126] width 212 height 13
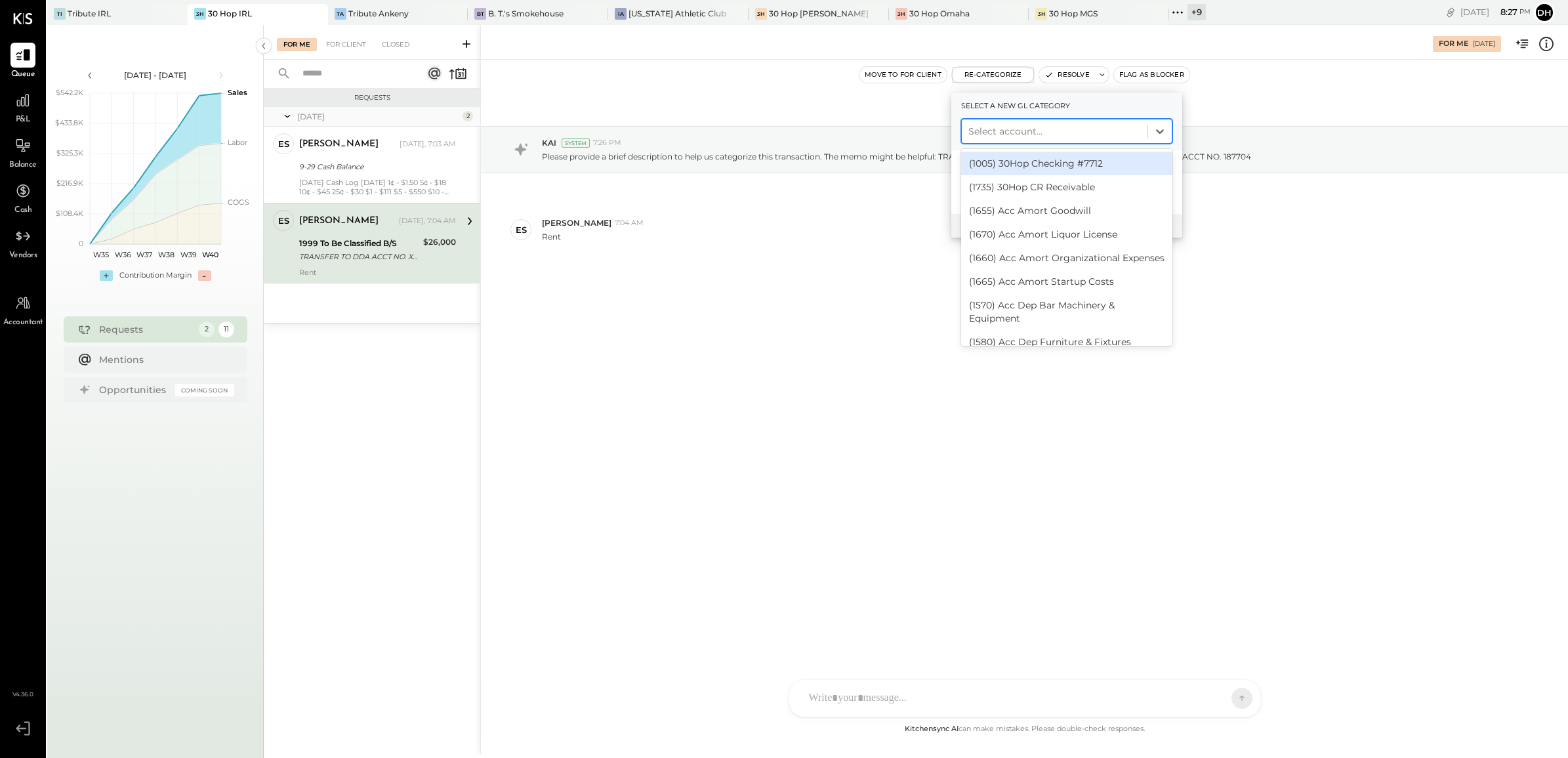
click at [996, 125] on div at bounding box center [1055, 131] width 172 height 16
type input "****"
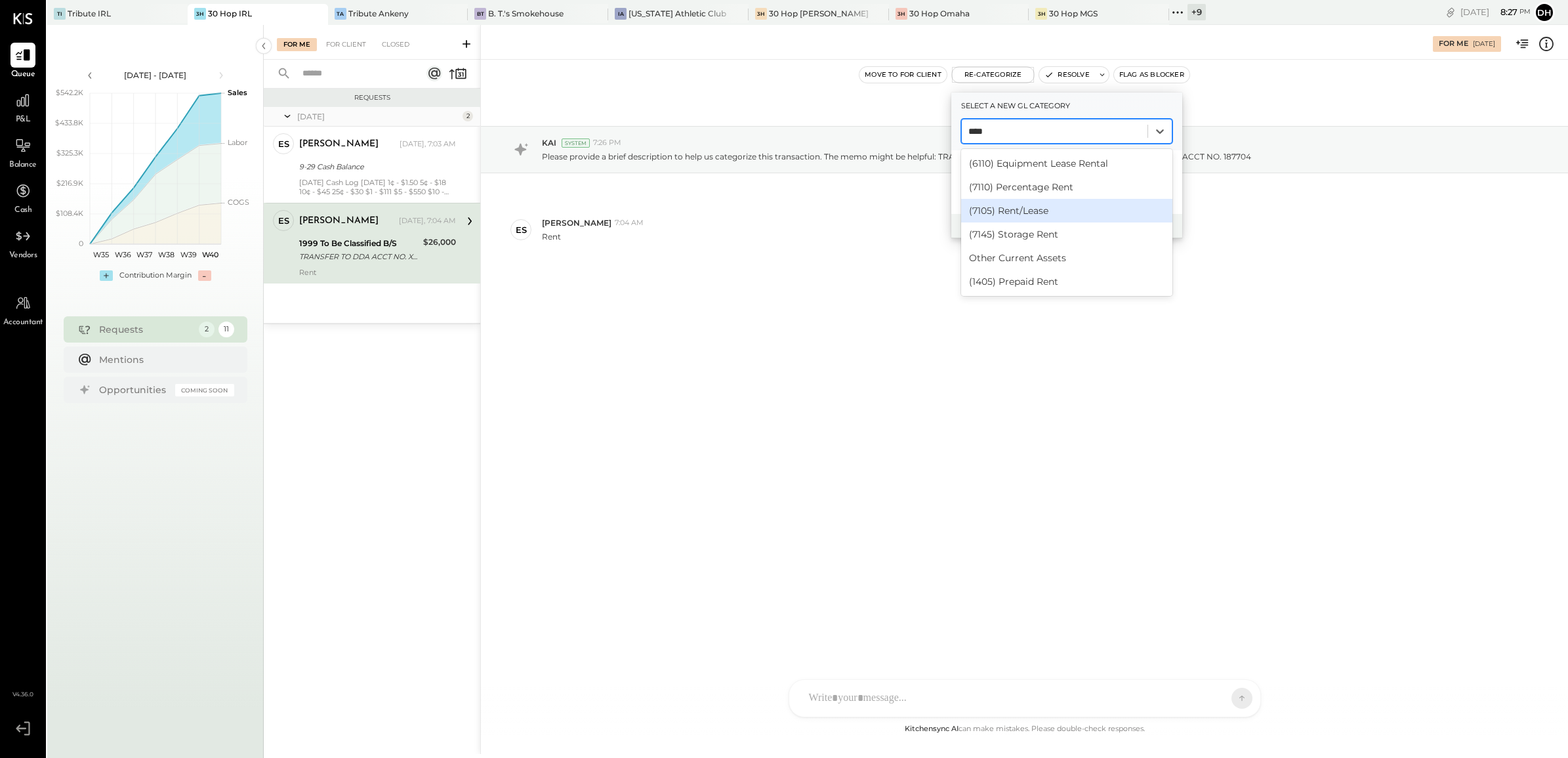
click at [1066, 205] on div "(7105) Rent/Lease" at bounding box center [1067, 211] width 212 height 23
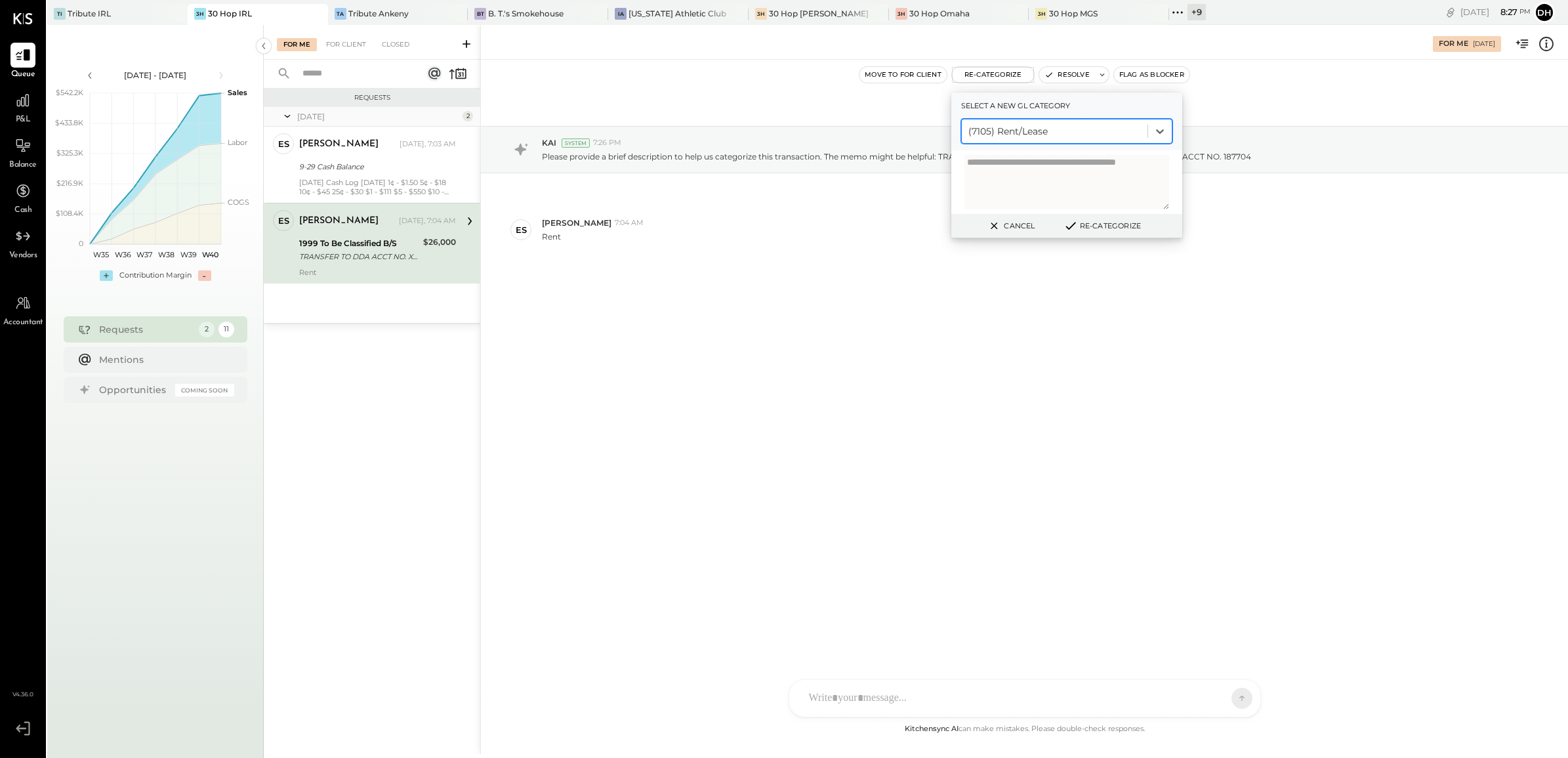
click at [1122, 223] on button "Re-Categorize" at bounding box center [1102, 225] width 87 height 16
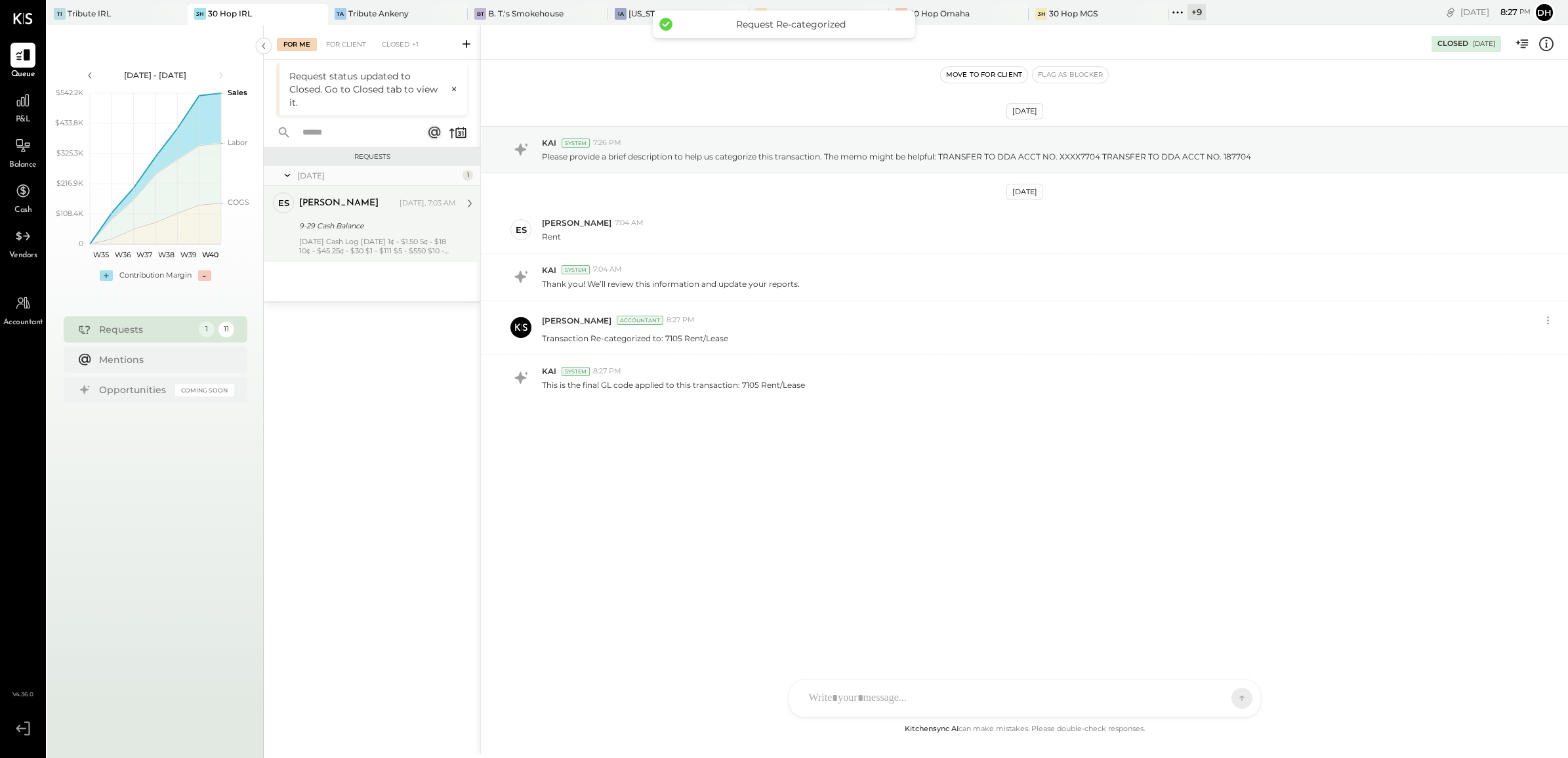
click at [335, 175] on div "[DATE]" at bounding box center [378, 175] width 162 height 11
click at [391, 174] on div "[DATE]" at bounding box center [378, 175] width 162 height 11
click at [348, 207] on div "[PERSON_NAME]" at bounding box center [338, 203] width 79 height 13
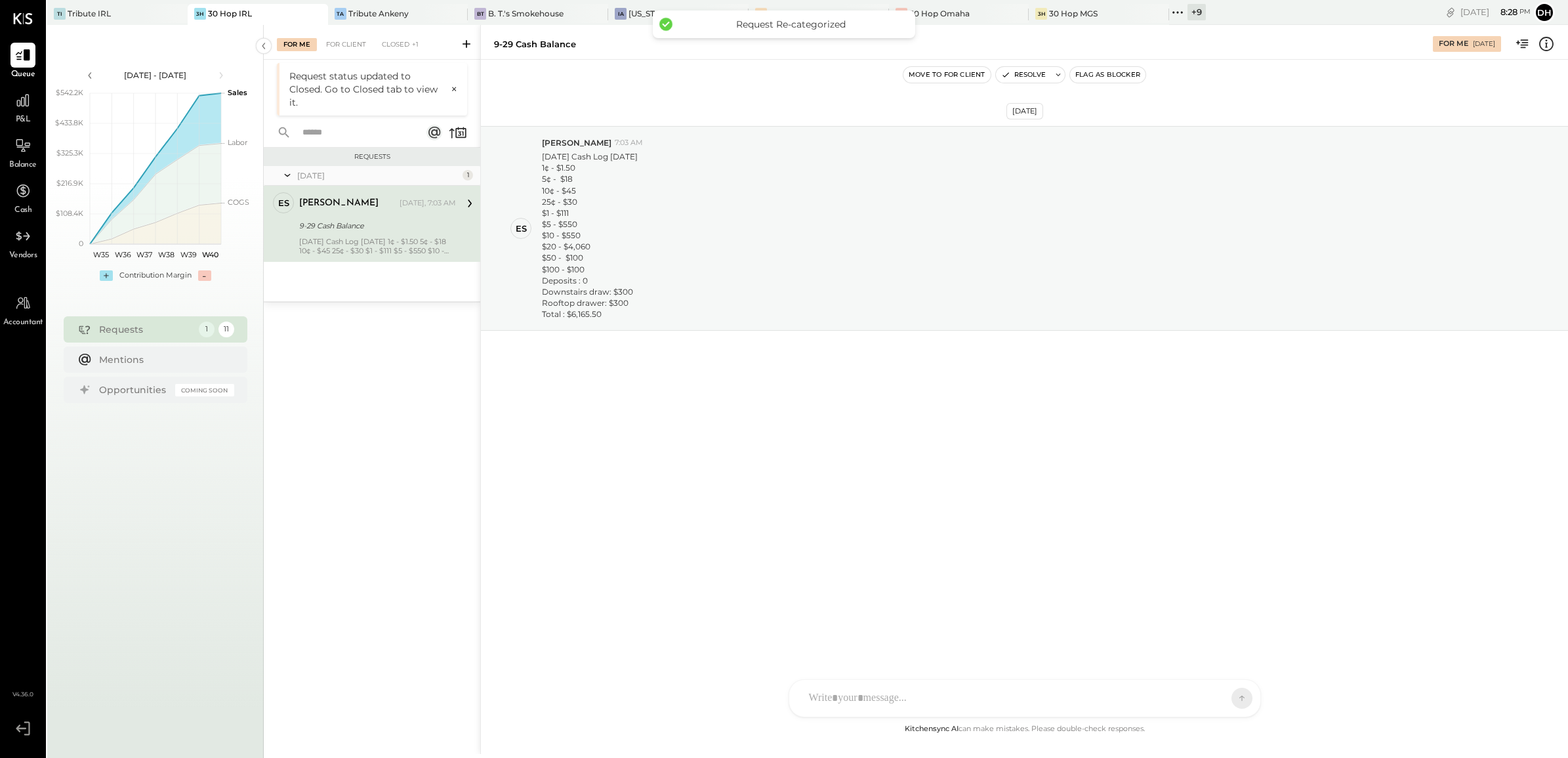
click at [858, 694] on div "AM [PERSON_NAME] [PERSON_NAME] KW [PERSON_NAME] ES [PERSON_NAME] BF [PERSON_NAM…" at bounding box center [1025, 698] width 472 height 38
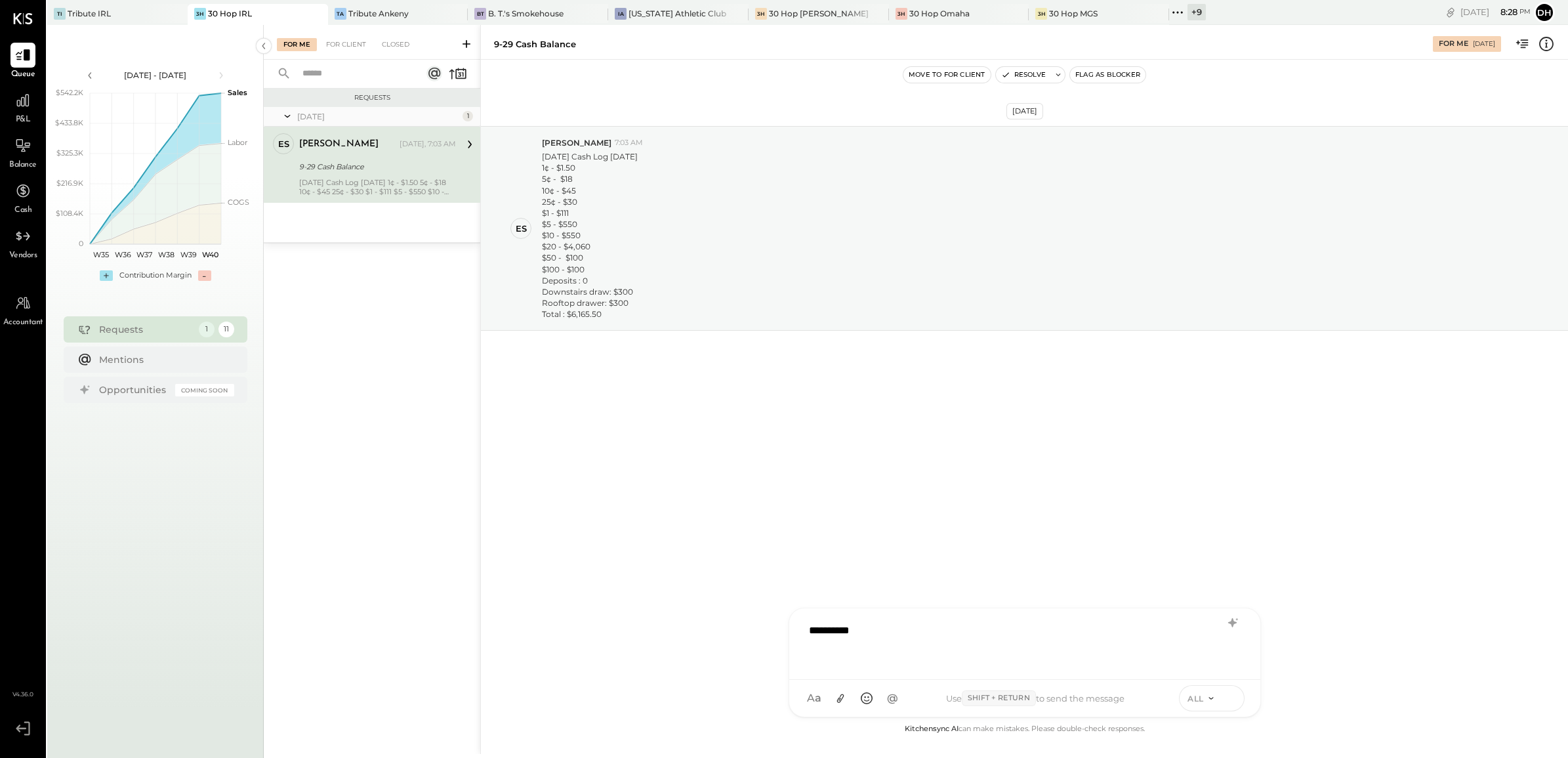
click at [1229, 696] on icon at bounding box center [1231, 697] width 12 height 13
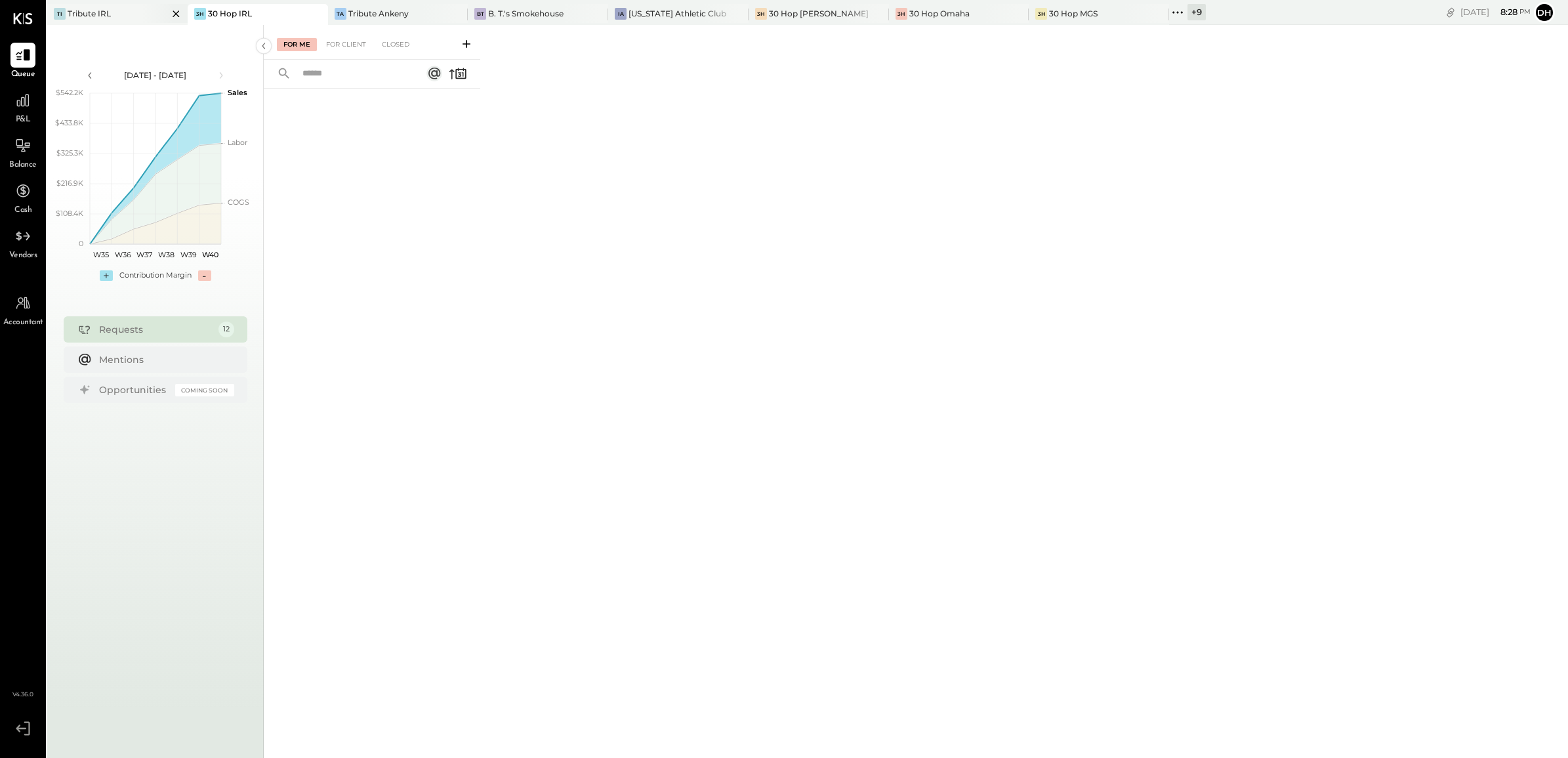
click at [112, 14] on div "TI Tribute IRL" at bounding box center [107, 13] width 121 height 12
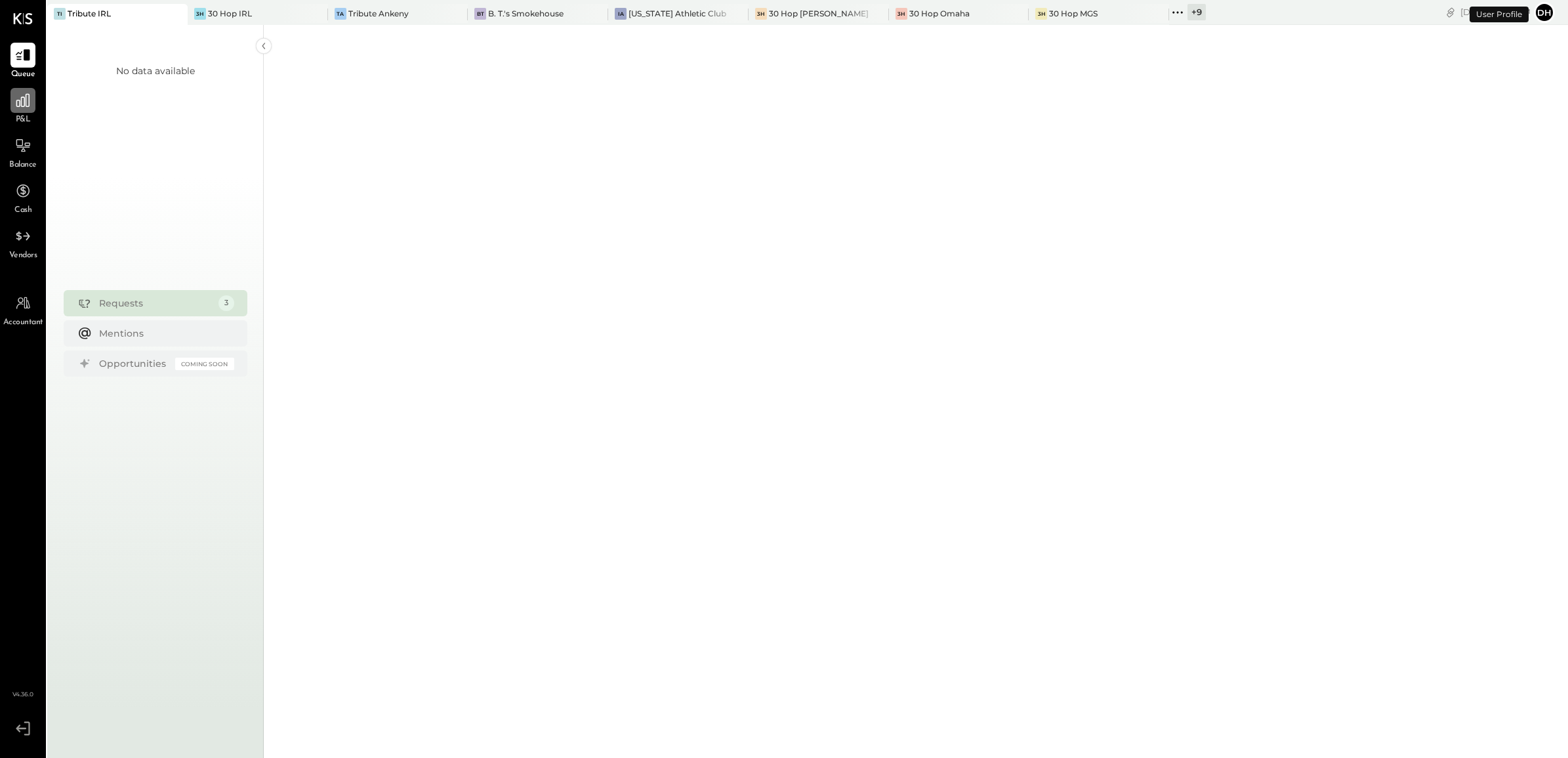
click at [20, 107] on icon at bounding box center [23, 101] width 13 height 13
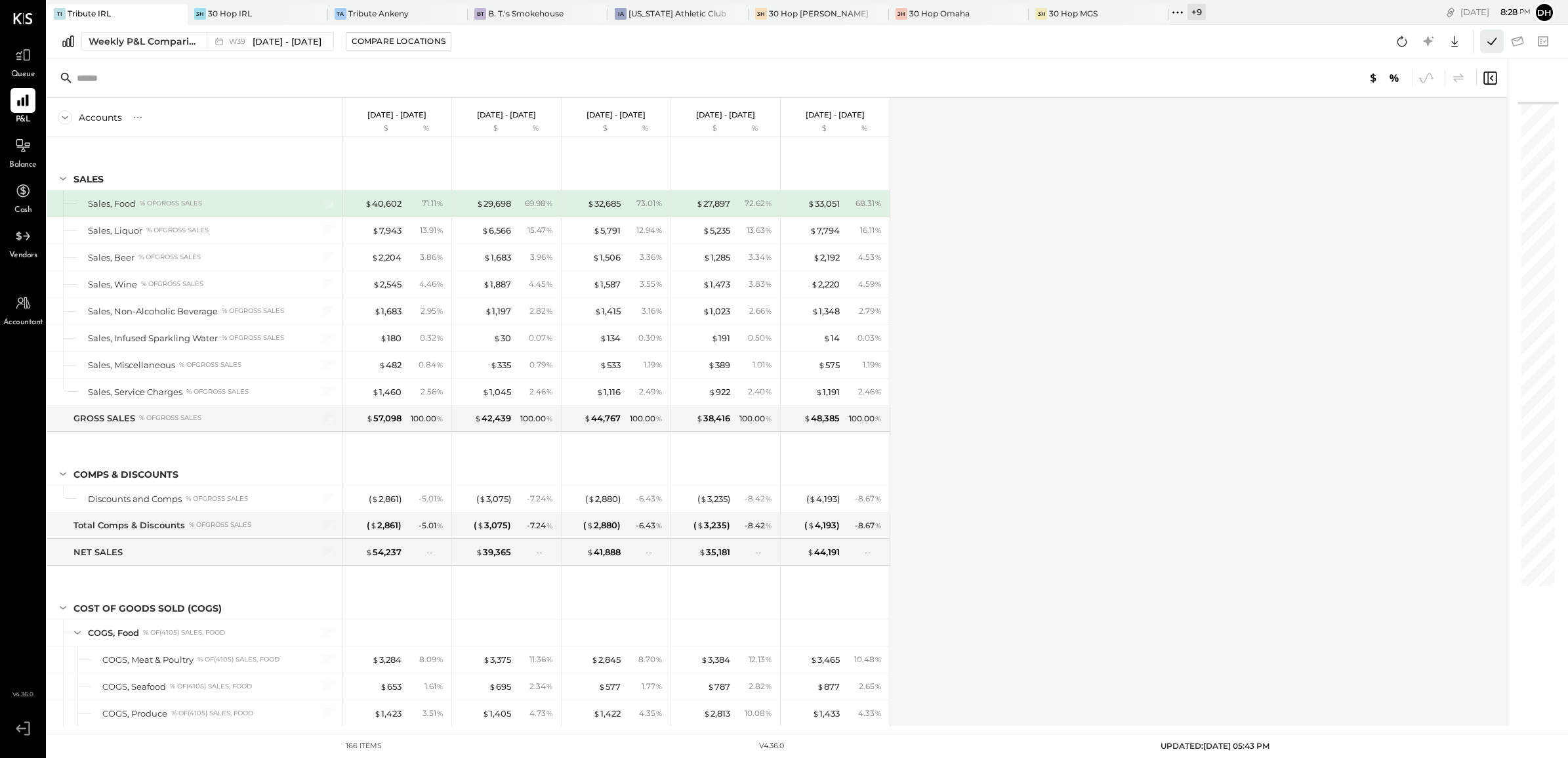
click at [1485, 33] on icon at bounding box center [1492, 41] width 17 height 17
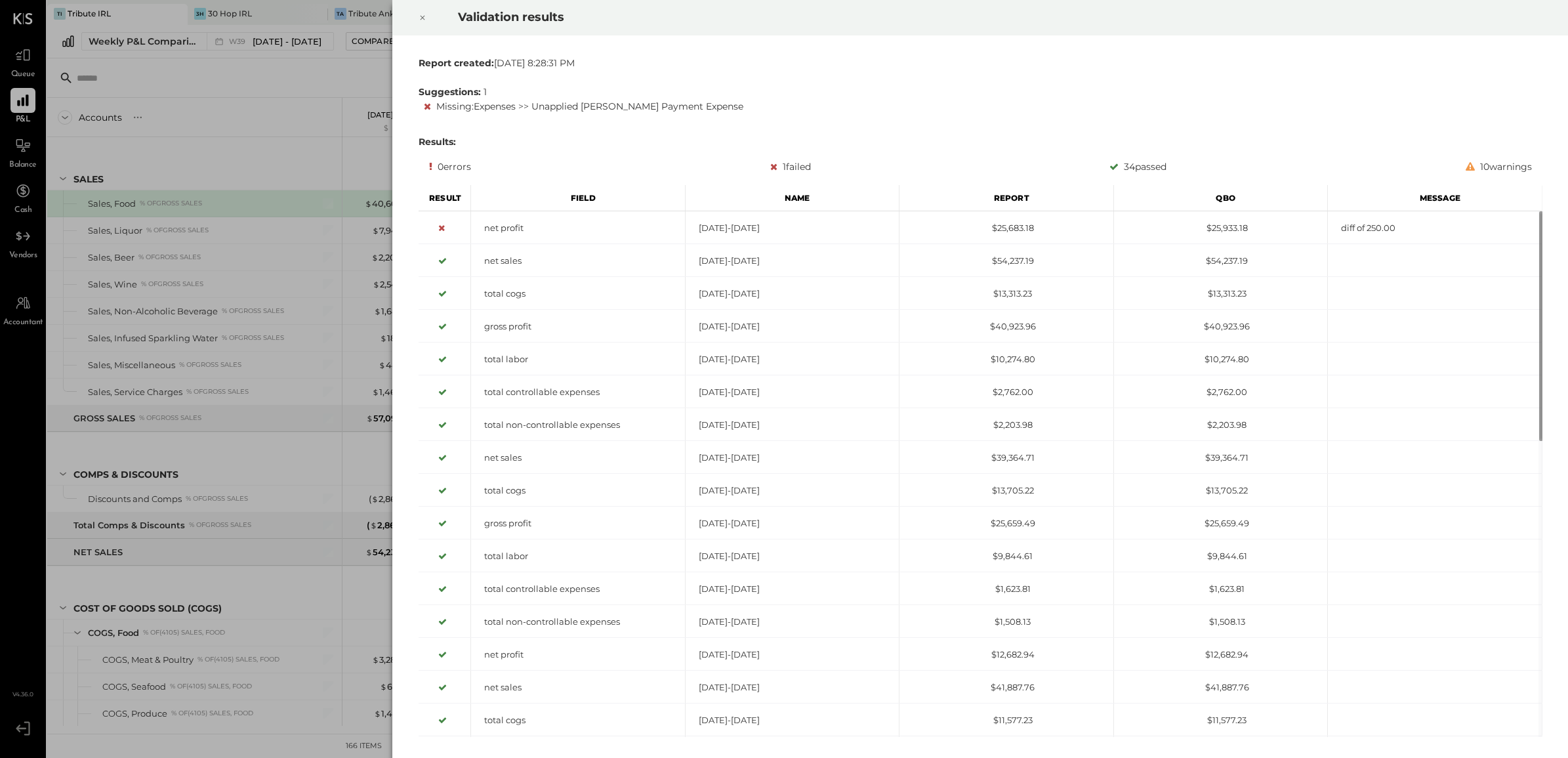
click at [417, 15] on div at bounding box center [422, 17] width 29 height 37
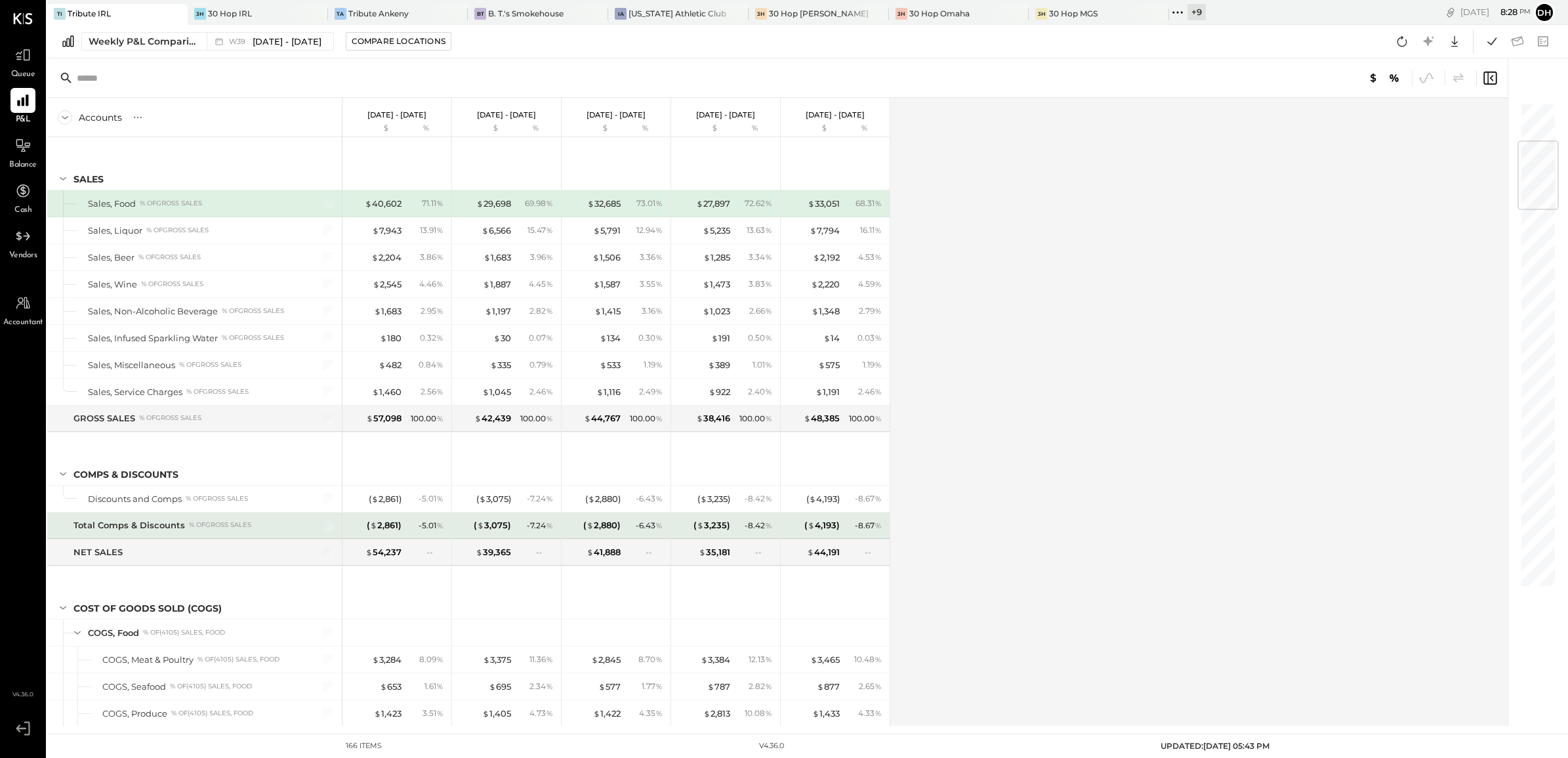
scroll to position [328, 0]
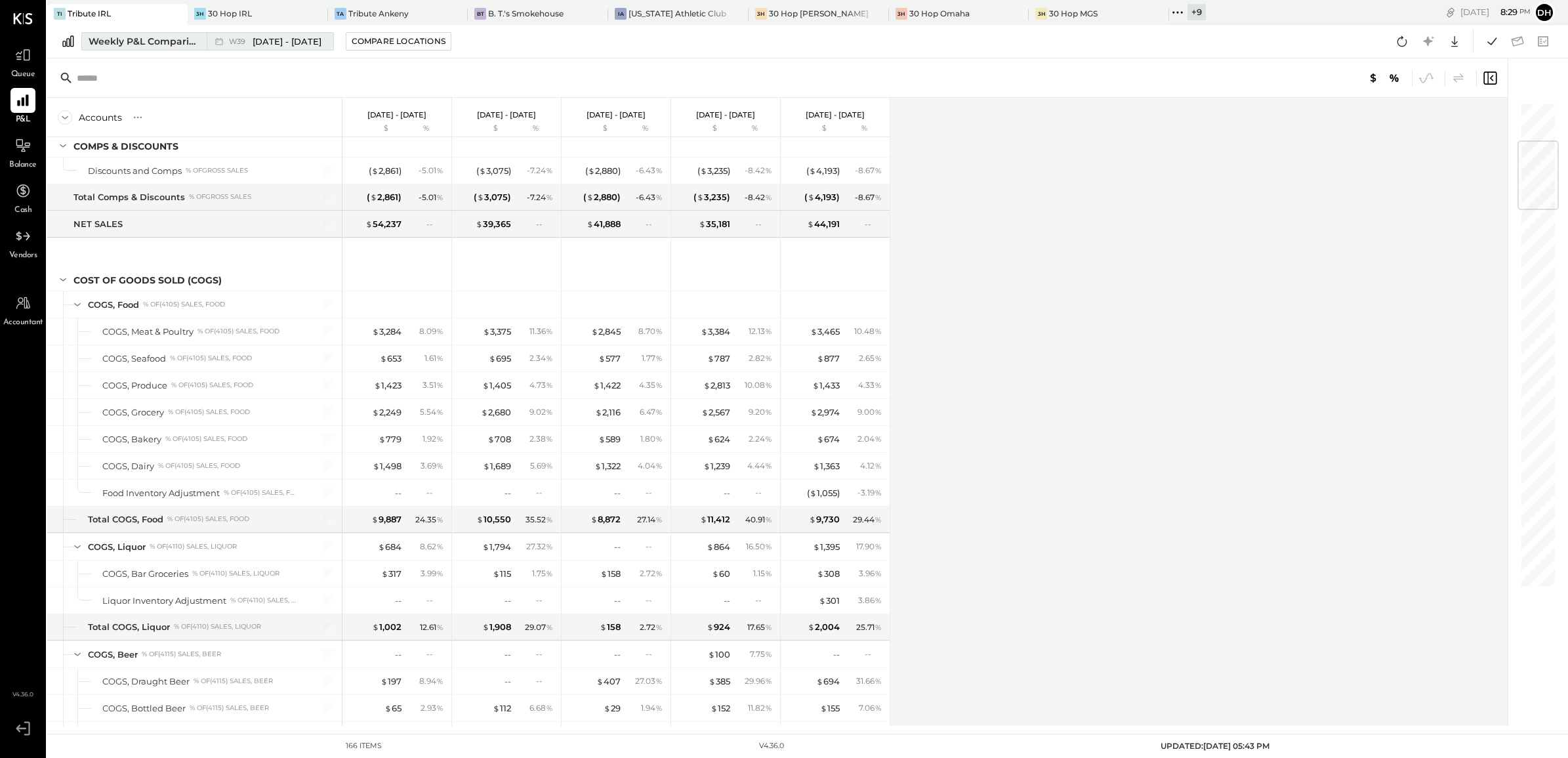
click at [96, 44] on div "Weekly P&L Comparison" at bounding box center [143, 42] width 110 height 13
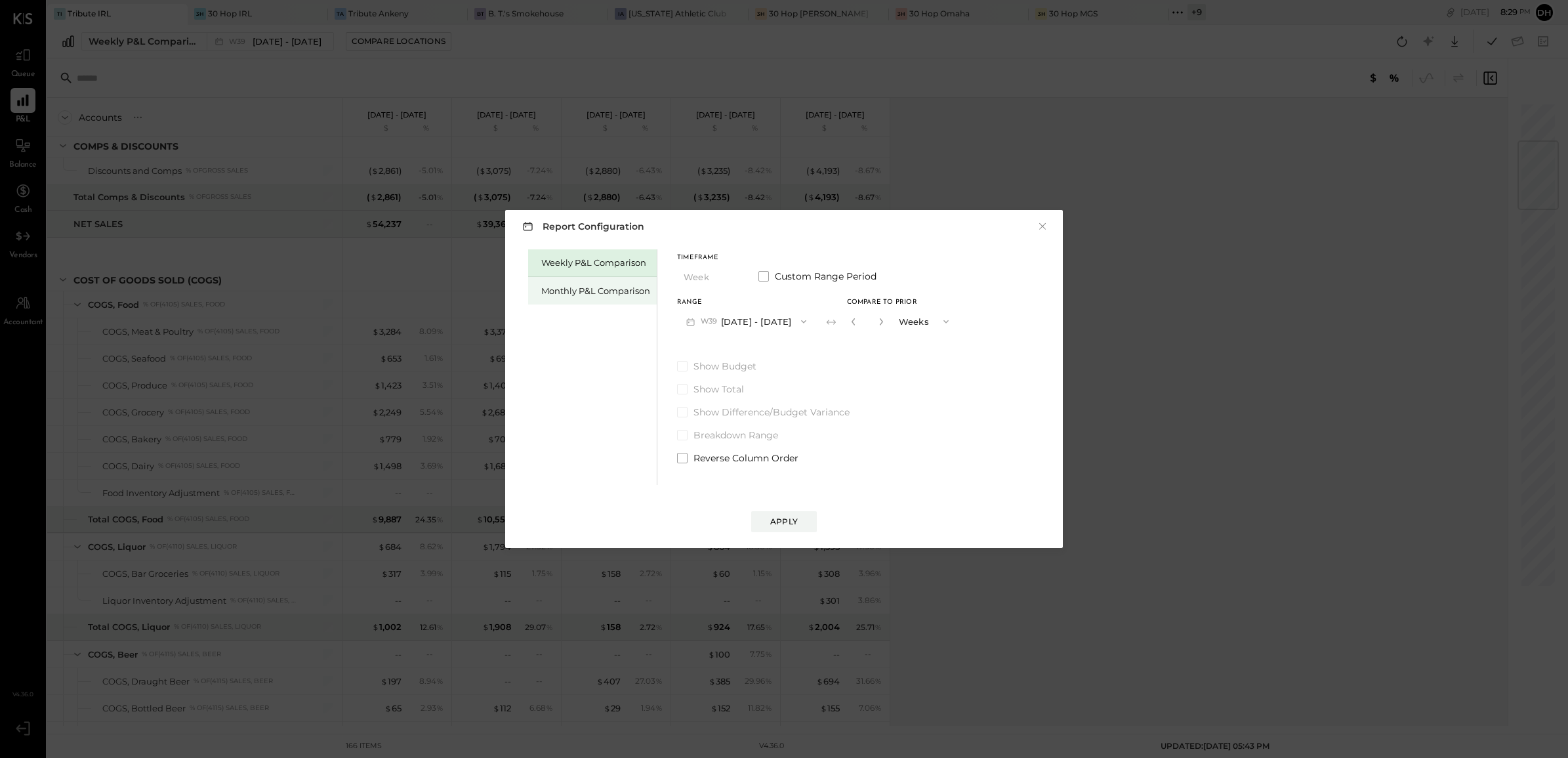
click at [589, 285] on div "Monthly P&L Comparison" at bounding box center [596, 291] width 109 height 12
click at [769, 318] on button "M09 [DATE] - [DATE]" at bounding box center [747, 321] width 138 height 24
click at [752, 376] on span "[DATE] - [DATE]" at bounding box center [741, 377] width 62 height 11
click at [851, 328] on div "Compare" at bounding box center [856, 323] width 42 height 11
click at [877, 323] on icon "button" at bounding box center [881, 321] width 7 height 7
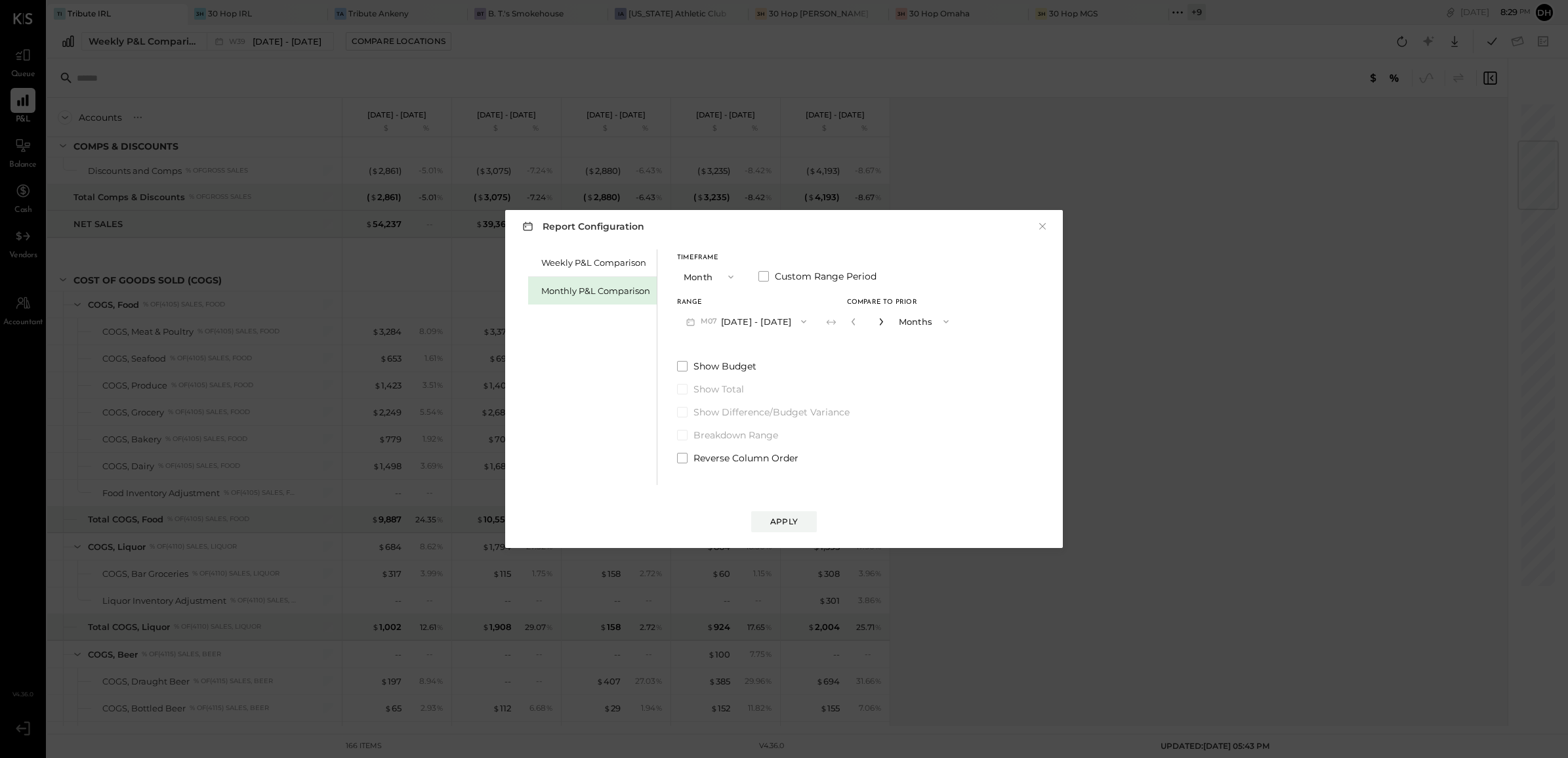
click at [877, 323] on icon "button" at bounding box center [881, 321] width 7 height 7
type input "*"
click at [788, 521] on div "Apply" at bounding box center [784, 521] width 27 height 11
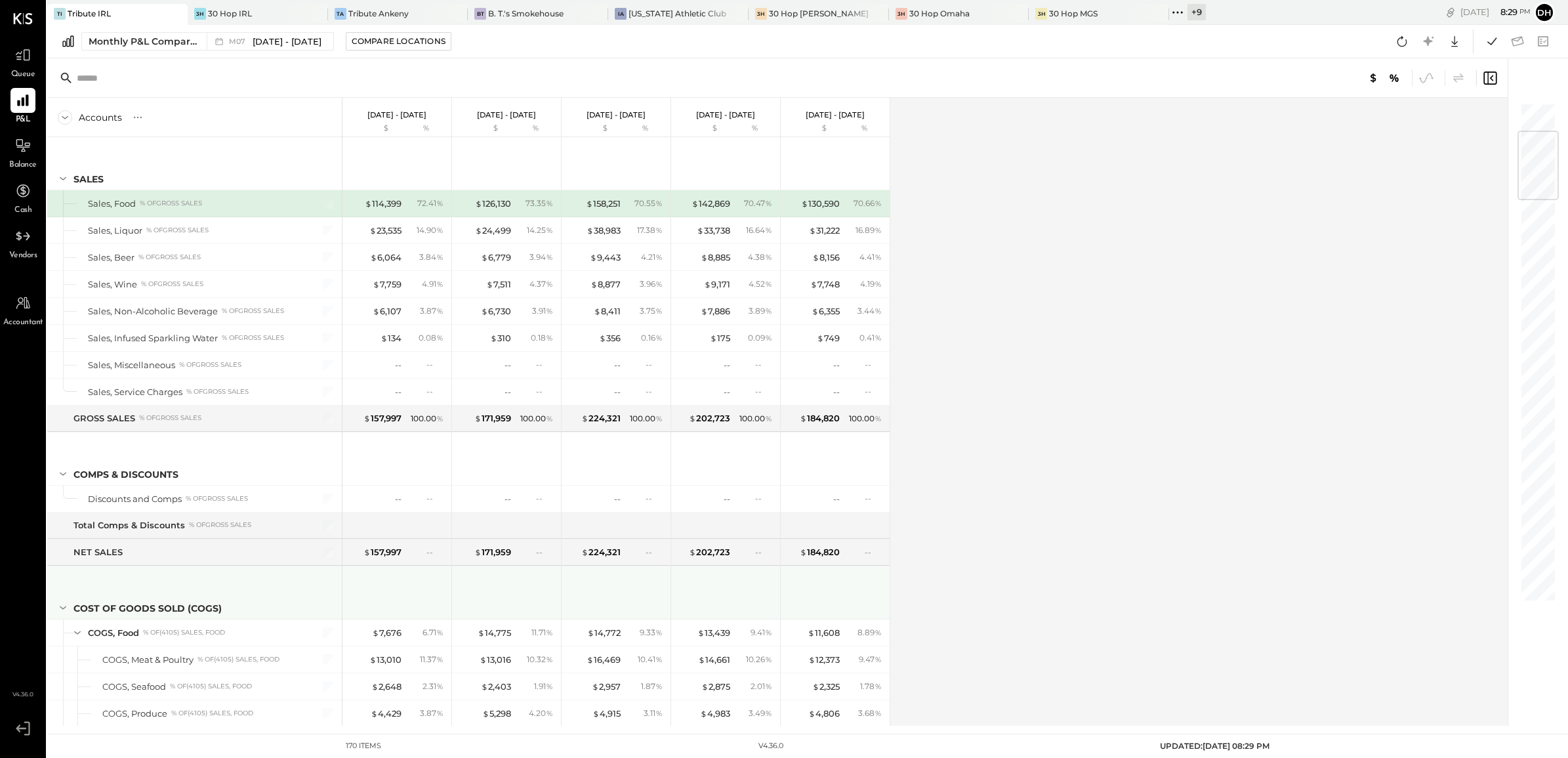
scroll to position [246, 0]
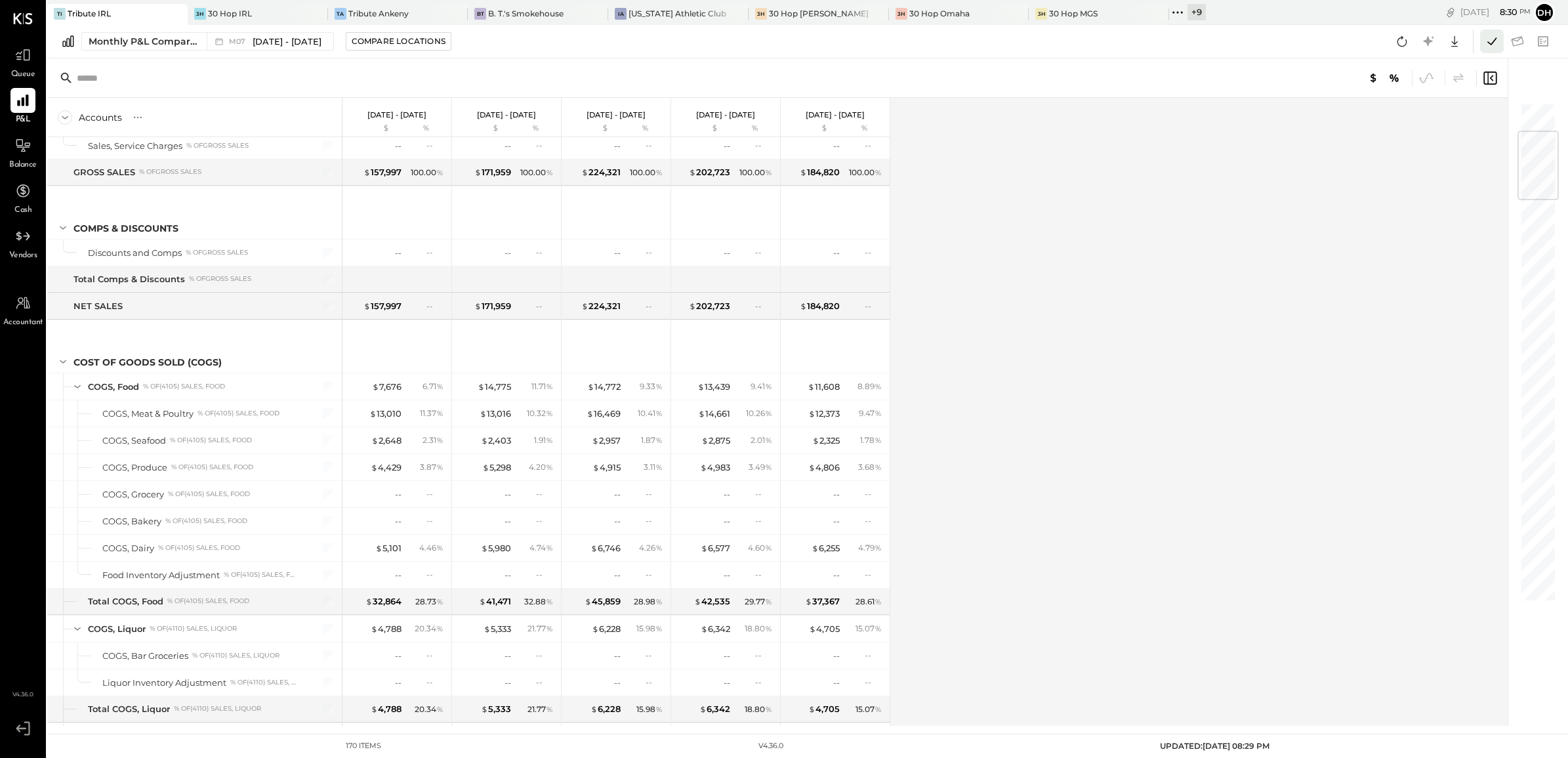
click at [1497, 40] on icon at bounding box center [1492, 41] width 17 height 17
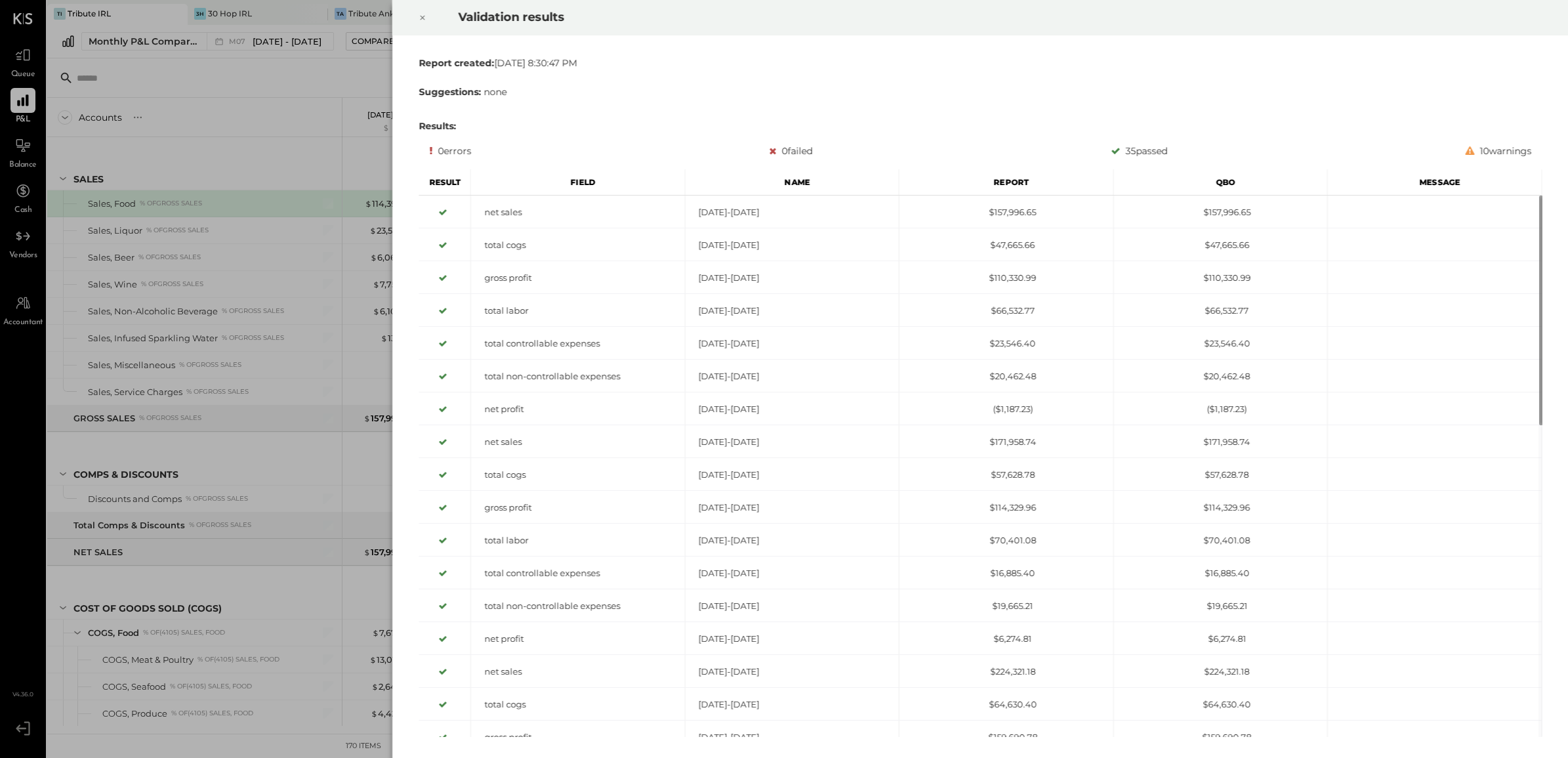
click at [421, 20] on icon at bounding box center [422, 17] width 7 height 16
